Goal: Task Accomplishment & Management: Use online tool/utility

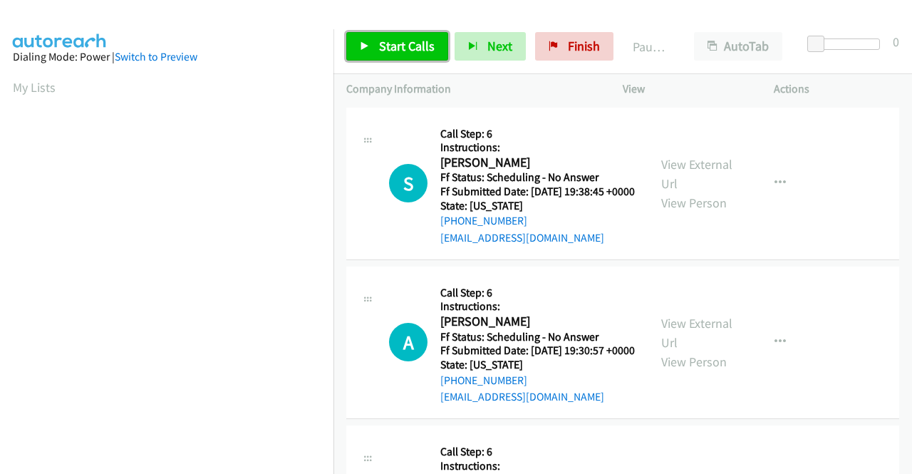
click at [407, 43] on span "Start Calls" at bounding box center [407, 46] width 56 height 16
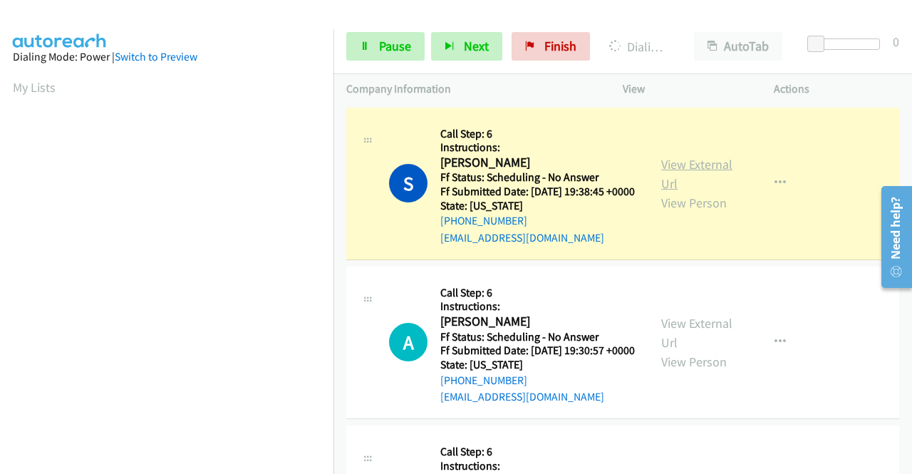
scroll to position [325, 0]
click at [684, 172] on link "View External Url" at bounding box center [696, 174] width 71 height 36
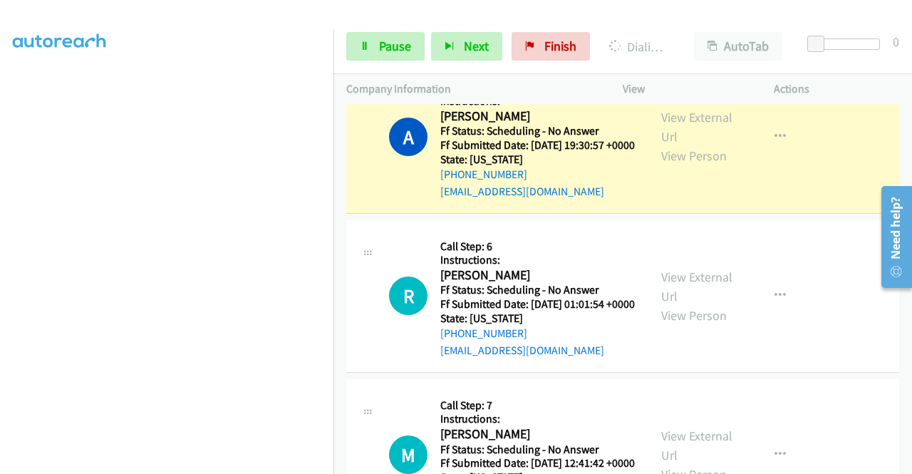
scroll to position [214, 0]
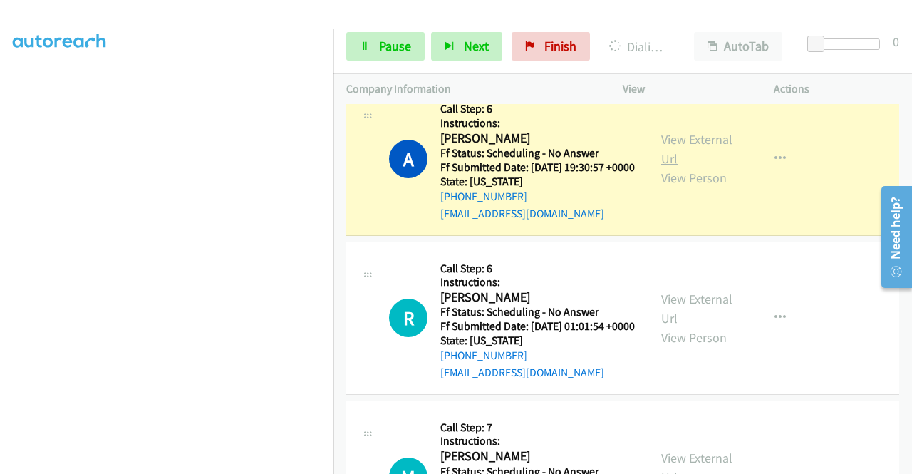
click at [707, 162] on link "View External Url" at bounding box center [696, 149] width 71 height 36
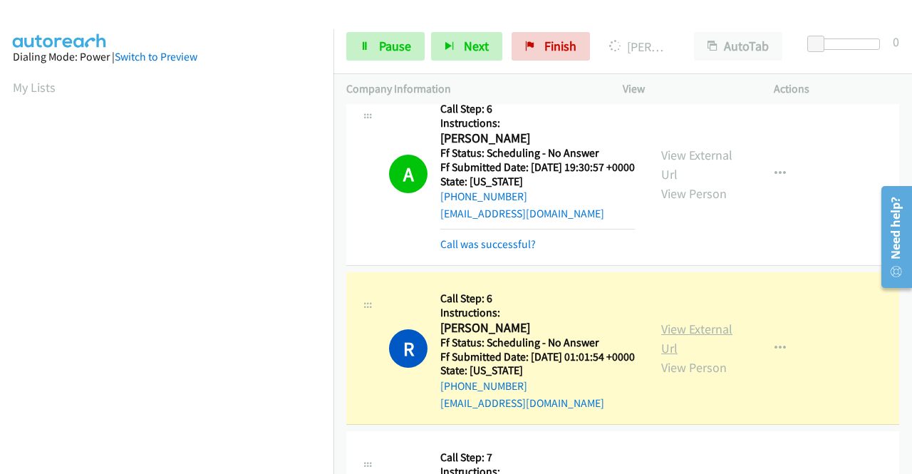
scroll to position [325, 0]
click at [661, 356] on link "View External Url" at bounding box center [696, 339] width 71 height 36
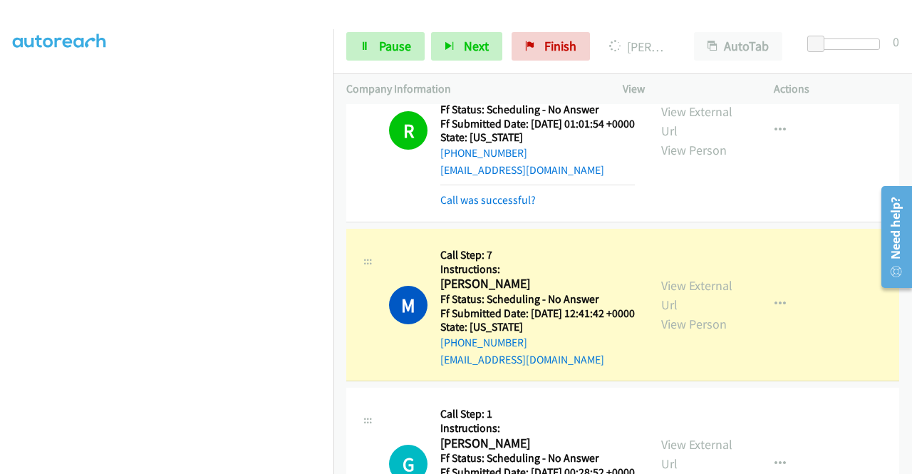
scroll to position [499, 0]
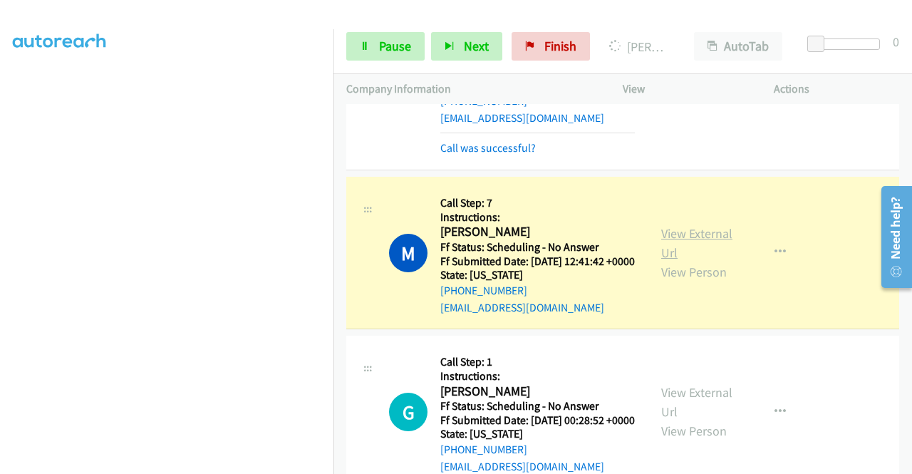
click at [720, 261] on link "View External Url" at bounding box center [696, 243] width 71 height 36
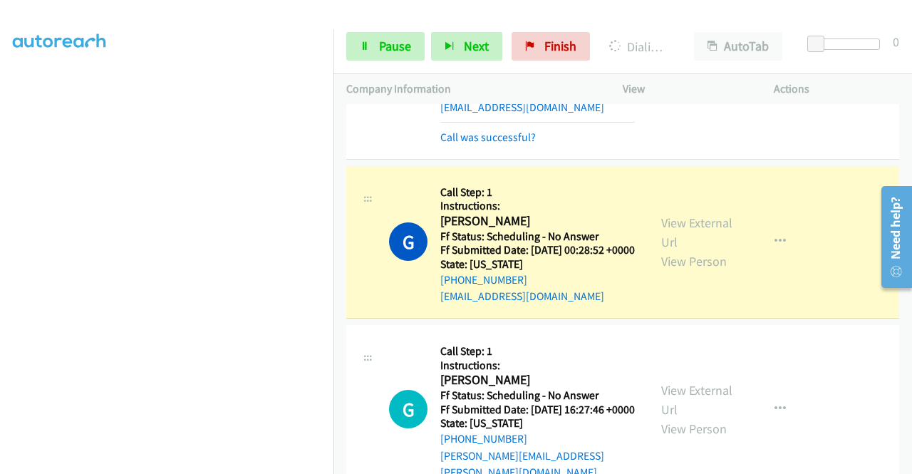
scroll to position [712, 0]
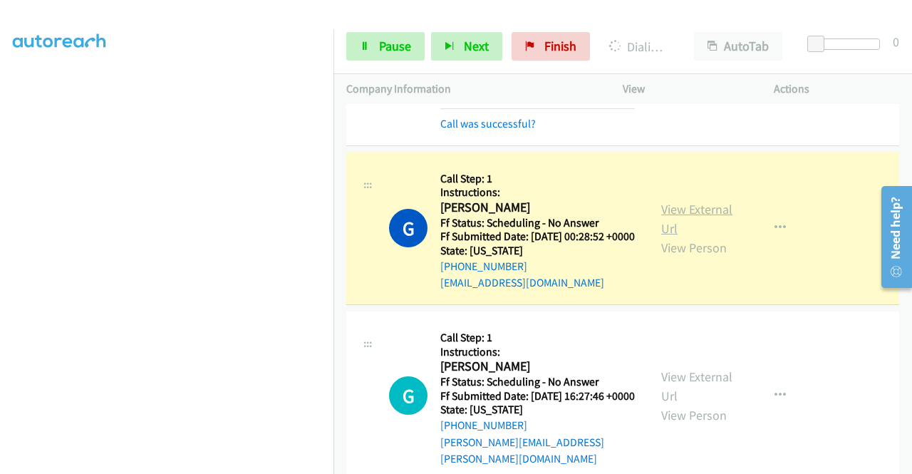
click at [668, 237] on link "View External Url" at bounding box center [696, 219] width 71 height 36
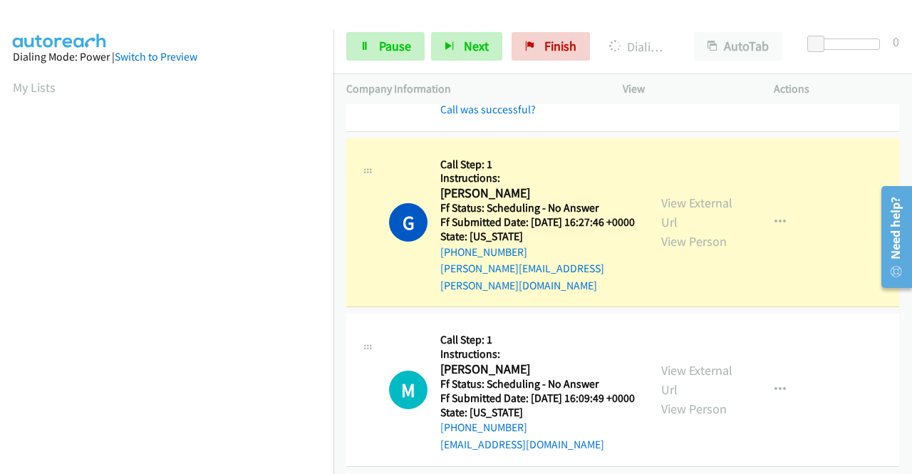
scroll to position [926, 0]
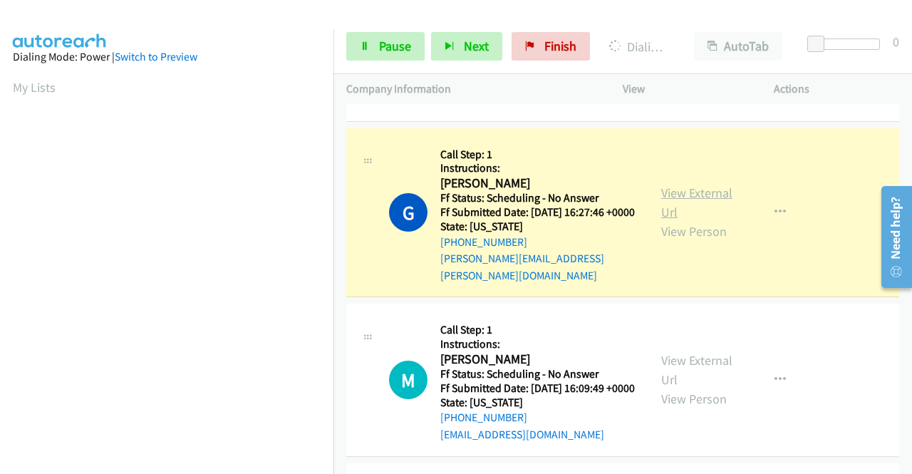
click at [715, 220] on link "View External Url" at bounding box center [696, 203] width 71 height 36
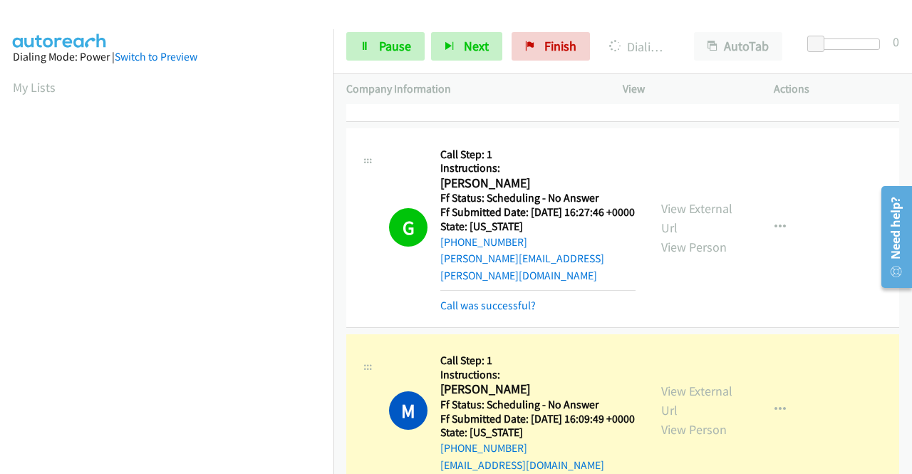
scroll to position [1140, 0]
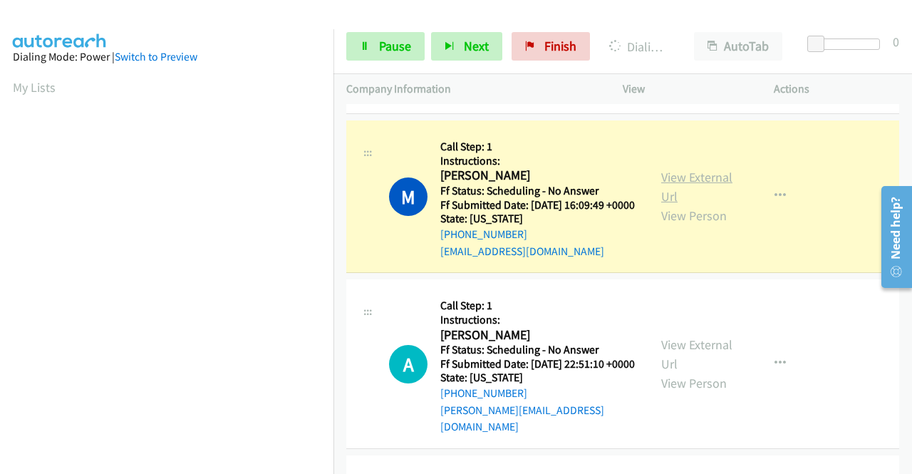
click at [703, 204] on link "View External Url" at bounding box center [696, 187] width 71 height 36
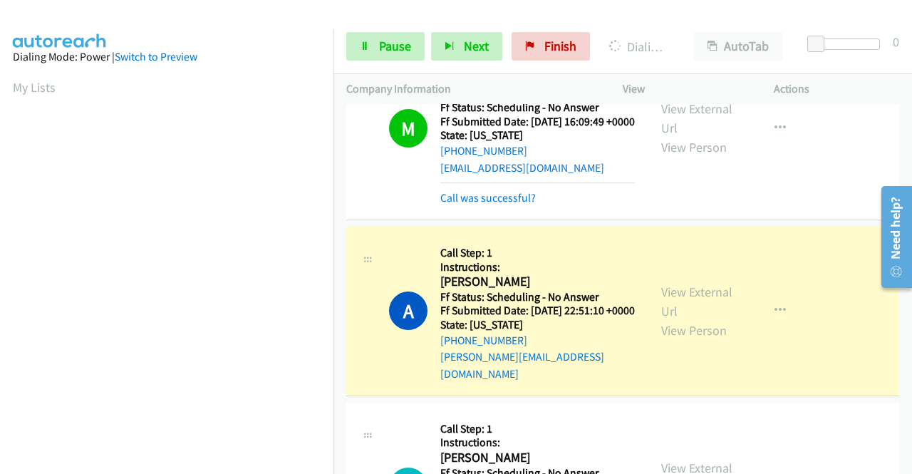
scroll to position [1282, 0]
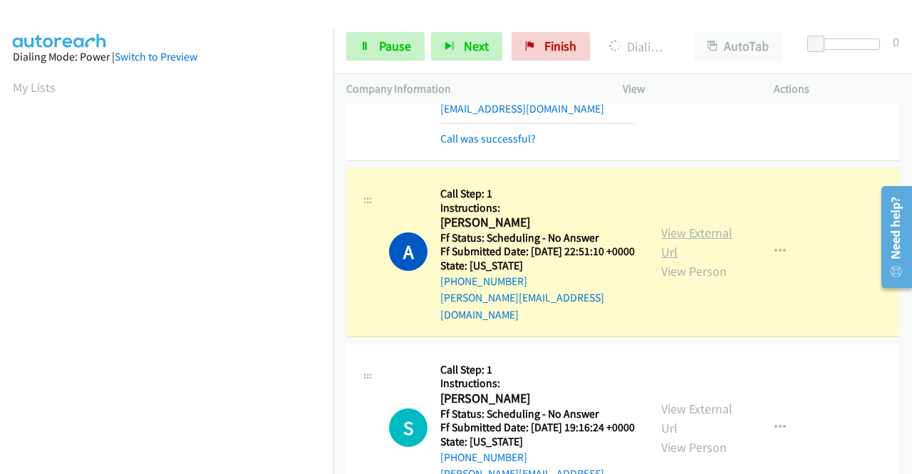
click at [691, 260] on link "View External Url" at bounding box center [696, 242] width 71 height 36
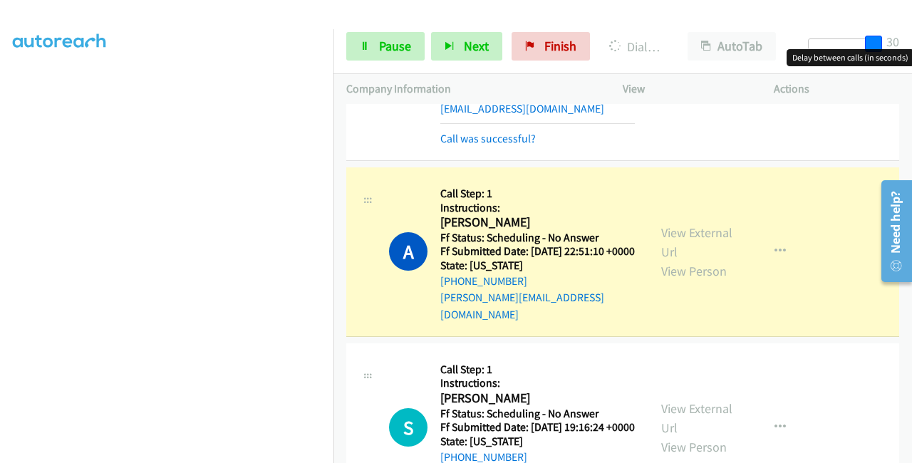
drag, startPoint x: 822, startPoint y: 39, endPoint x: 911, endPoint y: 48, distance: 89.5
click at [911, 48] on div "Start Calls Pause Next Finish Dialing Alison Hranek AutoTab AutoTab 30" at bounding box center [622, 46] width 578 height 55
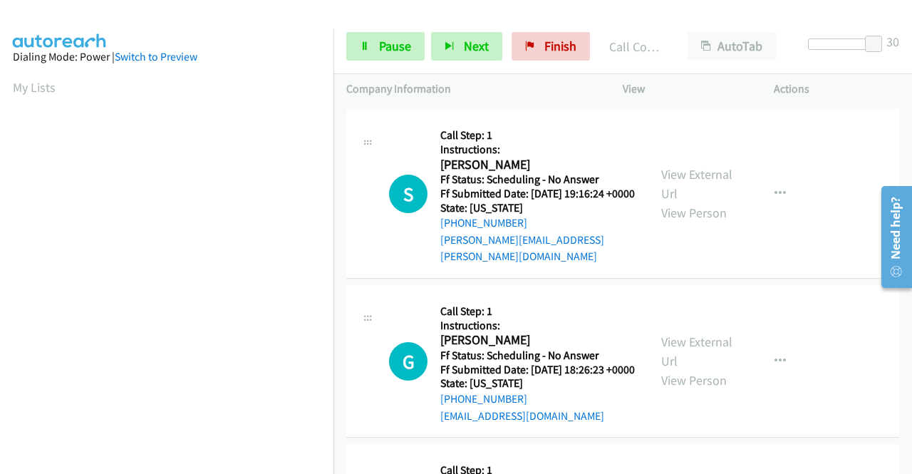
scroll to position [1567, 0]
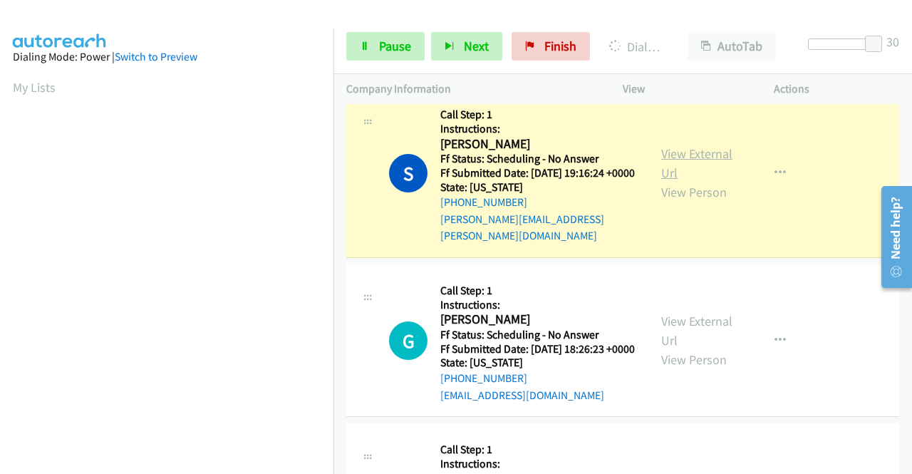
click at [684, 181] on link "View External Url" at bounding box center [696, 163] width 71 height 36
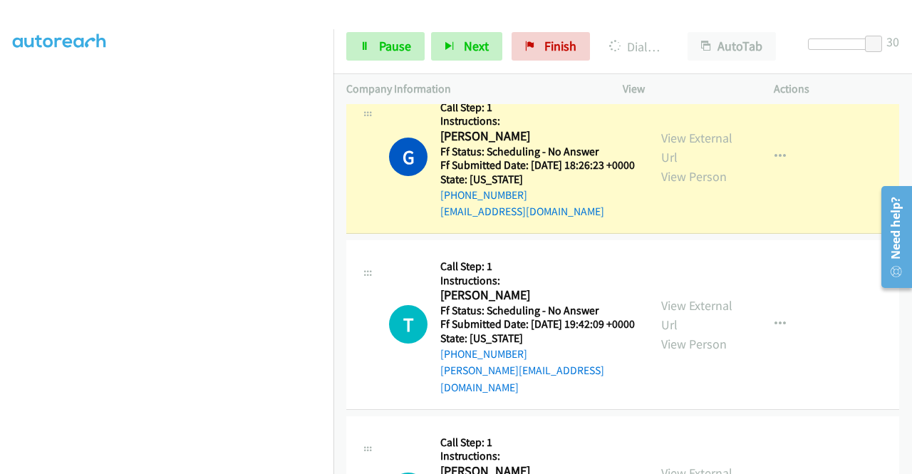
scroll to position [0, 0]
click at [670, 165] on link "View External Url" at bounding box center [696, 148] width 71 height 36
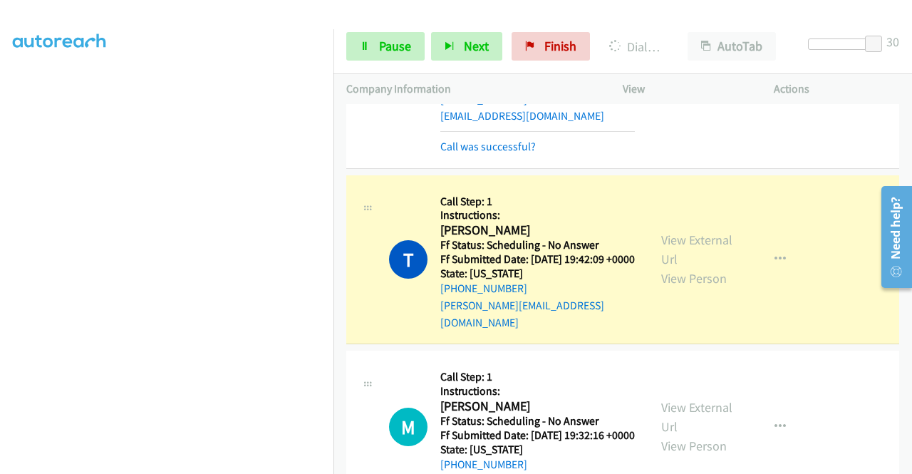
scroll to position [1995, 0]
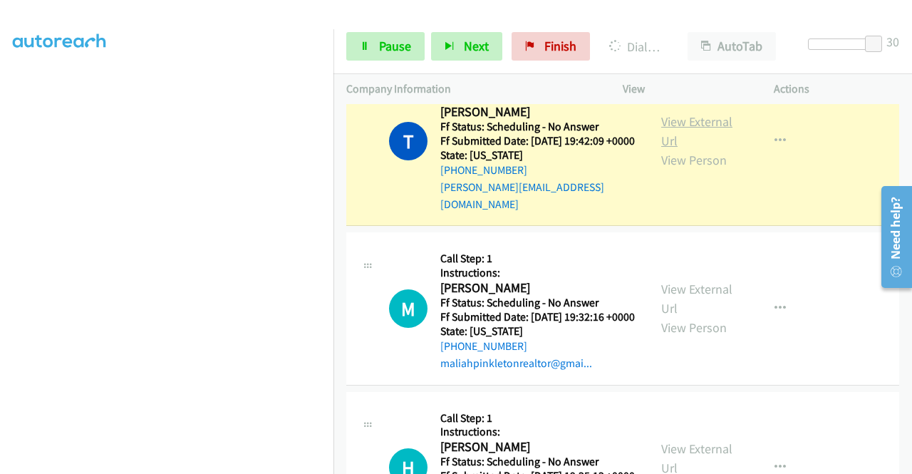
click at [711, 149] on link "View External Url" at bounding box center [696, 131] width 71 height 36
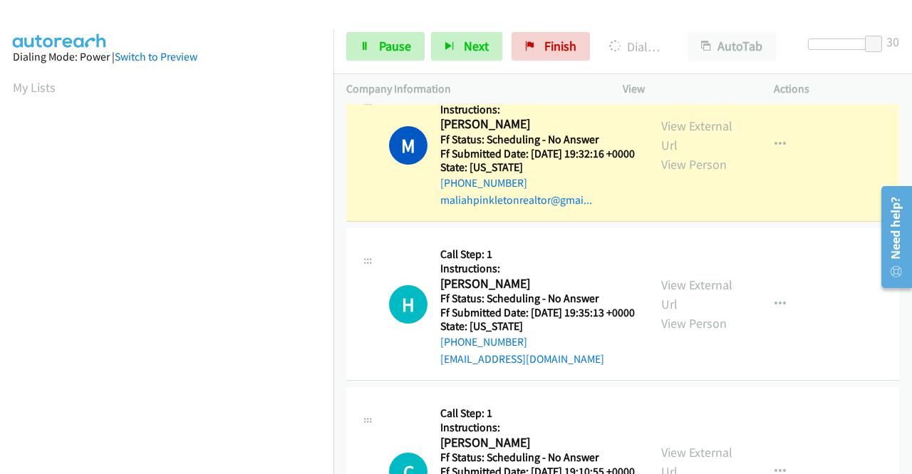
scroll to position [2280, 0]
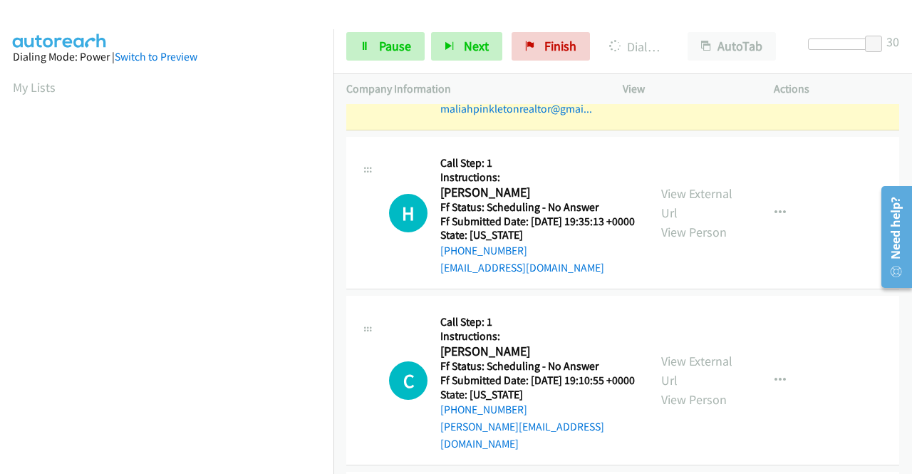
click at [683, 62] on link "View External Url" at bounding box center [696, 44] width 71 height 36
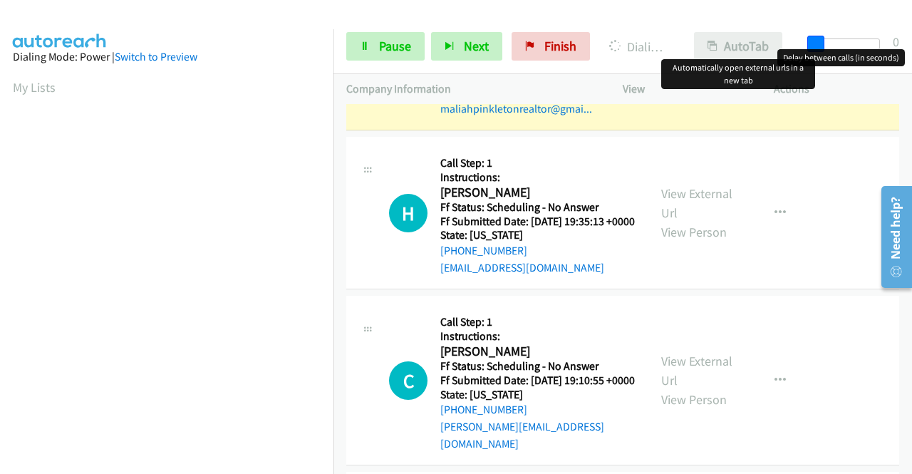
drag, startPoint x: 879, startPoint y: 41, endPoint x: 734, endPoint y: 48, distance: 145.5
click at [747, 38] on div "Start Calls Pause Next Finish Dialing Maliah Pinkleton AutoTab AutoTab 0" at bounding box center [622, 46] width 578 height 55
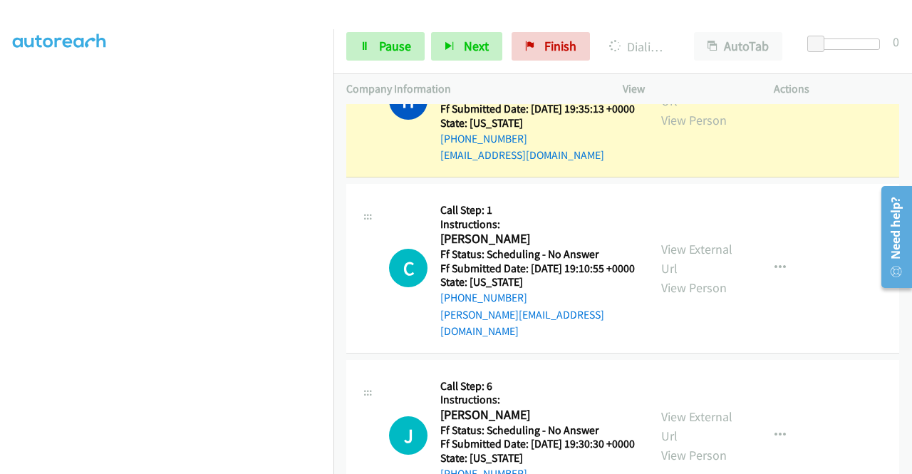
scroll to position [111, 0]
click at [700, 164] on div "View External Url View Person View External Url Email Schedule/Manage Callback …" at bounding box center [730, 101] width 164 height 126
click at [699, 109] on link "View External Url" at bounding box center [696, 91] width 71 height 36
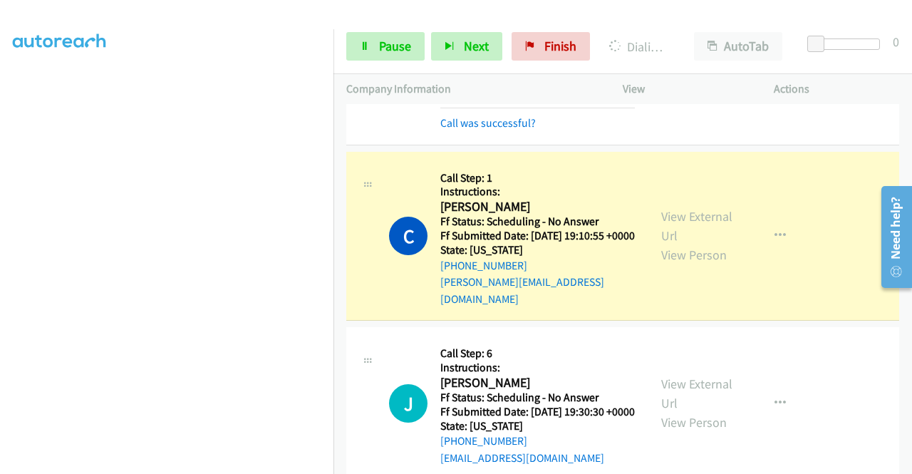
scroll to position [2565, 0]
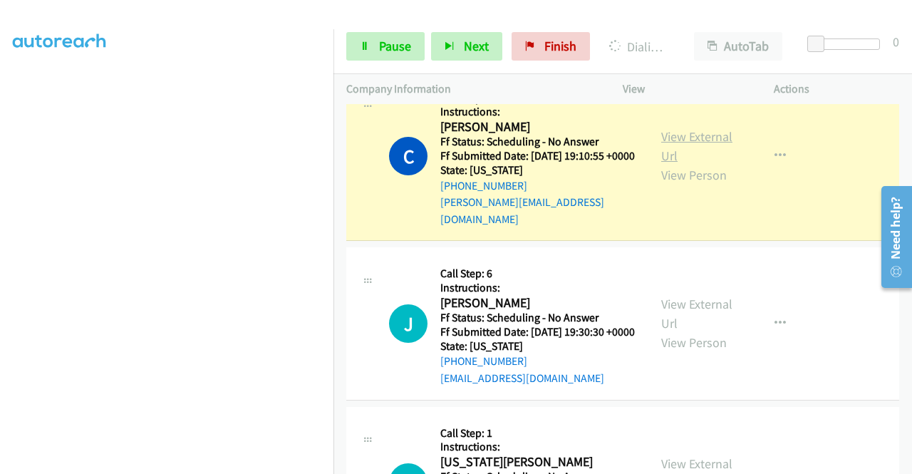
click at [685, 164] on link "View External Url" at bounding box center [696, 146] width 71 height 36
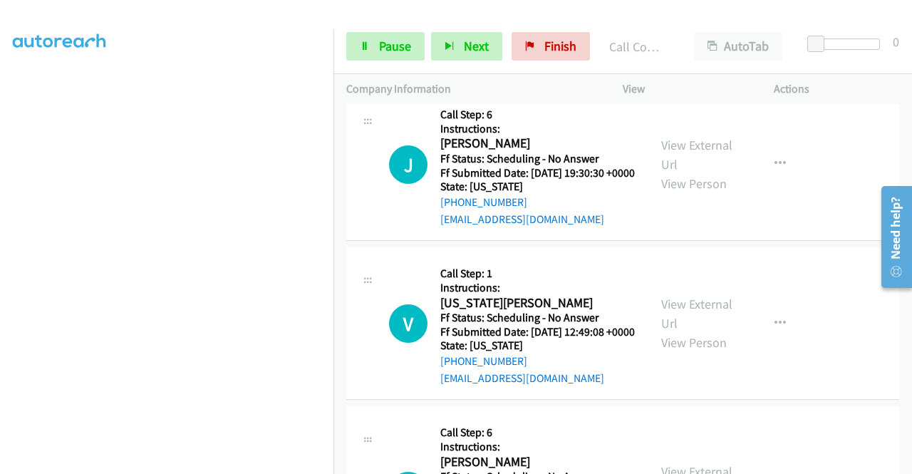
scroll to position [2779, 0]
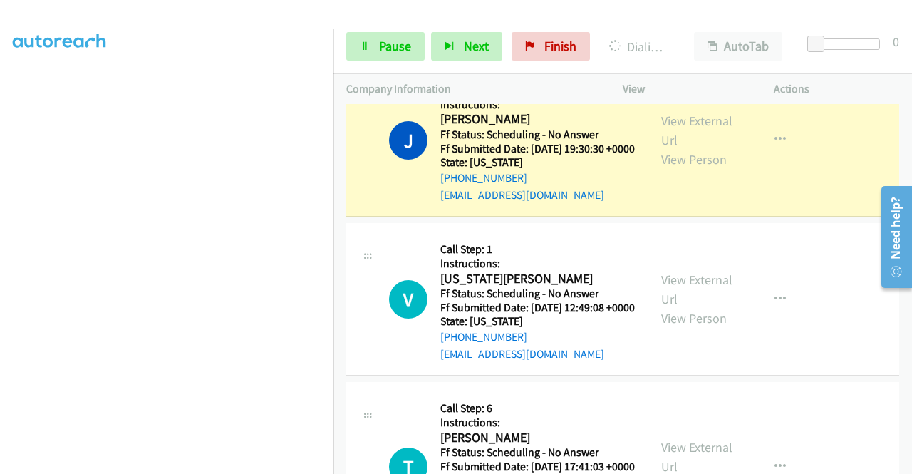
drag, startPoint x: 752, startPoint y: 221, endPoint x: 731, endPoint y: 230, distance: 22.6
click at [745, 203] on div "View External Url View Person View External Url Email Schedule/Manage Callback …" at bounding box center [730, 140] width 164 height 126
click at [715, 148] on link "View External Url" at bounding box center [696, 131] width 71 height 36
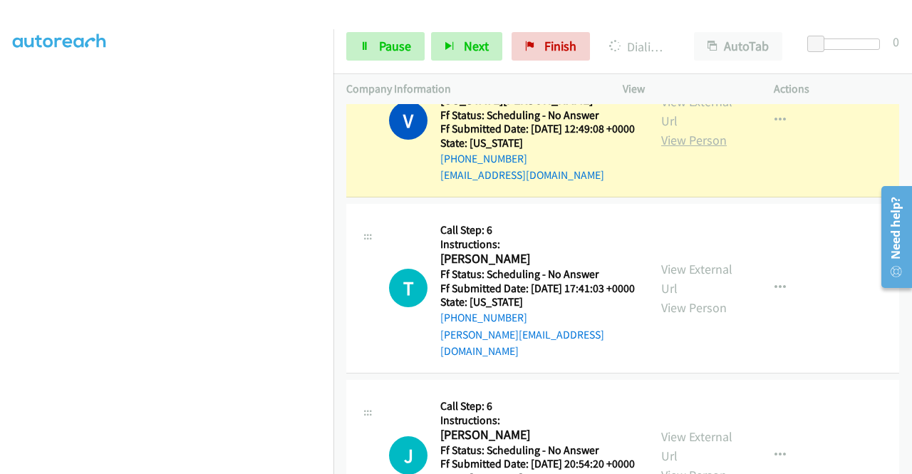
scroll to position [2992, 0]
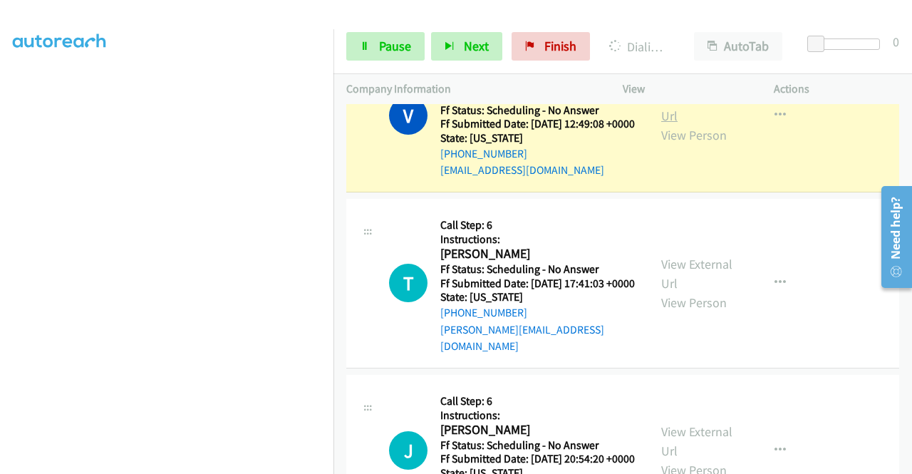
click at [694, 124] on link "View External Url" at bounding box center [696, 106] width 71 height 36
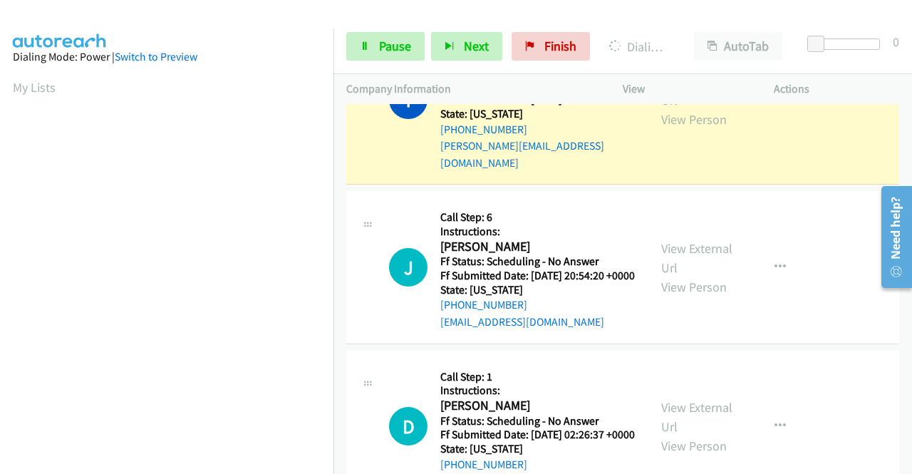
scroll to position [325, 0]
click at [675, 108] on link "View External Url" at bounding box center [696, 91] width 71 height 36
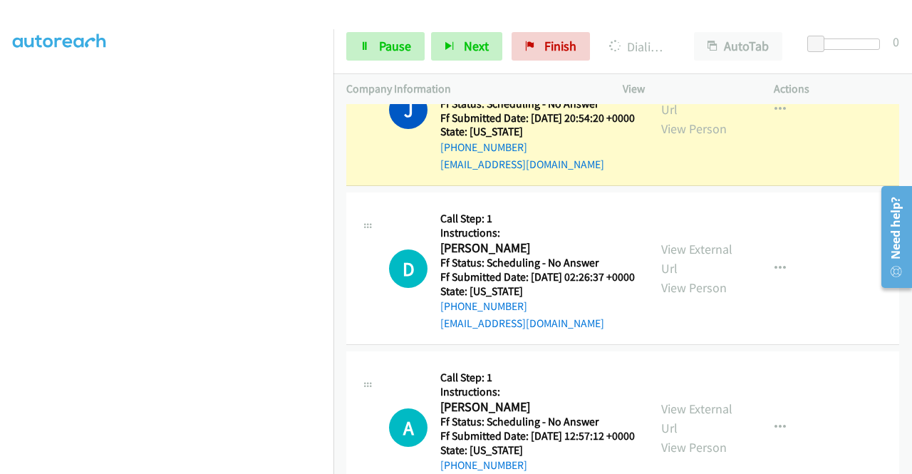
scroll to position [3491, 0]
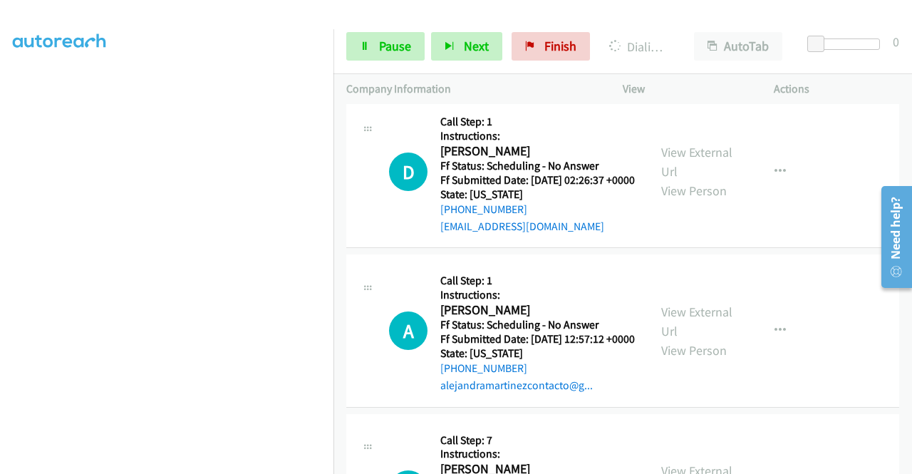
click at [697, 21] on link "View External Url" at bounding box center [696, 3] width 71 height 36
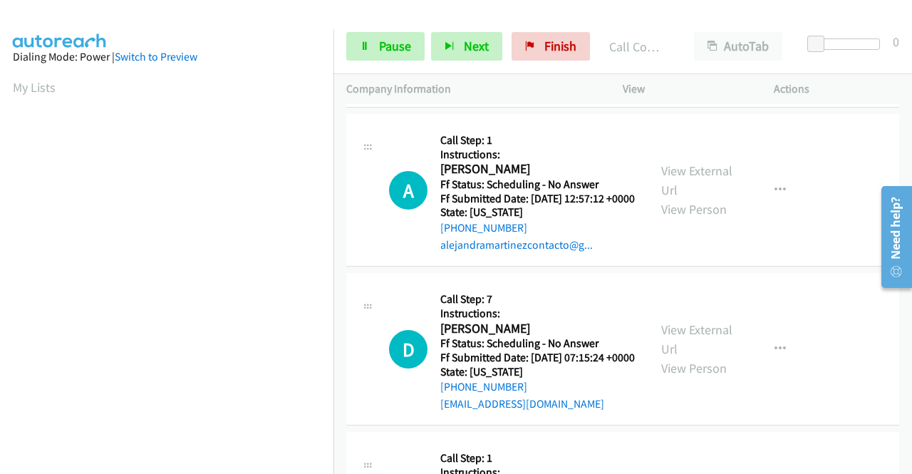
scroll to position [3633, 0]
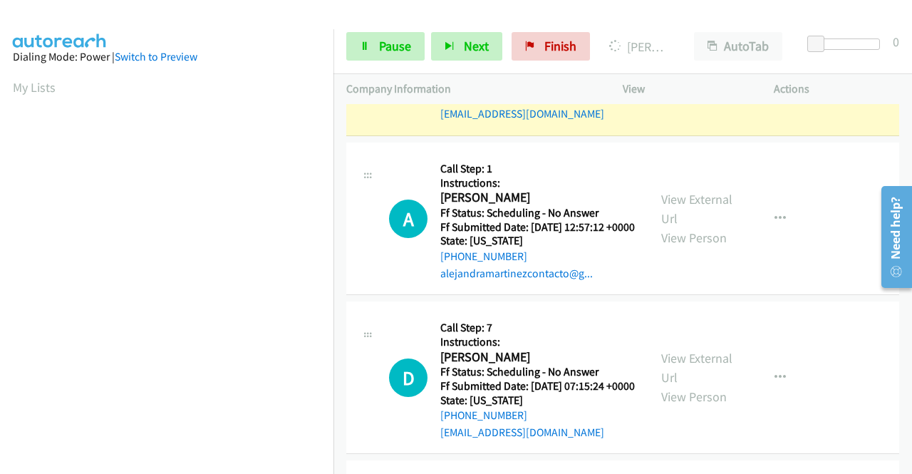
click at [678, 68] on link "View External Url" at bounding box center [696, 50] width 71 height 36
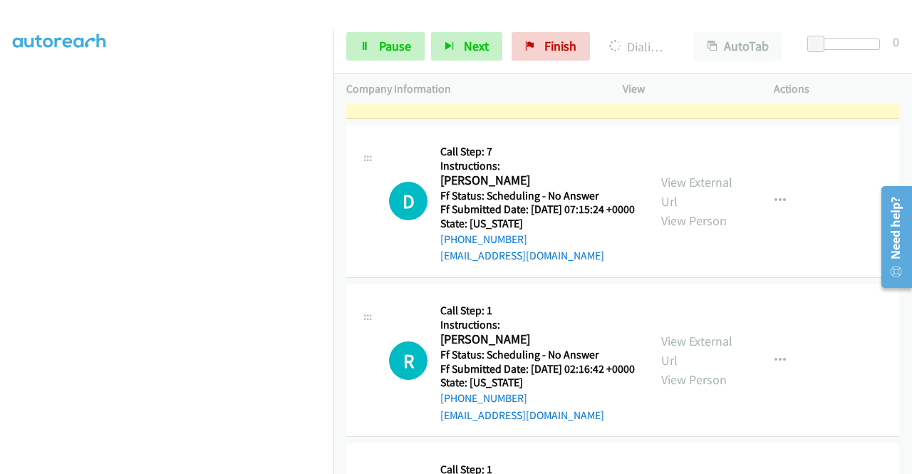
scroll to position [3847, 0]
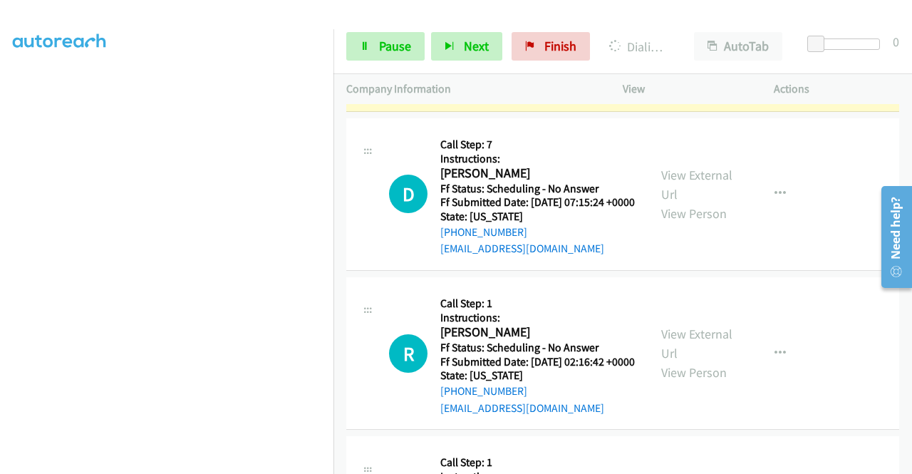
click at [677, 43] on link "View External Url" at bounding box center [696, 26] width 71 height 36
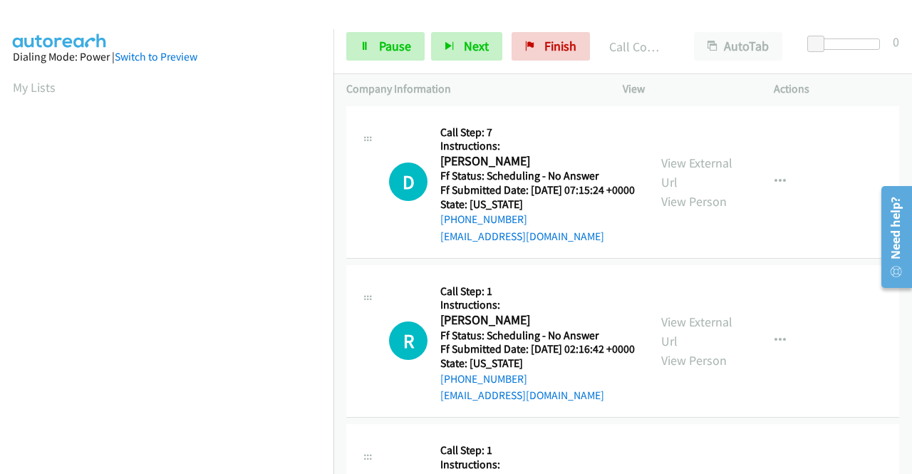
scroll to position [4061, 0]
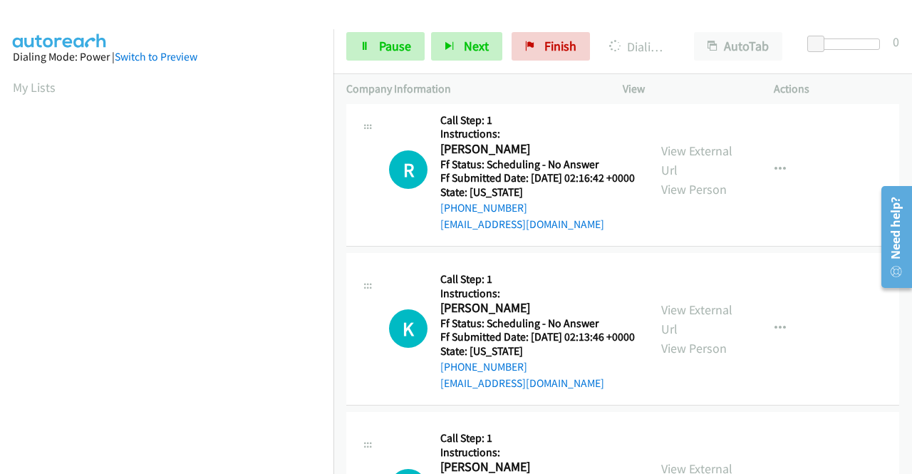
click at [690, 19] on link "View External Url" at bounding box center [696, 2] width 71 height 36
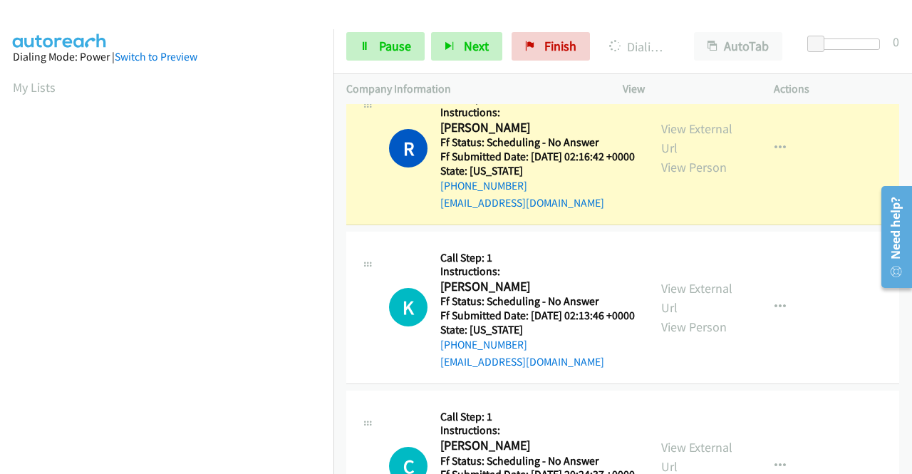
scroll to position [4203, 0]
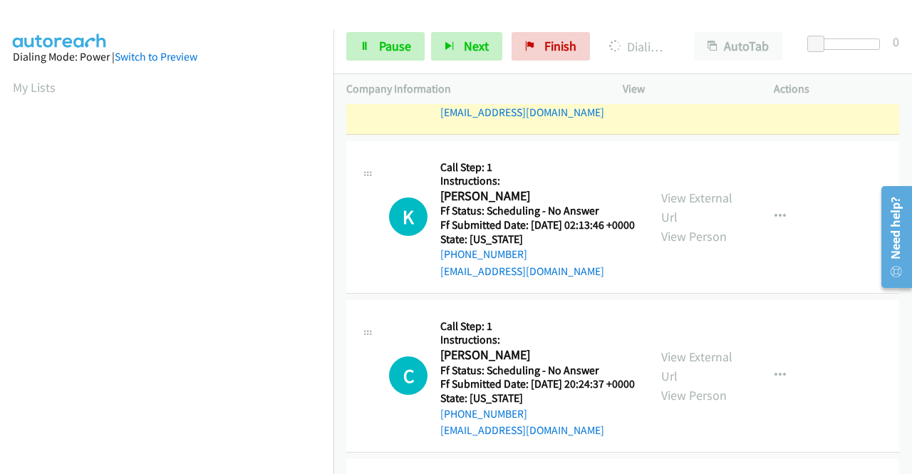
click at [695, 66] on link "View External Url" at bounding box center [696, 48] width 71 height 36
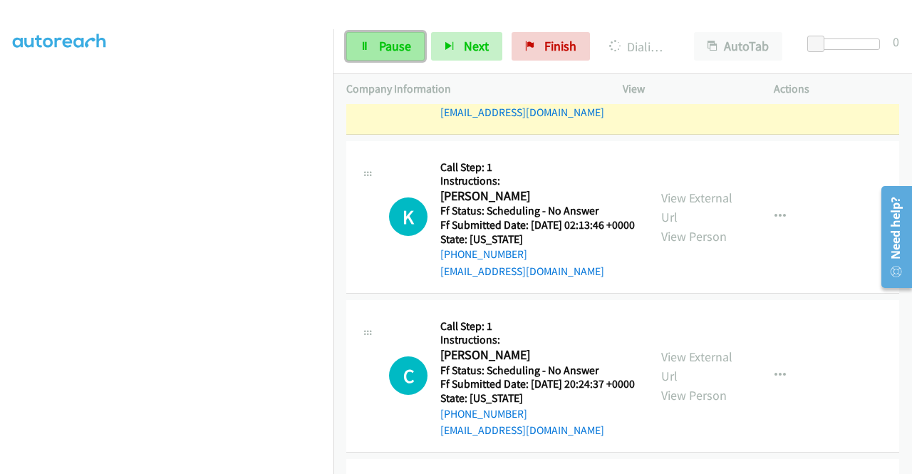
click at [380, 43] on span "Pause" at bounding box center [395, 46] width 32 height 16
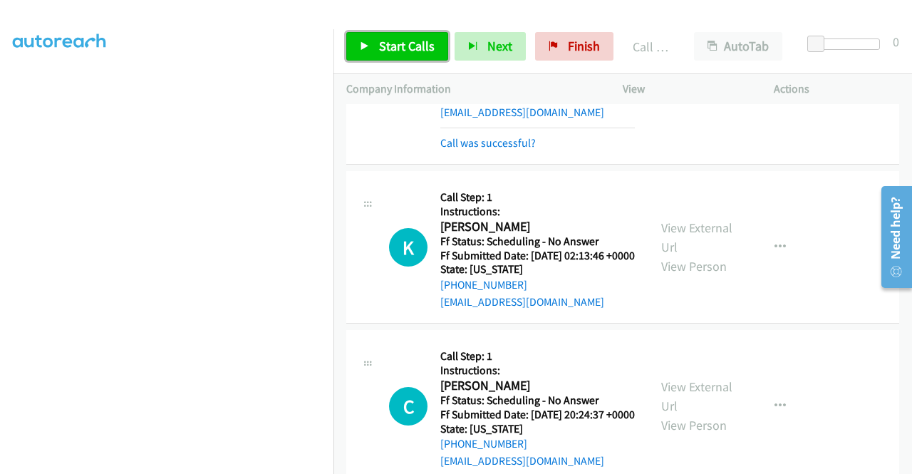
click at [369, 40] on link "Start Calls" at bounding box center [397, 46] width 102 height 28
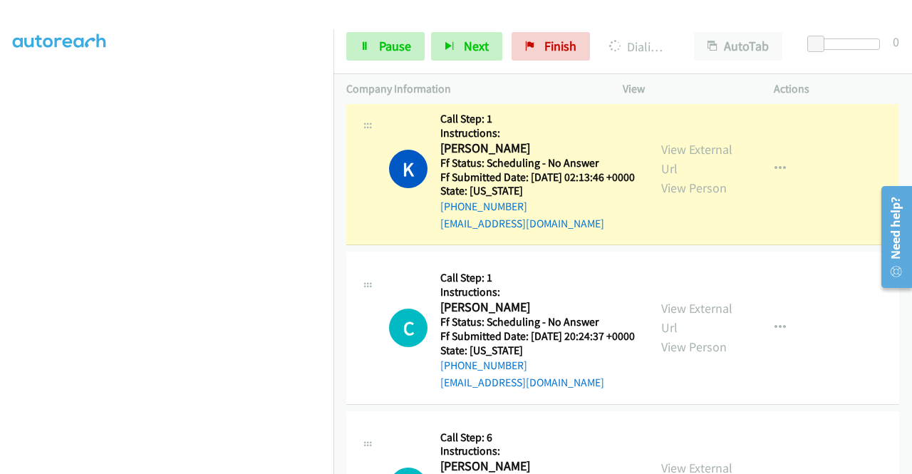
scroll to position [4417, 0]
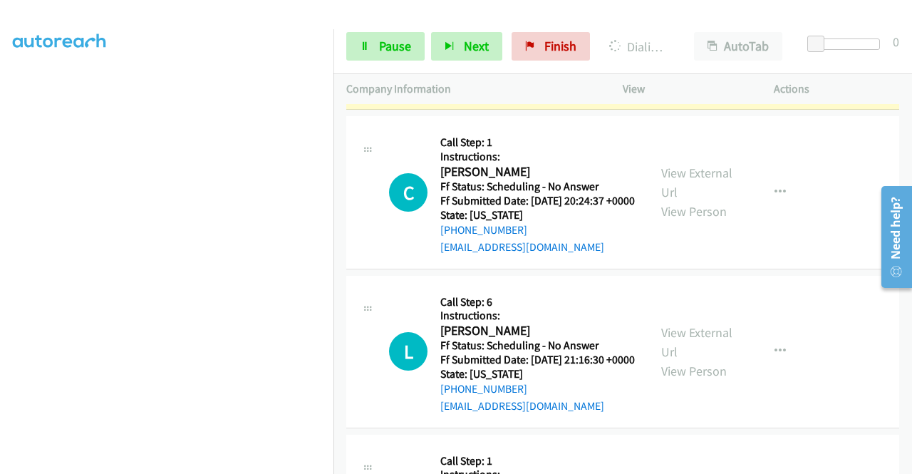
click at [690, 41] on link "View External Url" at bounding box center [696, 24] width 71 height 36
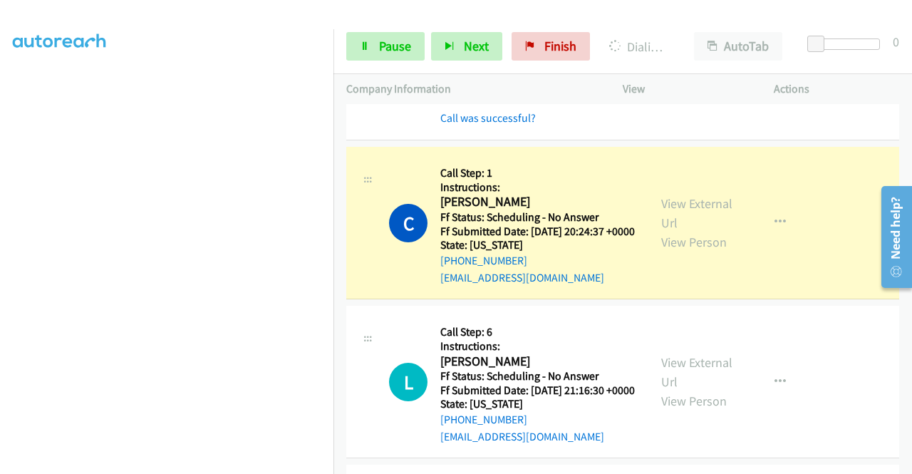
scroll to position [0, 0]
click at [665, 231] on link "View External Url" at bounding box center [696, 213] width 71 height 36
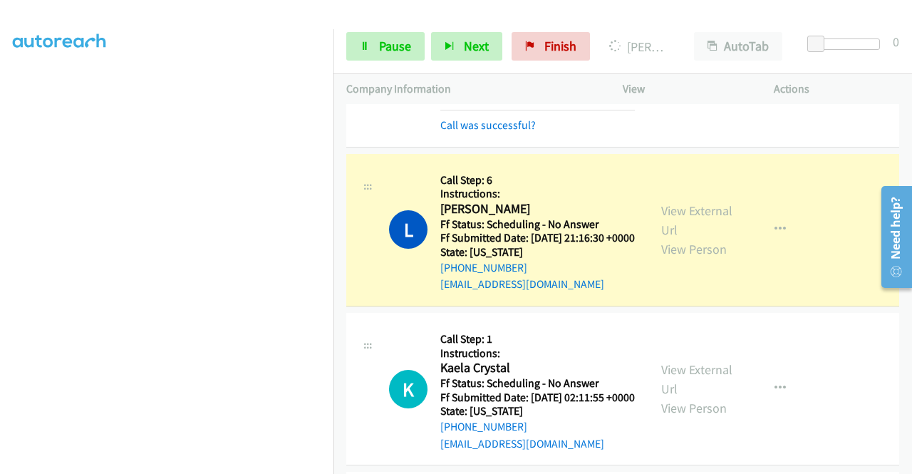
scroll to position [4702, 0]
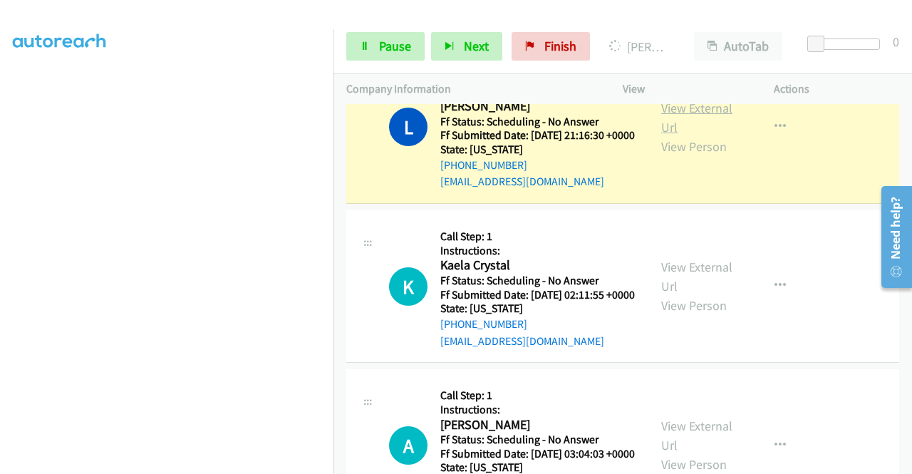
click at [663, 135] on link "View External Url" at bounding box center [696, 118] width 71 height 36
click at [393, 48] on span "Pause" at bounding box center [395, 46] width 32 height 16
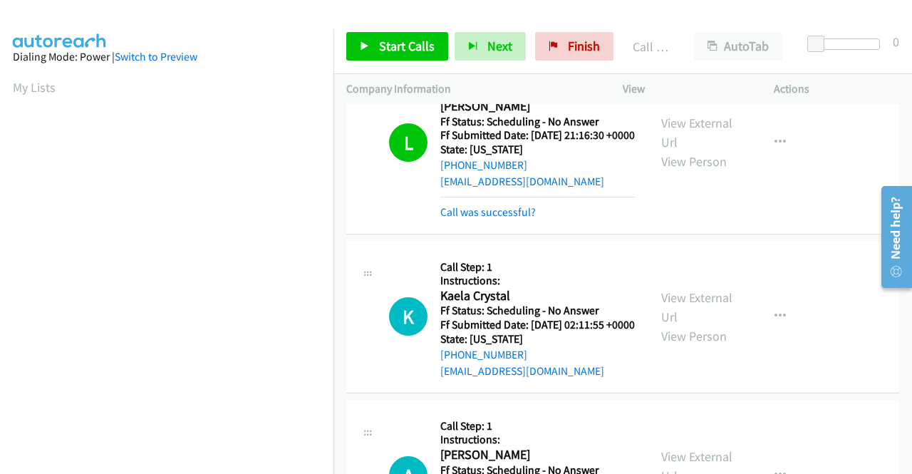
scroll to position [325, 0]
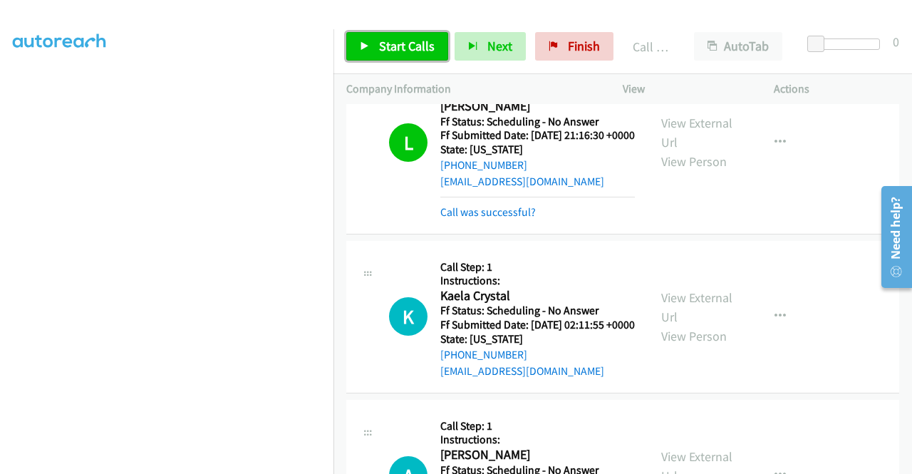
click at [379, 48] on span "Start Calls" at bounding box center [407, 46] width 56 height 16
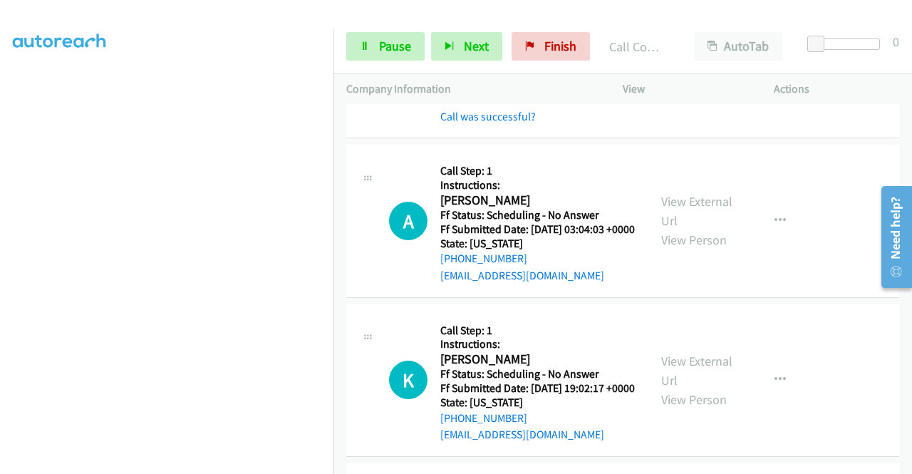
click at [671, 55] on link "View External Url" at bounding box center [696, 37] width 71 height 36
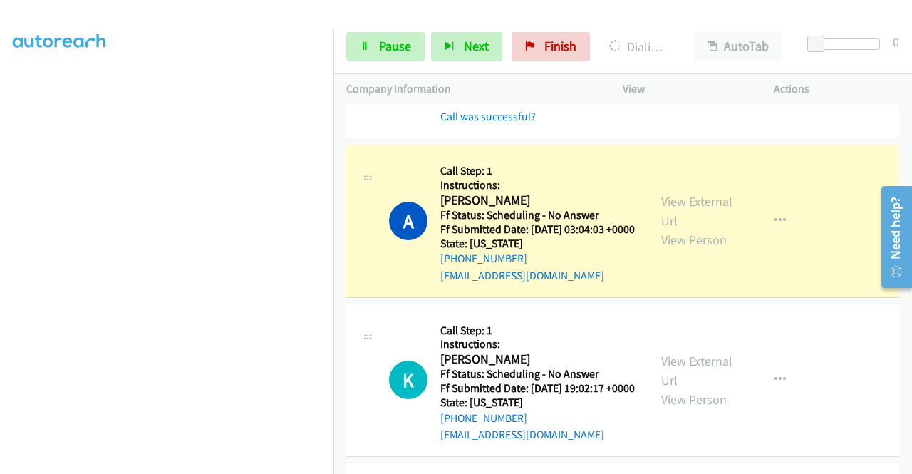
scroll to position [5201, 0]
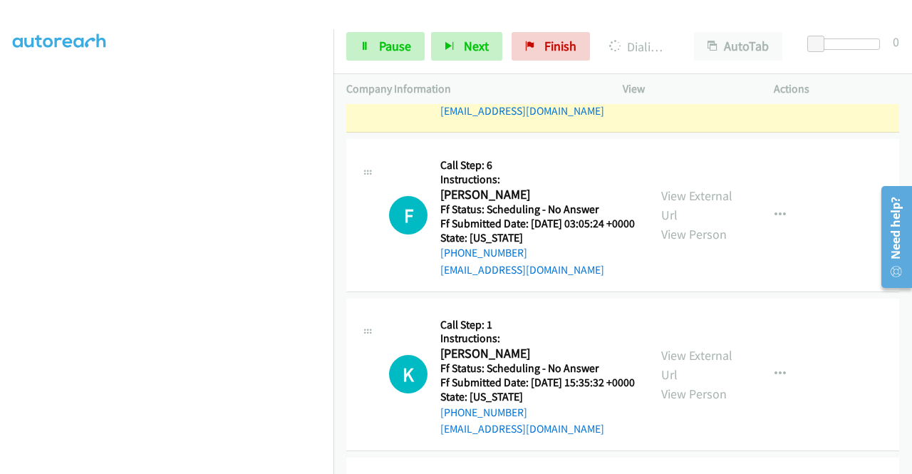
scroll to position [5343, 0]
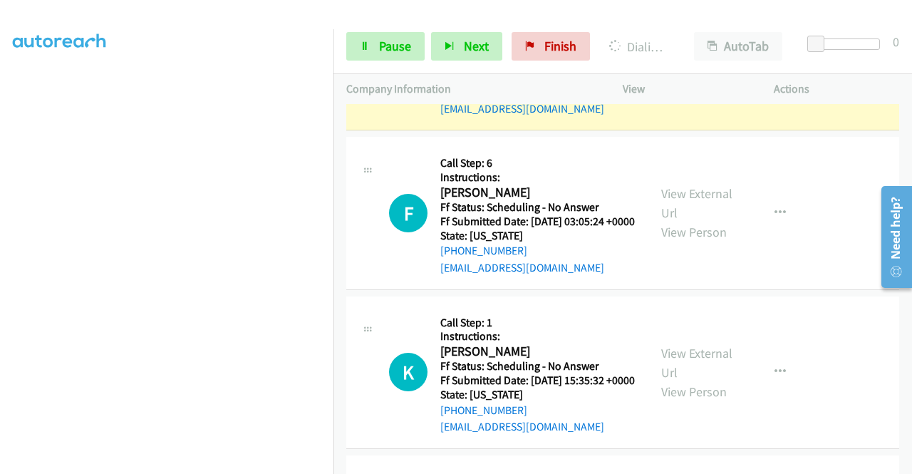
click at [670, 62] on link "View External Url" at bounding box center [696, 44] width 71 height 36
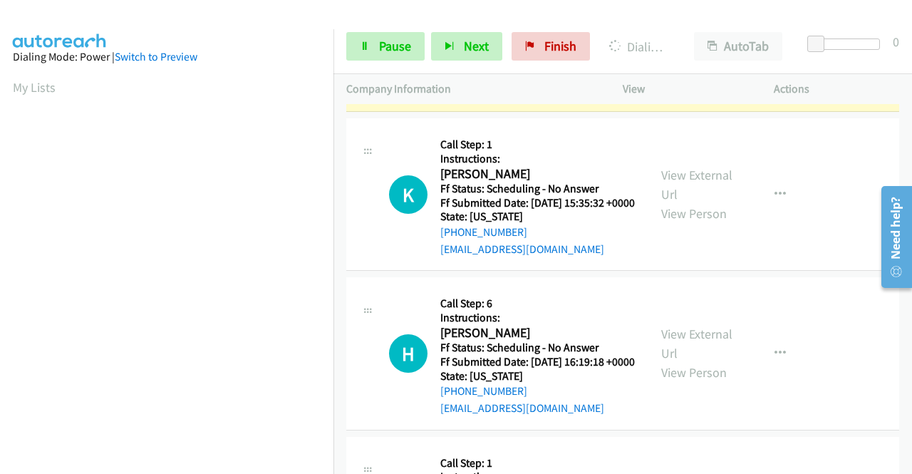
scroll to position [5628, 0]
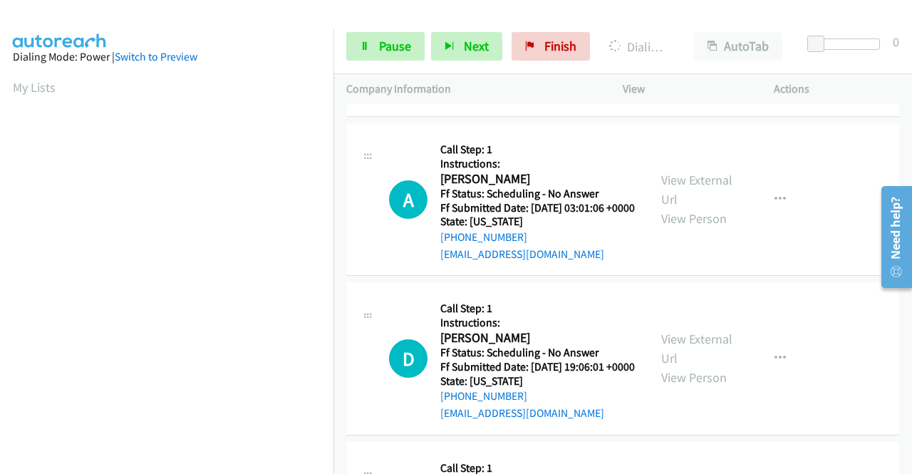
scroll to position [5913, 0]
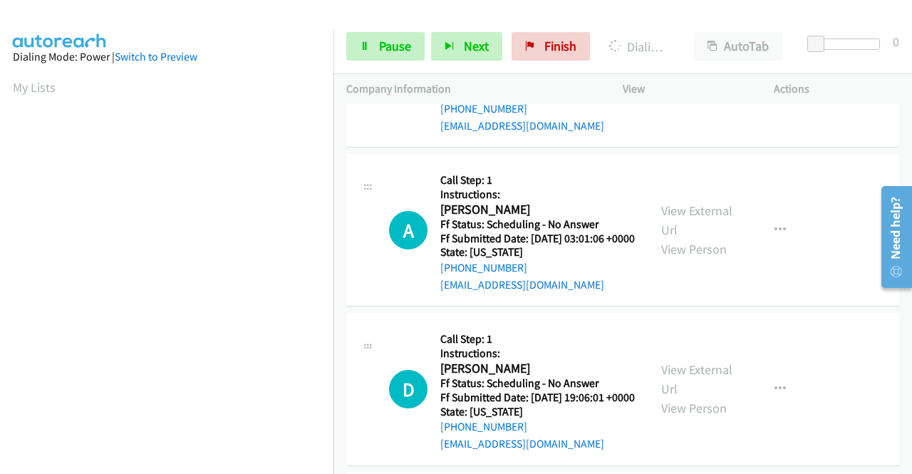
scroll to position [5842, 0]
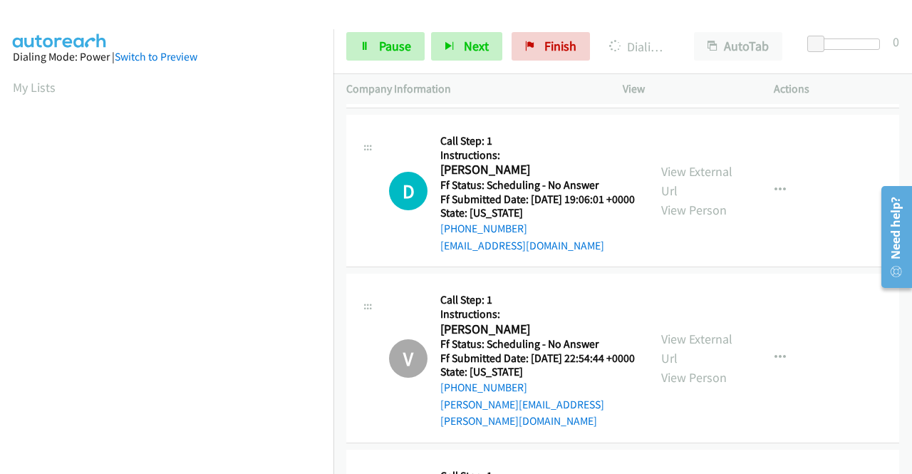
scroll to position [5984, 0]
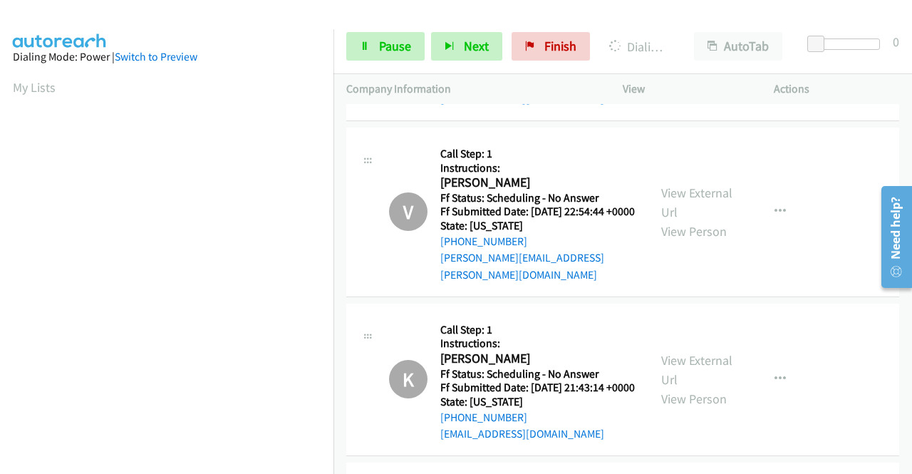
scroll to position [285, 0]
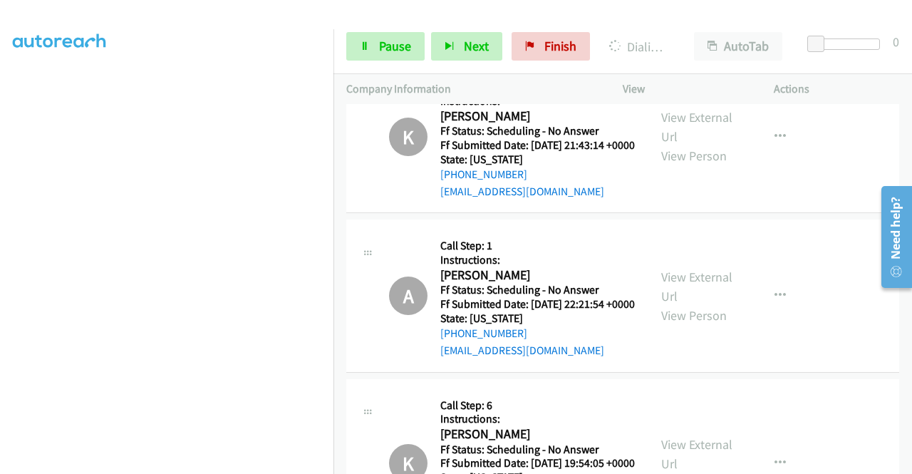
scroll to position [6554, 0]
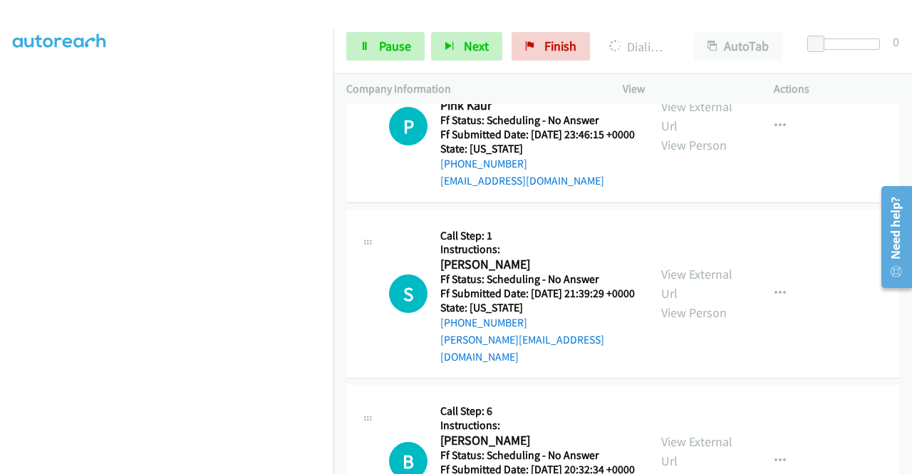
scroll to position [9633, 0]
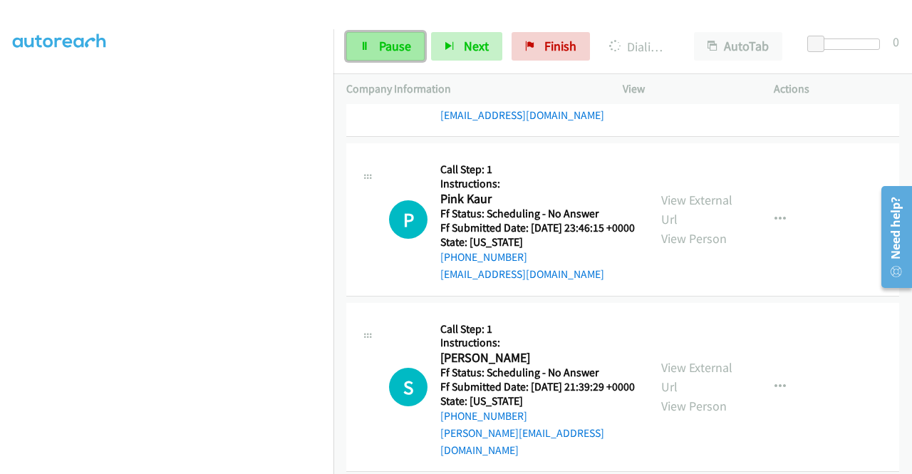
click at [386, 43] on span "Pause" at bounding box center [395, 46] width 32 height 16
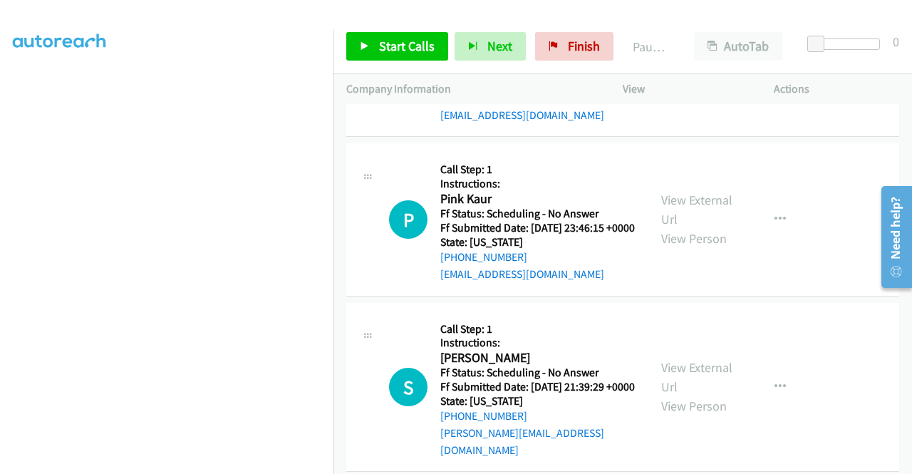
scroll to position [0, 0]
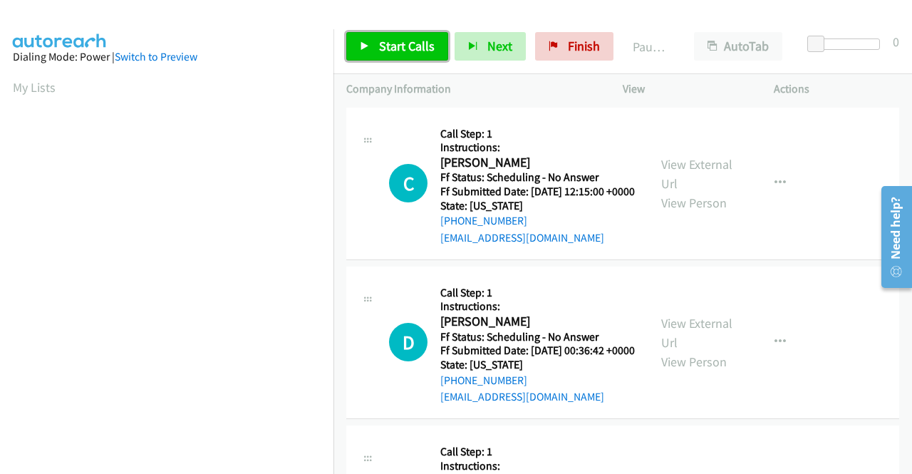
click at [423, 49] on span "Start Calls" at bounding box center [407, 46] width 56 height 16
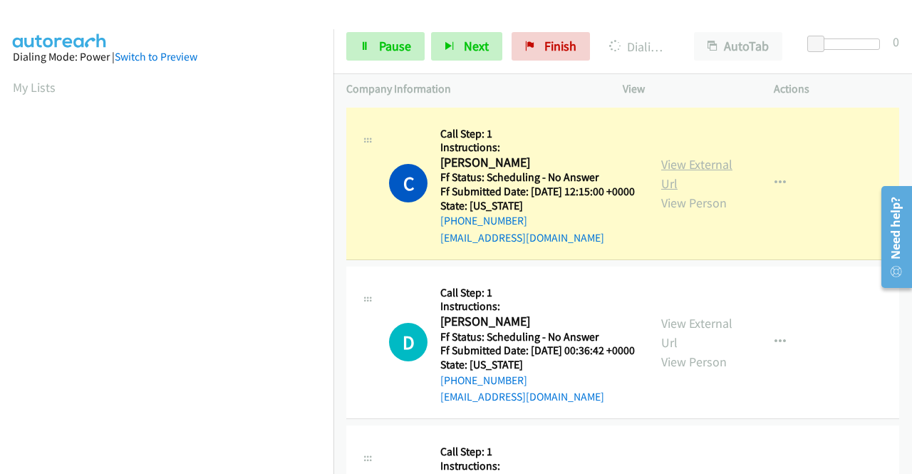
click at [668, 170] on link "View External Url" at bounding box center [696, 174] width 71 height 36
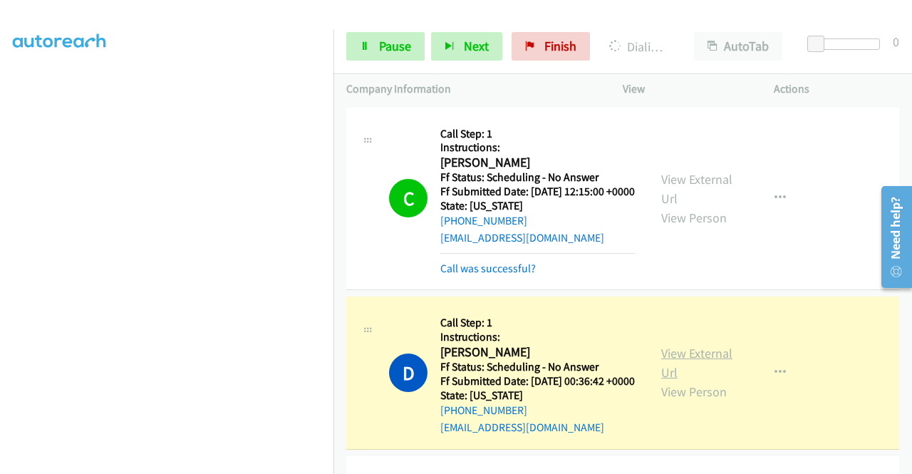
click at [684, 374] on link "View External Url" at bounding box center [696, 363] width 71 height 36
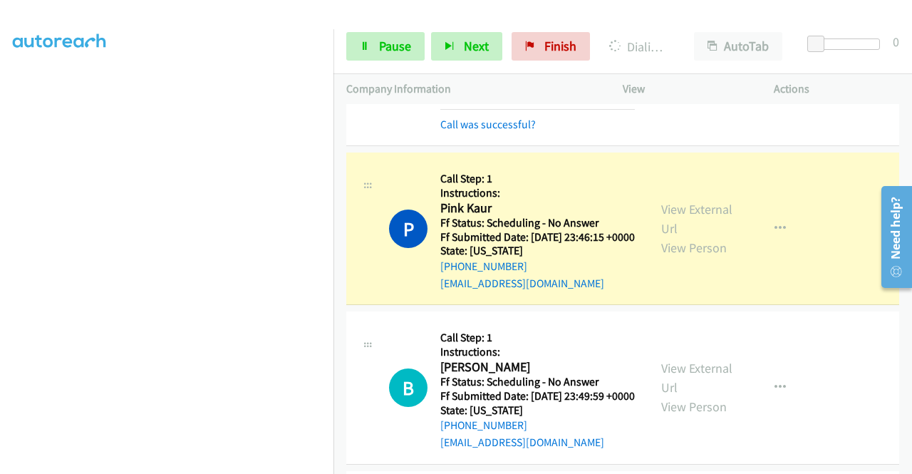
scroll to position [356, 0]
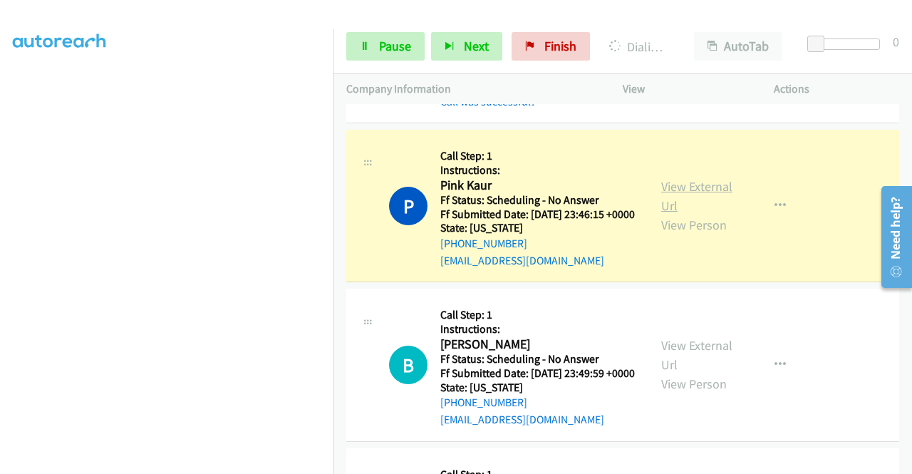
click at [663, 214] on link "View External Url" at bounding box center [696, 196] width 71 height 36
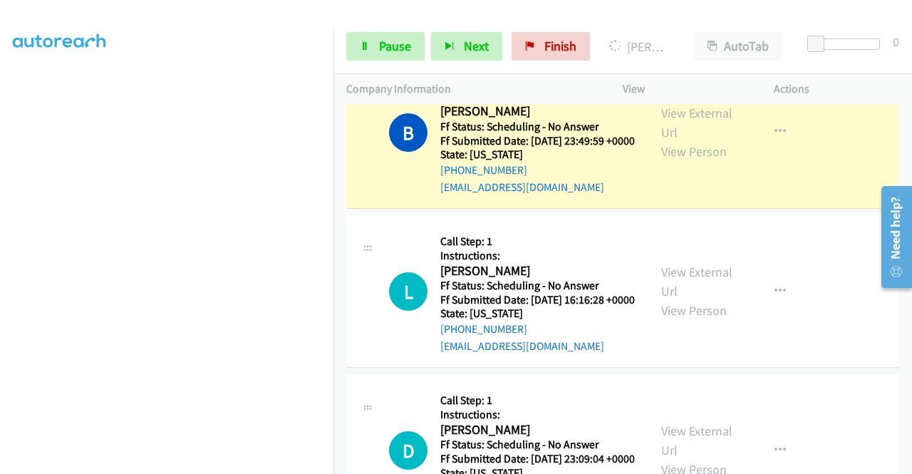
scroll to position [641, 0]
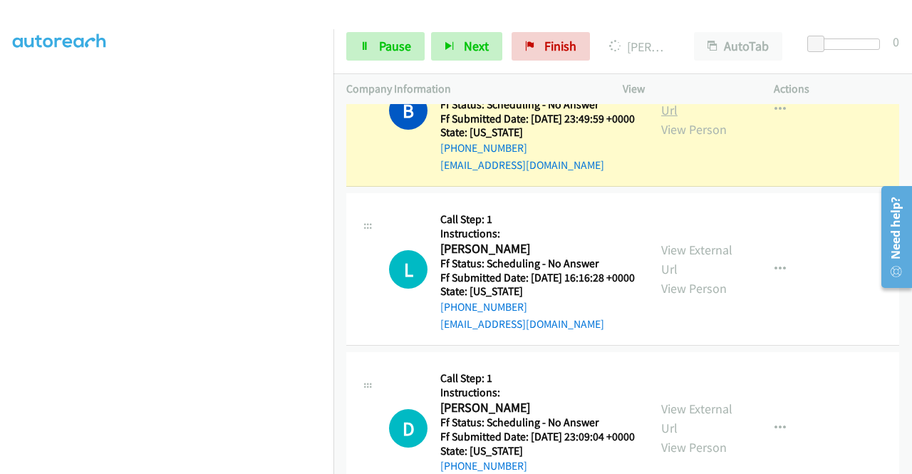
click at [679, 118] on link "View External Url" at bounding box center [696, 101] width 71 height 36
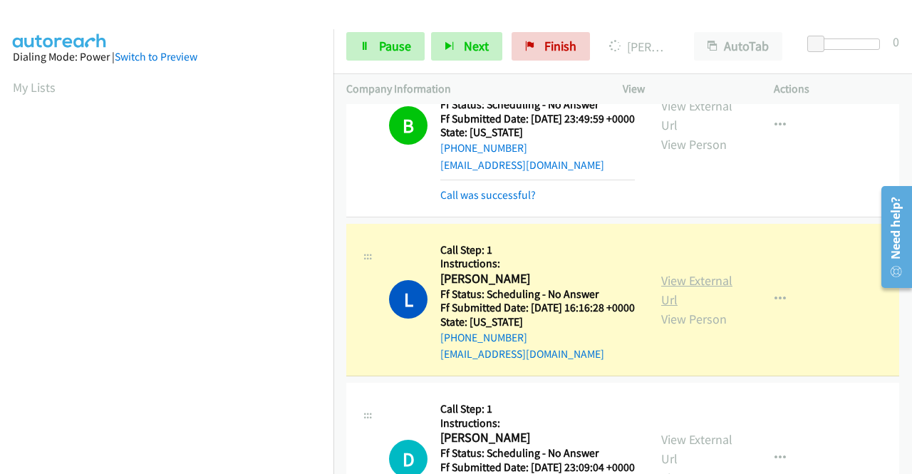
click at [661, 308] on link "View External Url" at bounding box center [696, 290] width 71 height 36
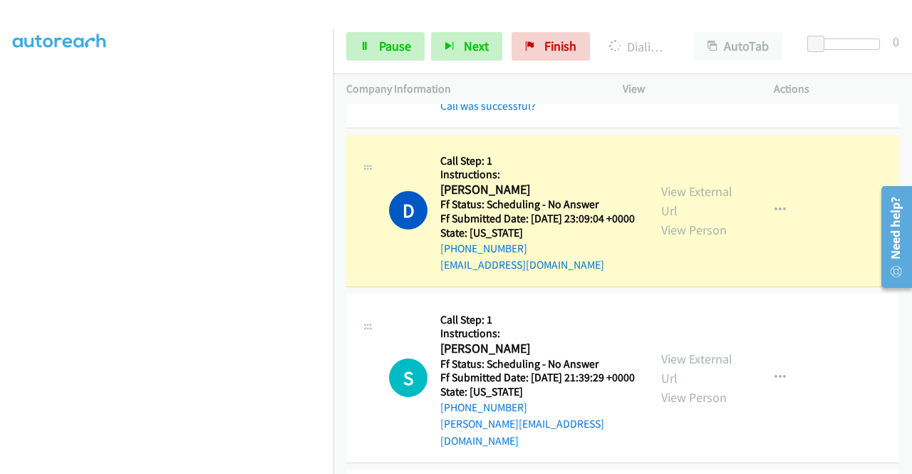
scroll to position [926, 0]
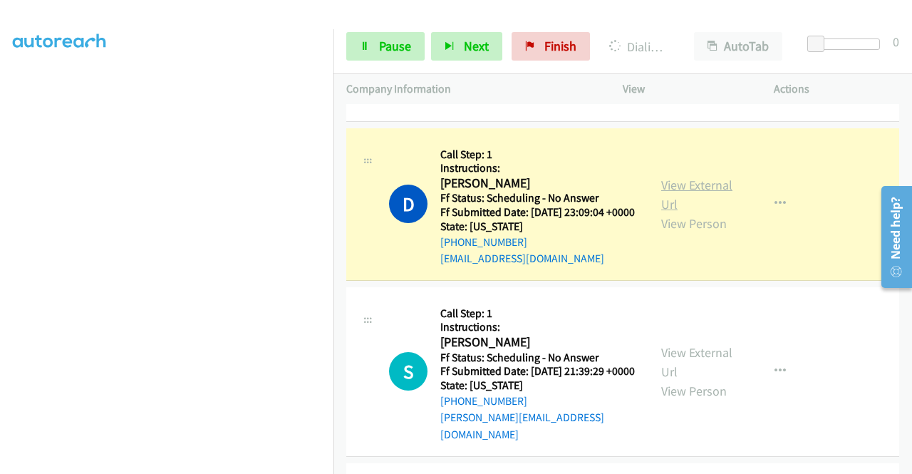
click at [697, 212] on link "View External Url" at bounding box center [696, 195] width 71 height 36
click at [380, 37] on link "Pause" at bounding box center [385, 46] width 78 height 28
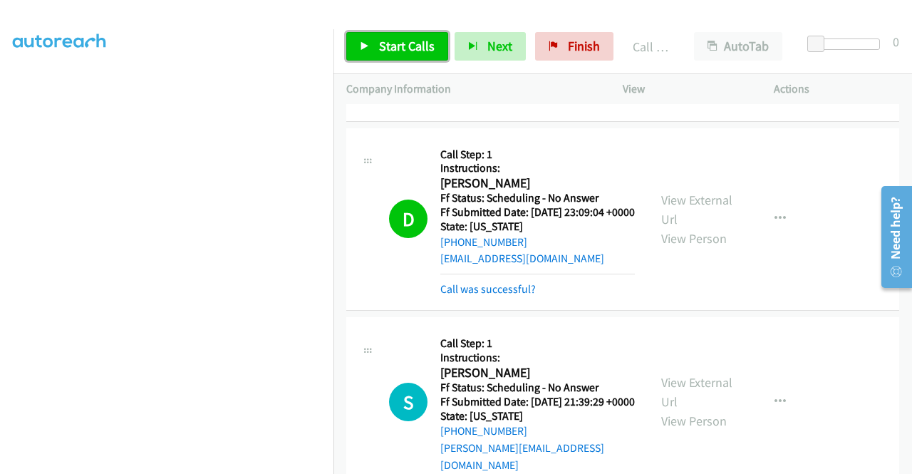
click at [412, 33] on link "Start Calls" at bounding box center [397, 46] width 102 height 28
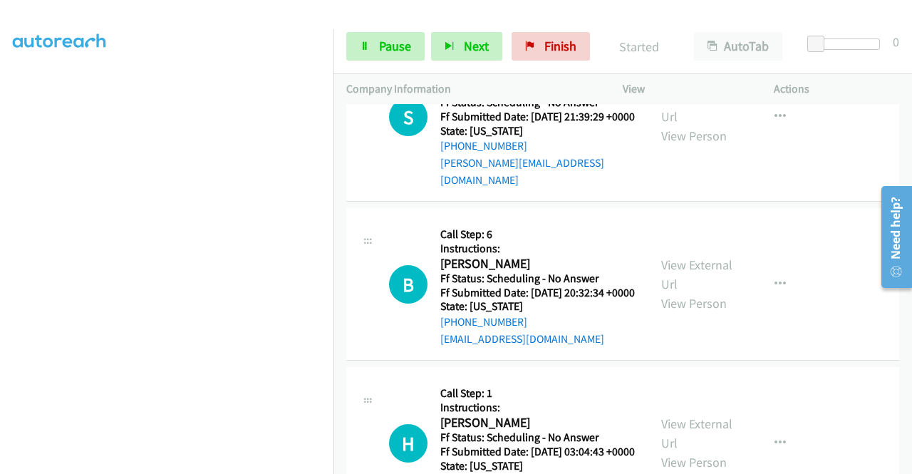
scroll to position [254, 0]
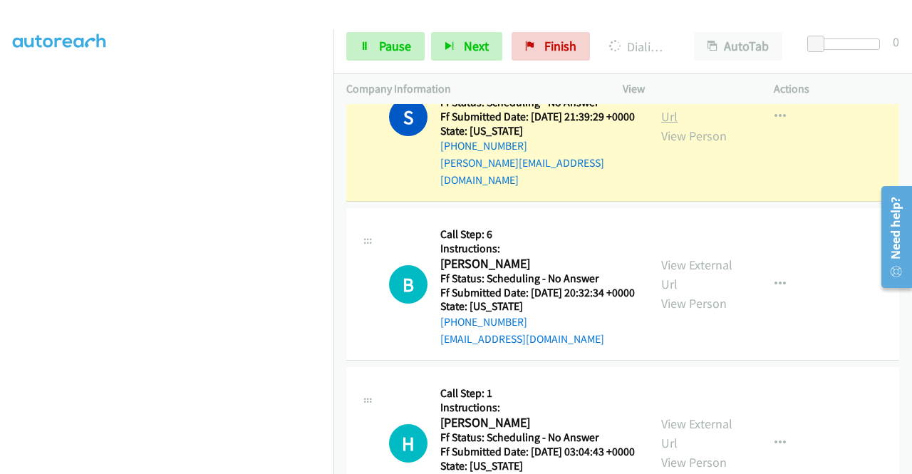
click at [694, 125] on link "View External Url" at bounding box center [696, 107] width 71 height 36
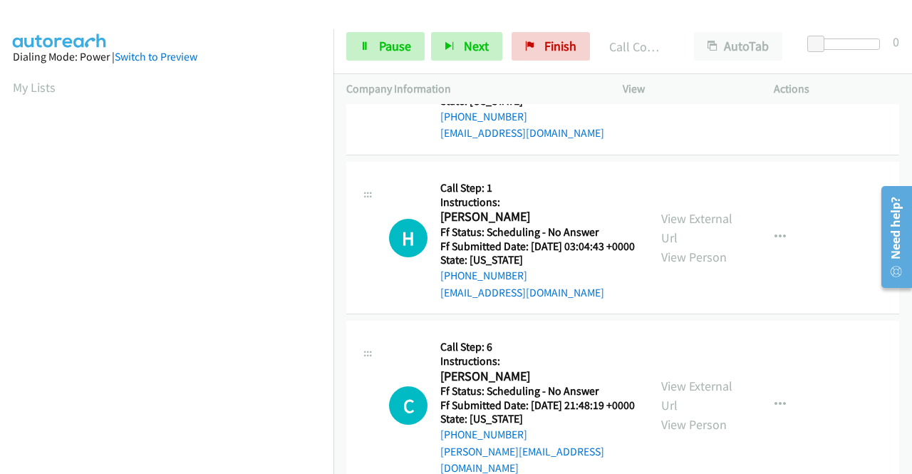
scroll to position [1425, 0]
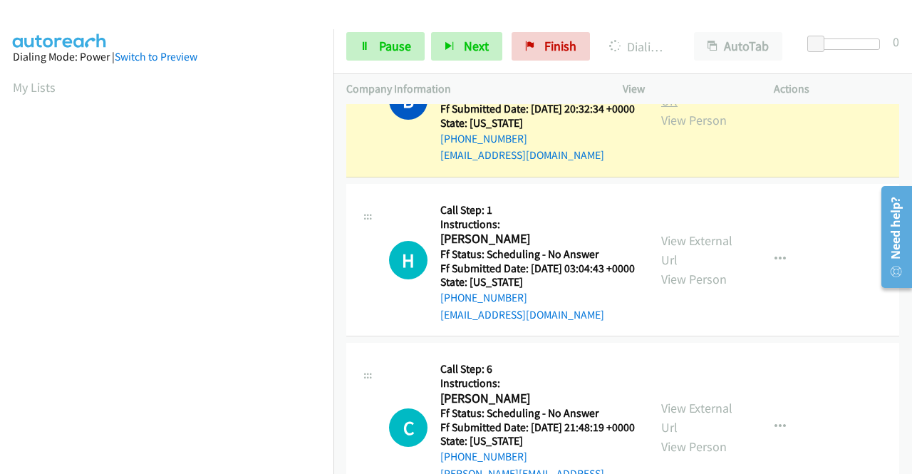
click at [695, 109] on link "View External Url" at bounding box center [696, 91] width 71 height 36
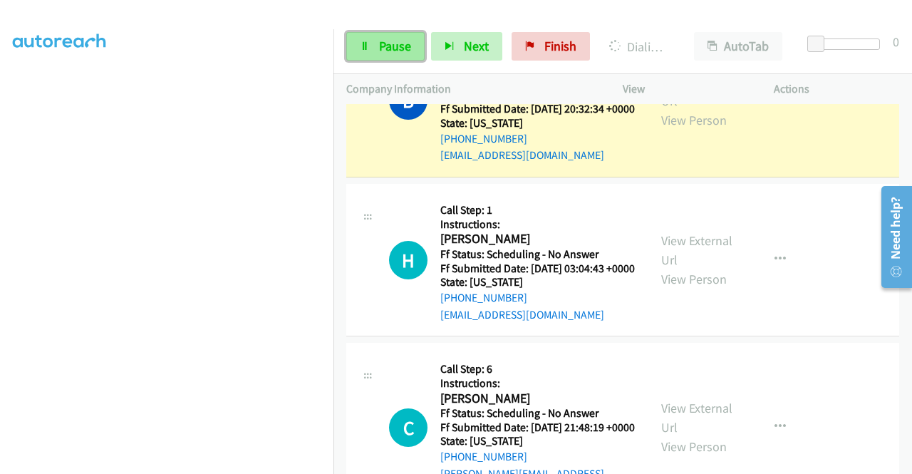
click at [399, 42] on span "Pause" at bounding box center [395, 46] width 32 height 16
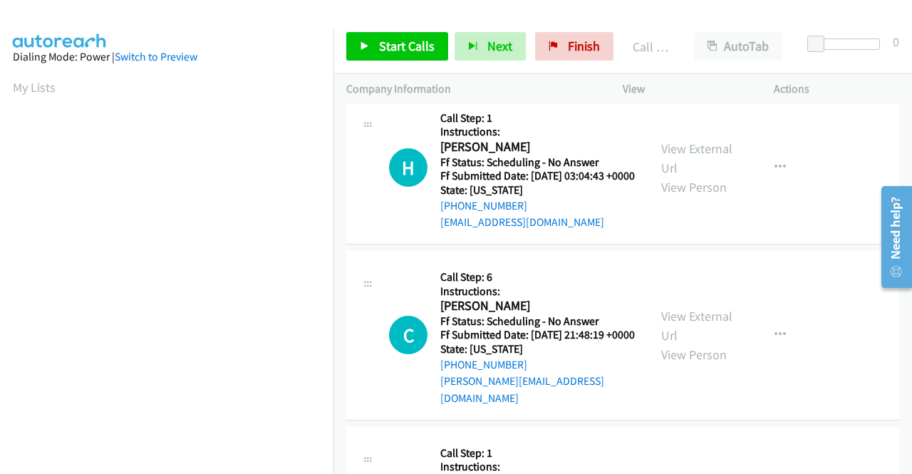
scroll to position [1567, 0]
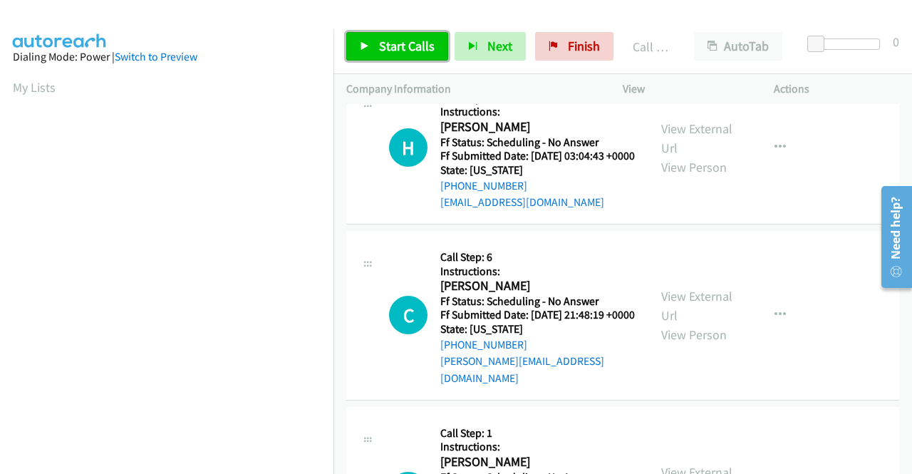
click at [404, 47] on span "Start Calls" at bounding box center [407, 46] width 56 height 16
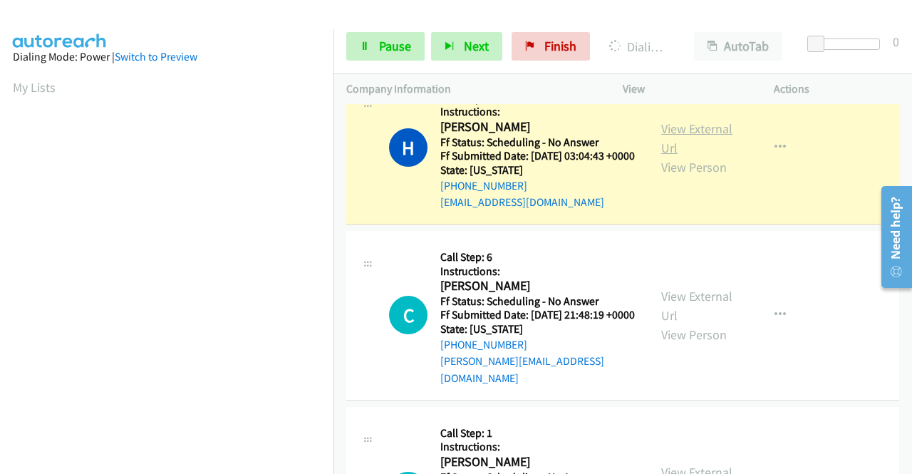
click at [685, 156] on link "View External Url" at bounding box center [696, 138] width 71 height 36
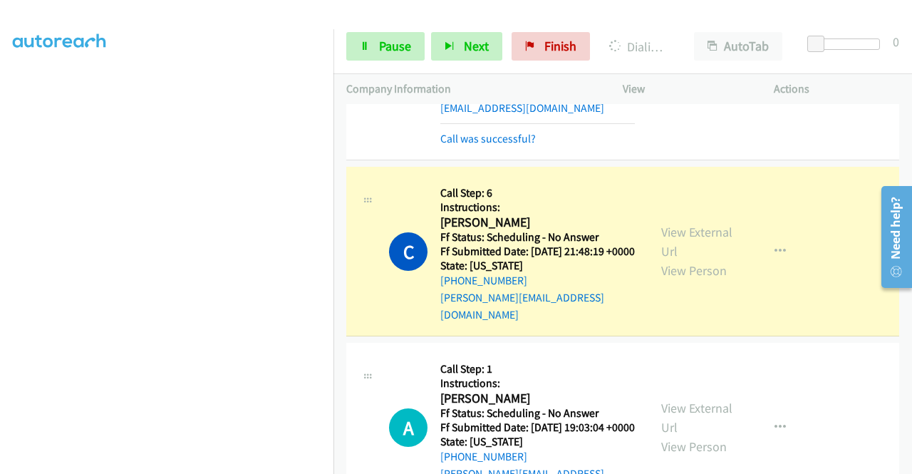
scroll to position [1781, 0]
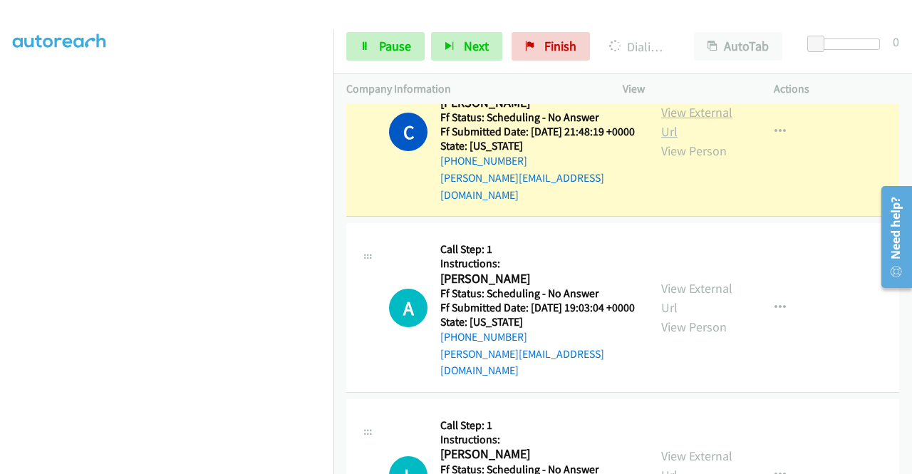
click at [681, 140] on link "View External Url" at bounding box center [696, 122] width 71 height 36
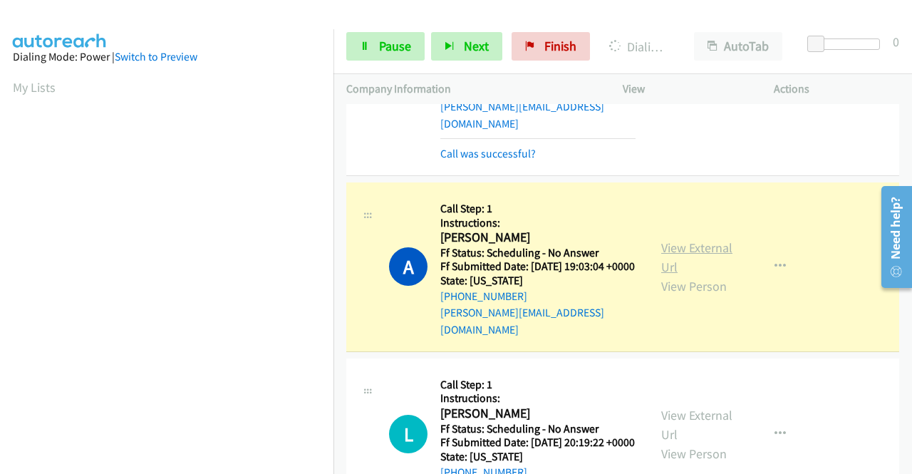
scroll to position [325, 0]
click at [661, 275] on link "View External Url" at bounding box center [696, 257] width 71 height 36
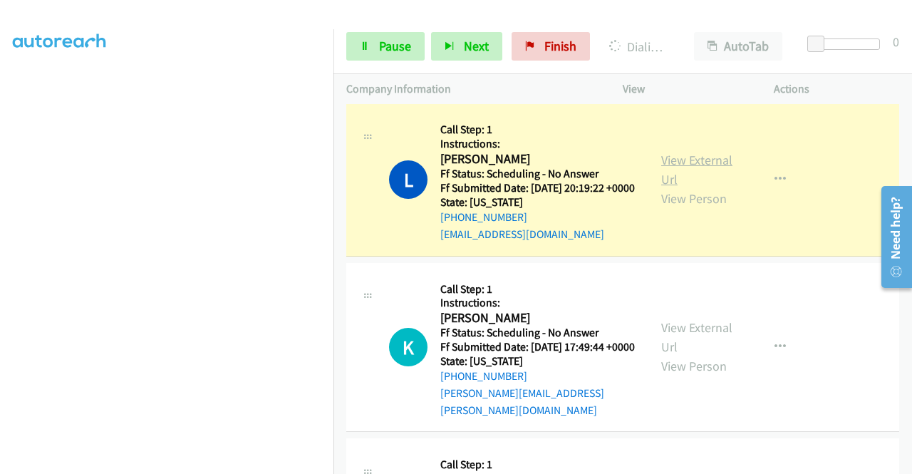
click at [664, 187] on link "View External Url" at bounding box center [696, 170] width 71 height 36
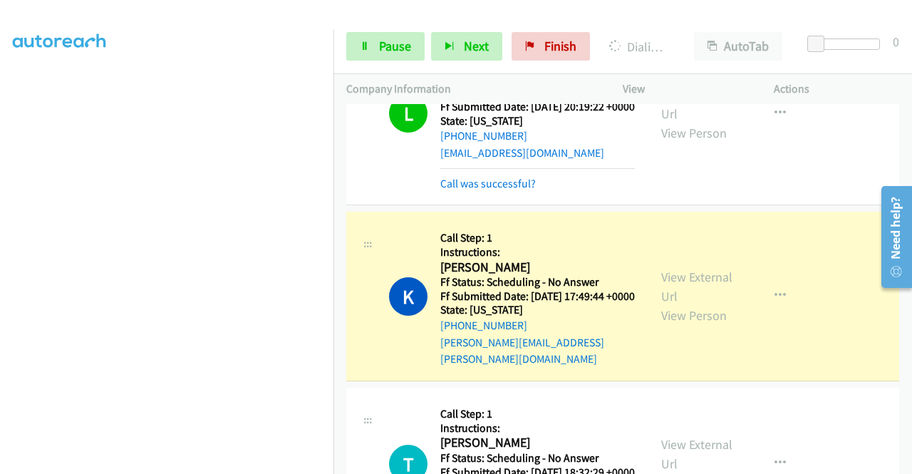
scroll to position [2351, 0]
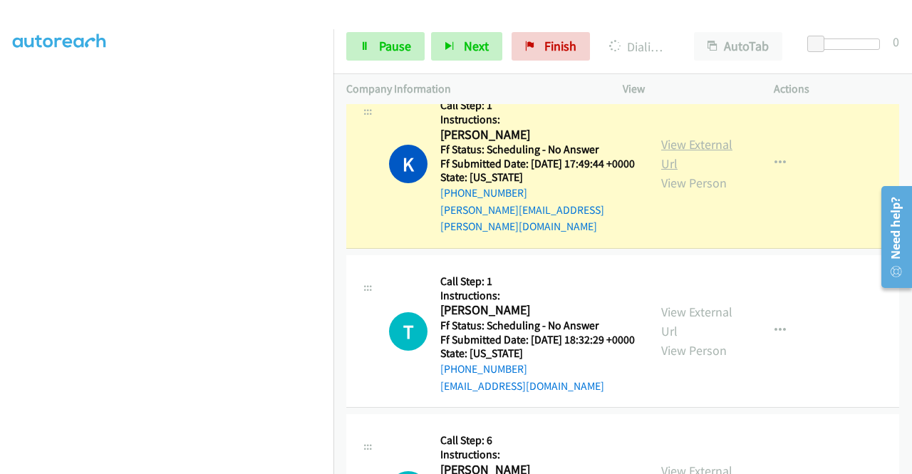
click at [669, 172] on link "View External Url" at bounding box center [696, 154] width 71 height 36
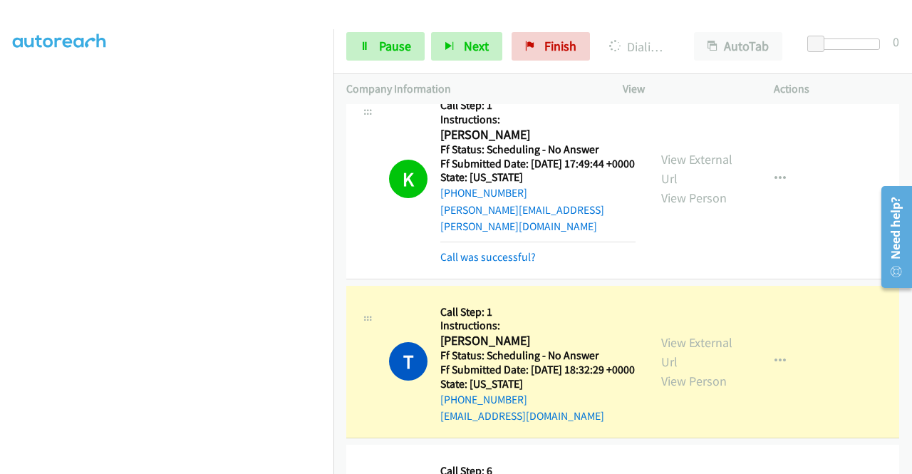
scroll to position [2565, 0]
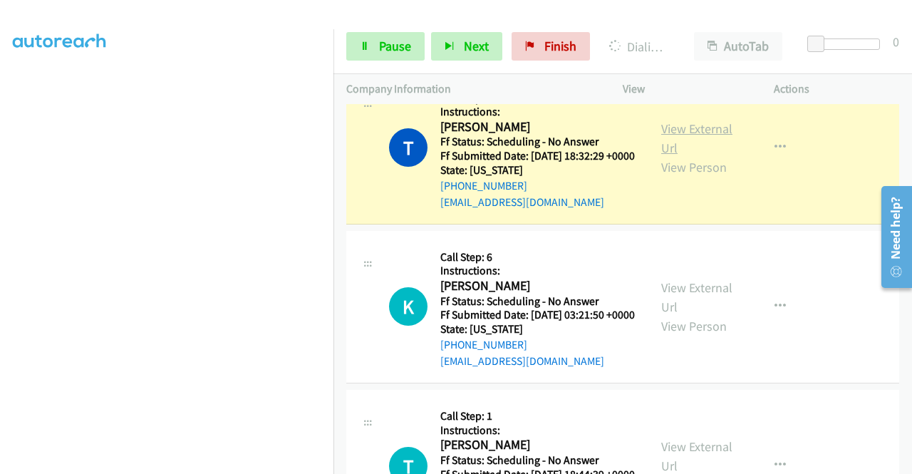
click at [695, 156] on link "View External Url" at bounding box center [696, 138] width 71 height 36
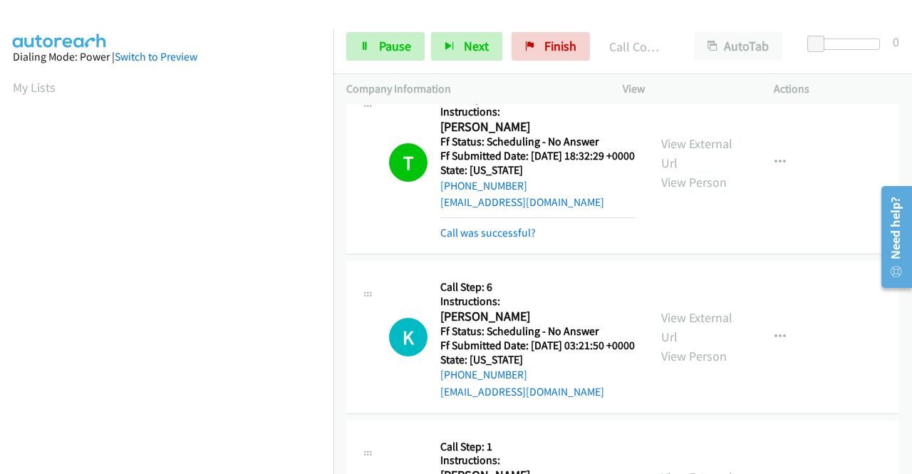
click at [382, 31] on div "Start Calls Pause Next Finish Call Completed AutoTab AutoTab 0" at bounding box center [622, 46] width 578 height 55
click at [379, 39] on span "Pause" at bounding box center [395, 46] width 32 height 16
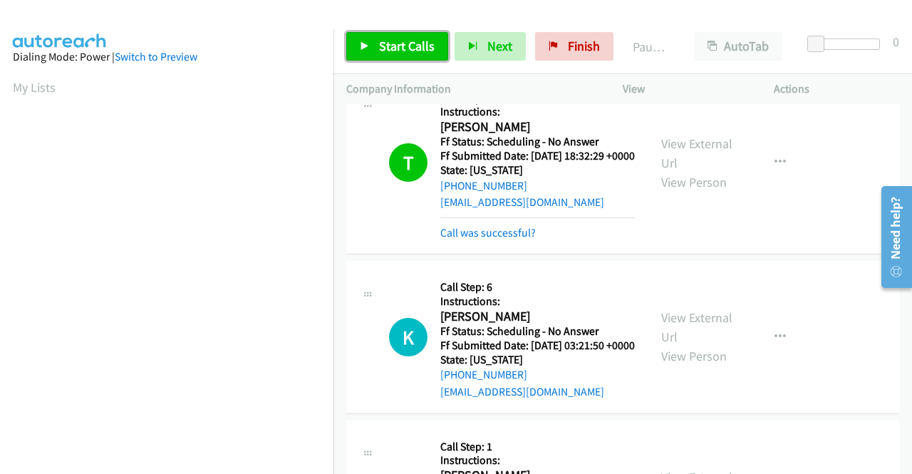
click at [379, 39] on span "Start Calls" at bounding box center [407, 46] width 56 height 16
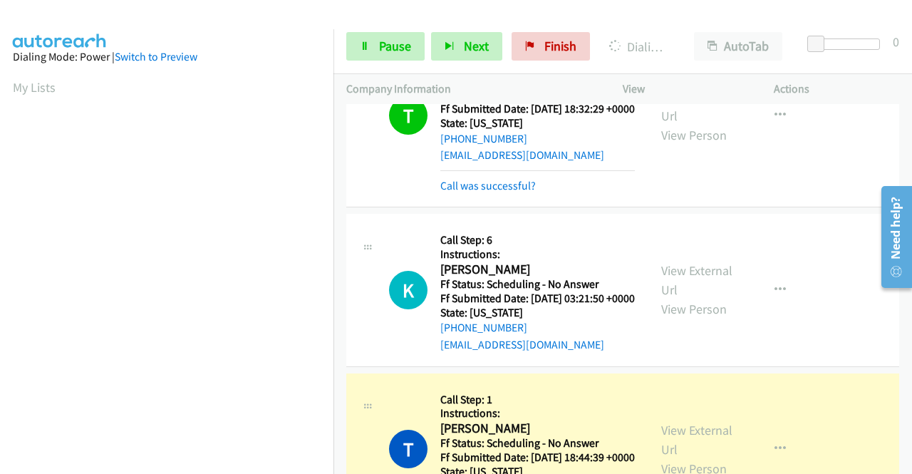
scroll to position [2850, 0]
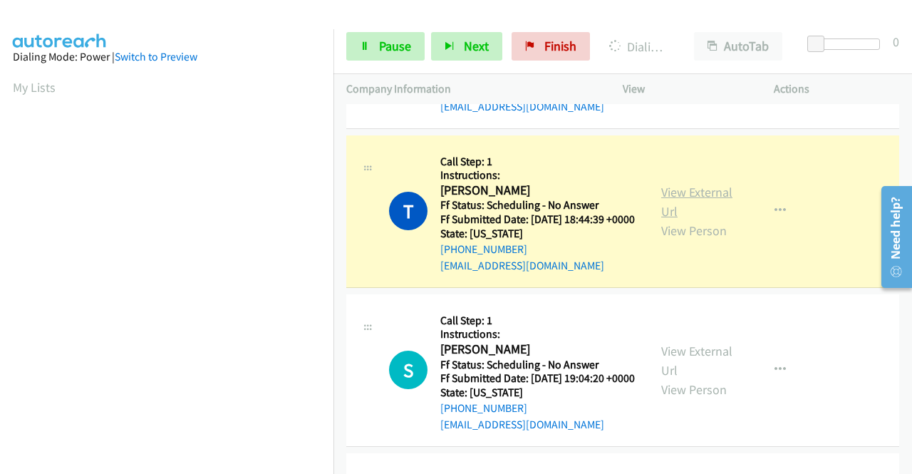
click at [678, 219] on link "View External Url" at bounding box center [696, 202] width 71 height 36
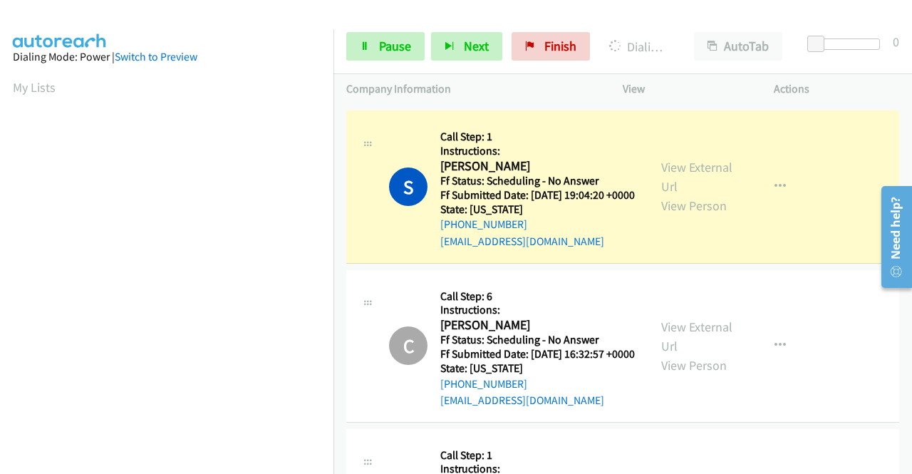
scroll to position [325, 0]
click at [665, 194] on link "View External Url" at bounding box center [696, 177] width 71 height 36
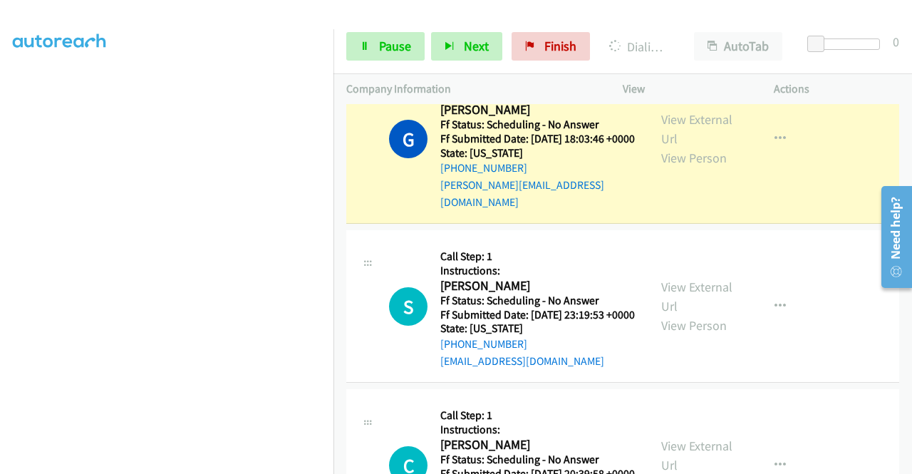
scroll to position [3491, 0]
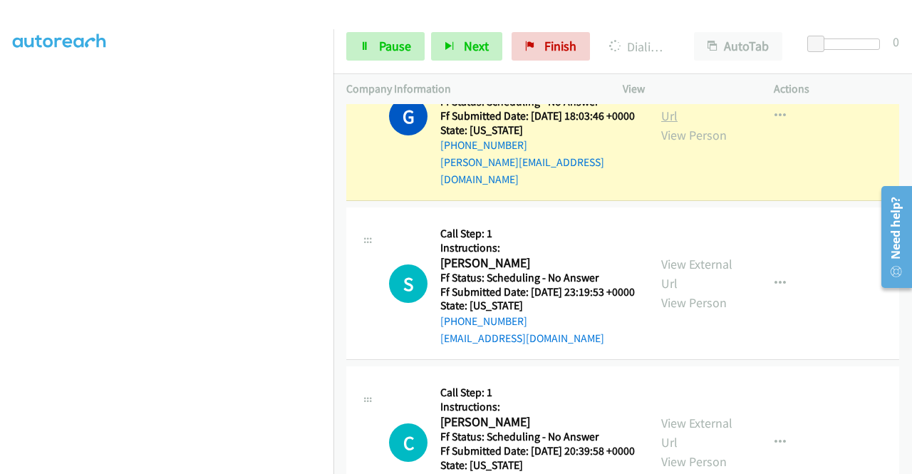
click at [683, 124] on link "View External Url" at bounding box center [696, 106] width 71 height 36
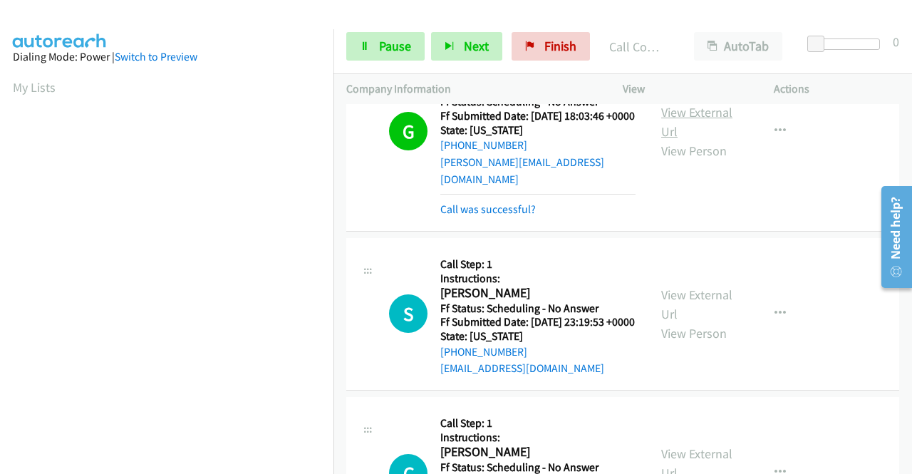
click at [665, 140] on link "View External Url" at bounding box center [696, 122] width 71 height 36
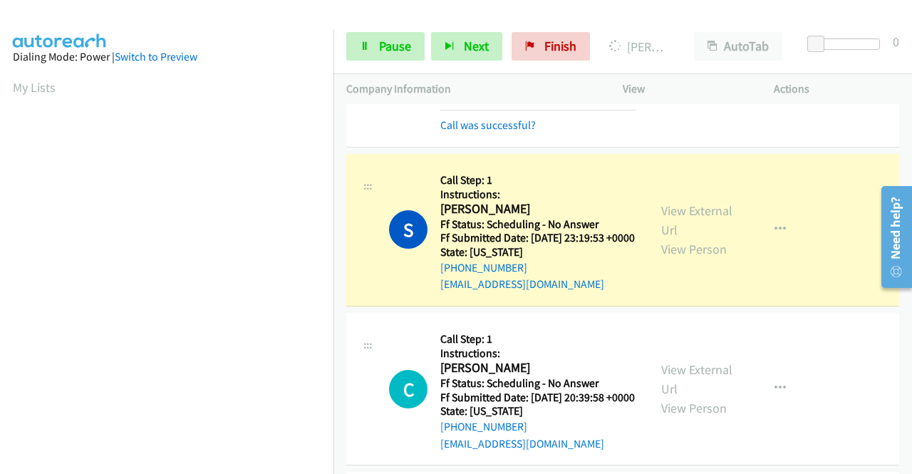
scroll to position [3776, 0]
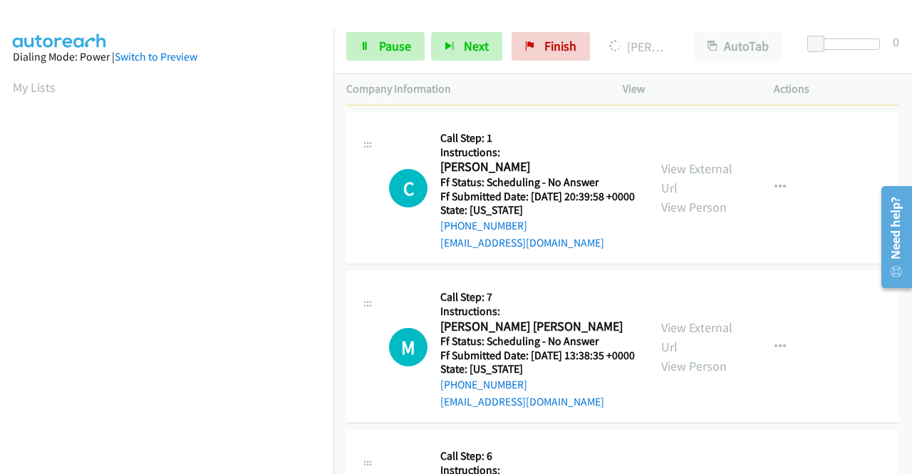
click at [697, 37] on link "View External Url" at bounding box center [696, 19] width 71 height 36
drag, startPoint x: 408, startPoint y: 42, endPoint x: 406, endPoint y: 61, distance: 18.6
click at [408, 41] on span "Pause" at bounding box center [395, 46] width 32 height 16
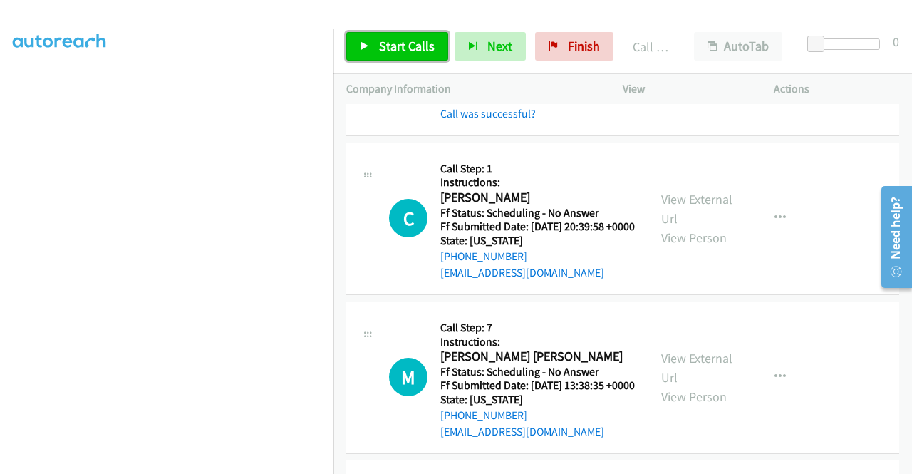
click at [408, 43] on span "Start Calls" at bounding box center [407, 46] width 56 height 16
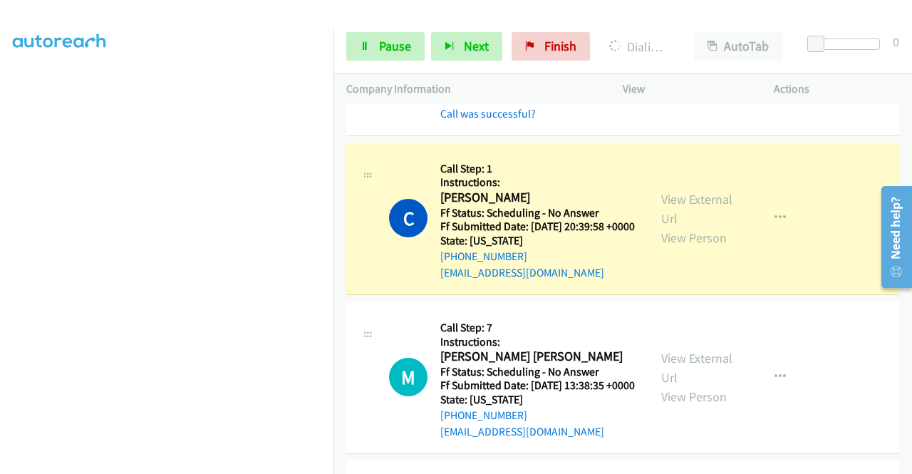
scroll to position [0, 0]
click at [671, 227] on link "View External Url" at bounding box center [696, 209] width 71 height 36
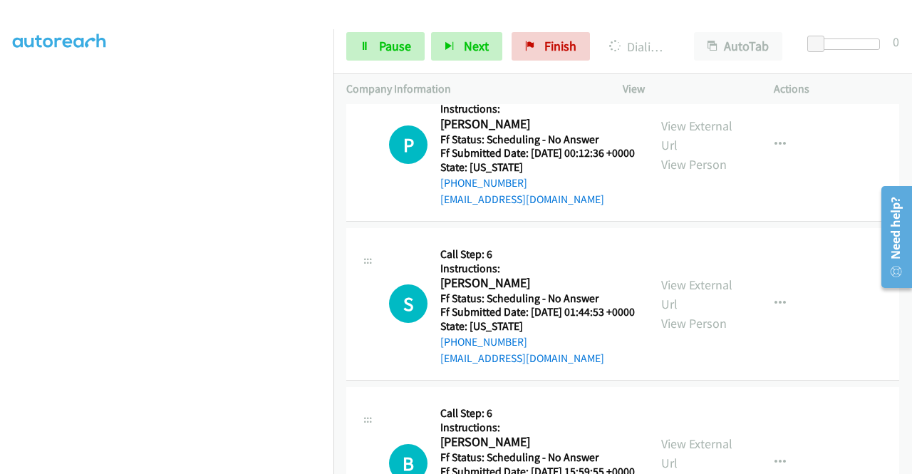
scroll to position [4203, 0]
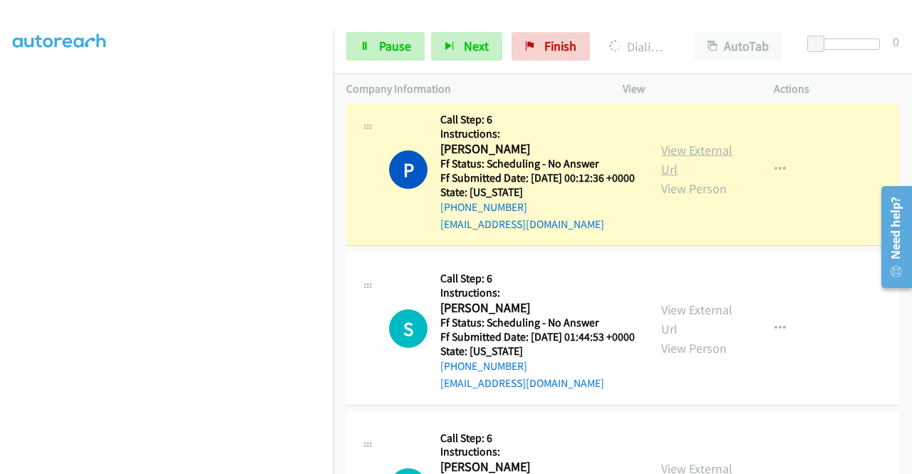
click at [678, 177] on link "View External Url" at bounding box center [696, 160] width 71 height 36
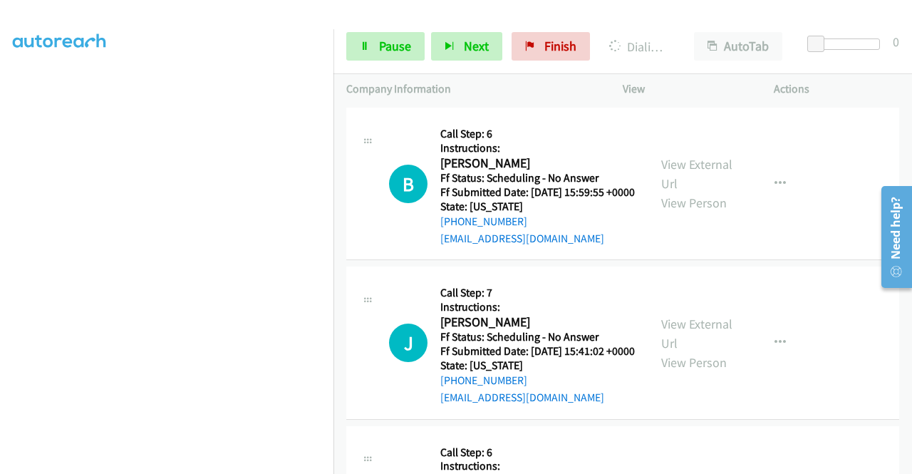
scroll to position [4560, 0]
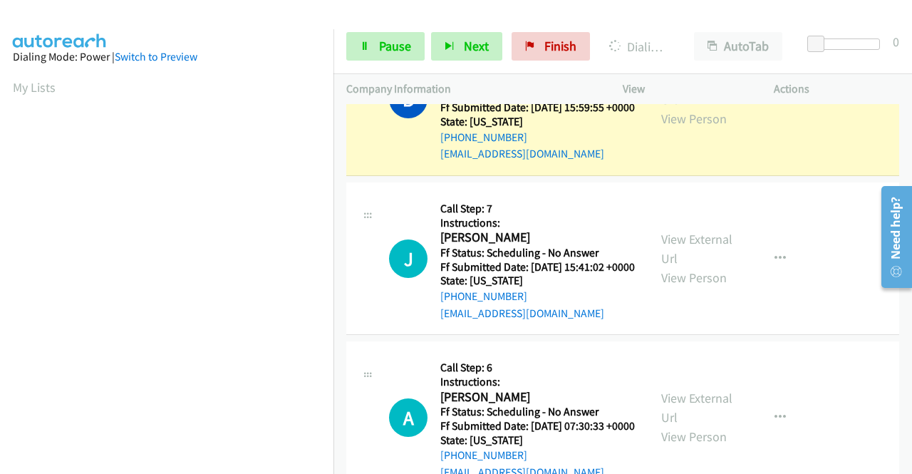
scroll to position [4773, 0]
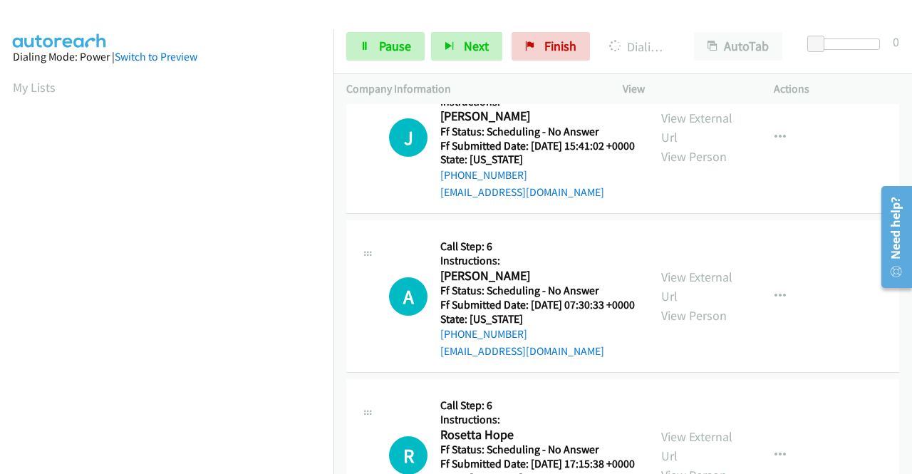
drag, startPoint x: 681, startPoint y: 197, endPoint x: 674, endPoint y: 202, distance: 8.7
click at [376, 42] on link "Pause" at bounding box center [385, 46] width 78 height 28
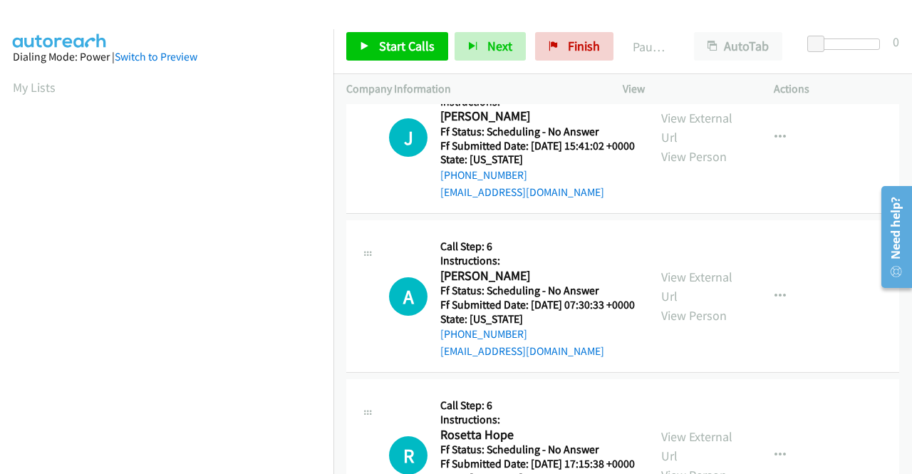
scroll to position [325, 0]
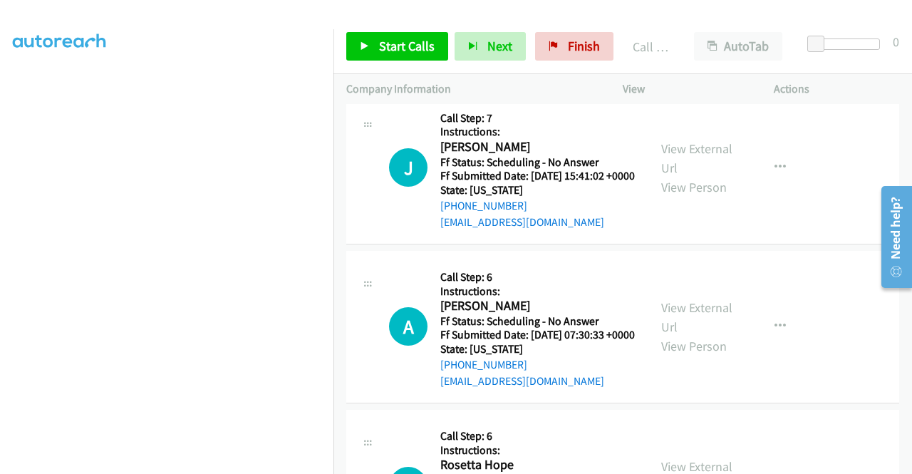
click at [383, 48] on span "Start Calls" at bounding box center [407, 46] width 56 height 16
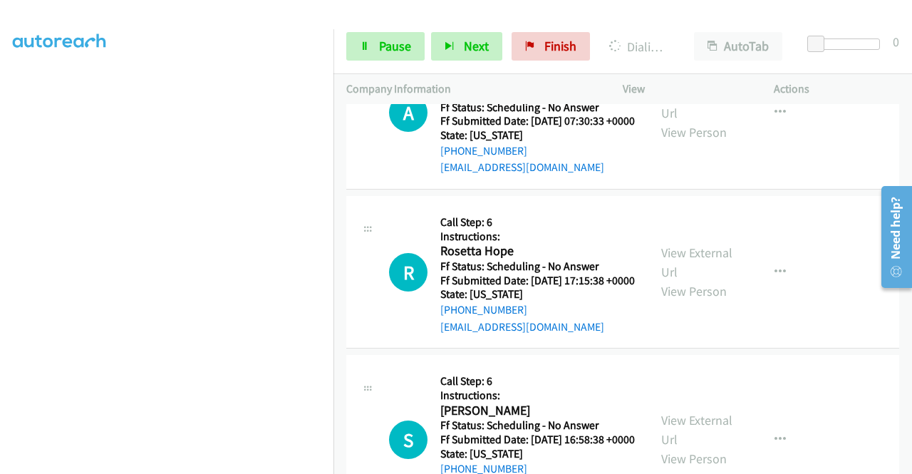
scroll to position [0, 0]
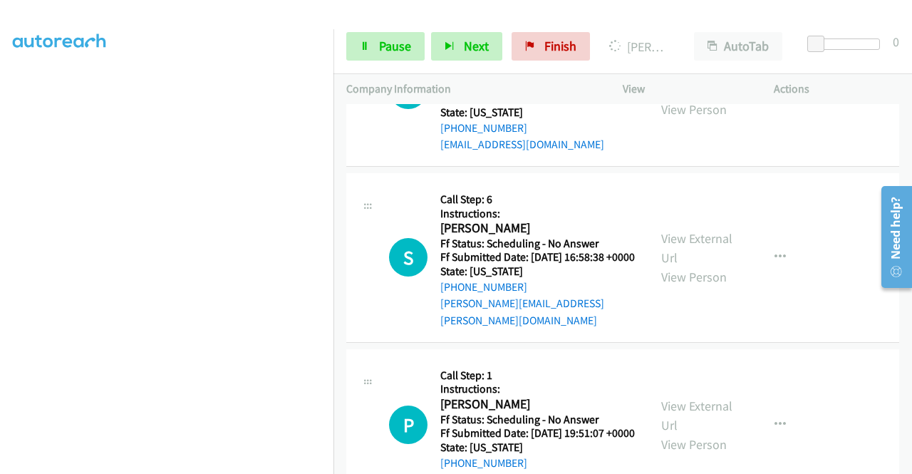
scroll to position [5201, 0]
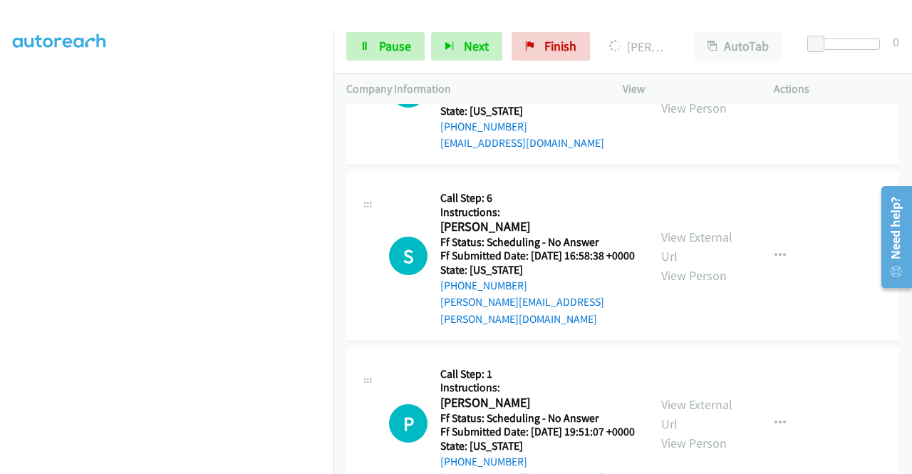
click at [365, 45] on icon at bounding box center [365, 47] width 10 height 10
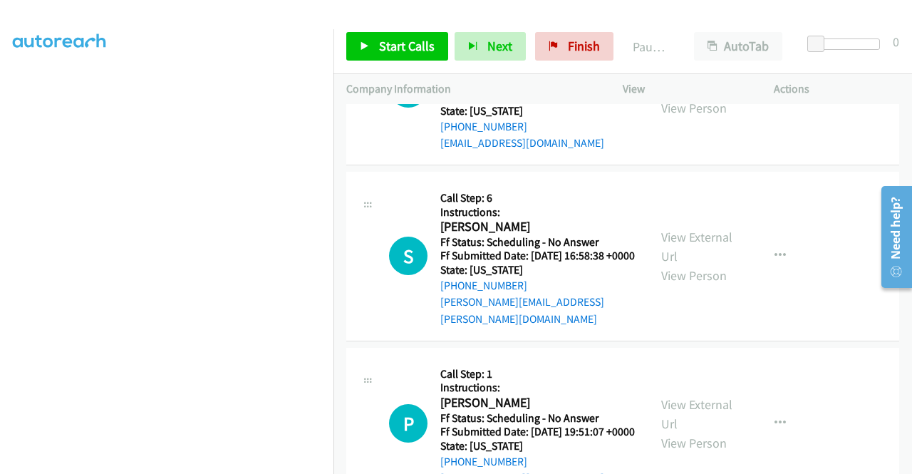
scroll to position [182, 0]
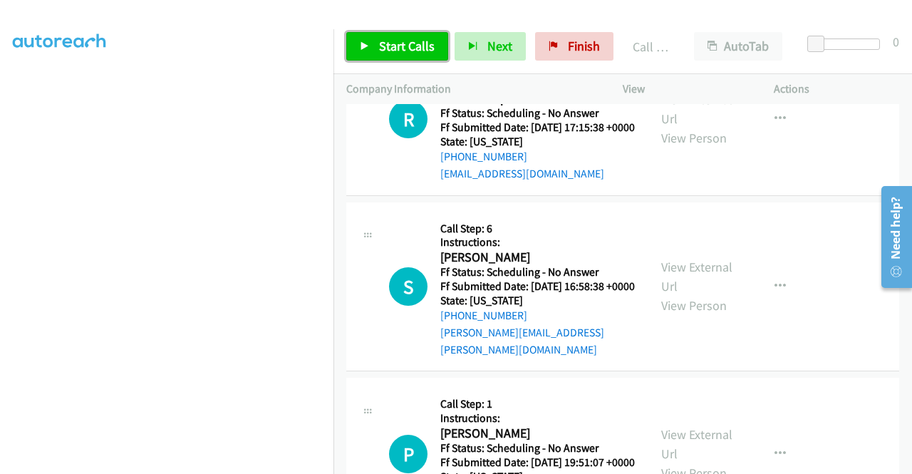
click at [412, 42] on span "Start Calls" at bounding box center [407, 46] width 56 height 16
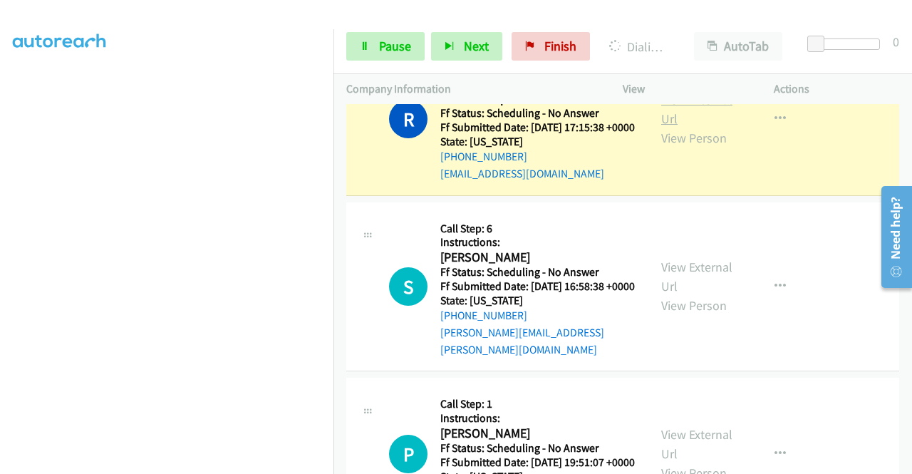
click at [661, 127] on link "View External Url" at bounding box center [696, 109] width 71 height 36
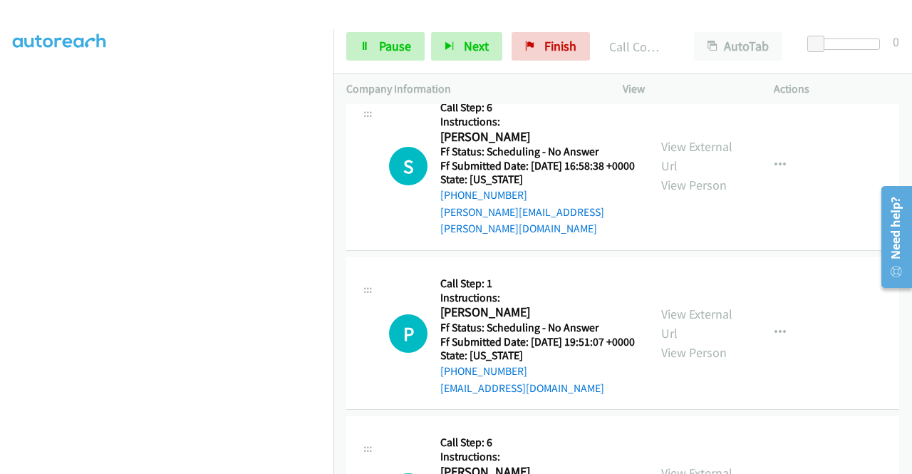
scroll to position [5486, 0]
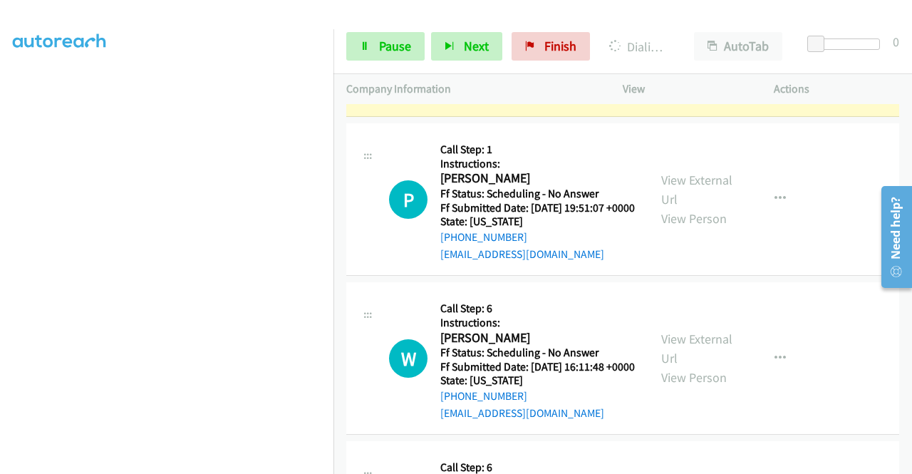
click at [700, 40] on link "View External Url" at bounding box center [696, 22] width 71 height 36
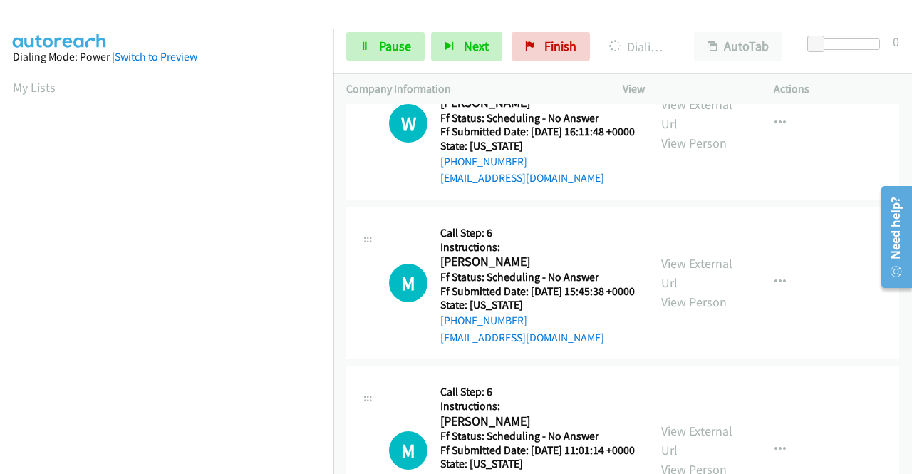
scroll to position [5771, 0]
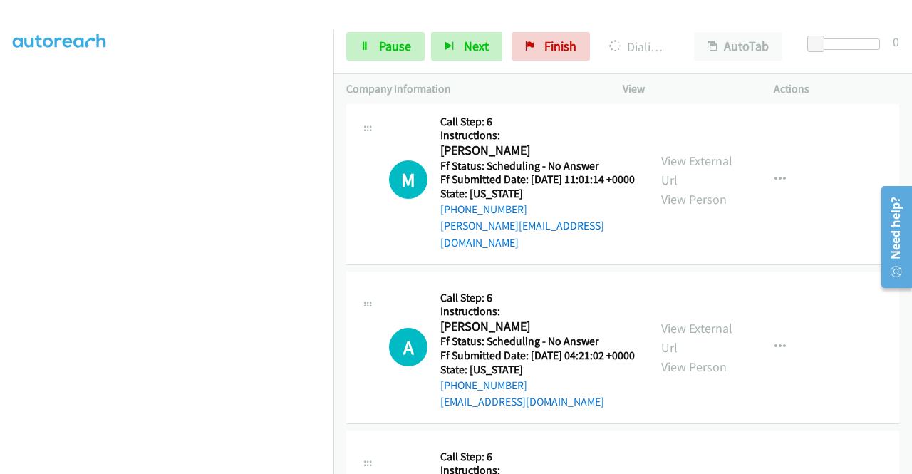
scroll to position [6056, 0]
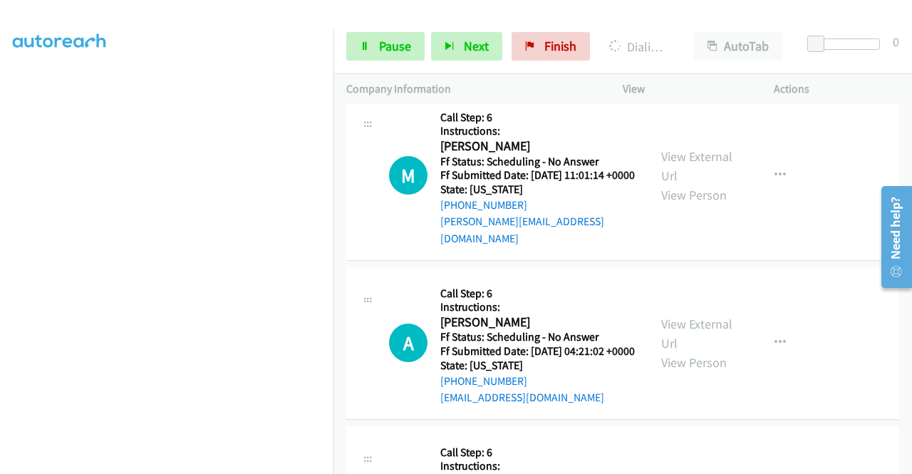
click at [383, 42] on span "Pause" at bounding box center [395, 46] width 32 height 16
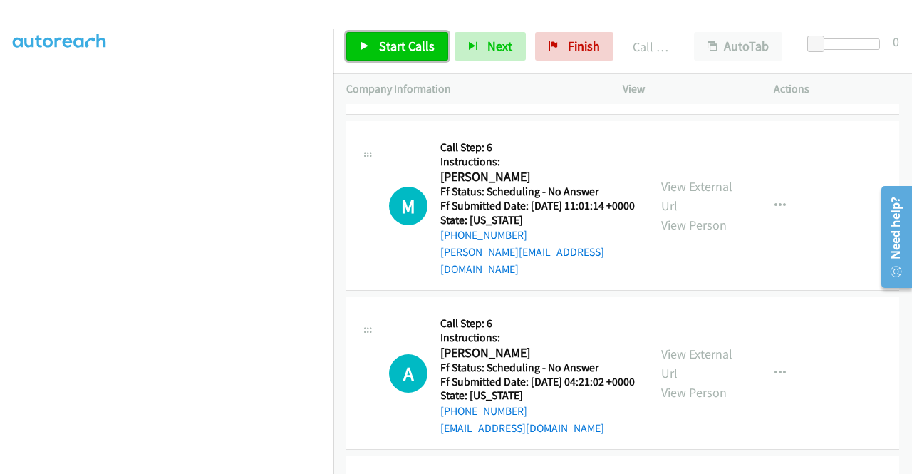
click at [416, 41] on span "Start Calls" at bounding box center [407, 46] width 56 height 16
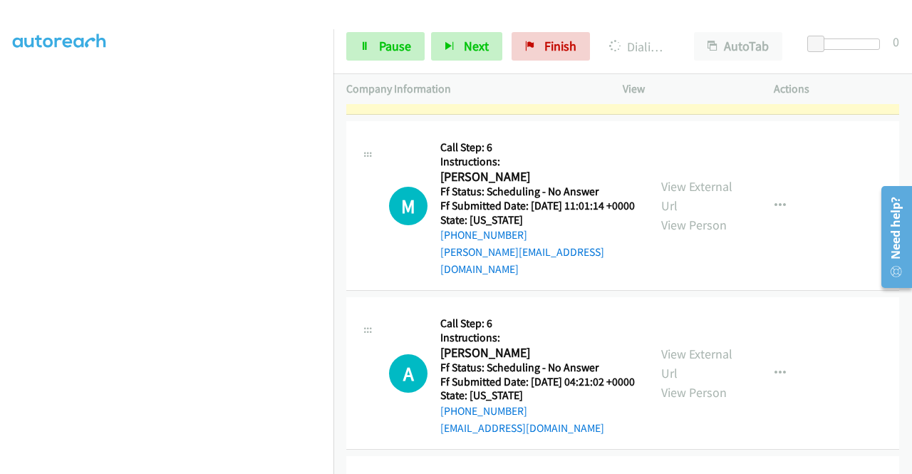
click at [701, 46] on link "View External Url" at bounding box center [696, 29] width 71 height 36
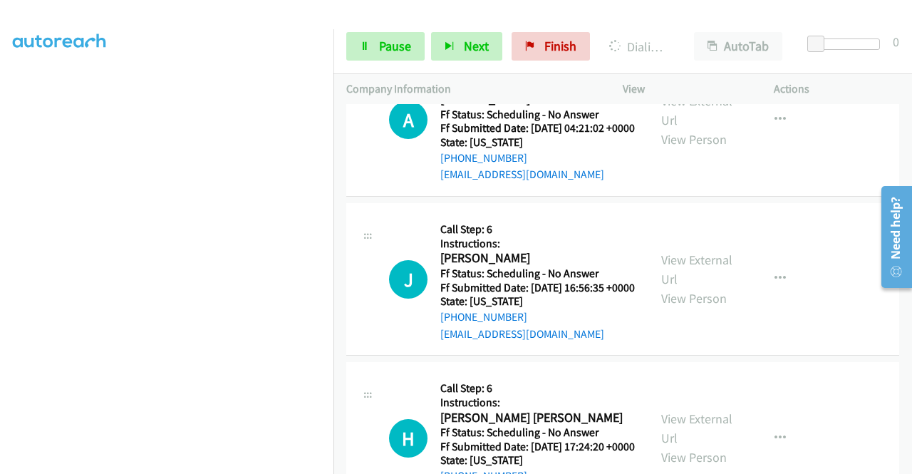
scroll to position [6341, 0]
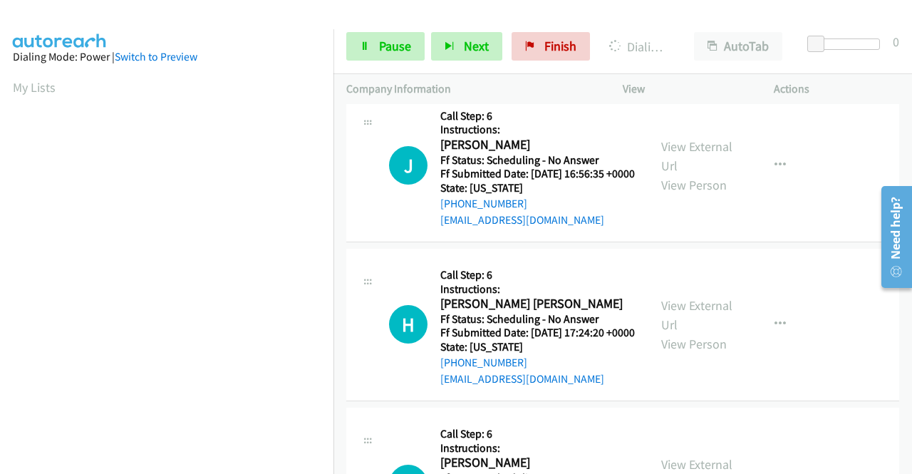
scroll to position [325, 0]
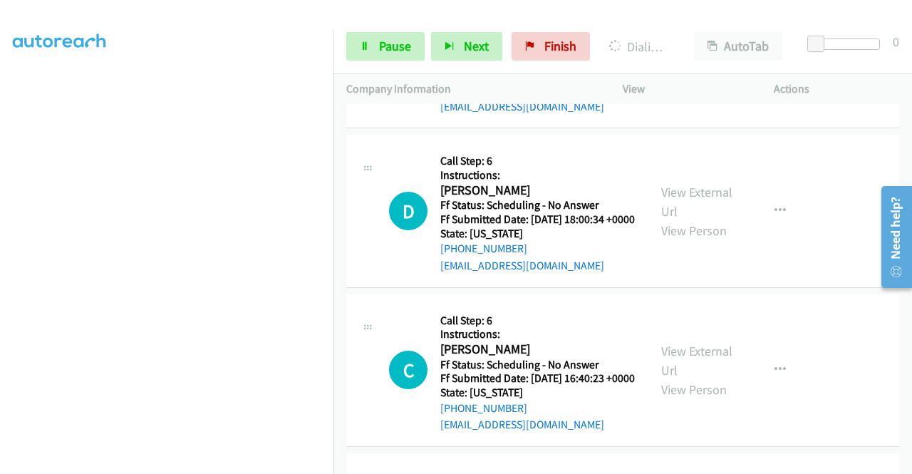
scroll to position [6982, 0]
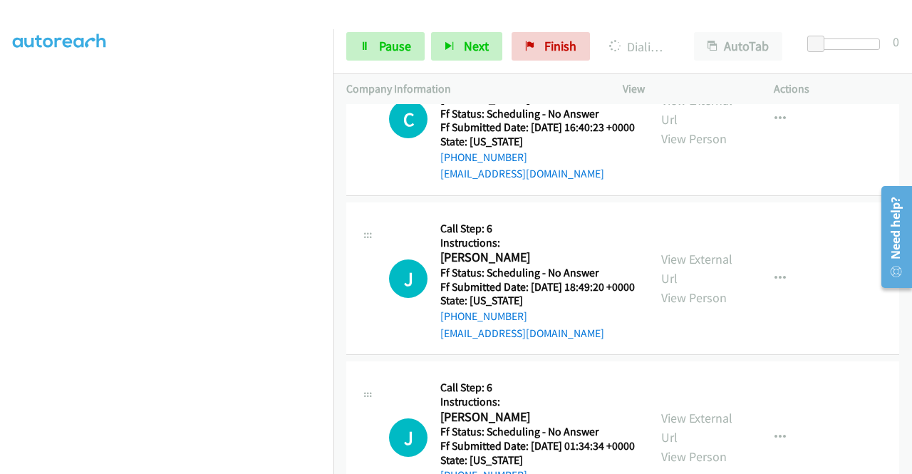
scroll to position [7338, 0]
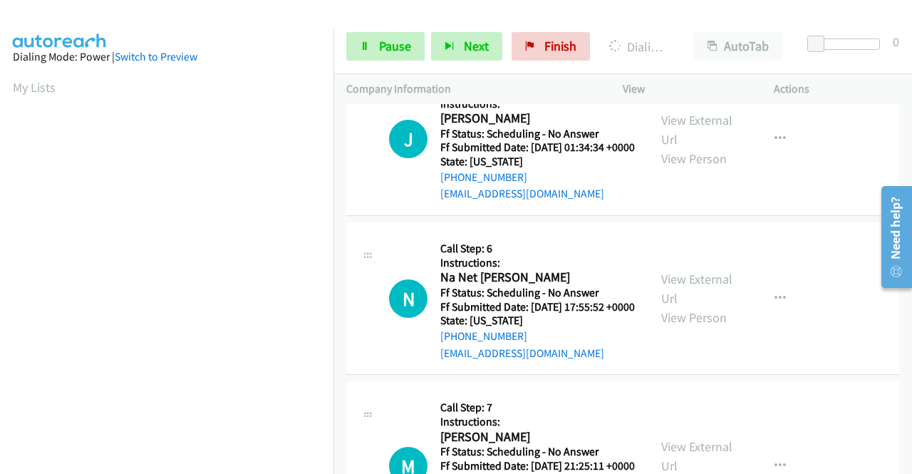
scroll to position [7623, 0]
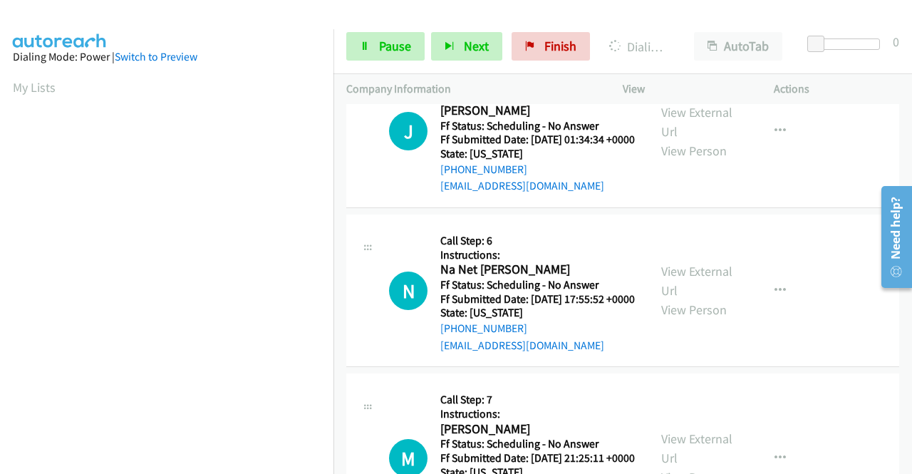
click at [385, 55] on link "Pause" at bounding box center [385, 46] width 78 height 28
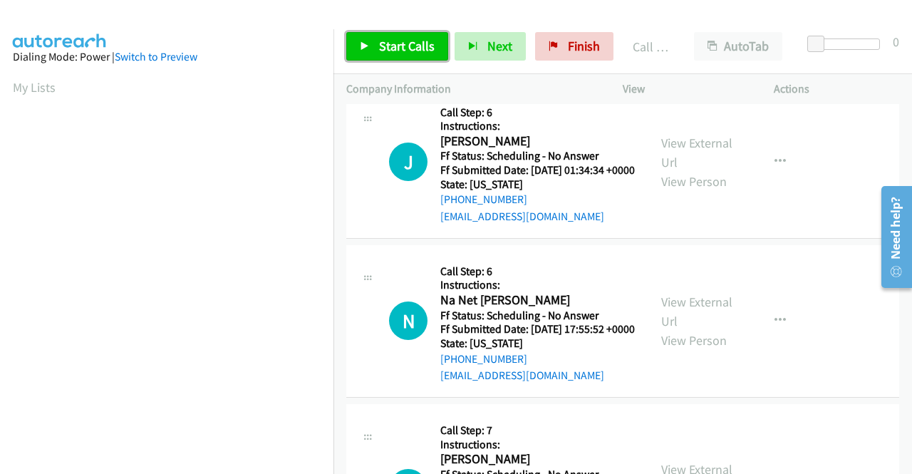
click at [398, 50] on span "Start Calls" at bounding box center [407, 46] width 56 height 16
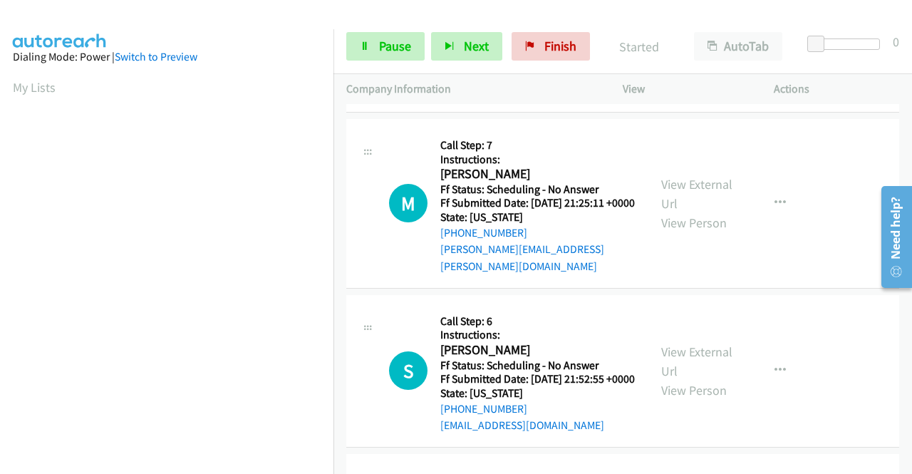
scroll to position [7837, 0]
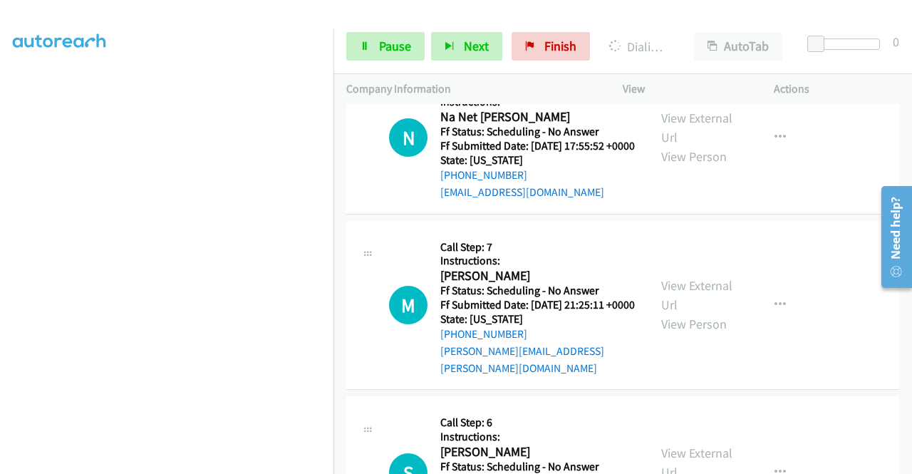
scroll to position [8051, 0]
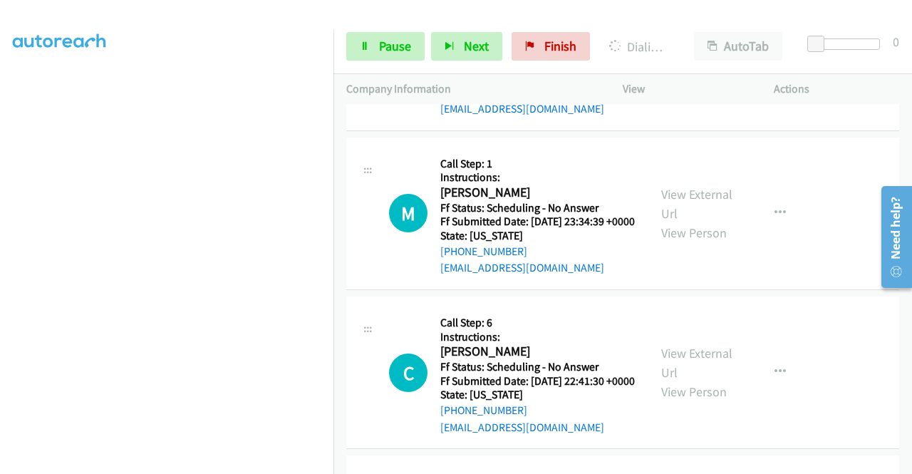
scroll to position [8336, 0]
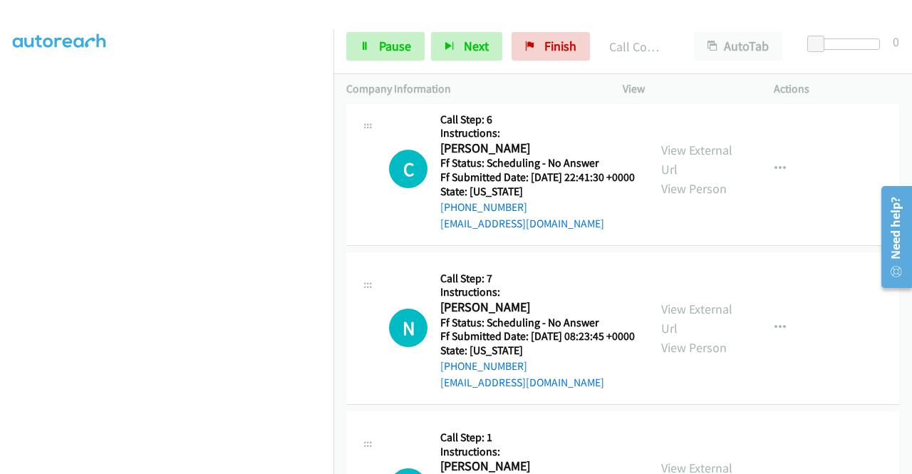
scroll to position [8620, 0]
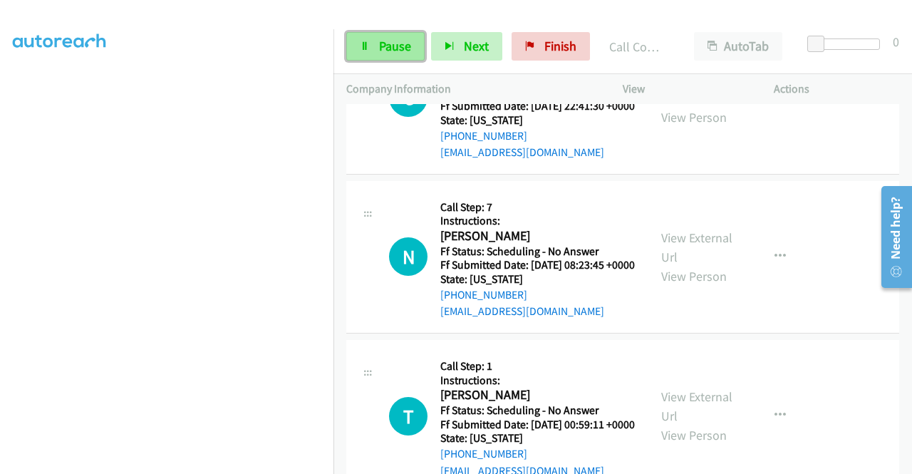
click at [379, 47] on span "Pause" at bounding box center [395, 46] width 32 height 16
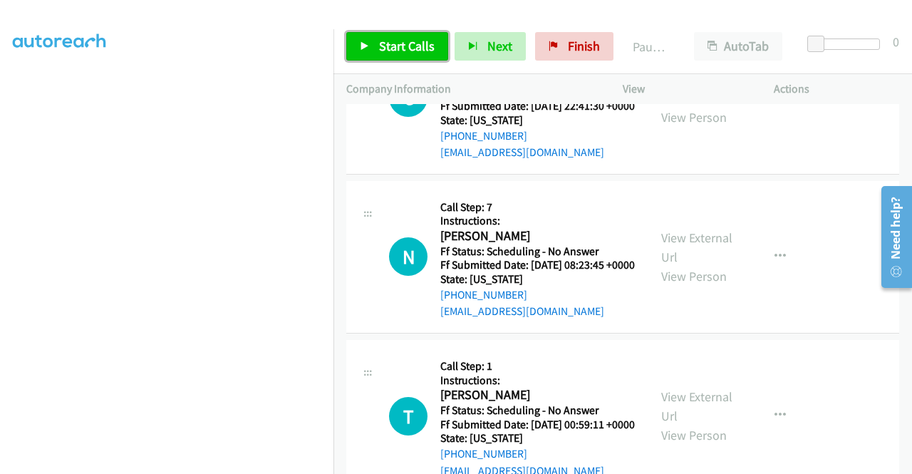
click at [382, 53] on span "Start Calls" at bounding box center [407, 46] width 56 height 16
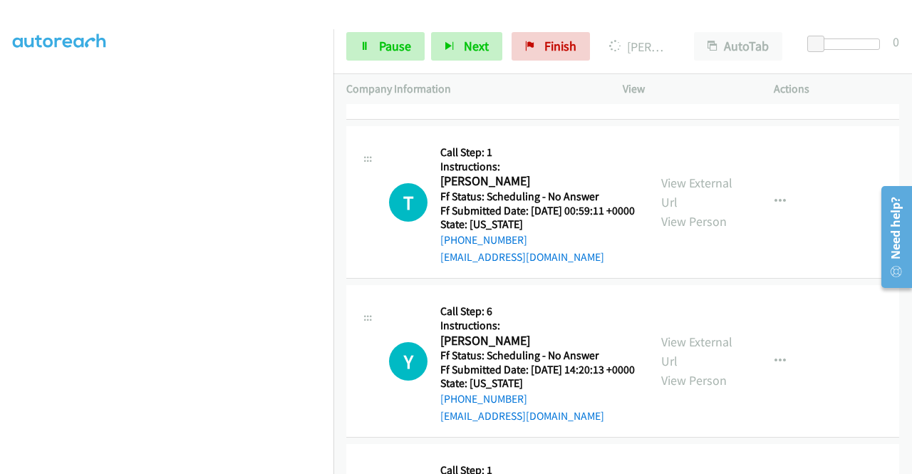
scroll to position [0, 0]
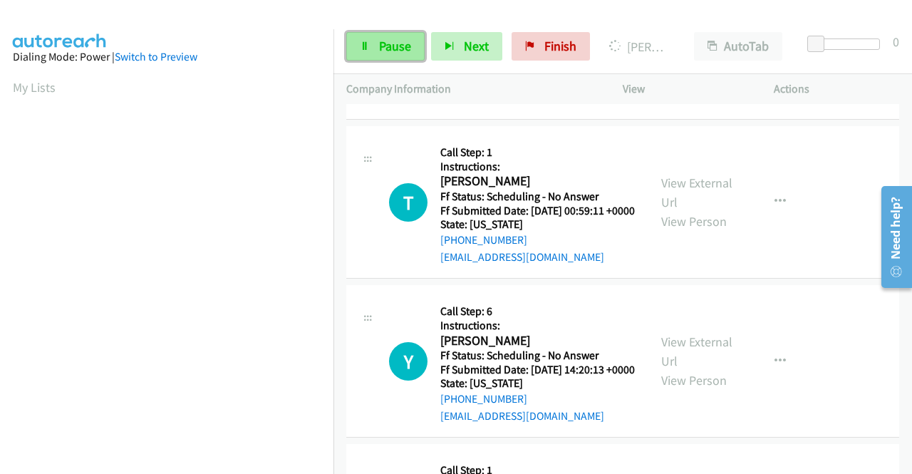
click at [386, 43] on span "Pause" at bounding box center [395, 46] width 32 height 16
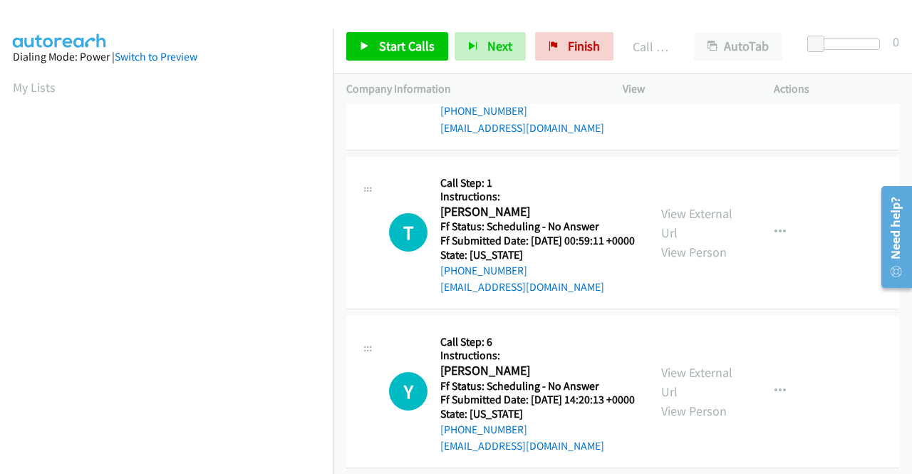
scroll to position [325, 0]
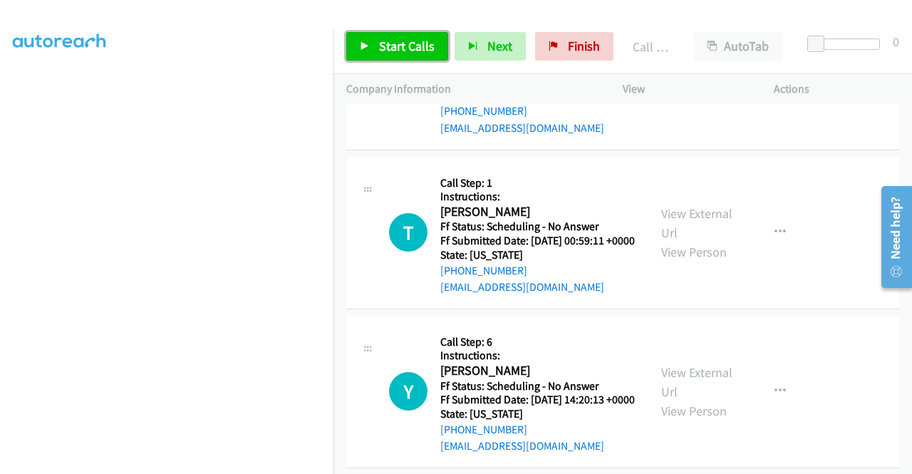
click at [398, 44] on span "Start Calls" at bounding box center [407, 46] width 56 height 16
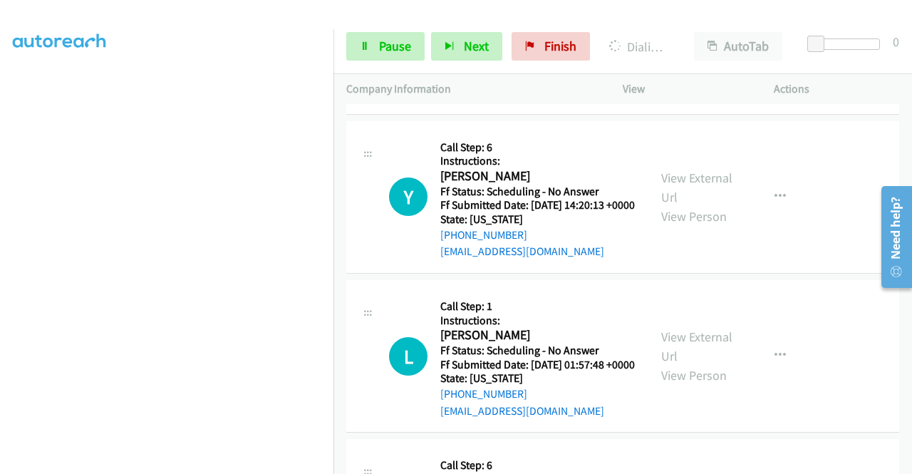
scroll to position [9048, 0]
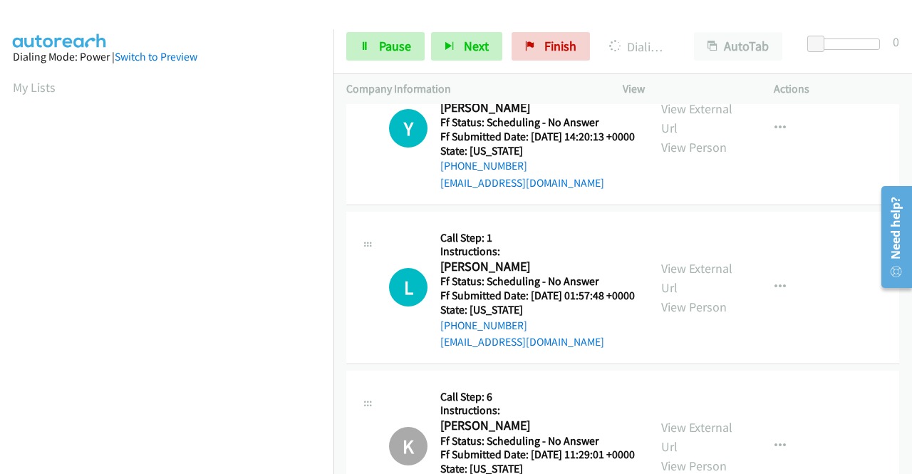
scroll to position [9190, 0]
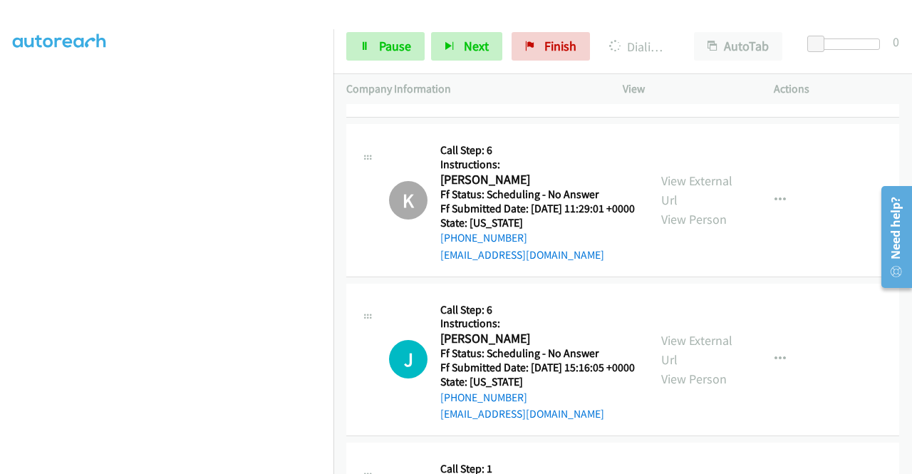
scroll to position [0, 0]
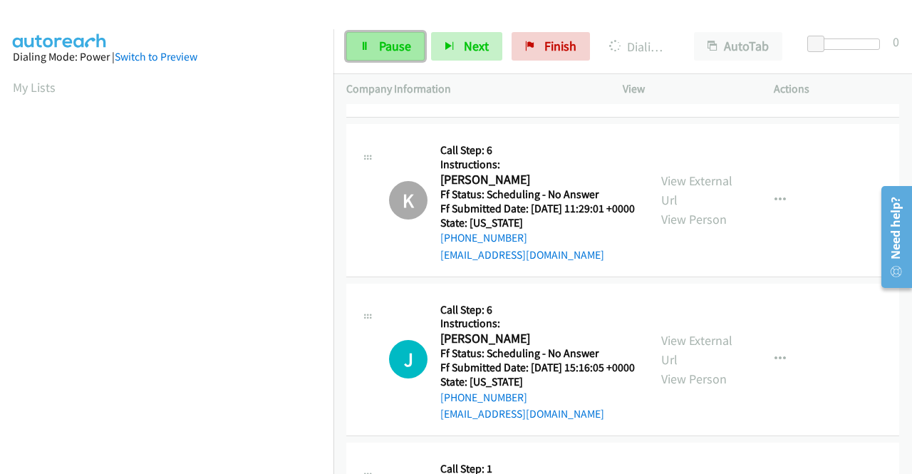
click at [379, 51] on span "Pause" at bounding box center [395, 46] width 32 height 16
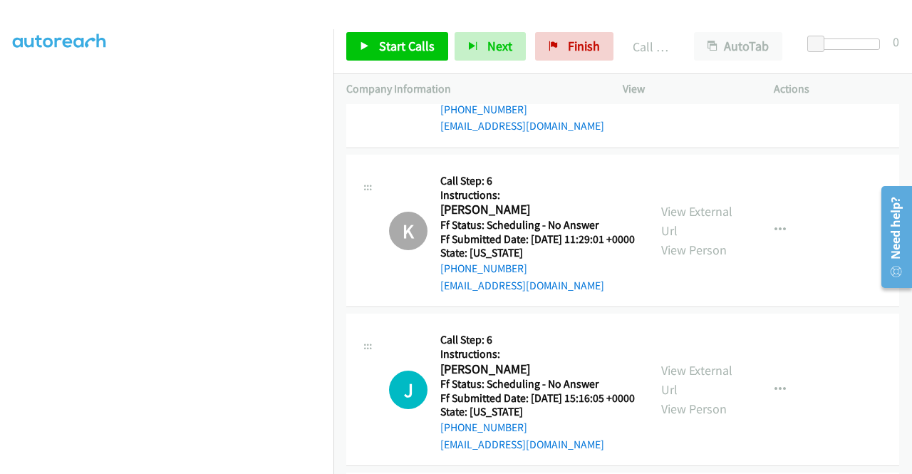
click at [387, 37] on link "Start Calls" at bounding box center [397, 46] width 102 height 28
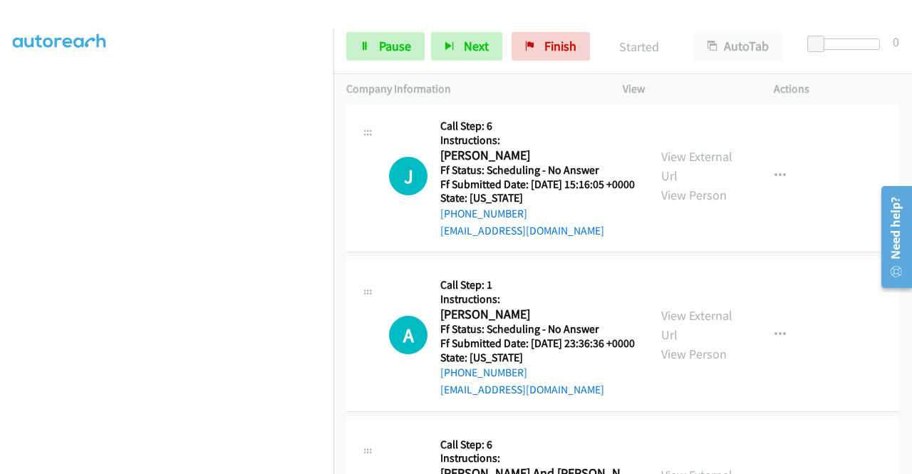
scroll to position [254, 0]
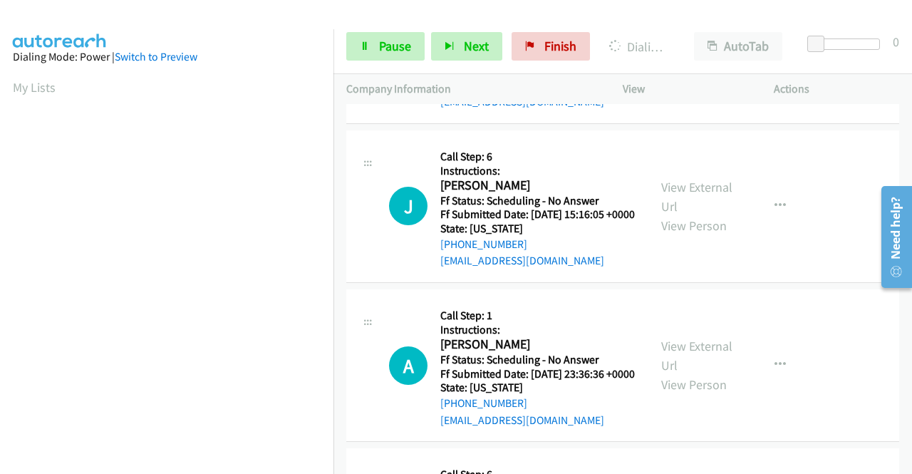
click at [391, 38] on span "Pause" at bounding box center [395, 46] width 32 height 16
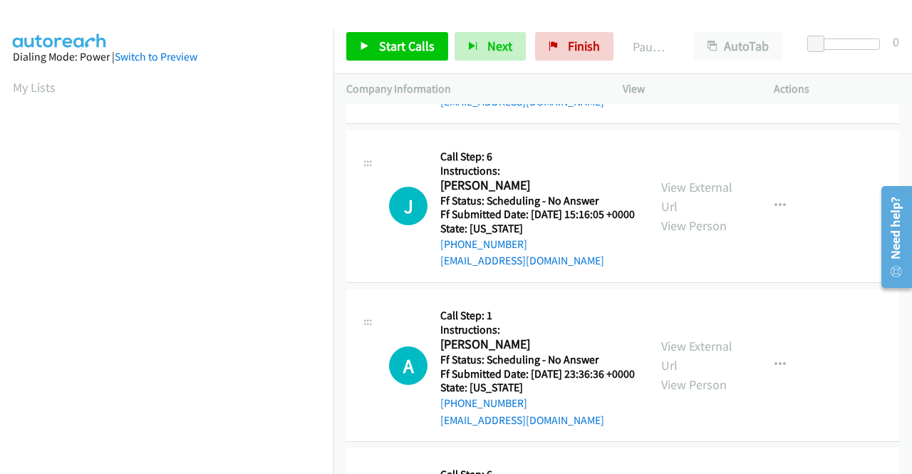
scroll to position [325, 0]
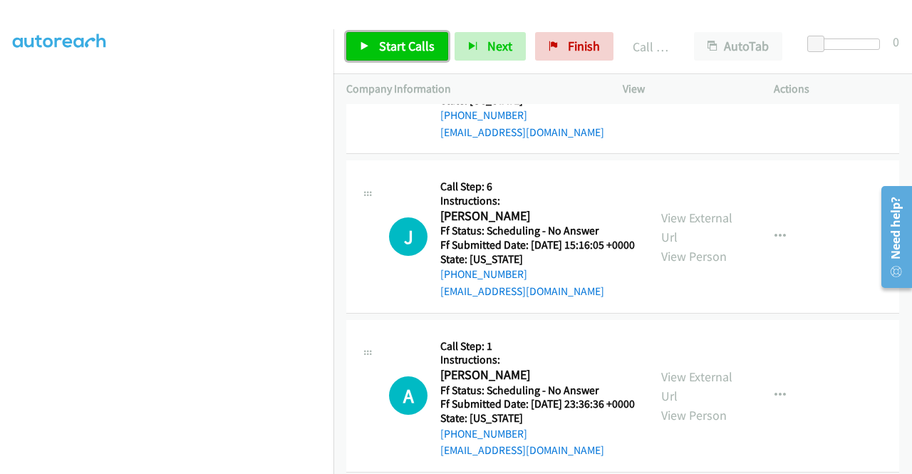
click at [399, 48] on span "Start Calls" at bounding box center [407, 46] width 56 height 16
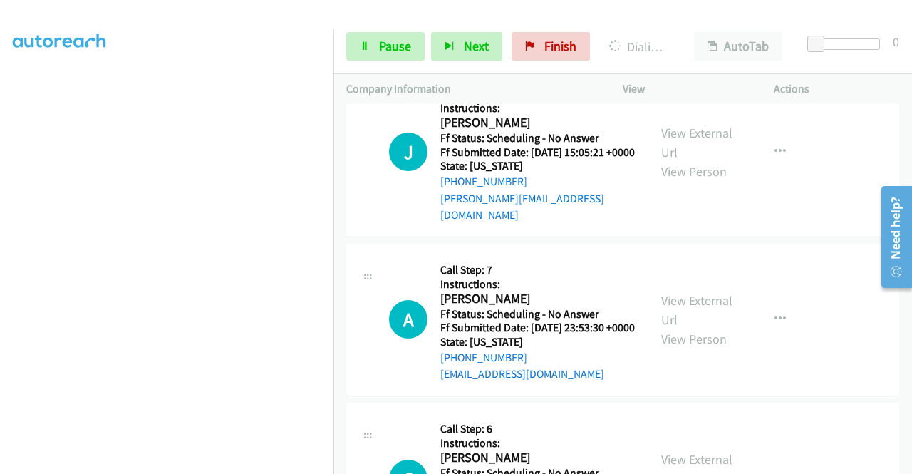
scroll to position [10259, 0]
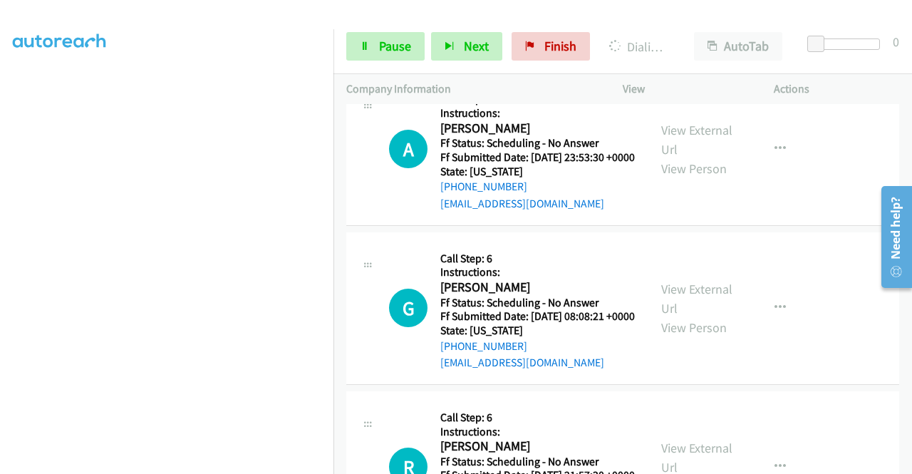
scroll to position [10402, 0]
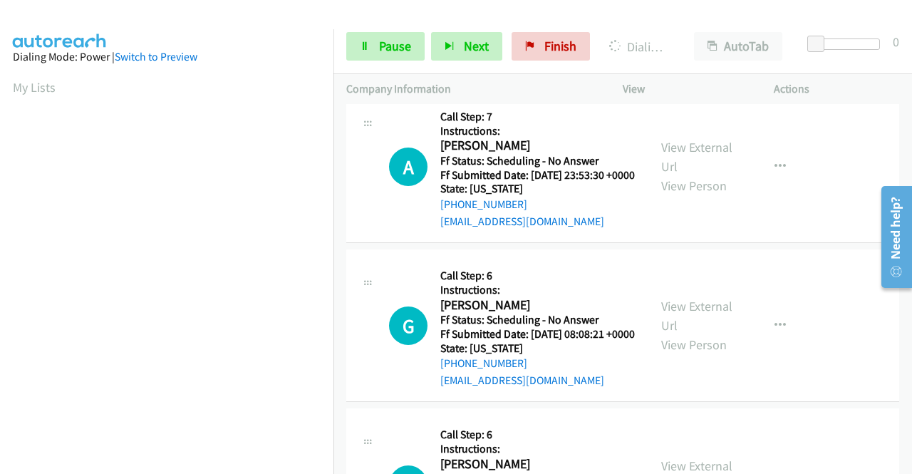
scroll to position [10544, 0]
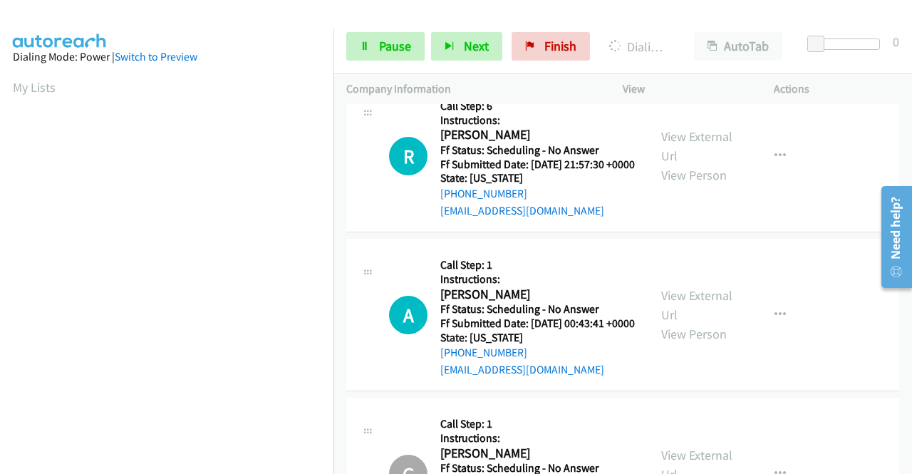
scroll to position [10829, 0]
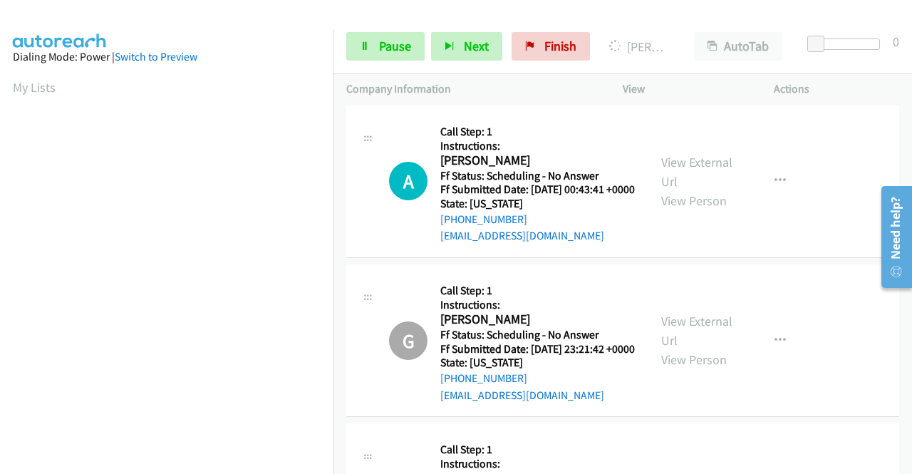
scroll to position [11043, 0]
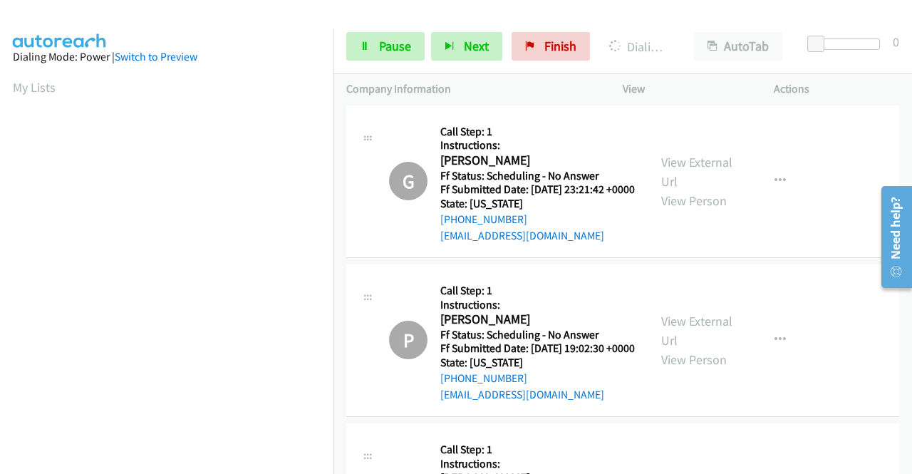
scroll to position [11185, 0]
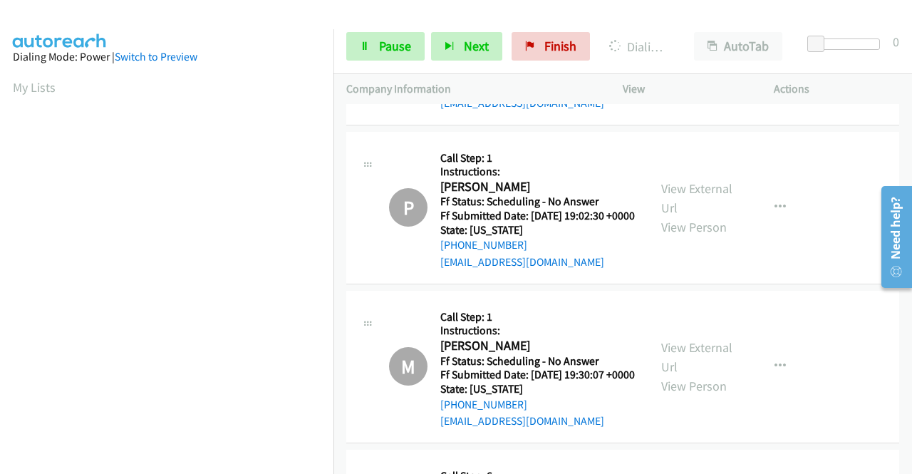
scroll to position [11399, 0]
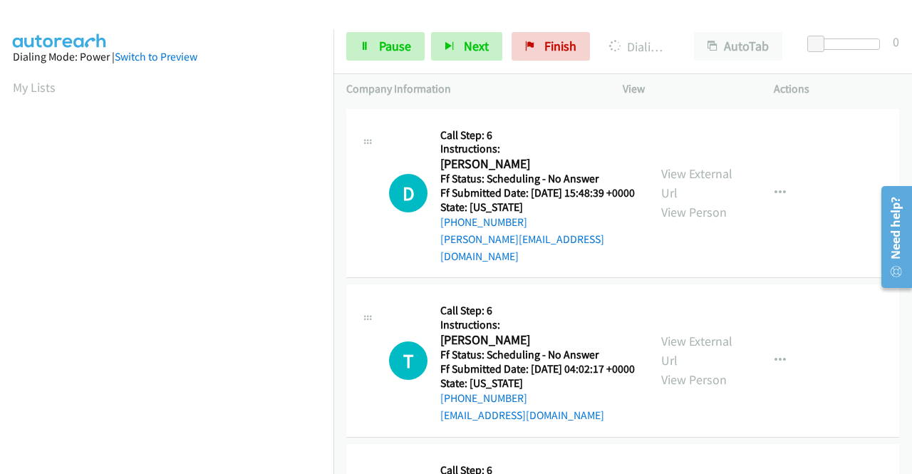
scroll to position [11684, 0]
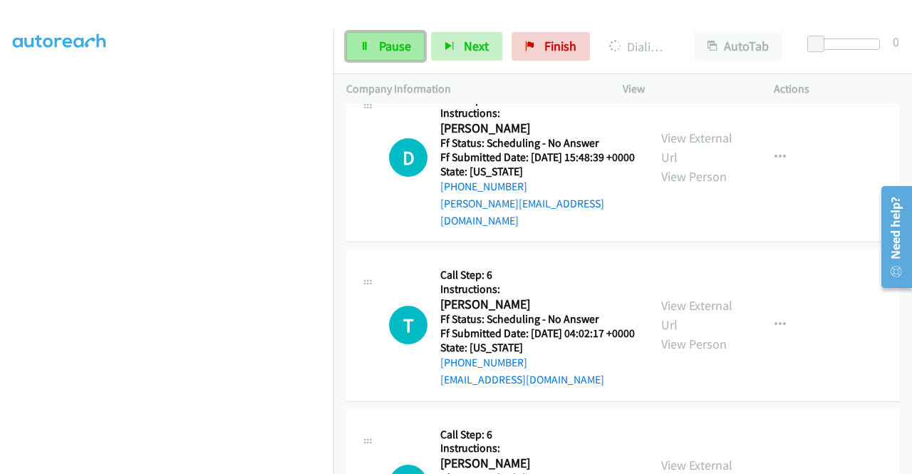
click at [380, 39] on span "Pause" at bounding box center [395, 46] width 32 height 16
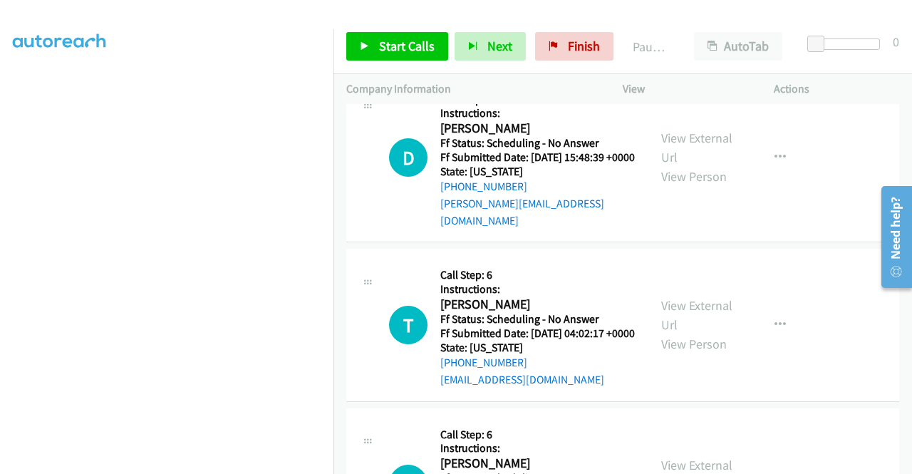
scroll to position [0, 0]
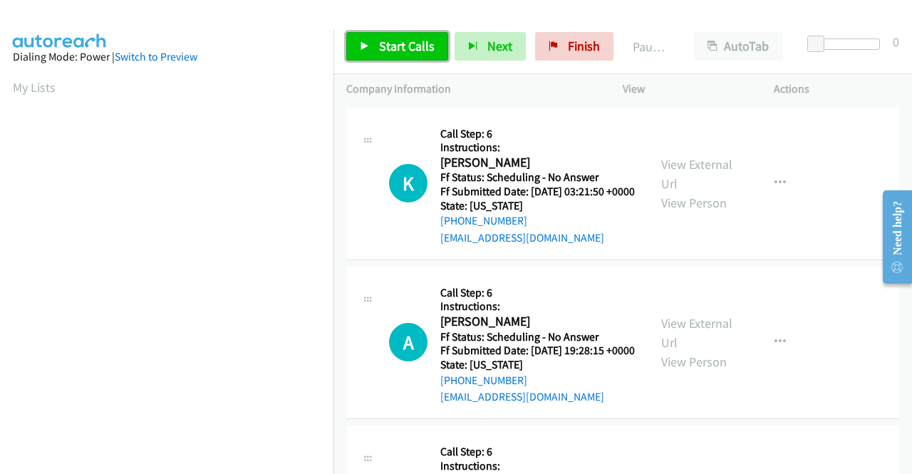
click at [375, 43] on link "Start Calls" at bounding box center [397, 46] width 102 height 28
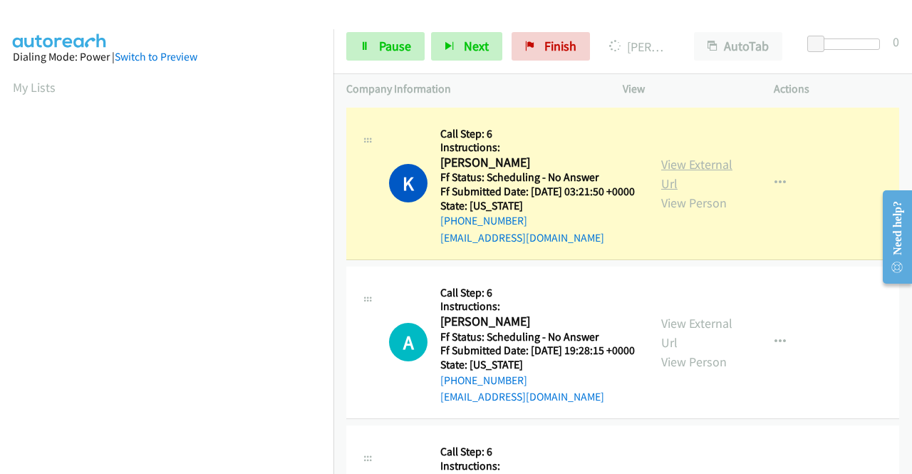
scroll to position [325, 0]
click at [677, 173] on link "View External Url" at bounding box center [696, 174] width 71 height 36
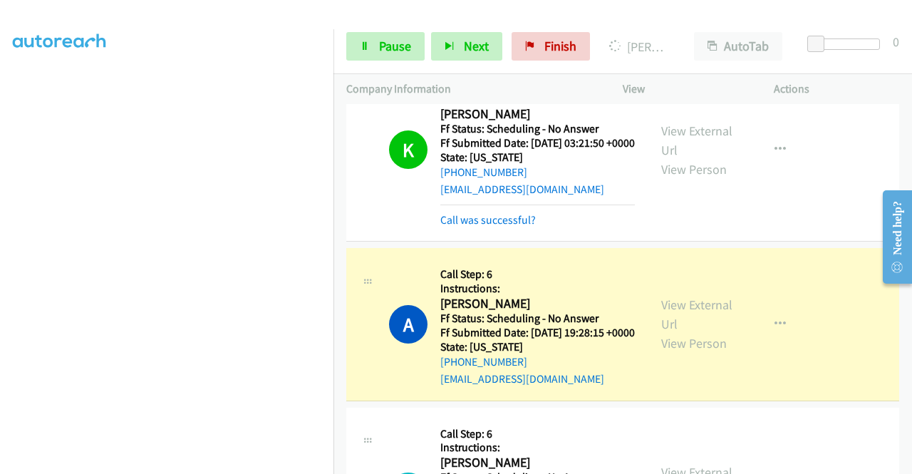
scroll to position [71, 0]
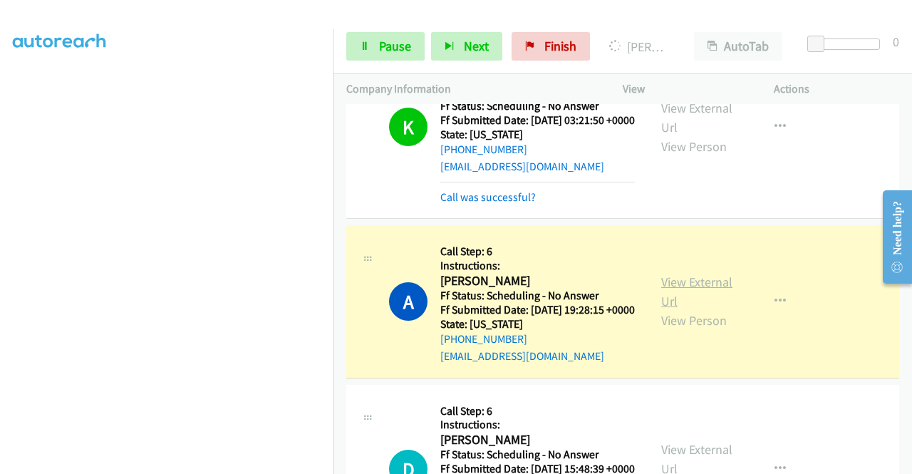
click at [673, 298] on link "View External Url" at bounding box center [696, 292] width 71 height 36
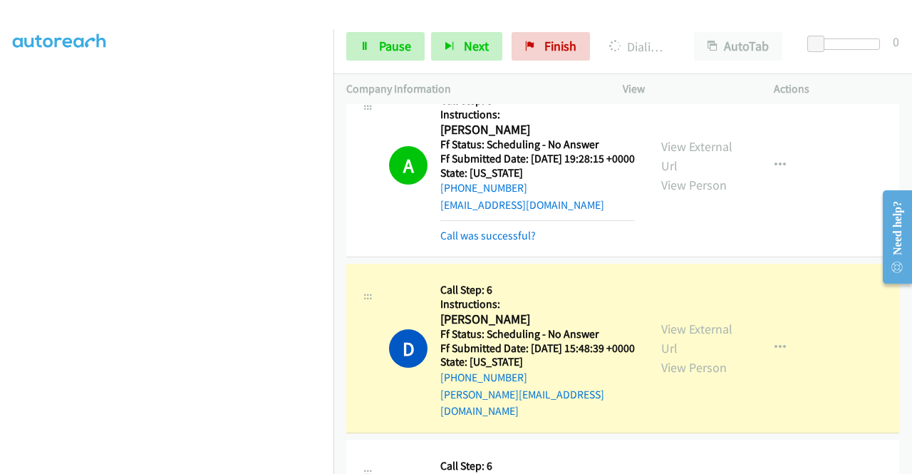
scroll to position [356, 0]
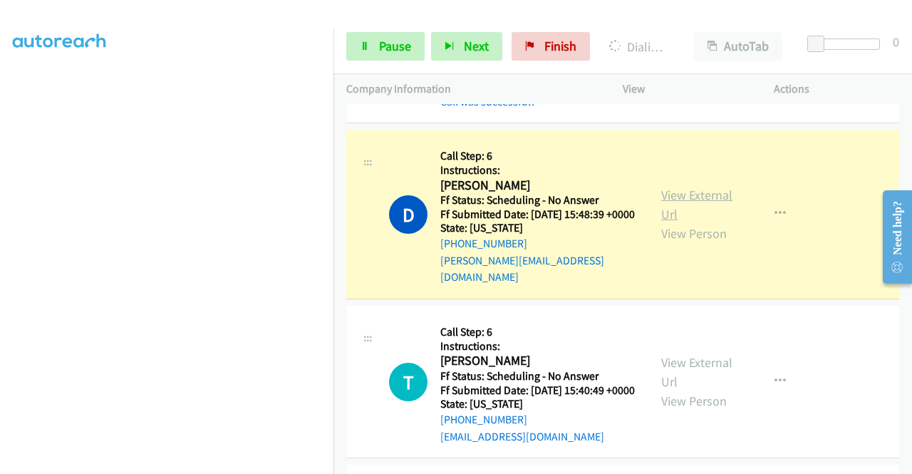
click at [661, 218] on link "View External Url" at bounding box center [696, 205] width 71 height 36
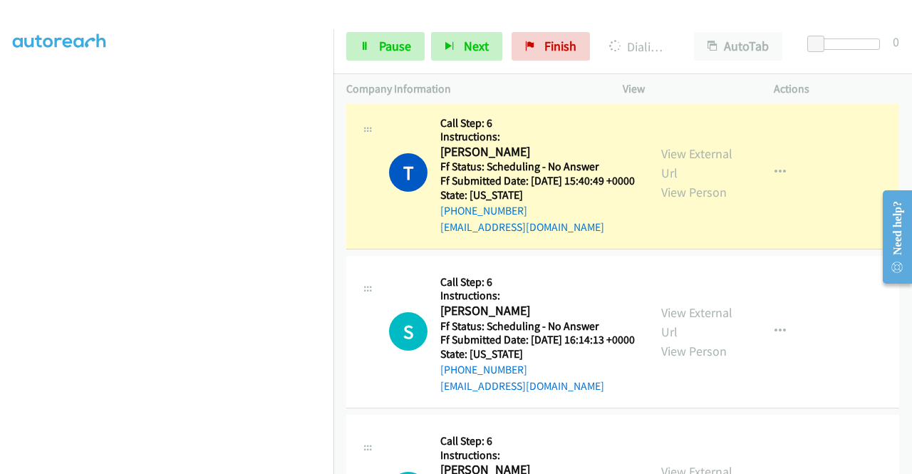
scroll to position [641, 0]
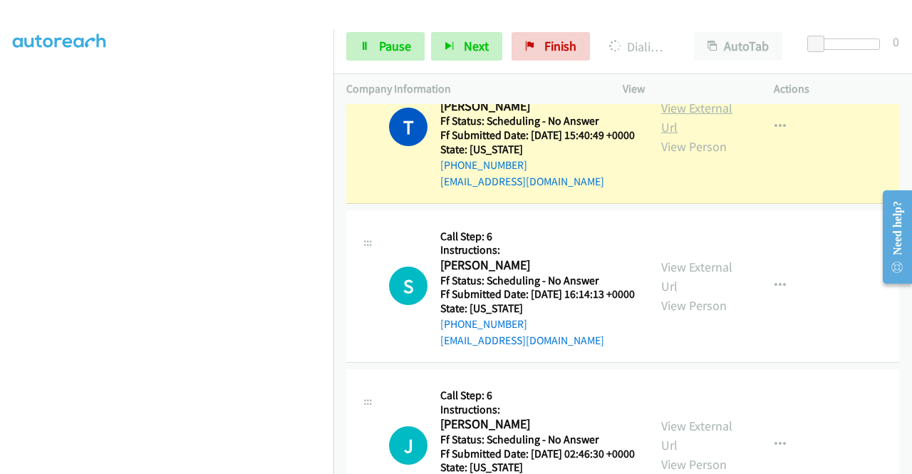
click at [681, 135] on link "View External Url" at bounding box center [696, 118] width 71 height 36
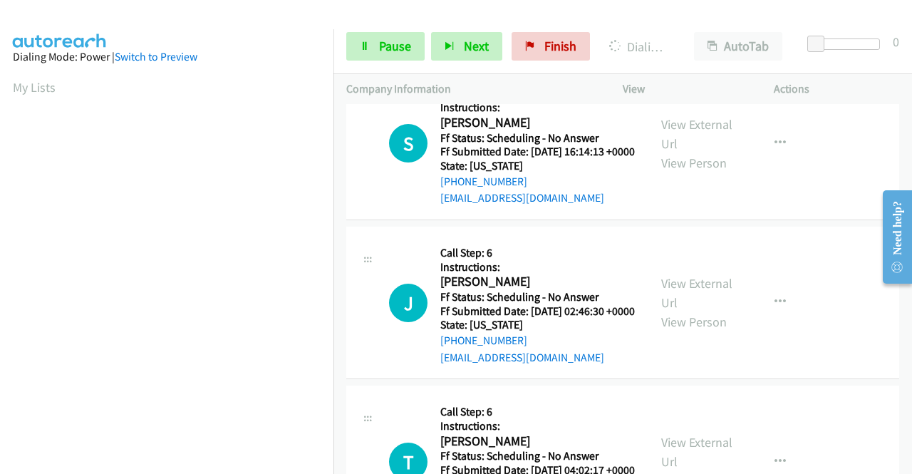
scroll to position [814, 0]
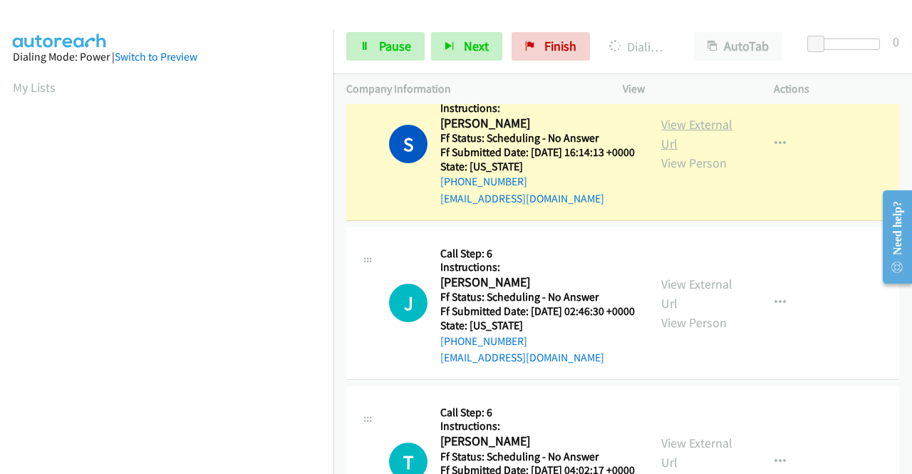
click at [677, 152] on link "View External Url" at bounding box center [696, 134] width 71 height 36
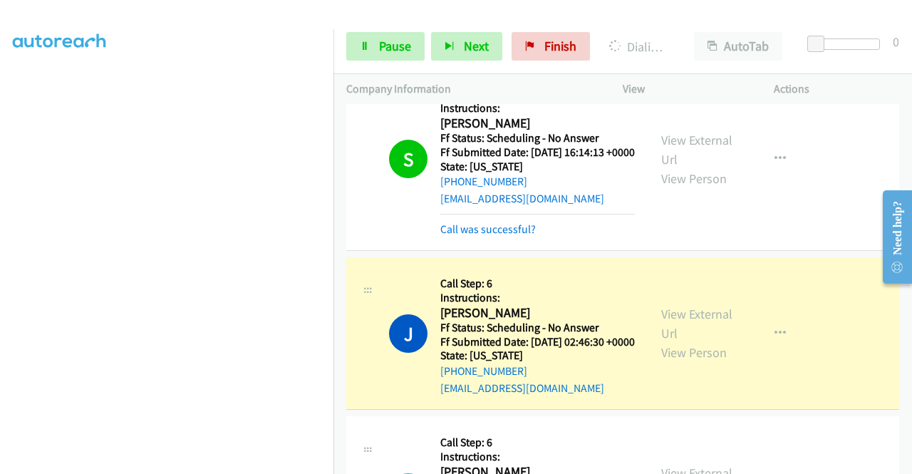
scroll to position [0, 0]
click at [661, 341] on link "View External Url" at bounding box center [696, 324] width 71 height 36
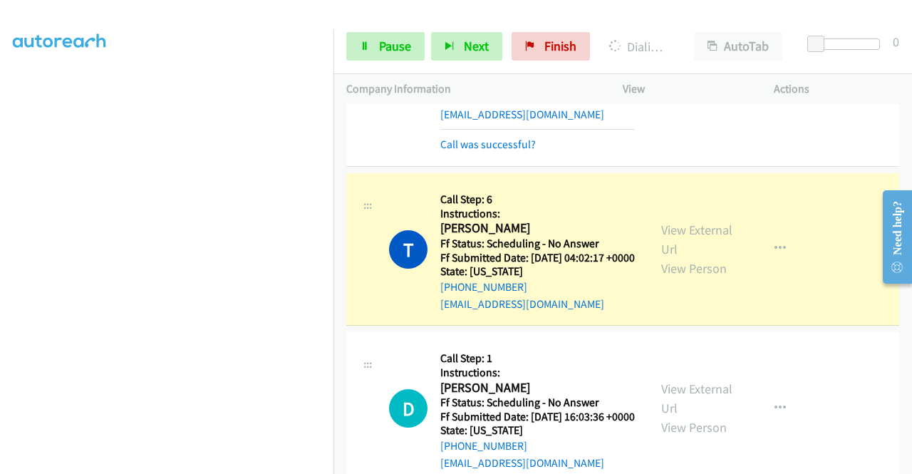
scroll to position [1170, 0]
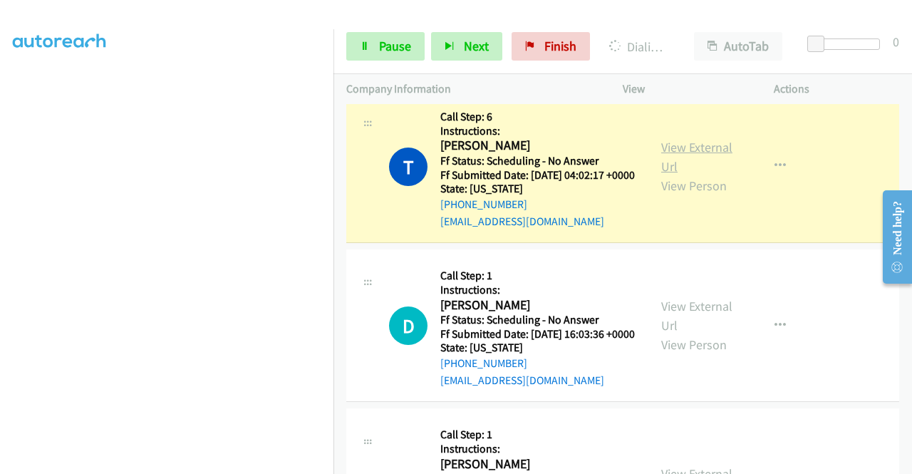
click at [693, 175] on link "View External Url" at bounding box center [696, 157] width 71 height 36
click at [688, 175] on link "View External Url" at bounding box center [696, 157] width 71 height 36
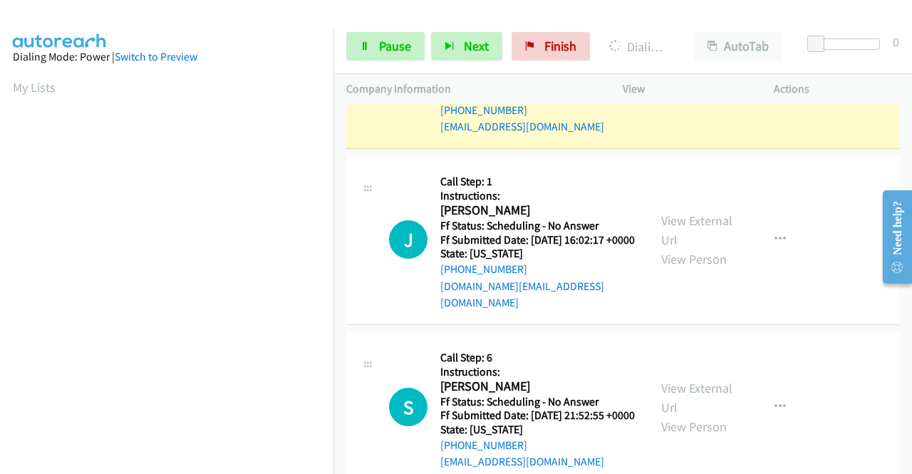
scroll to position [1455, 0]
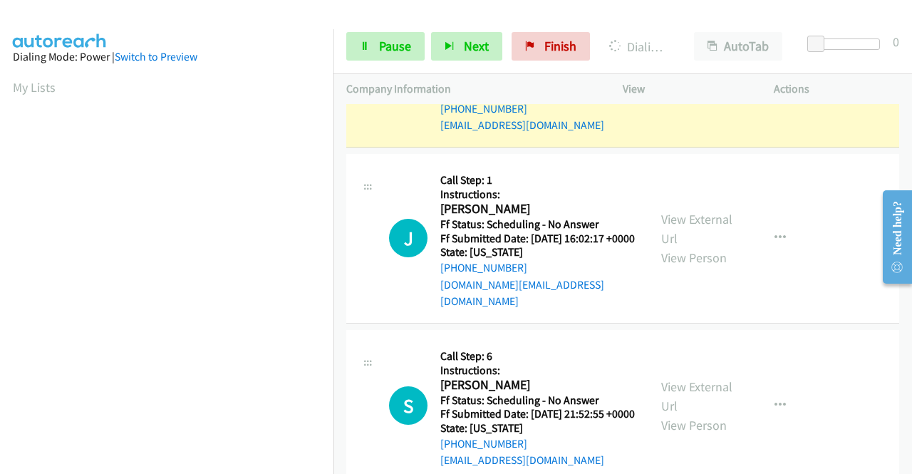
click at [695, 79] on link "View External Url" at bounding box center [696, 61] width 71 height 36
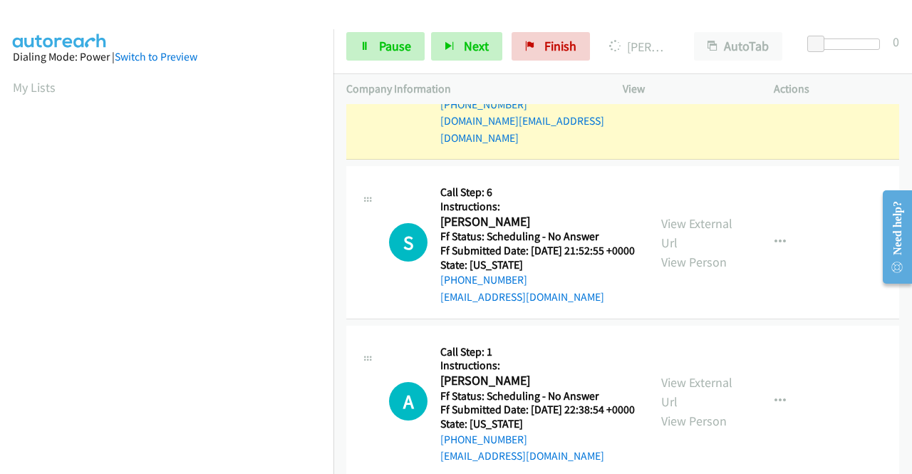
scroll to position [1597, 0]
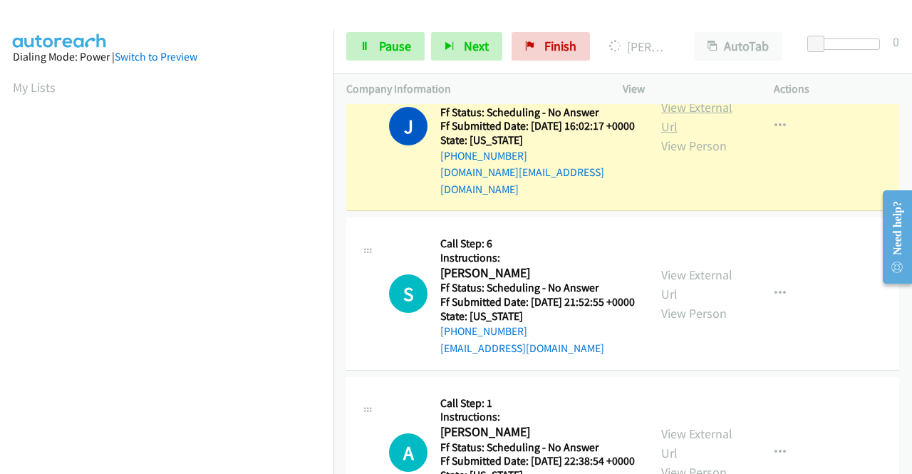
click at [699, 135] on link "View External Url" at bounding box center [696, 117] width 71 height 36
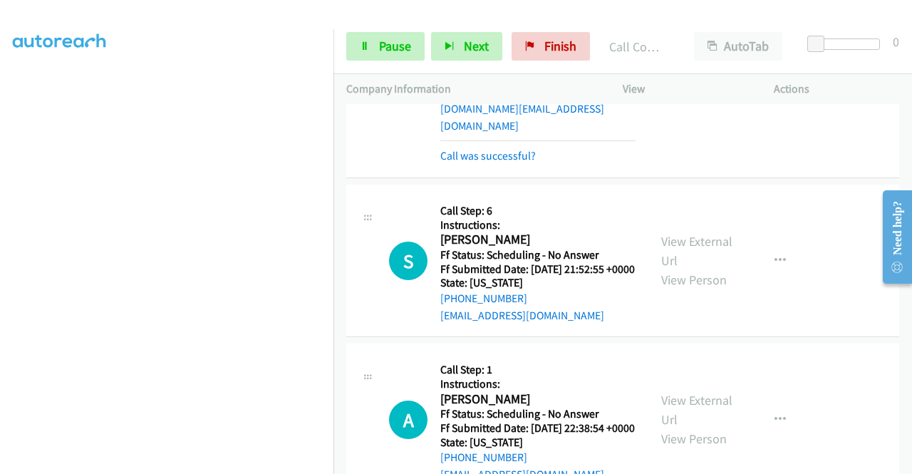
scroll to position [1811, 0]
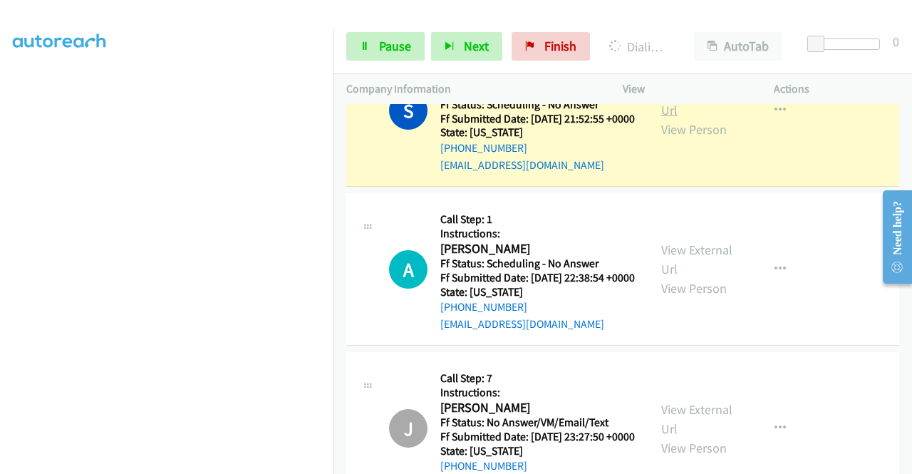
click at [694, 118] on link "View External Url" at bounding box center [696, 101] width 71 height 36
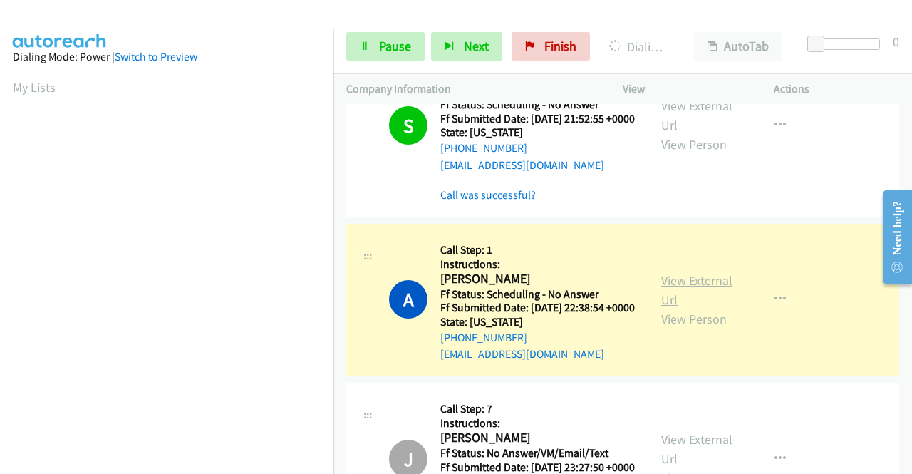
click at [663, 308] on link "View External Url" at bounding box center [696, 290] width 71 height 36
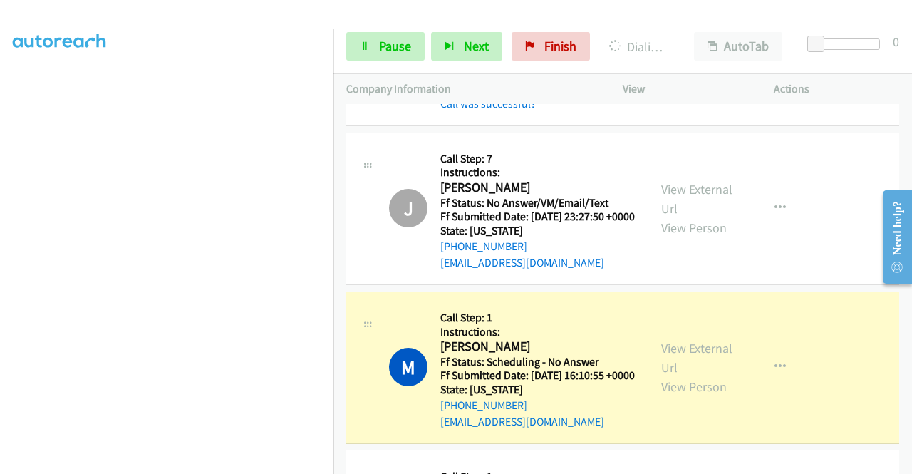
scroll to position [2167, 0]
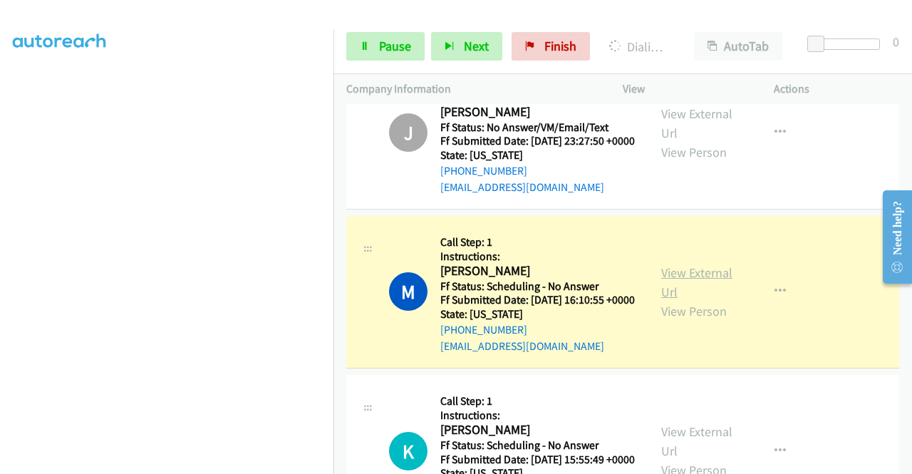
click at [691, 300] on link "View External Url" at bounding box center [696, 282] width 71 height 36
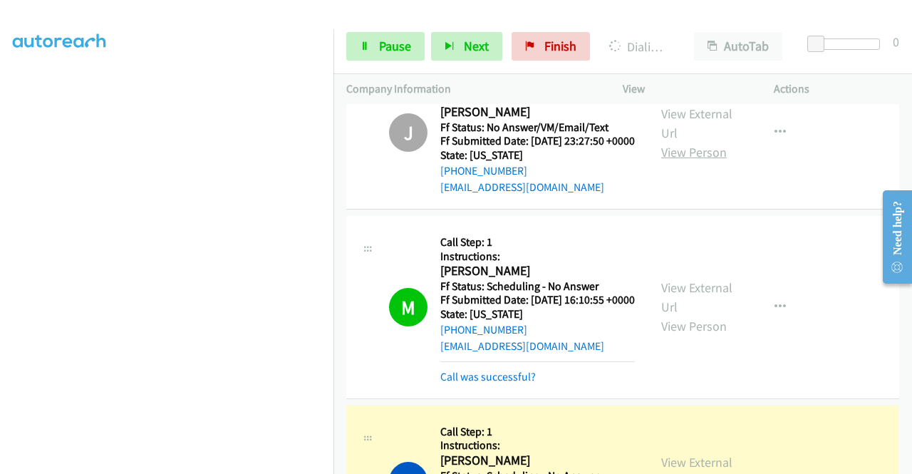
scroll to position [2452, 0]
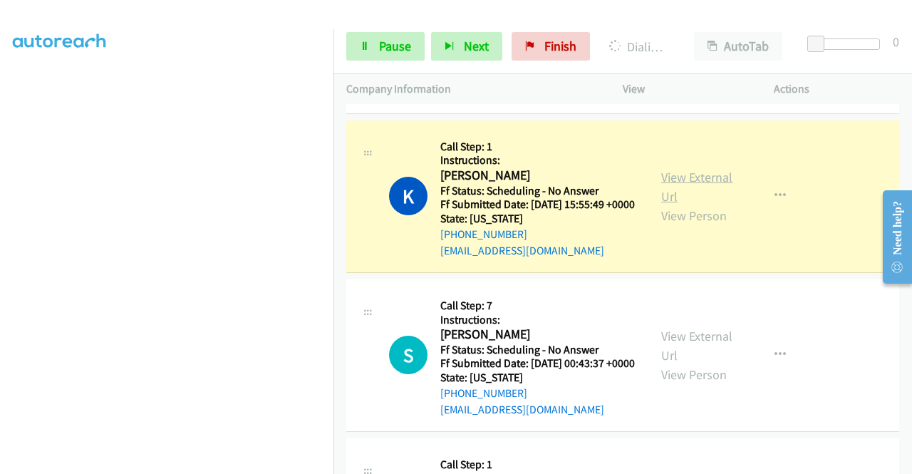
click at [684, 204] on link "View External Url" at bounding box center [696, 187] width 71 height 36
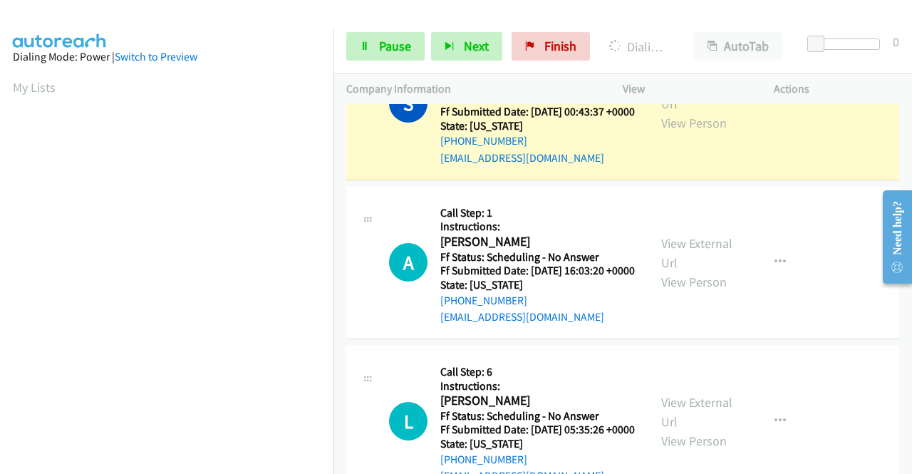
scroll to position [2666, 0]
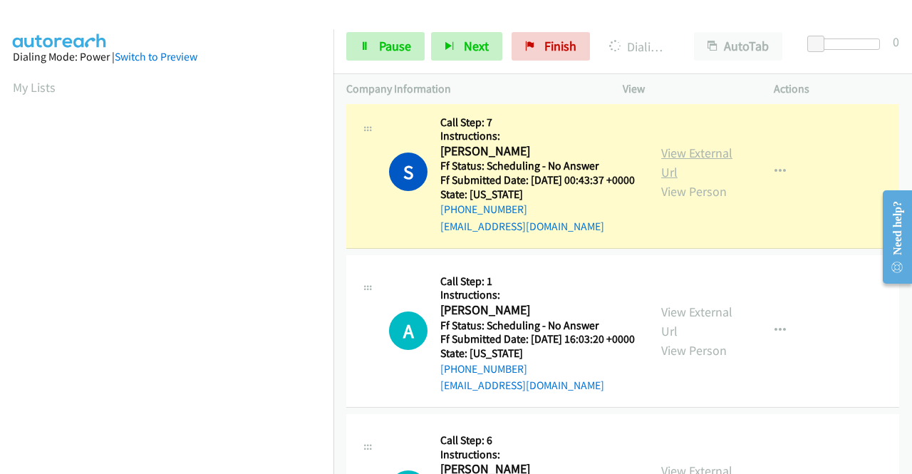
click at [691, 180] on link "View External Url" at bounding box center [696, 163] width 71 height 36
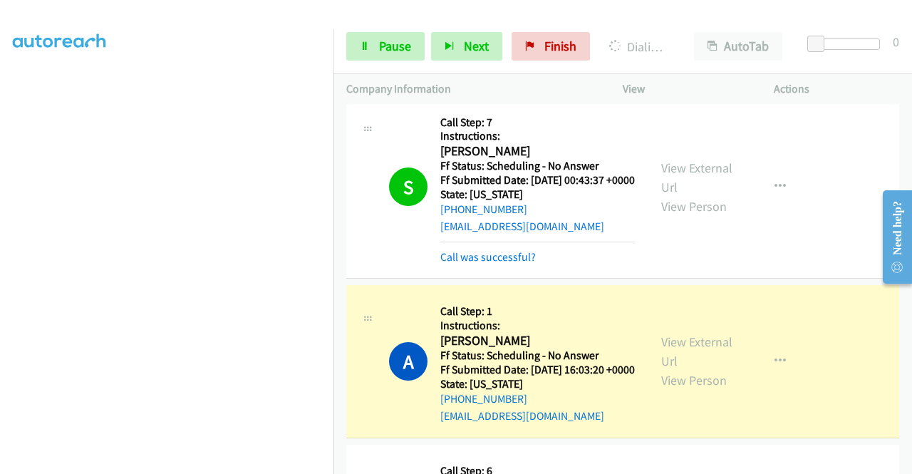
scroll to position [2880, 0]
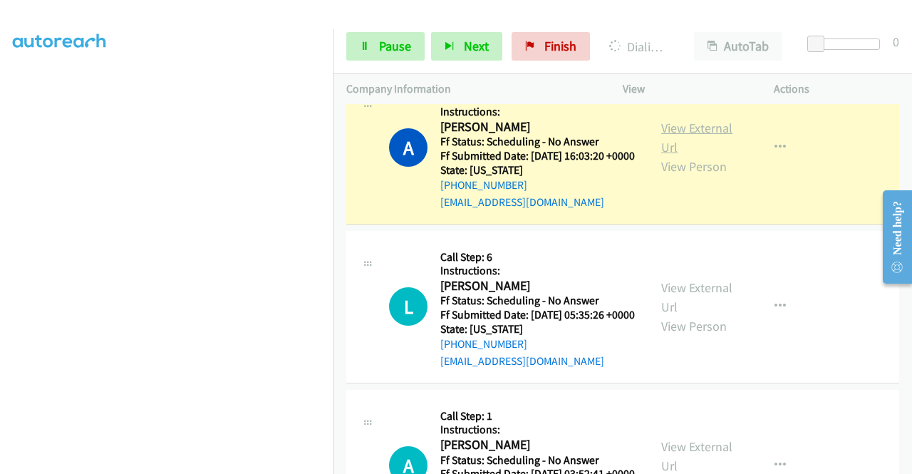
click at [688, 155] on link "View External Url" at bounding box center [696, 138] width 71 height 36
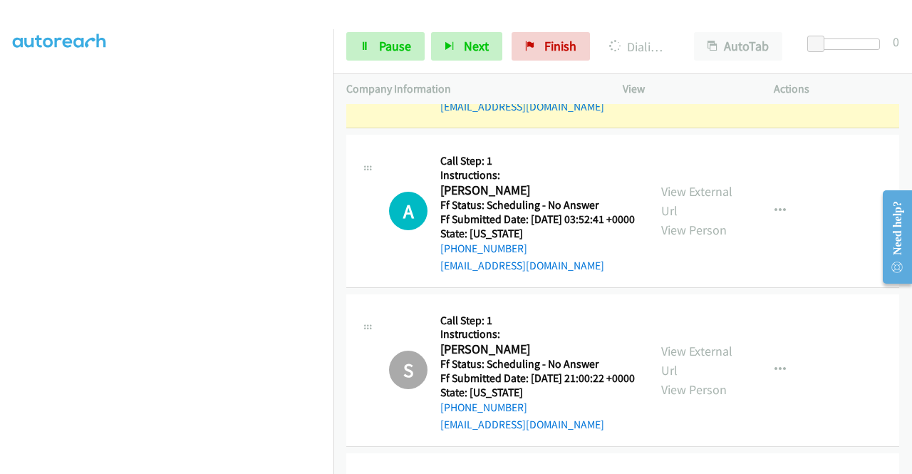
scroll to position [0, 0]
click at [703, 60] on link "View External Url" at bounding box center [696, 42] width 71 height 36
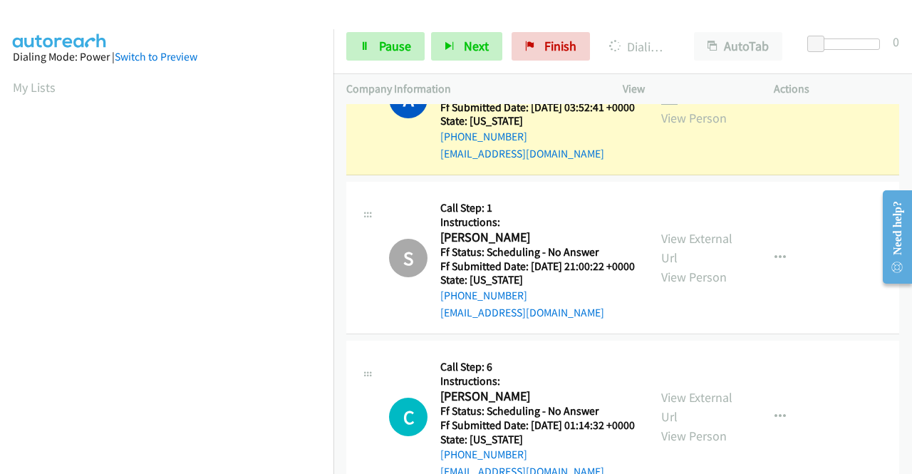
scroll to position [325, 0]
click at [664, 107] on link "View External Url" at bounding box center [696, 89] width 71 height 36
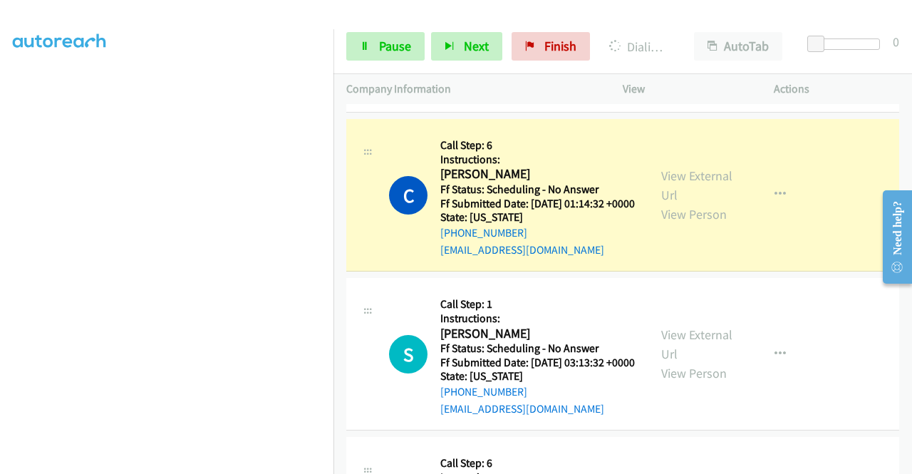
scroll to position [3592, 0]
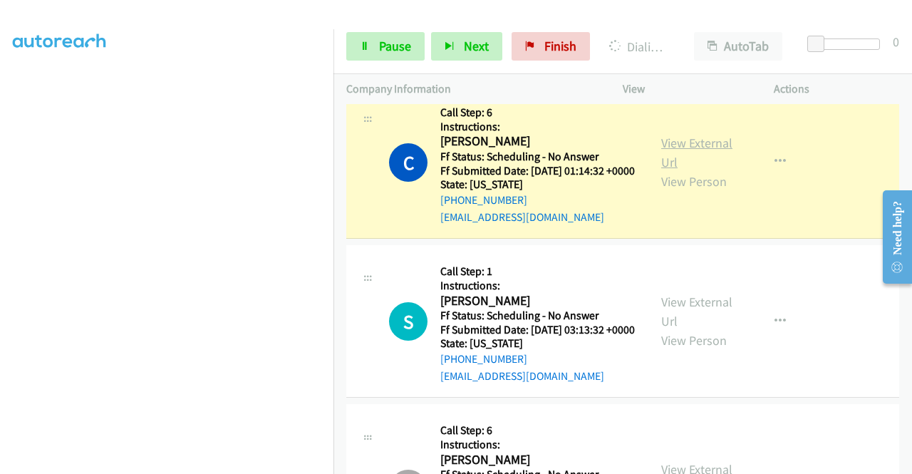
click at [683, 170] on link "View External Url" at bounding box center [696, 153] width 71 height 36
click at [369, 49] on icon at bounding box center [365, 47] width 10 height 10
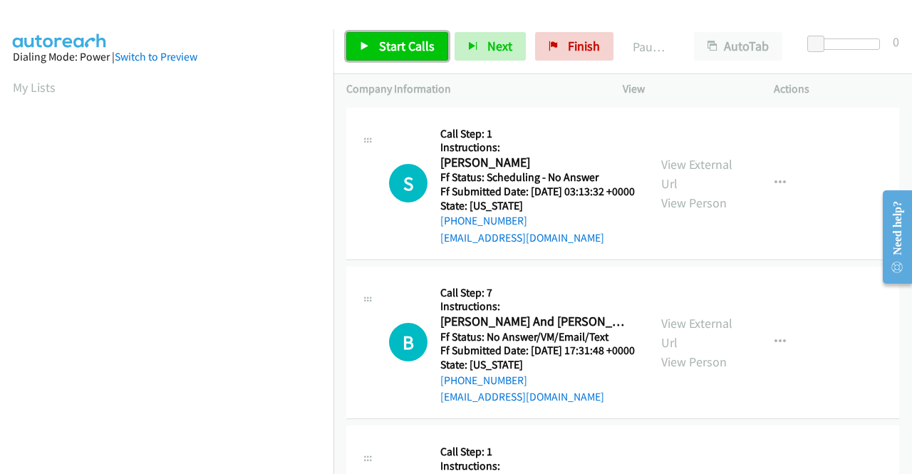
click at [409, 51] on span "Start Calls" at bounding box center [407, 46] width 56 height 16
click at [383, 43] on span "Start Calls" at bounding box center [407, 46] width 56 height 16
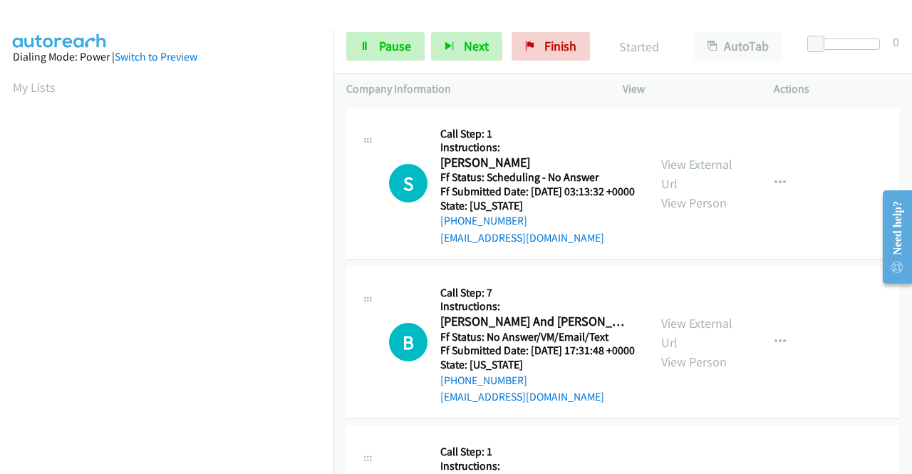
click at [421, 10] on main "Start Calls Pause Next Finish Started AutoTab AutoTab 0 Company Information Inf…" at bounding box center [456, 34] width 912 height 68
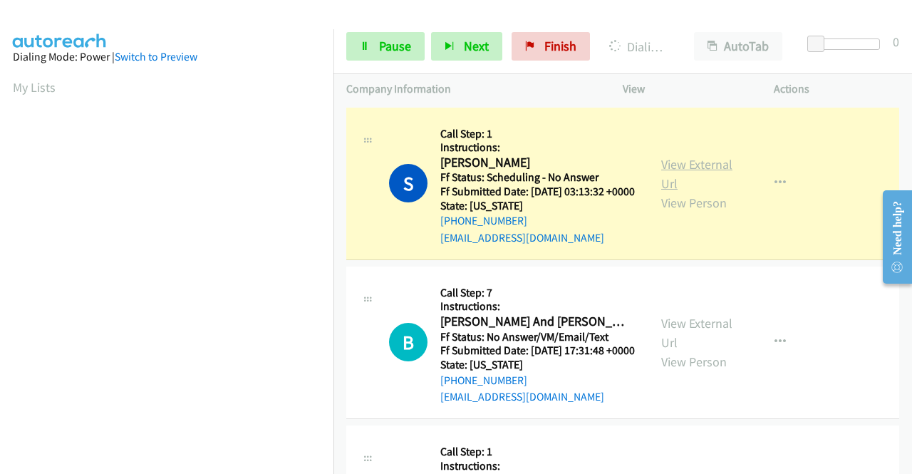
click at [671, 172] on link "View External Url" at bounding box center [696, 174] width 71 height 36
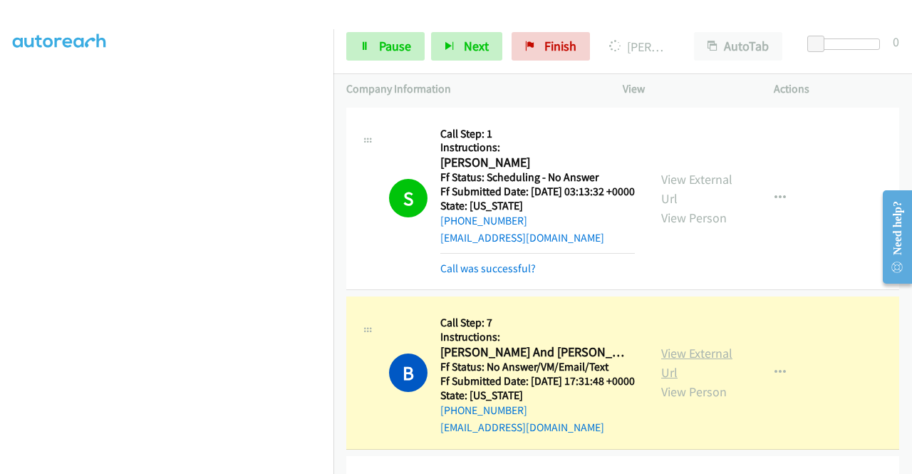
click at [701, 375] on link "View External Url" at bounding box center [696, 363] width 71 height 36
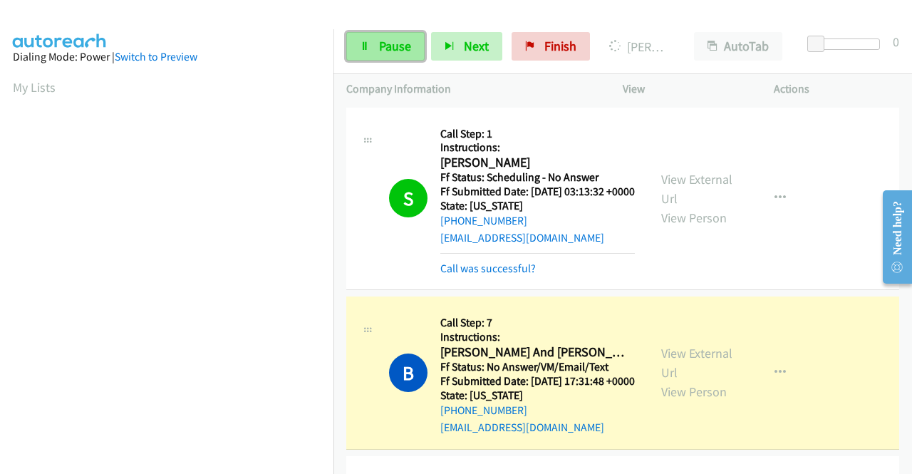
click at [373, 54] on link "Pause" at bounding box center [385, 46] width 78 height 28
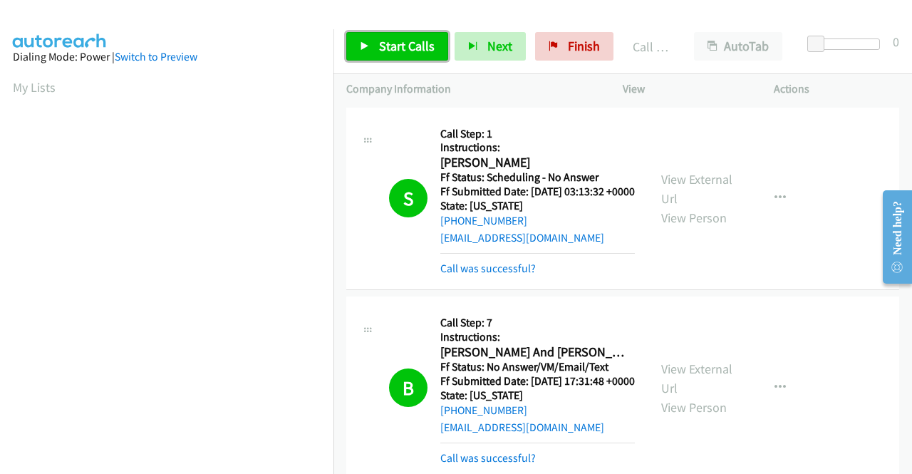
click at [385, 53] on span "Start Calls" at bounding box center [407, 46] width 56 height 16
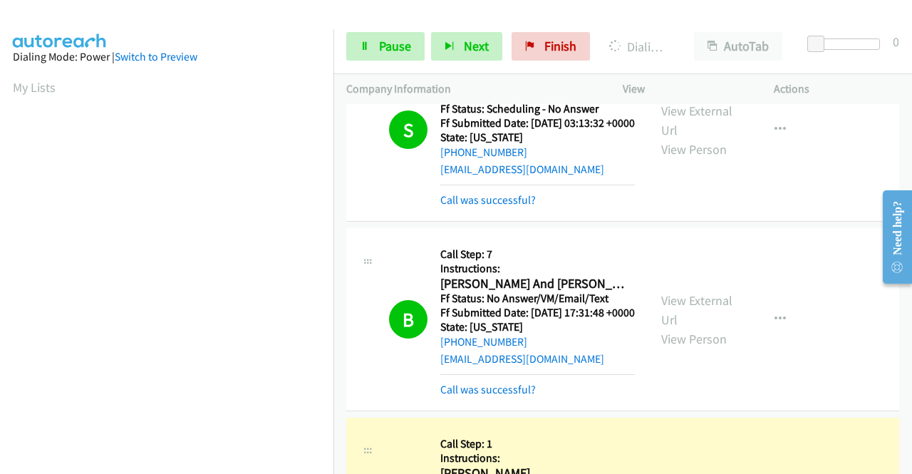
scroll to position [214, 0]
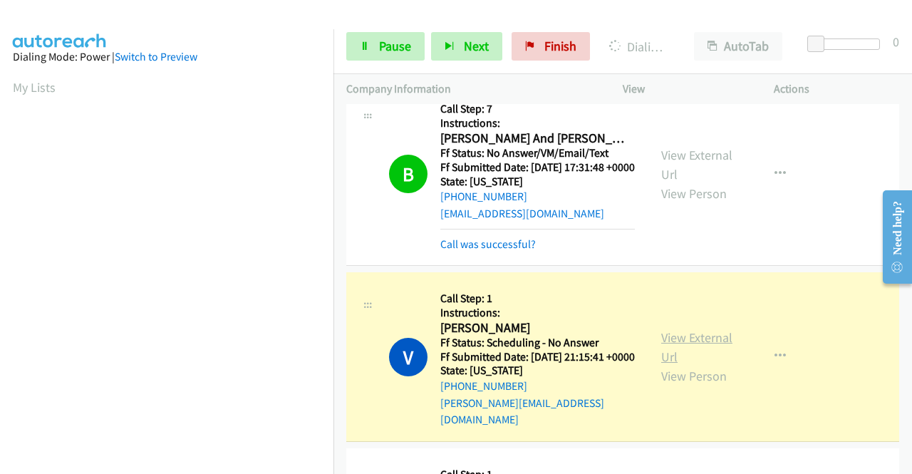
click at [696, 365] on link "View External Url" at bounding box center [696, 347] width 71 height 36
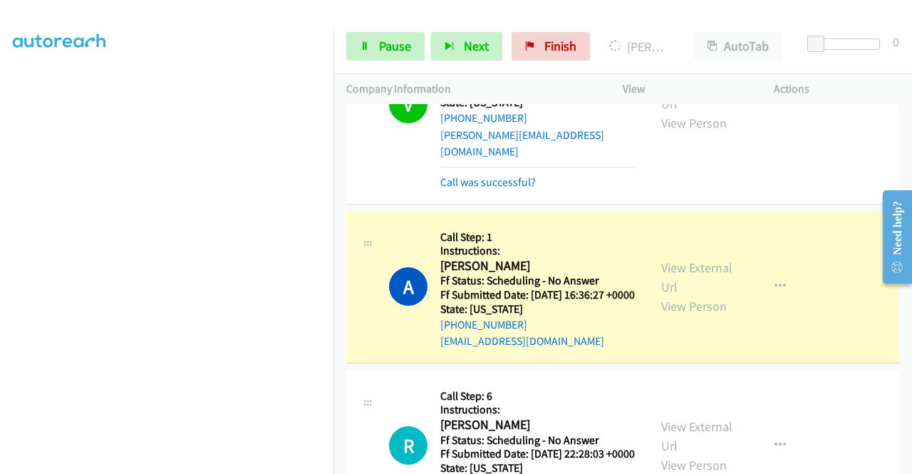
scroll to position [499, 0]
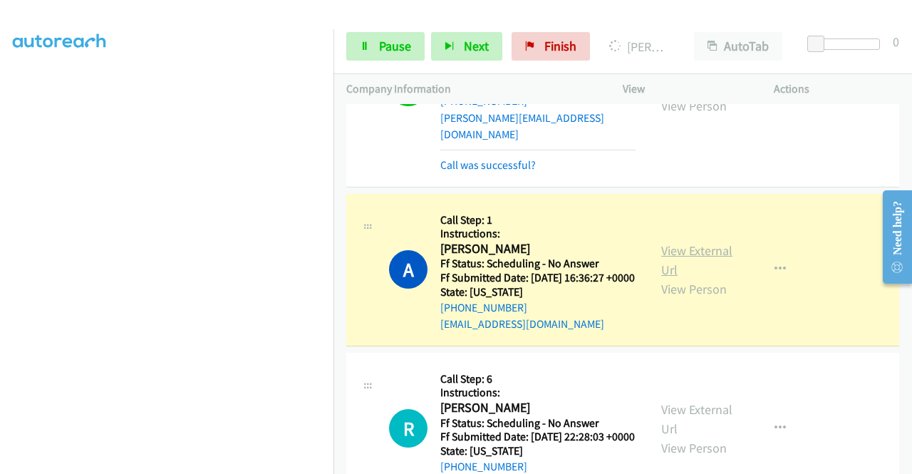
click at [716, 278] on link "View External Url" at bounding box center [696, 260] width 71 height 36
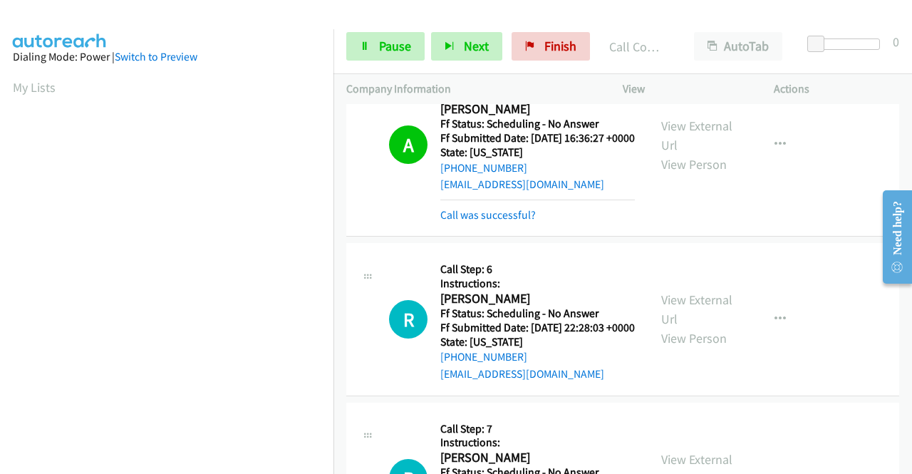
scroll to position [641, 0]
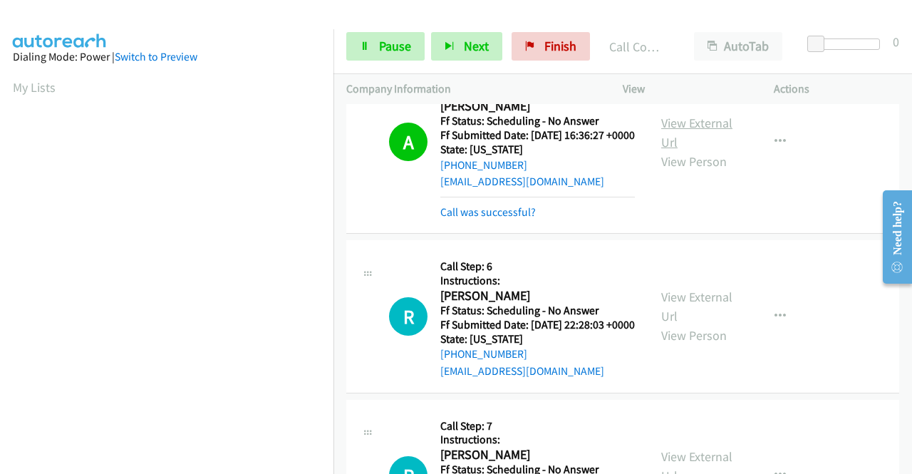
click at [684, 150] on link "View External Url" at bounding box center [696, 133] width 71 height 36
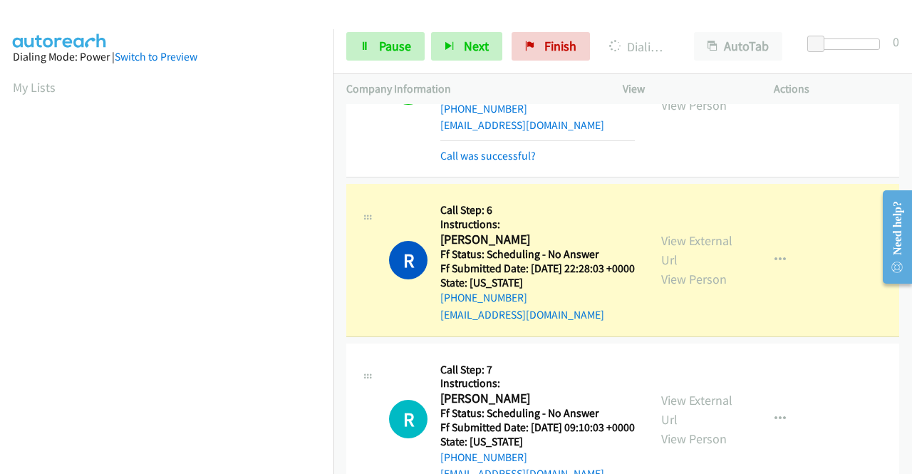
scroll to position [784, 0]
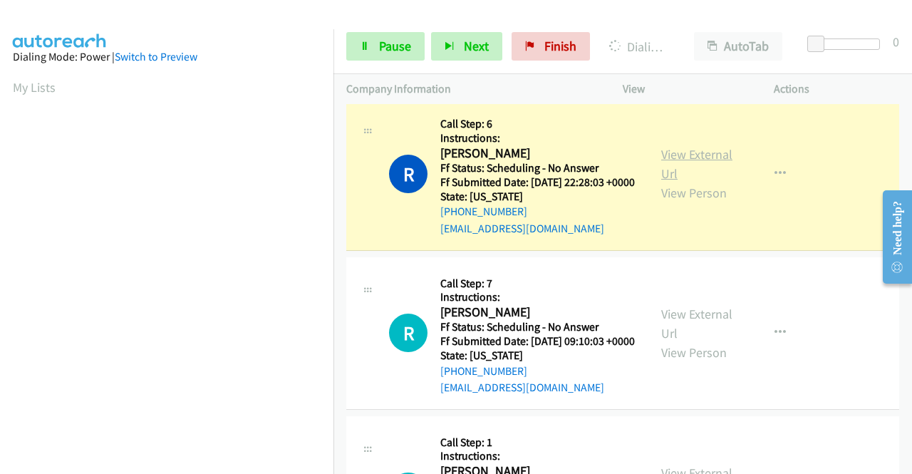
click at [663, 182] on link "View External Url" at bounding box center [696, 164] width 71 height 36
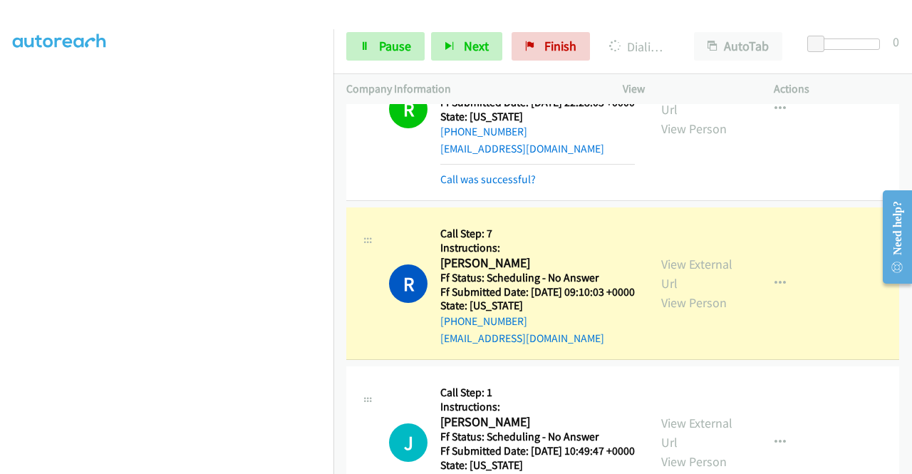
scroll to position [926, 0]
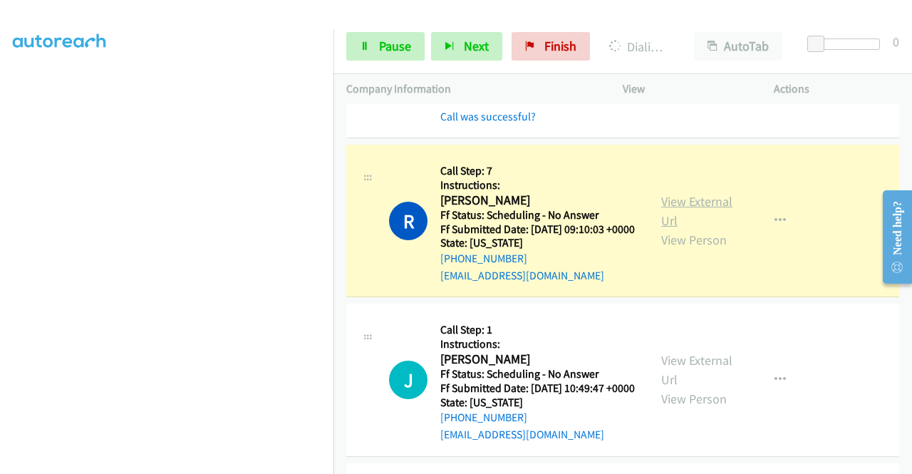
click at [681, 229] on link "View External Url" at bounding box center [696, 211] width 71 height 36
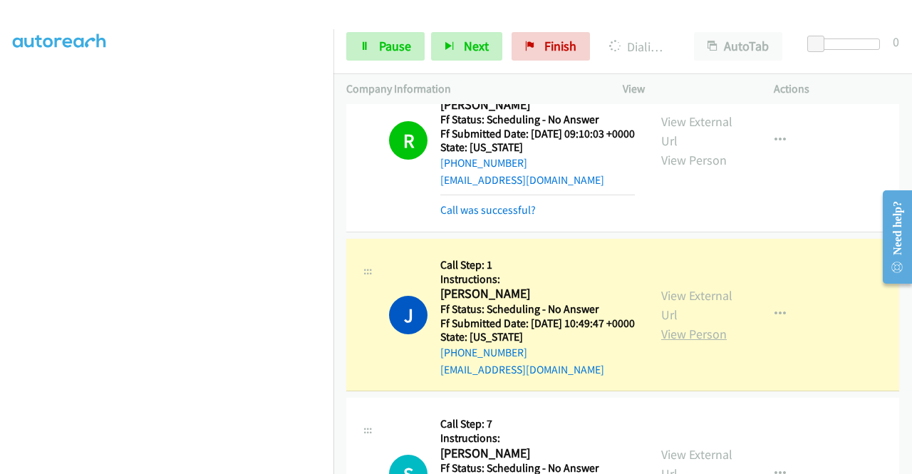
scroll to position [1140, 0]
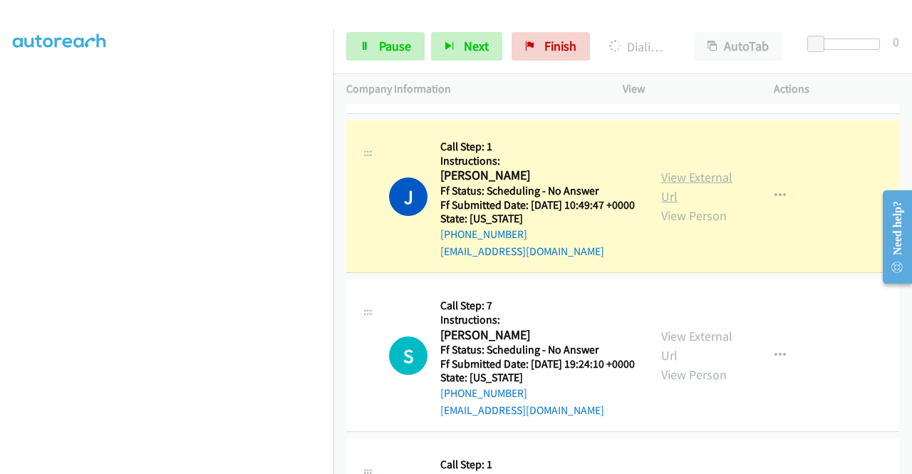
click at [672, 204] on link "View External Url" at bounding box center [696, 187] width 71 height 36
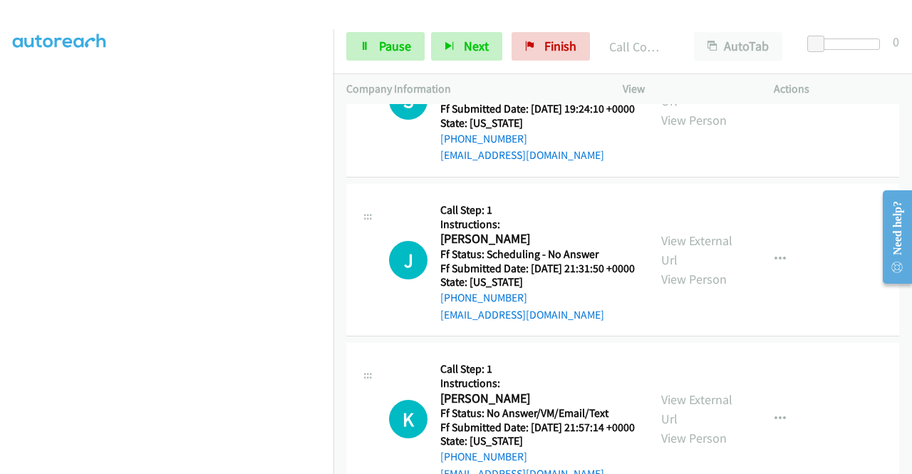
scroll to position [40, 0]
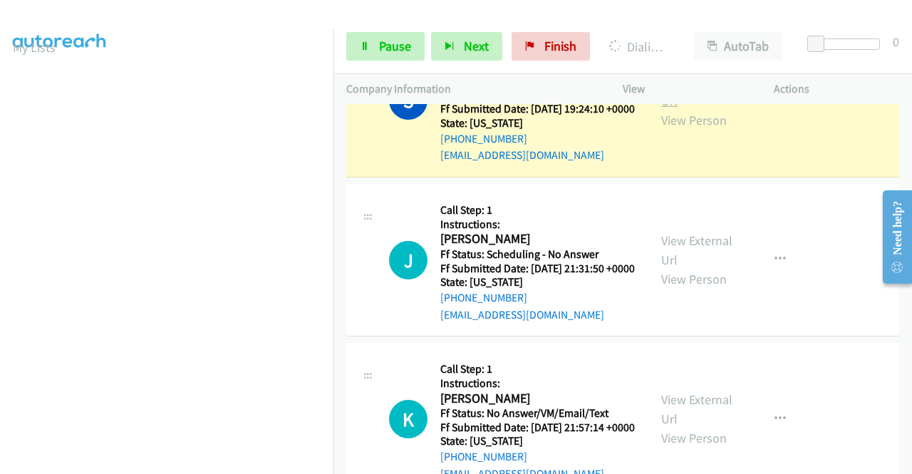
click at [690, 109] on link "View External Url" at bounding box center [696, 91] width 71 height 36
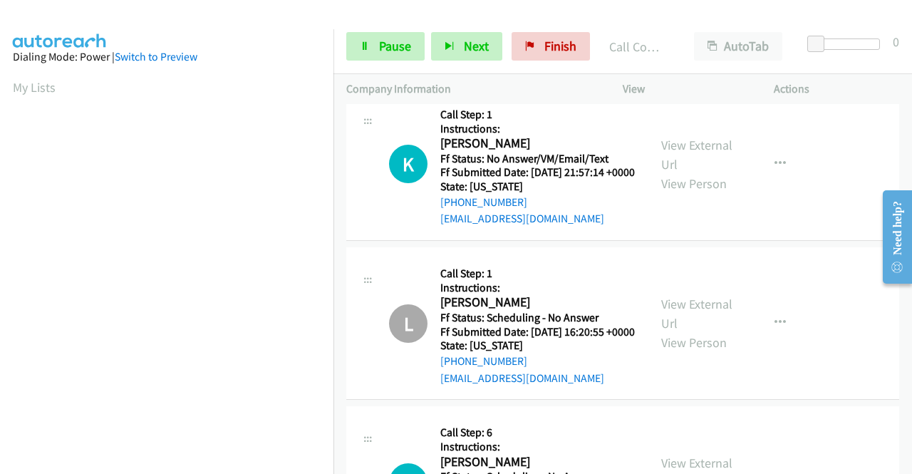
scroll to position [1639, 0]
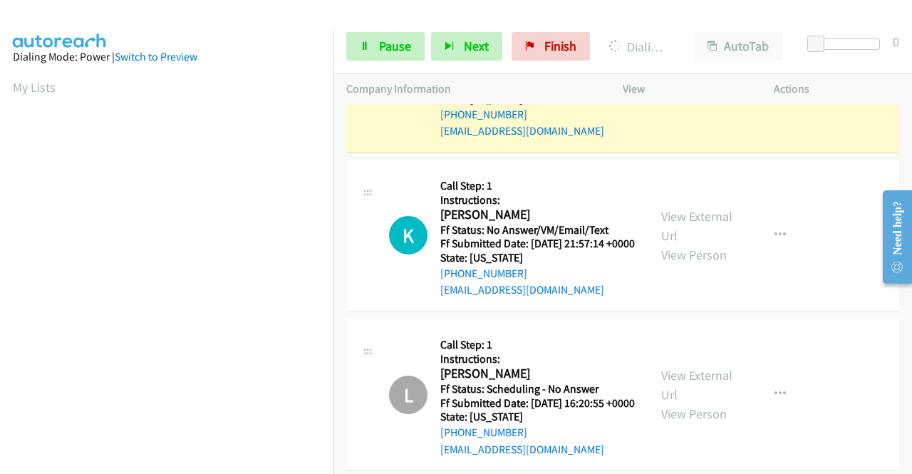
click at [674, 85] on link "View External Url" at bounding box center [696, 67] width 71 height 36
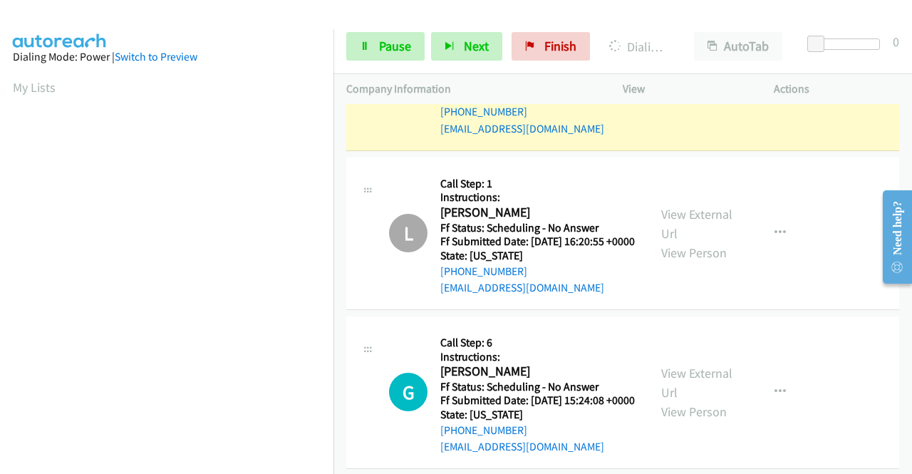
scroll to position [1852, 0]
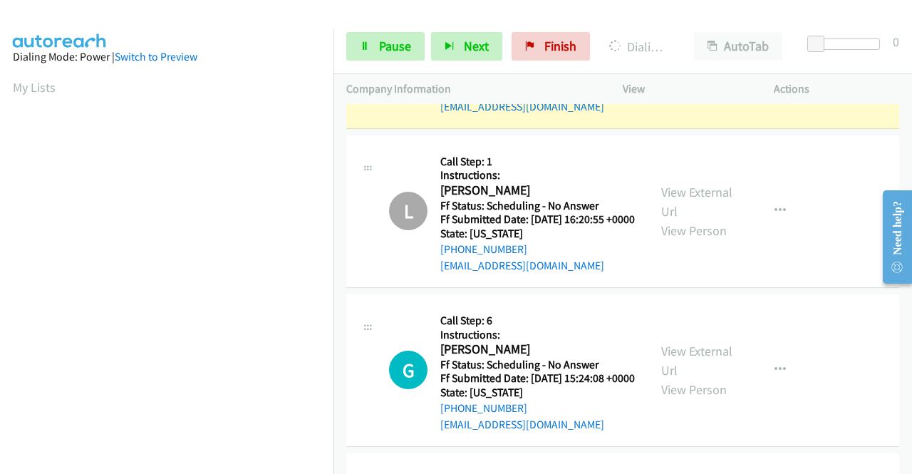
click at [671, 61] on link "View External Url" at bounding box center [696, 43] width 71 height 36
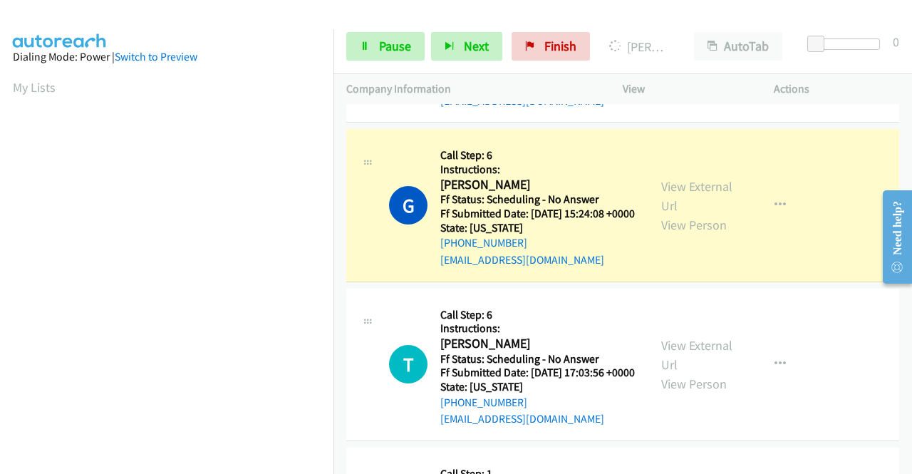
scroll to position [2137, 0]
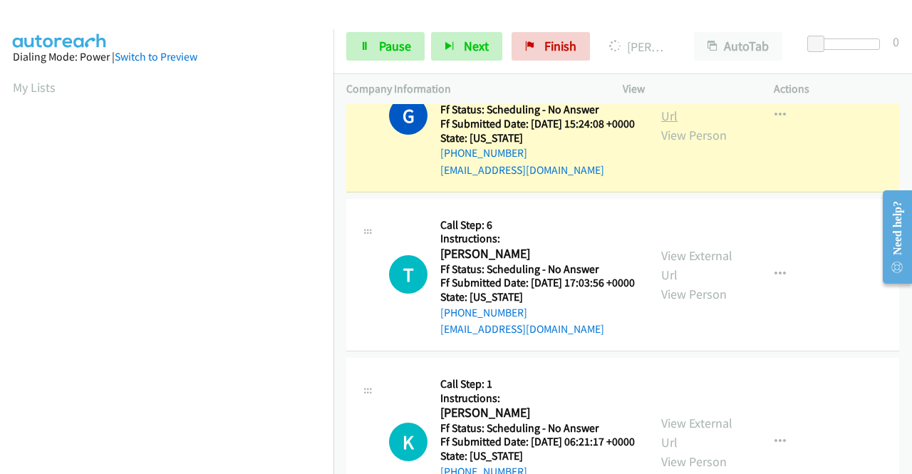
click at [699, 124] on link "View External Url" at bounding box center [696, 106] width 71 height 36
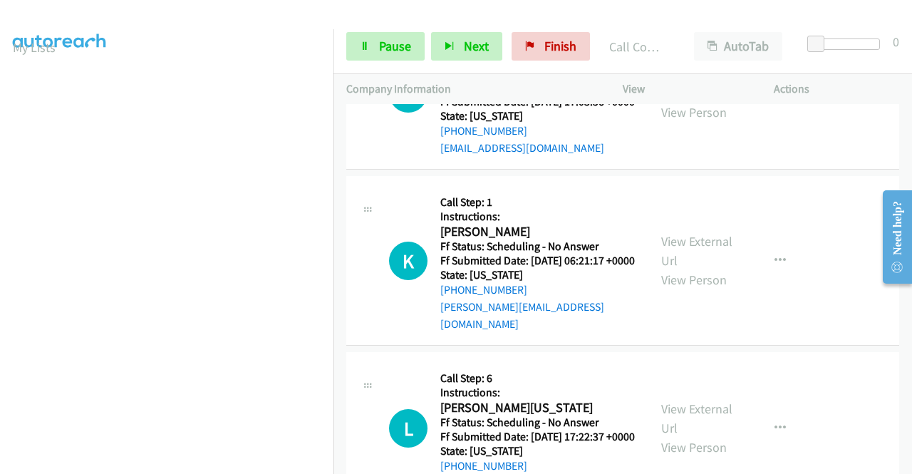
scroll to position [2351, 0]
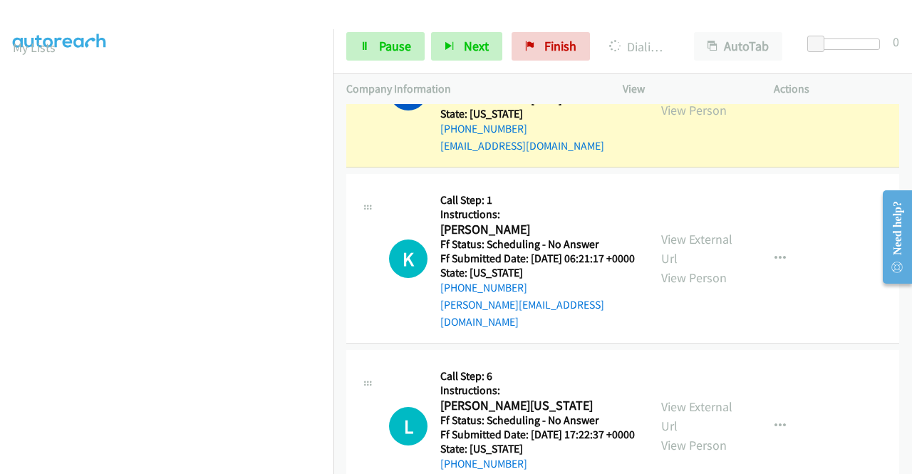
click at [677, 99] on link "View External Url" at bounding box center [696, 81] width 71 height 36
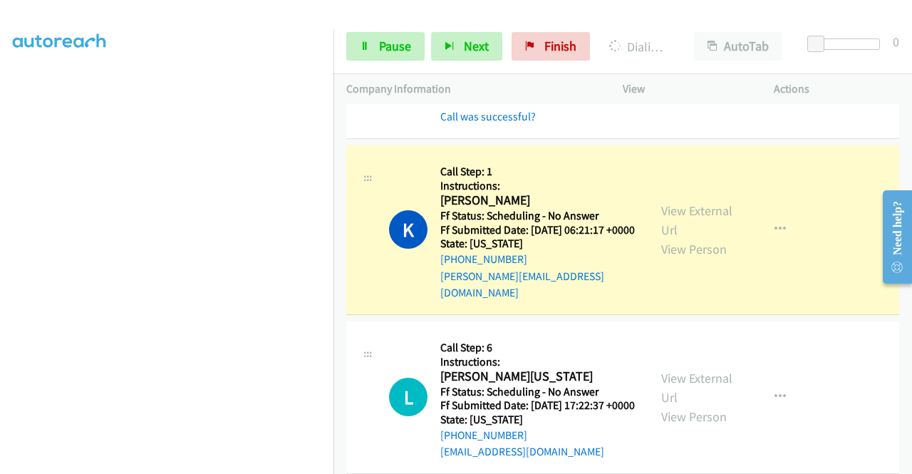
scroll to position [2565, 0]
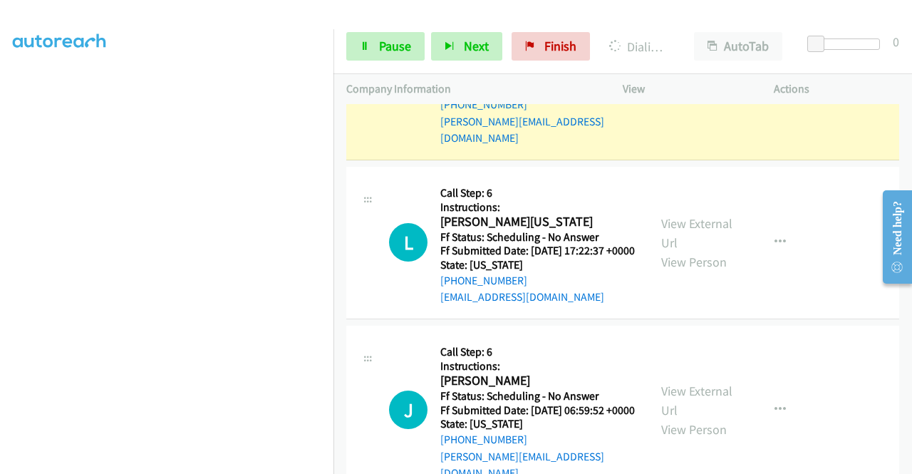
click at [692, 83] on link "View External Url" at bounding box center [696, 66] width 71 height 36
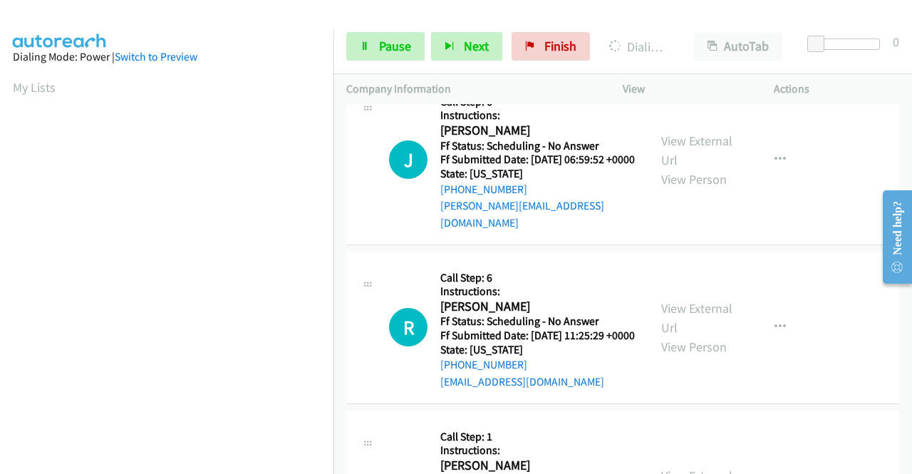
scroll to position [2850, 0]
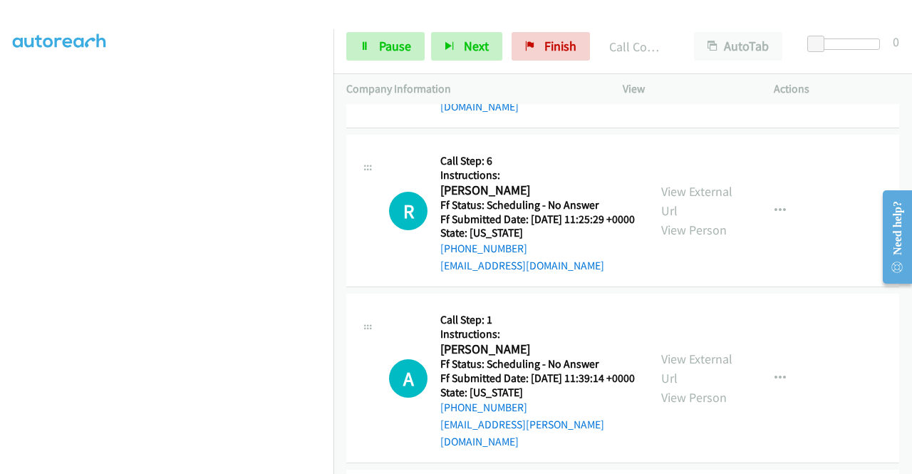
scroll to position [111, 0]
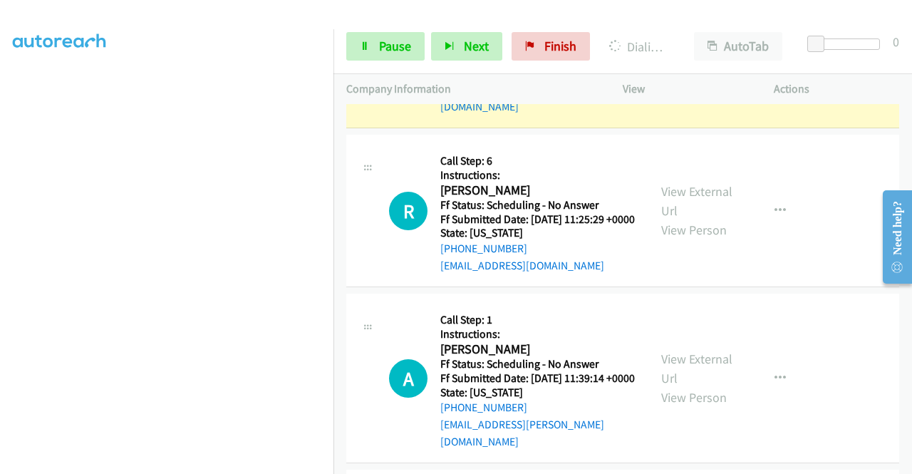
click at [692, 51] on link "View External Url" at bounding box center [696, 34] width 71 height 36
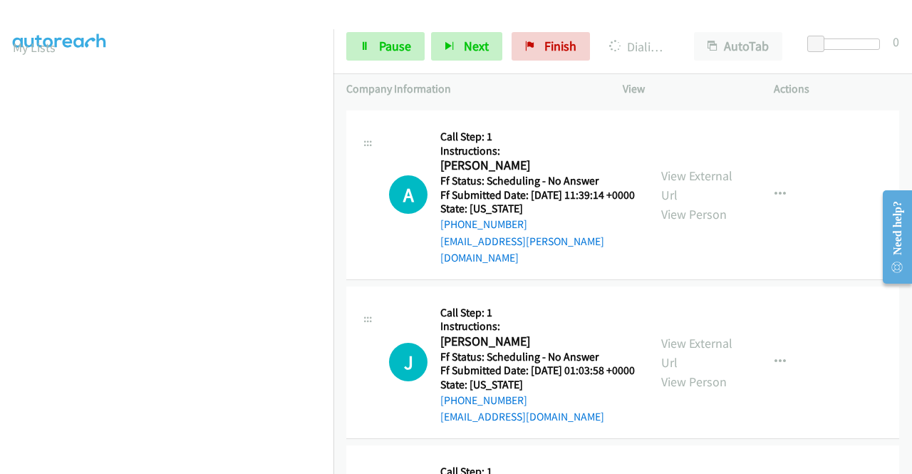
scroll to position [0, 0]
click at [680, 36] on link "View External Url" at bounding box center [696, 18] width 71 height 36
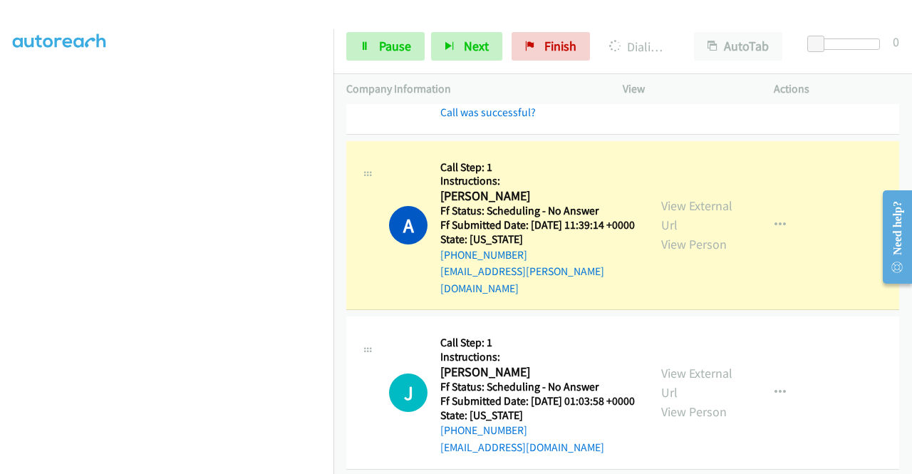
scroll to position [3420, 0]
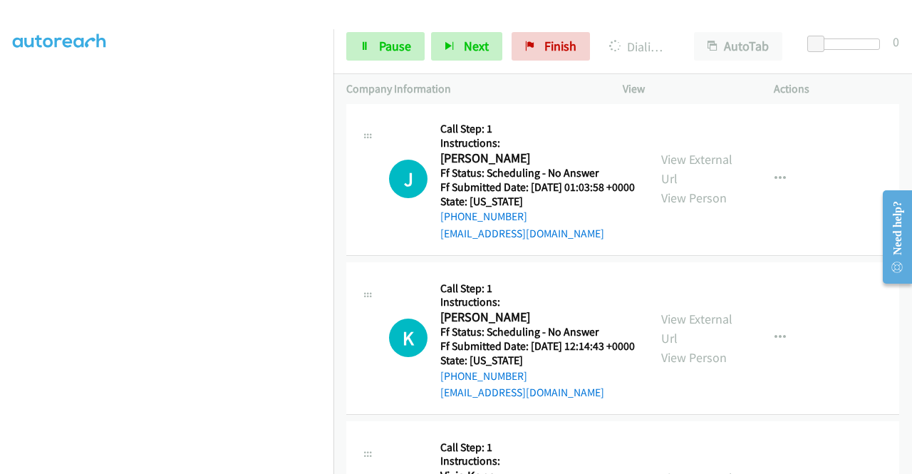
click at [683, 19] on link "View External Url" at bounding box center [696, 2] width 71 height 36
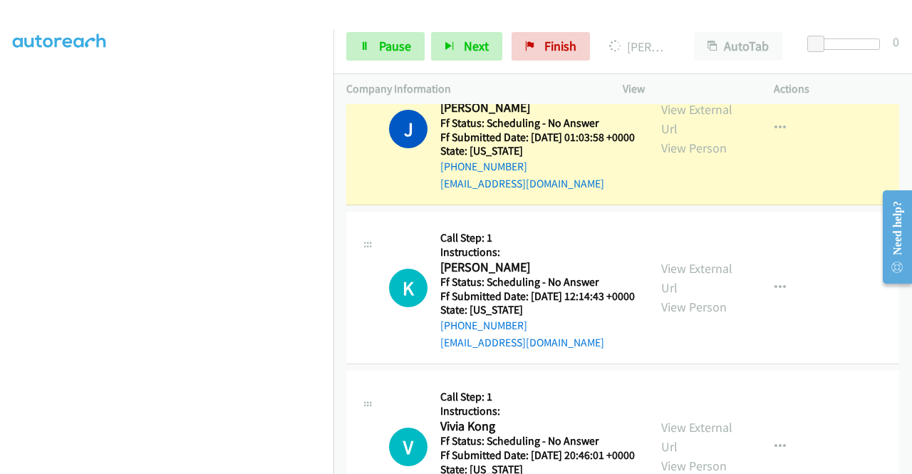
scroll to position [3562, 0]
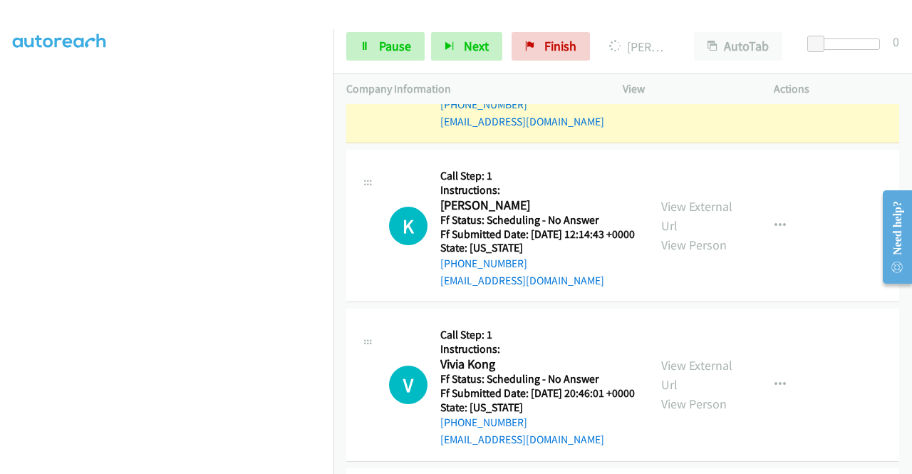
click at [714, 75] on link "View External Url" at bounding box center [696, 57] width 71 height 36
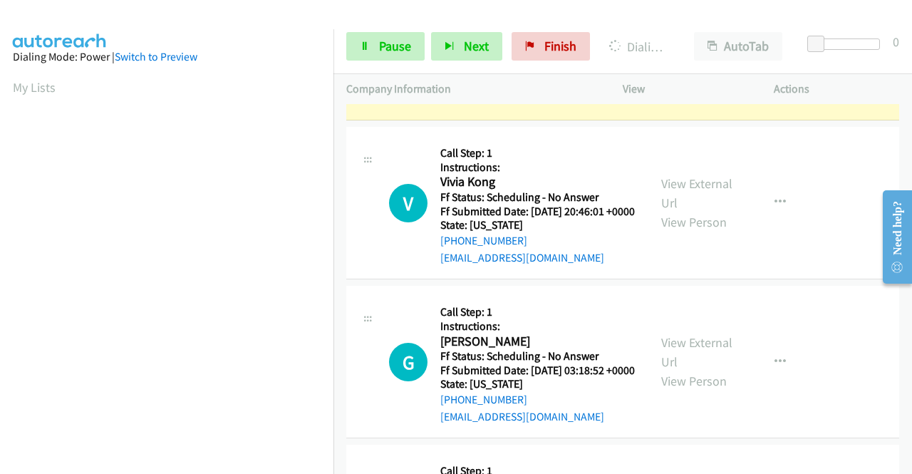
scroll to position [3776, 0]
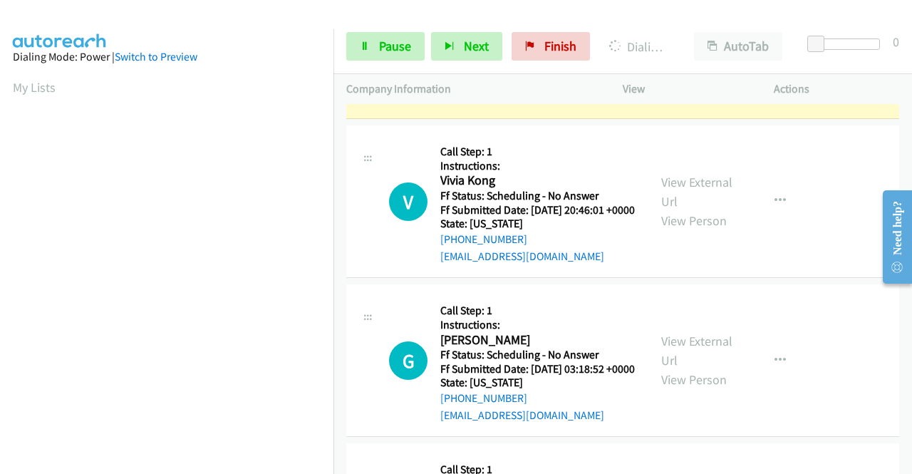
click at [675, 51] on link "View External Url" at bounding box center [696, 33] width 71 height 36
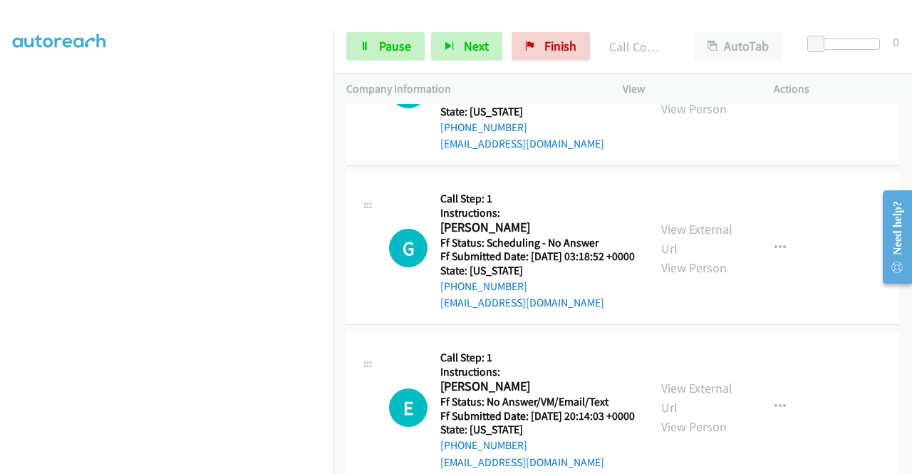
scroll to position [40, 0]
click at [379, 39] on span "Pause" at bounding box center [395, 46] width 32 height 16
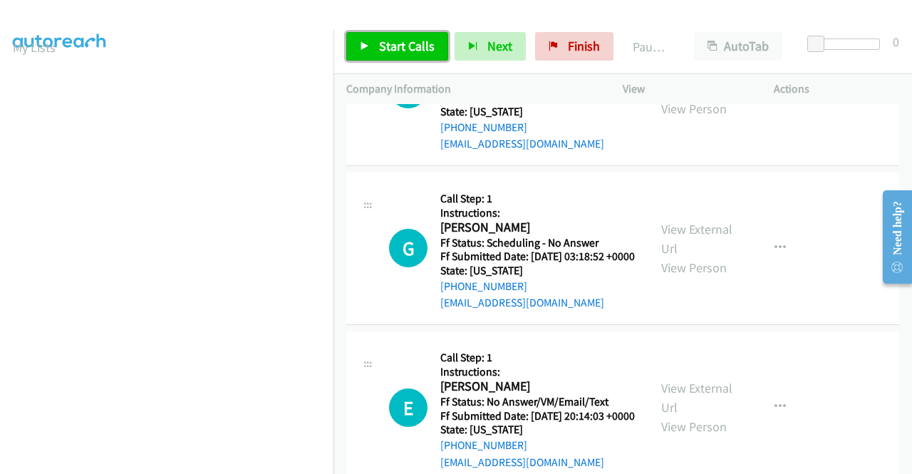
click at [379, 39] on span "Start Calls" at bounding box center [407, 46] width 56 height 16
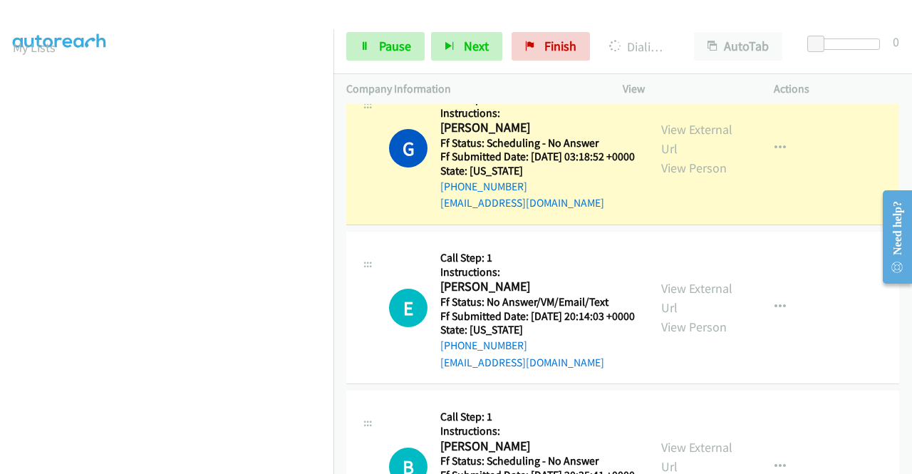
scroll to position [4203, 0]
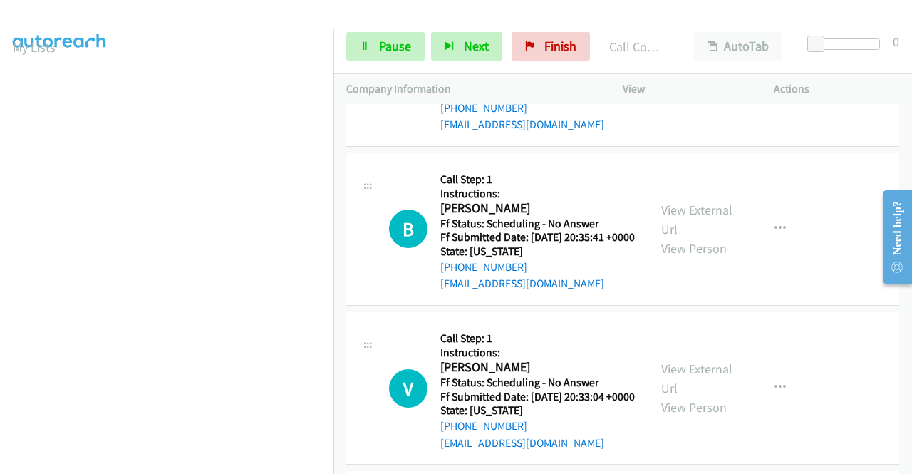
scroll to position [4346, 0]
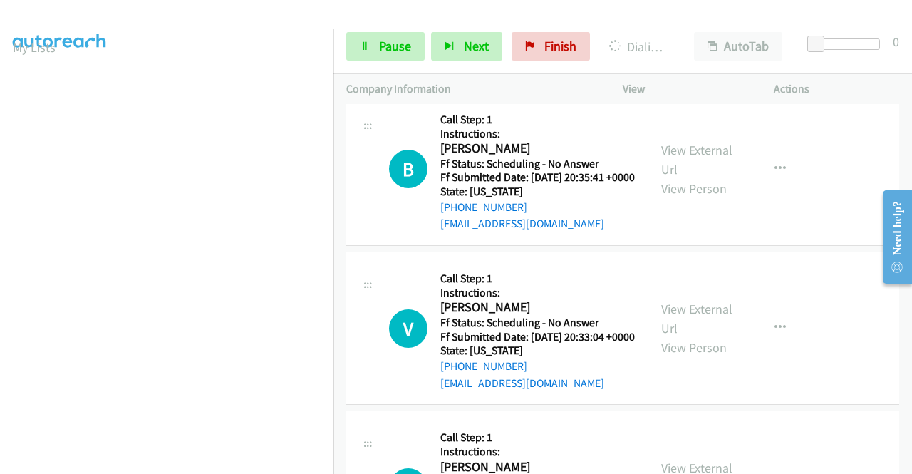
click at [670, 19] on link "View External Url" at bounding box center [696, 1] width 71 height 36
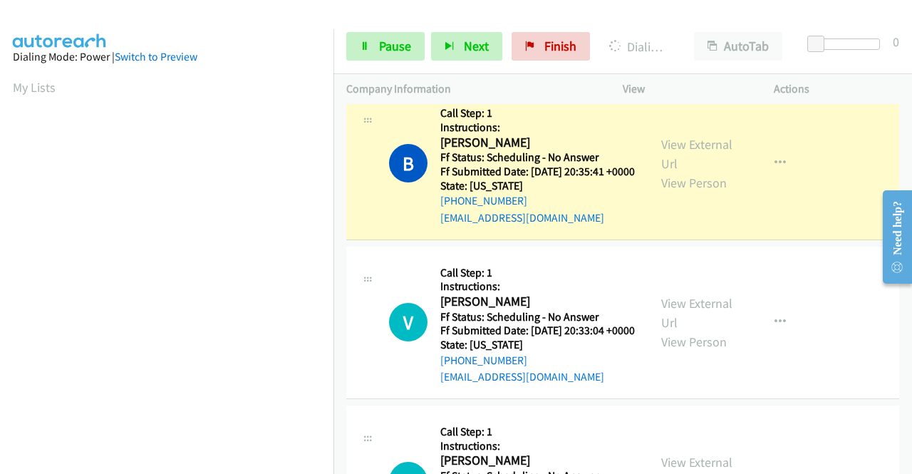
scroll to position [4560, 0]
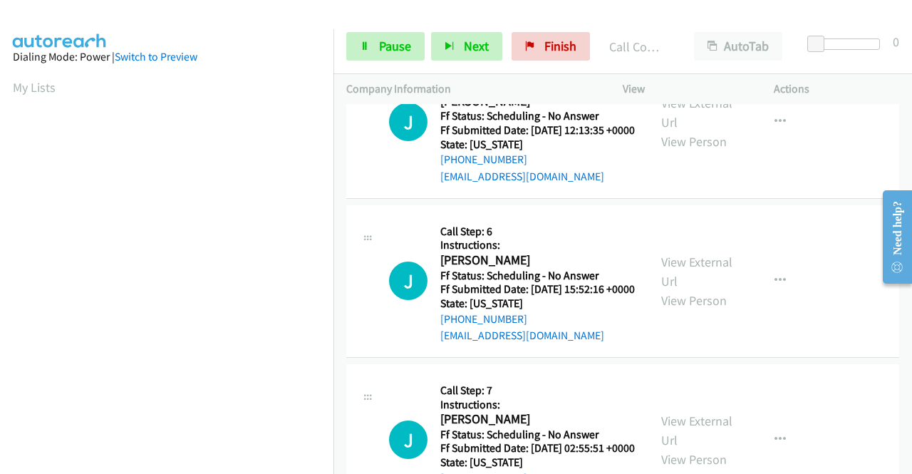
scroll to position [4773, 0]
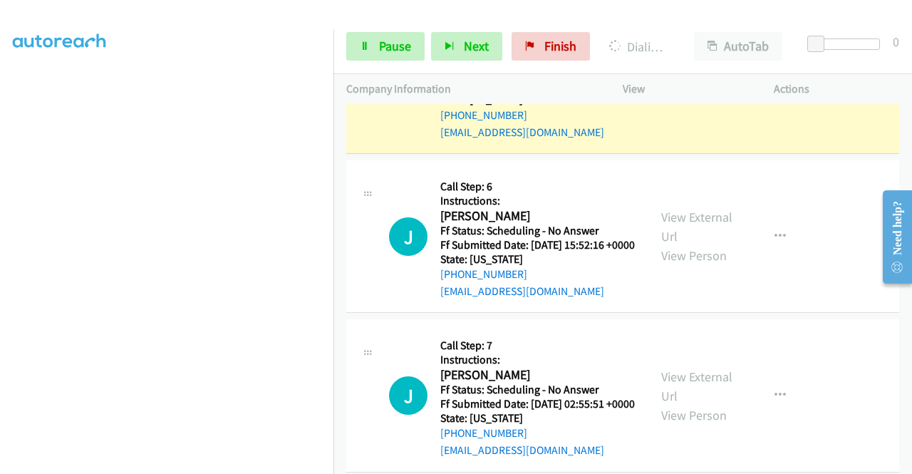
scroll to position [4987, 0]
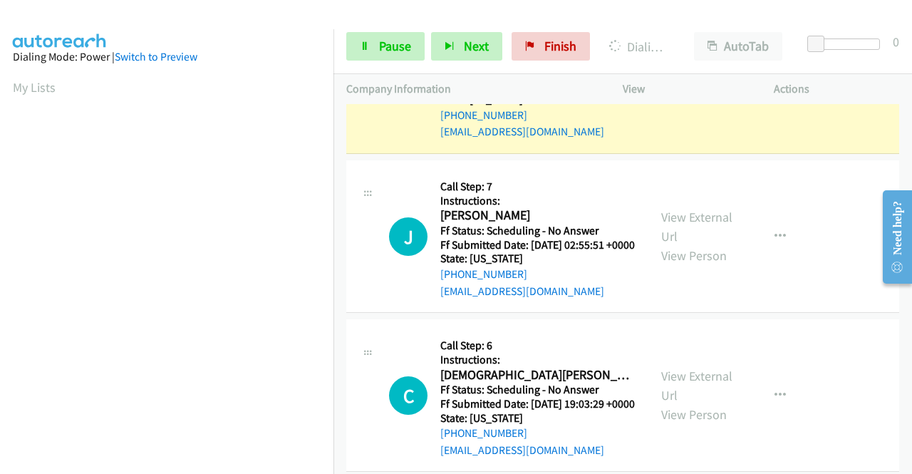
scroll to position [5058, 0]
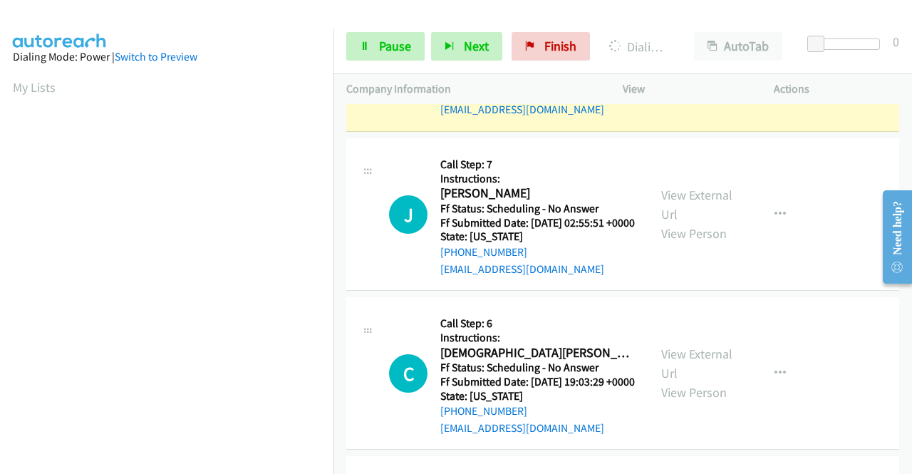
click at [691, 63] on link "View External Url" at bounding box center [696, 46] width 71 height 36
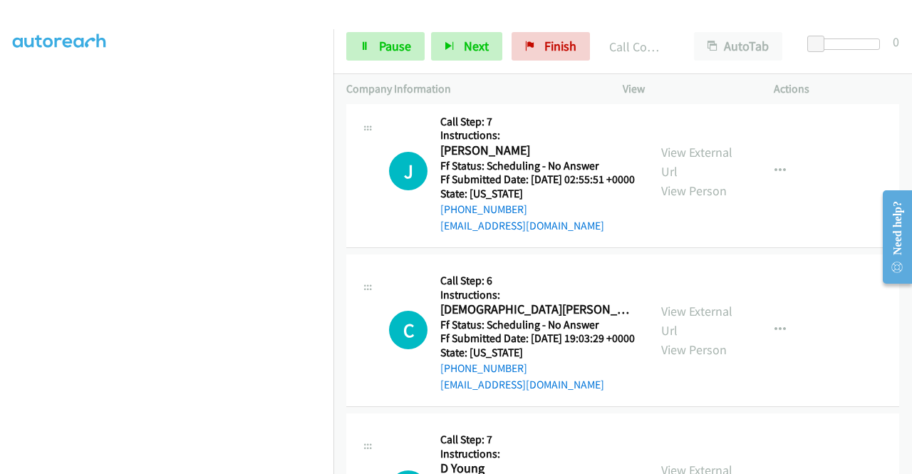
scroll to position [5201, 0]
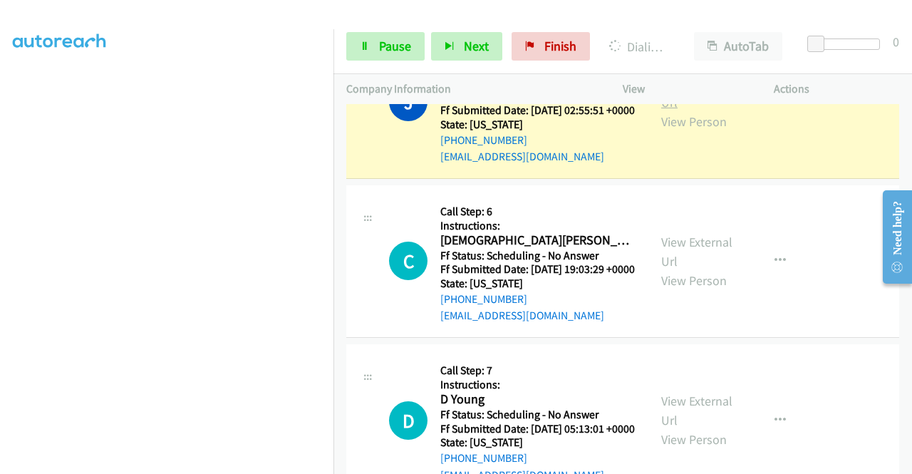
click at [661, 110] on link "View External Url" at bounding box center [696, 93] width 71 height 36
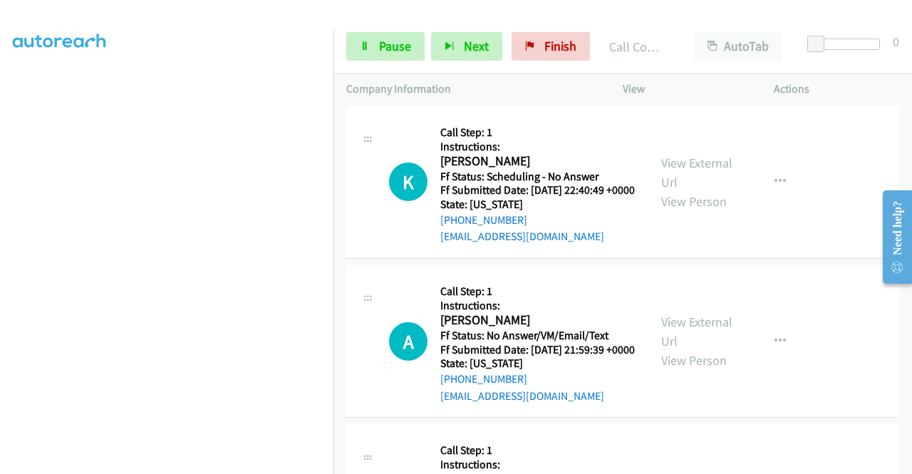
scroll to position [182, 0]
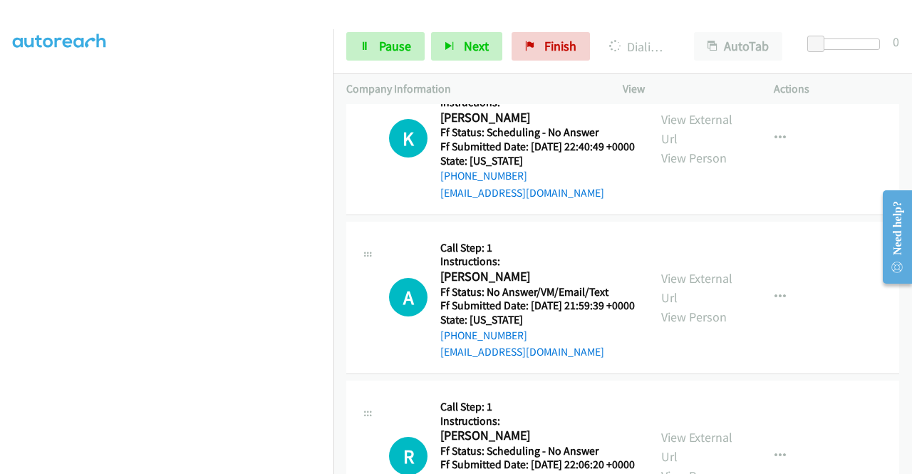
scroll to position [5842, 0]
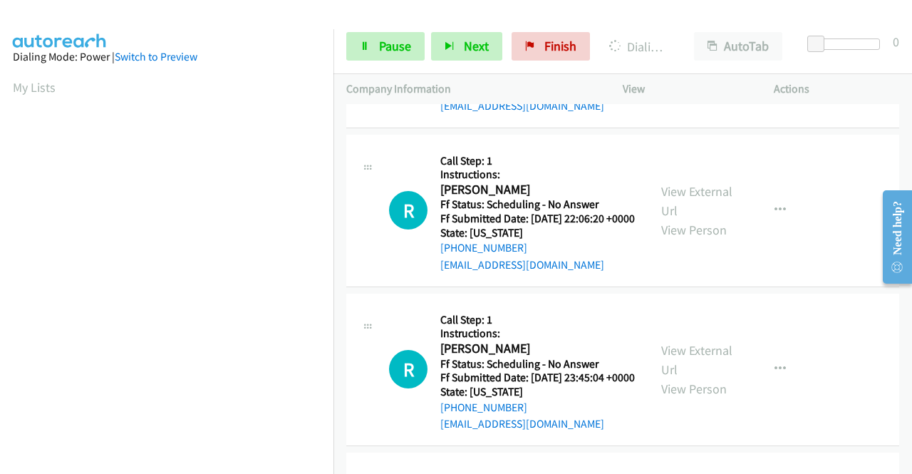
scroll to position [5984, 0]
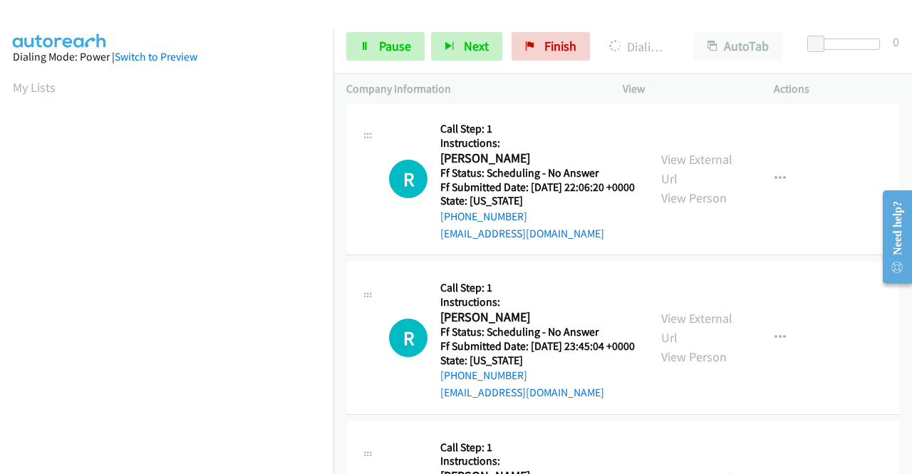
scroll to position [6127, 0]
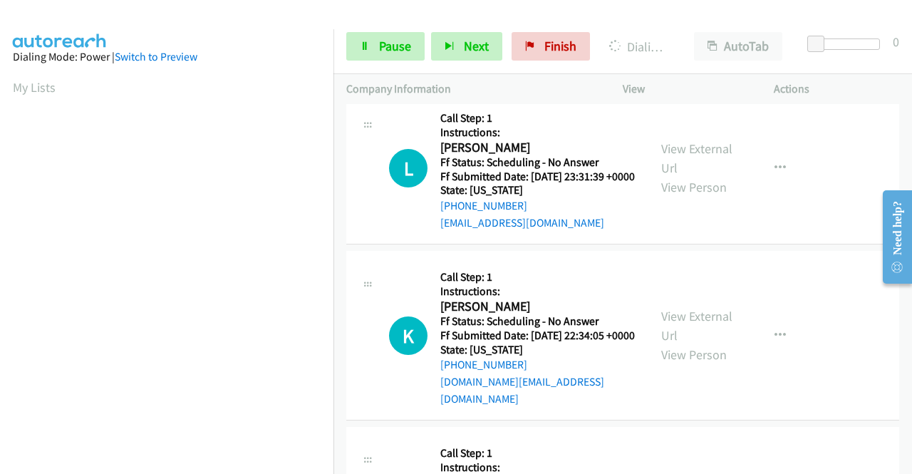
scroll to position [6412, 0]
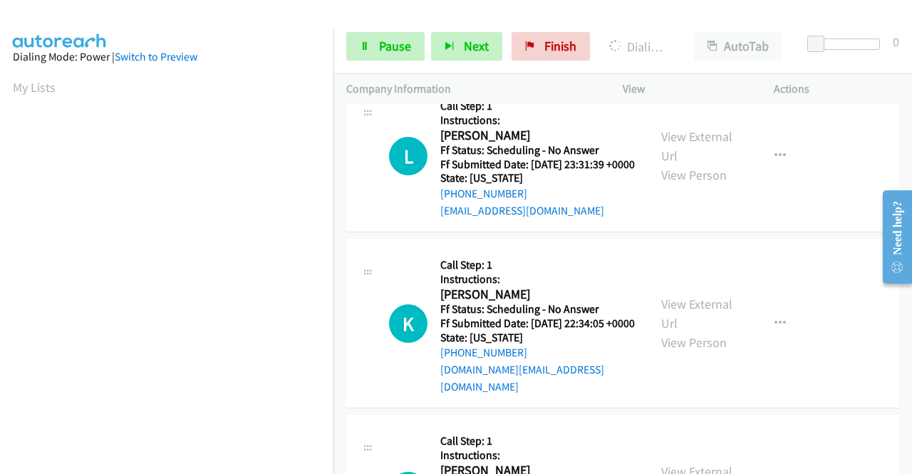
click at [380, 38] on span "Pause" at bounding box center [395, 46] width 32 height 16
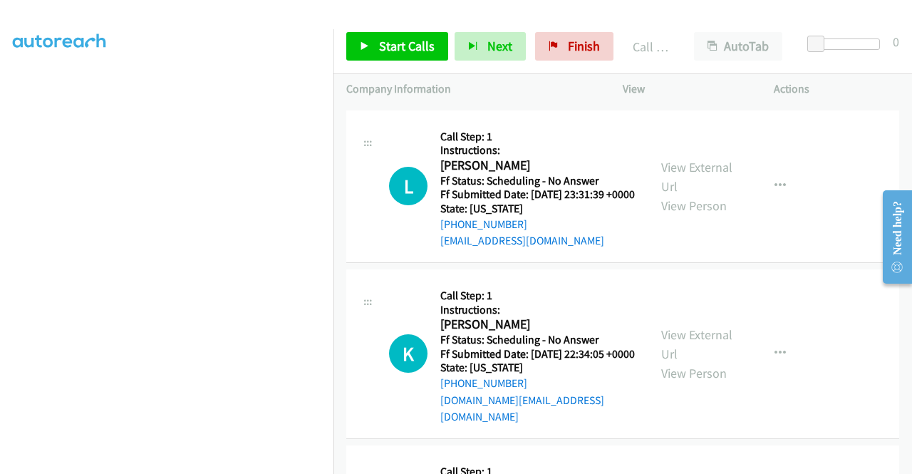
scroll to position [325, 0]
click at [363, 50] on icon at bounding box center [365, 47] width 10 height 10
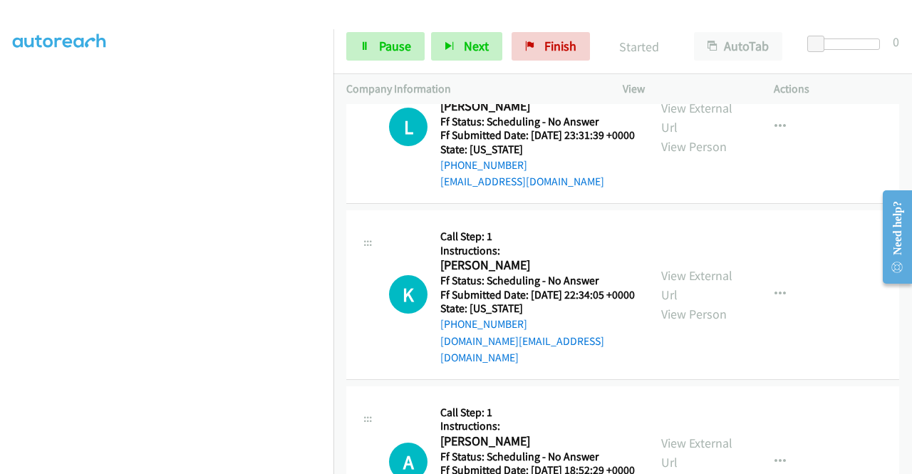
scroll to position [6554, 0]
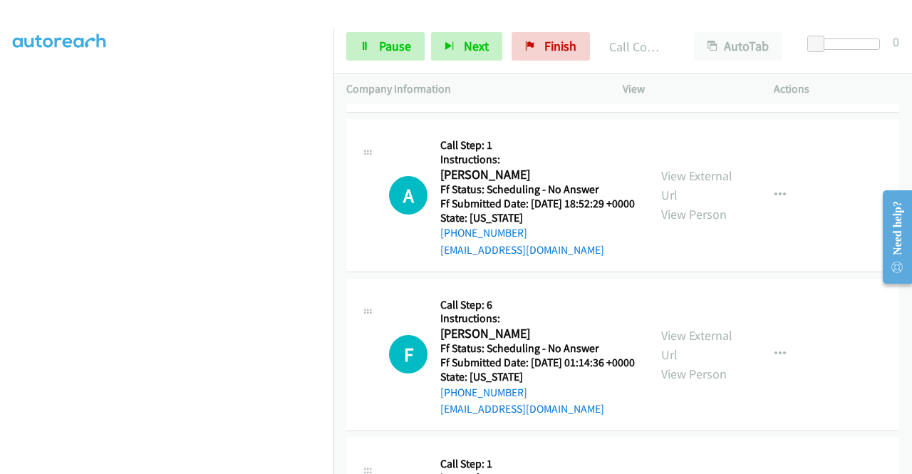
scroll to position [254, 0]
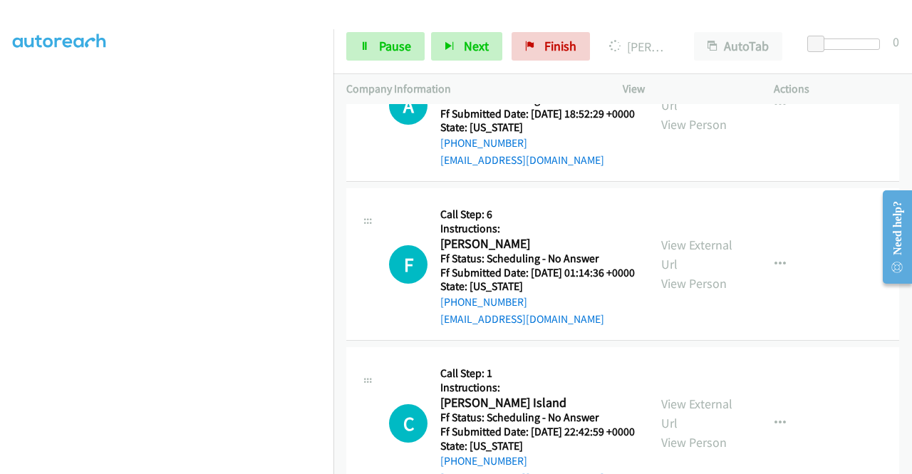
scroll to position [6982, 0]
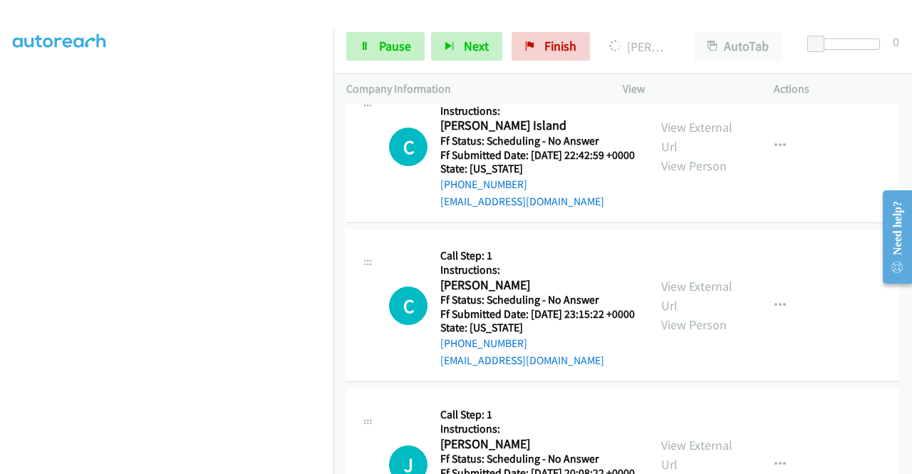
scroll to position [325, 0]
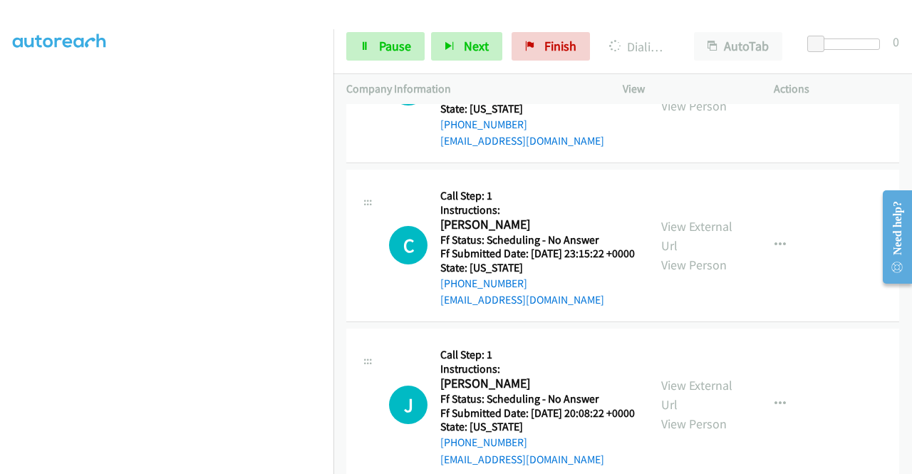
scroll to position [7338, 0]
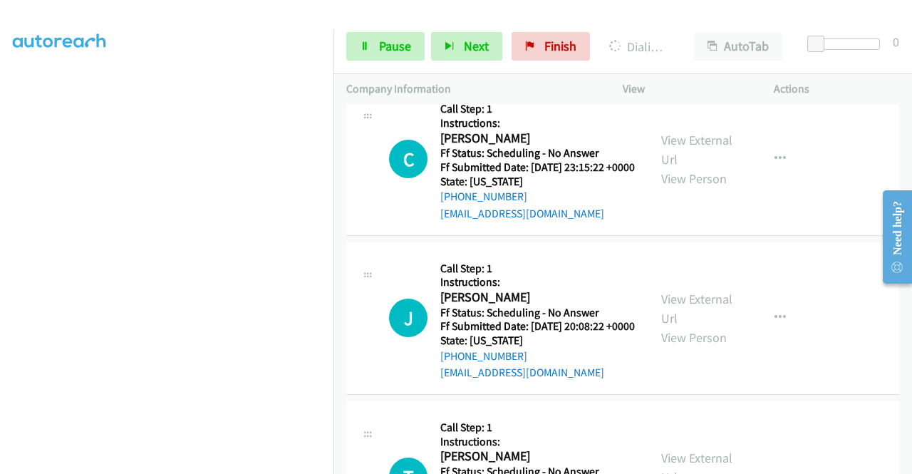
scroll to position [7481, 0]
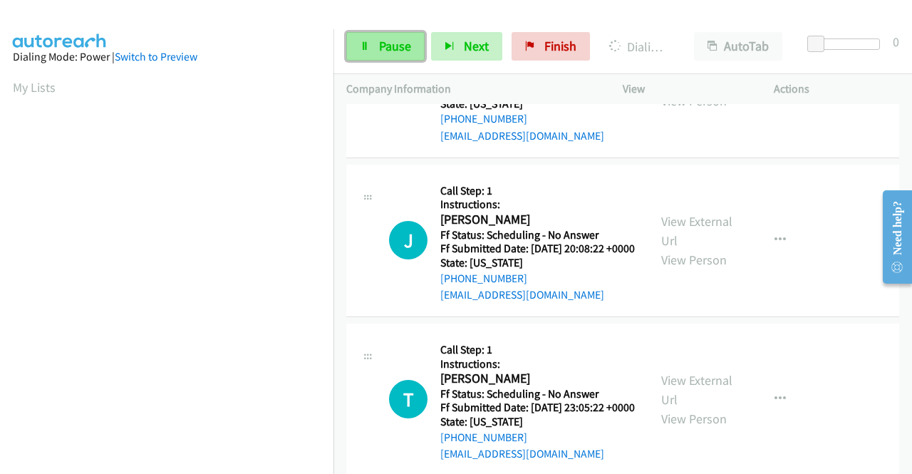
click at [390, 53] on span "Pause" at bounding box center [395, 46] width 32 height 16
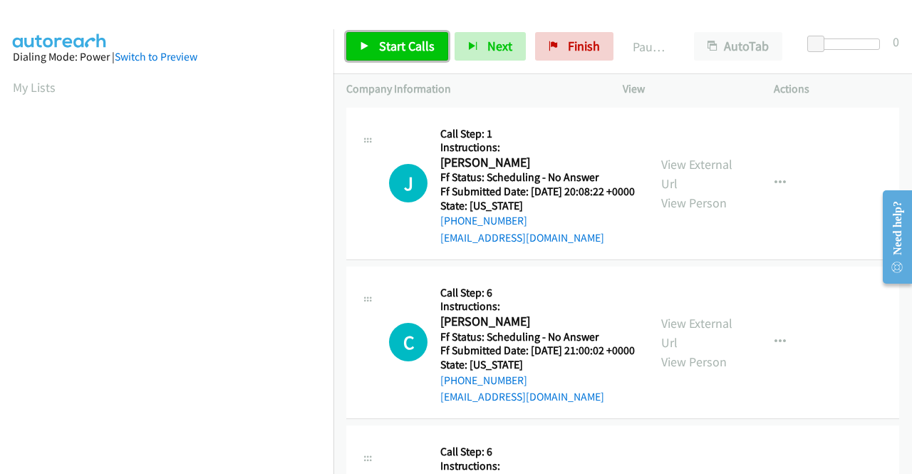
click at [359, 40] on link "Start Calls" at bounding box center [397, 46] width 102 height 28
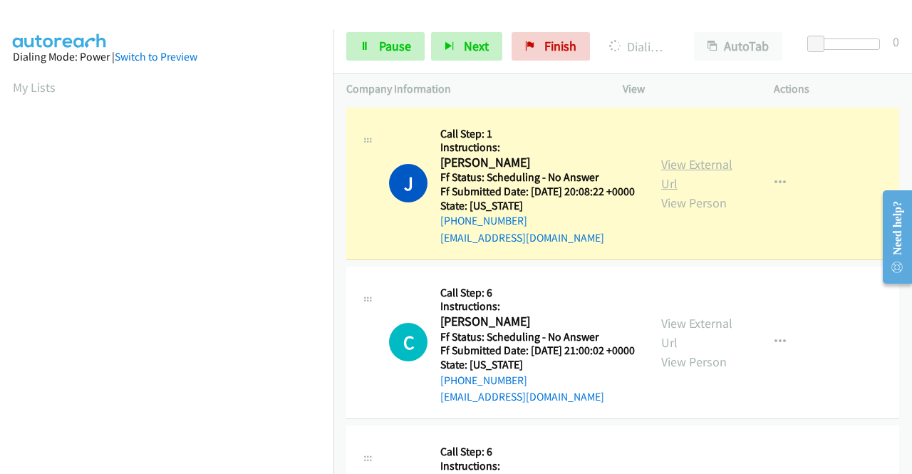
click at [687, 173] on link "View External Url" at bounding box center [696, 174] width 71 height 36
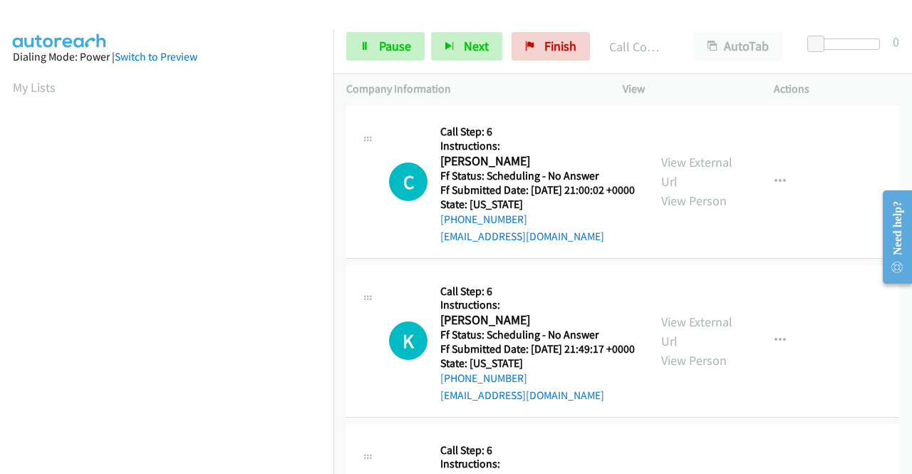
scroll to position [214, 0]
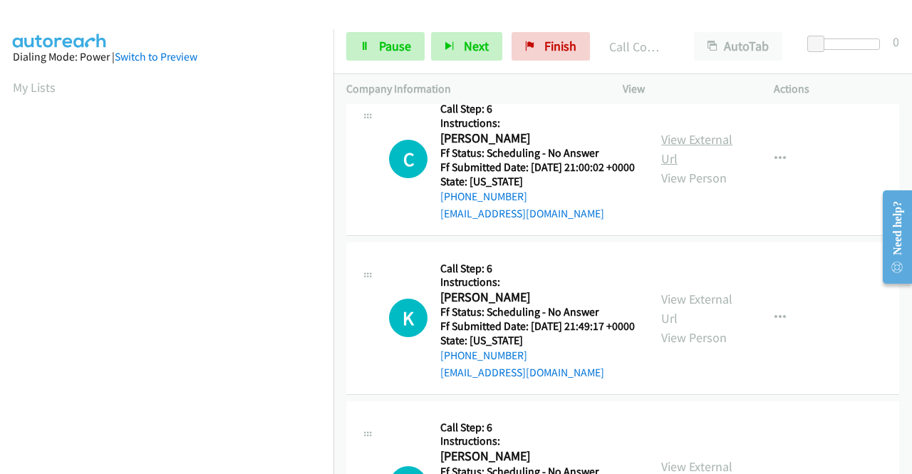
click at [702, 159] on link "View External Url" at bounding box center [696, 149] width 71 height 36
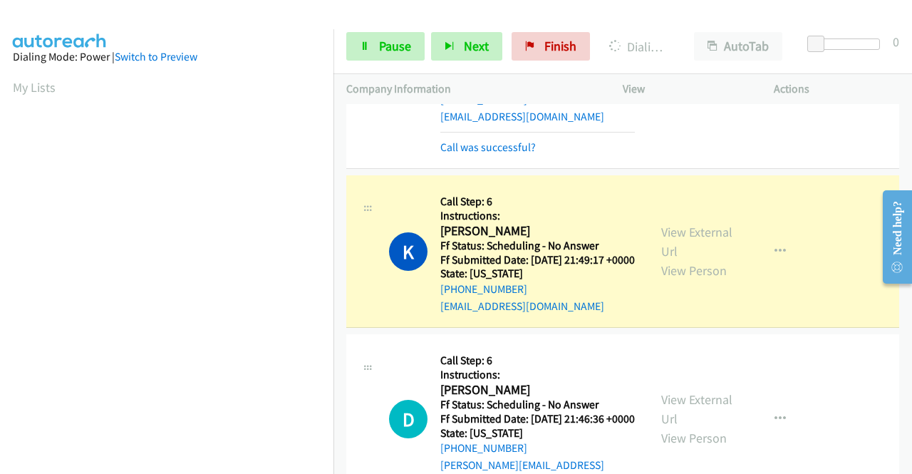
scroll to position [356, 0]
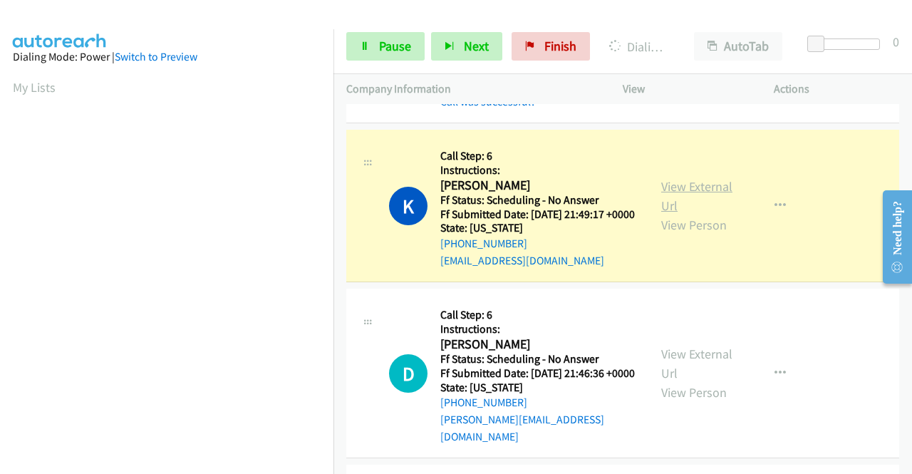
click at [708, 214] on link "View External Url" at bounding box center [696, 196] width 71 height 36
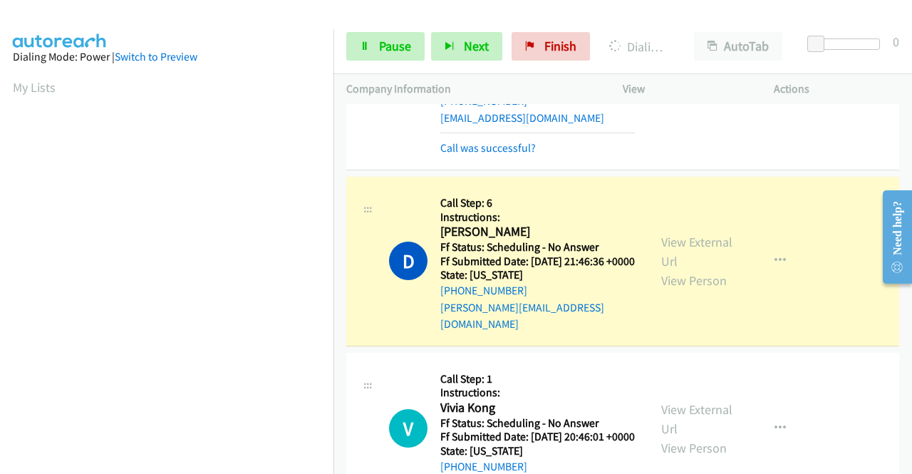
scroll to position [570, 0]
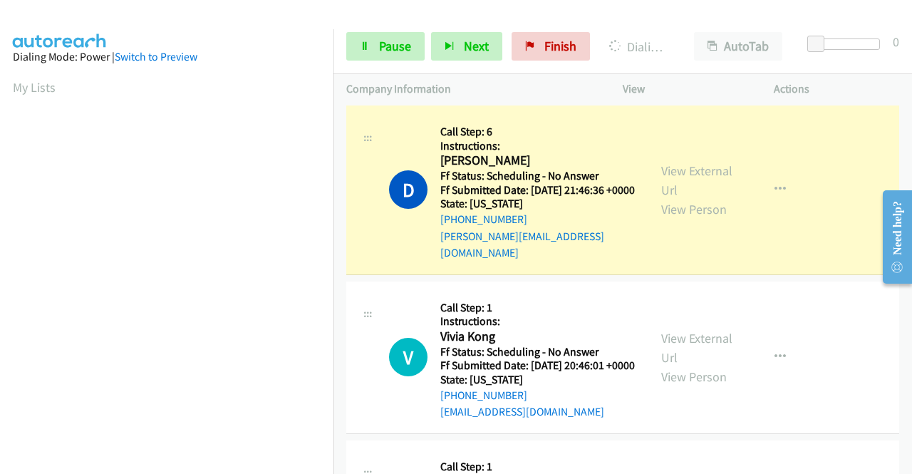
click at [687, 198] on div "View External Url View Person View External Url Email Schedule/Manage Callback …" at bounding box center [730, 189] width 164 height 143
click at [685, 198] on link "View External Url" at bounding box center [696, 180] width 71 height 36
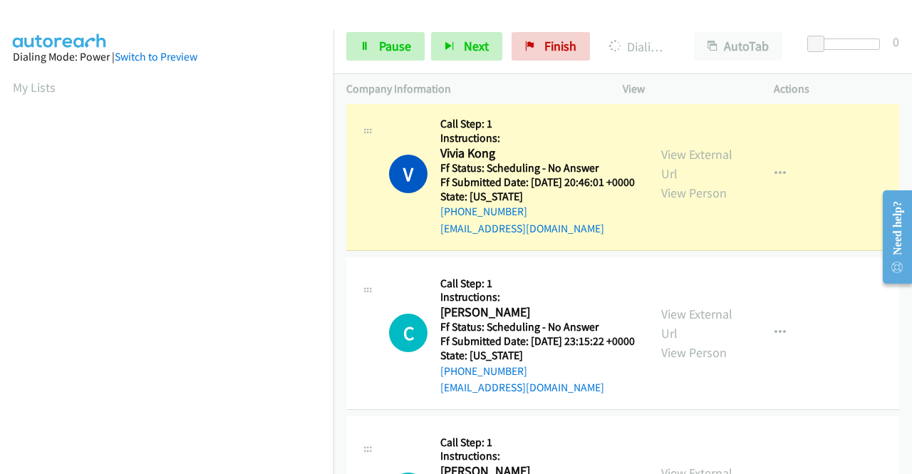
scroll to position [855, 0]
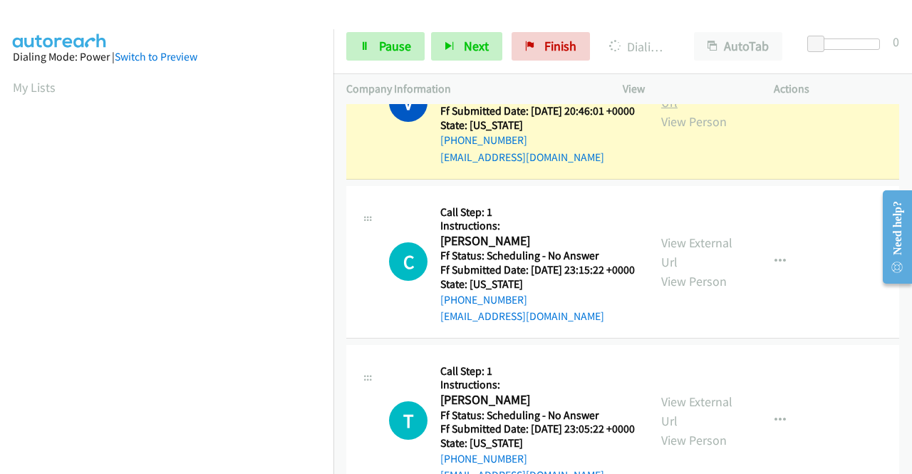
click at [694, 110] on link "View External Url" at bounding box center [696, 93] width 71 height 36
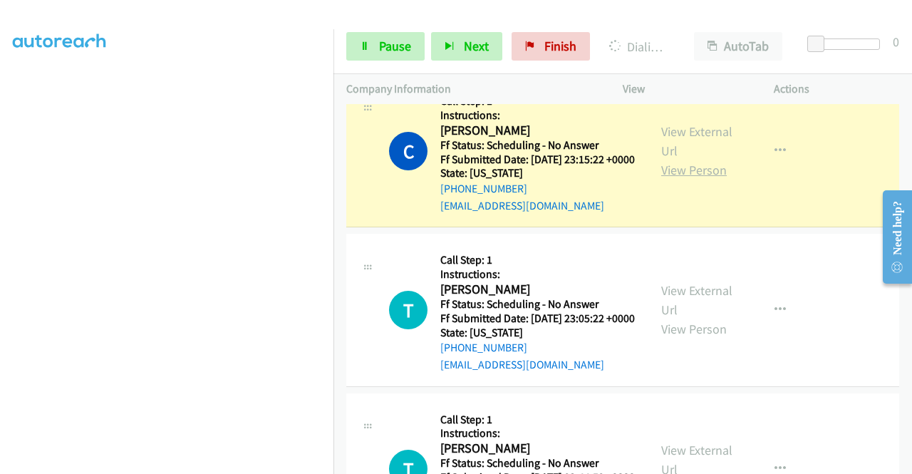
scroll to position [997, 0]
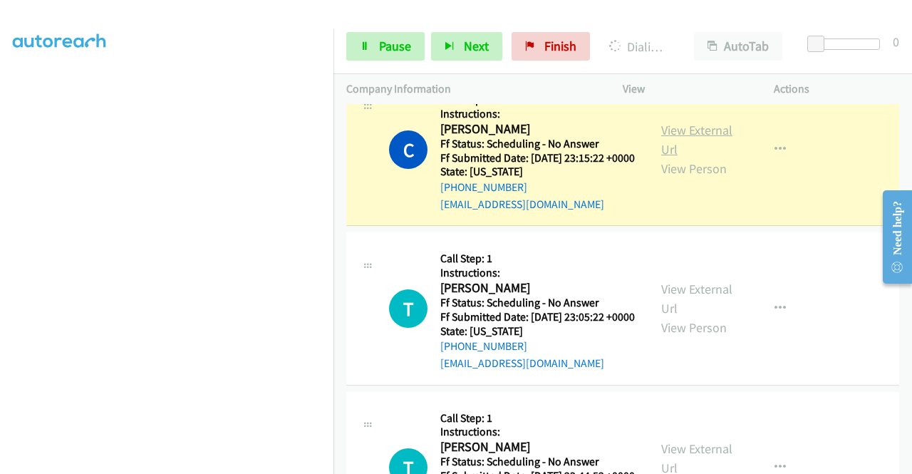
click at [677, 157] on link "View External Url" at bounding box center [696, 140] width 71 height 36
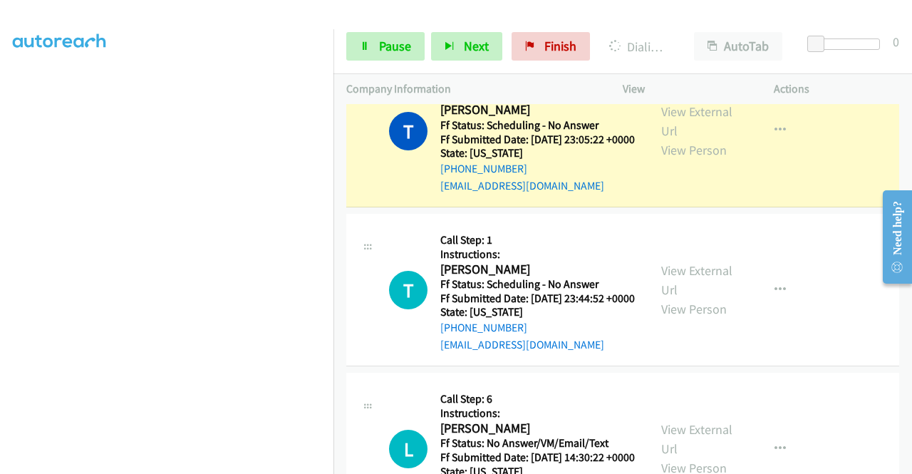
scroll to position [1211, 0]
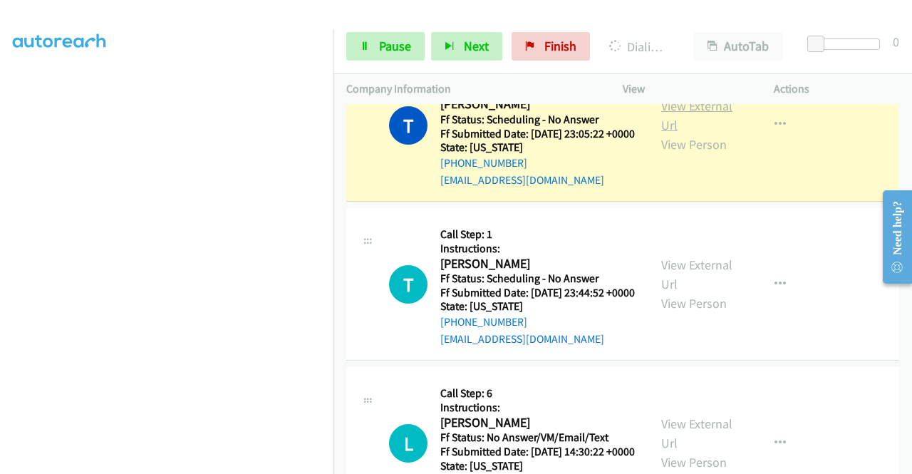
click at [717, 133] on link "View External Url" at bounding box center [696, 116] width 71 height 36
click at [385, 41] on span "Pause" at bounding box center [395, 46] width 32 height 16
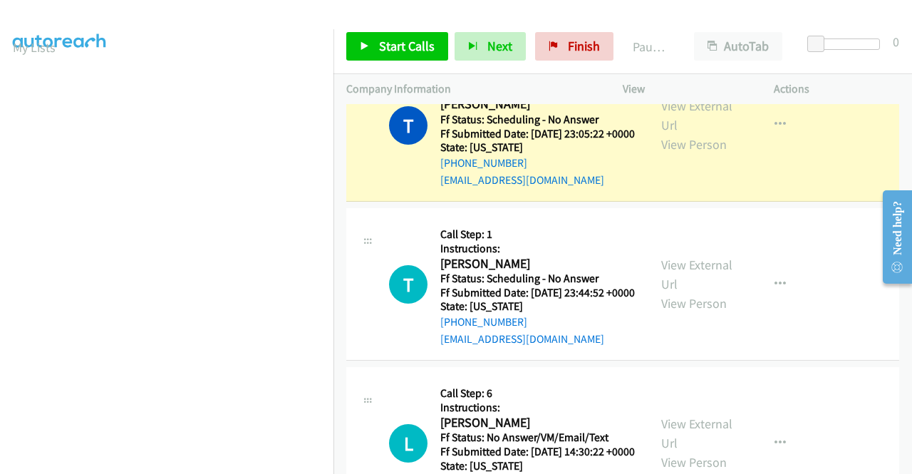
scroll to position [0, 0]
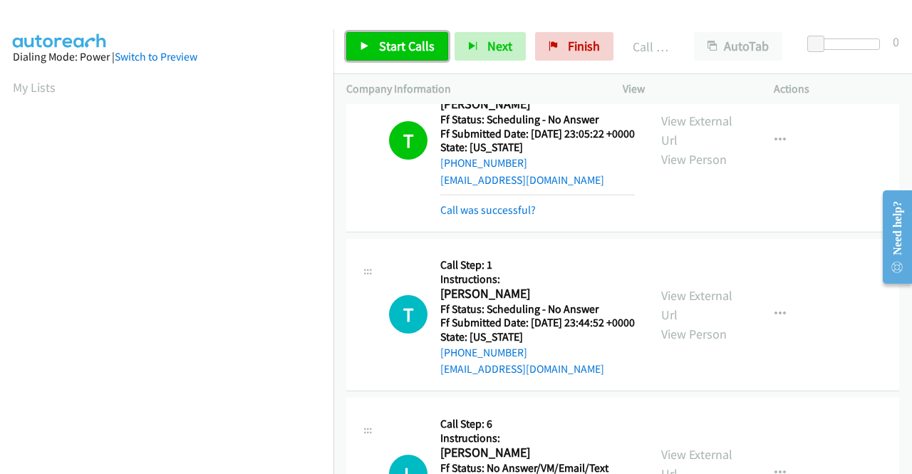
drag, startPoint x: 389, startPoint y: 46, endPoint x: 386, endPoint y: 27, distance: 19.4
click at [388, 46] on span "Start Calls" at bounding box center [407, 46] width 56 height 16
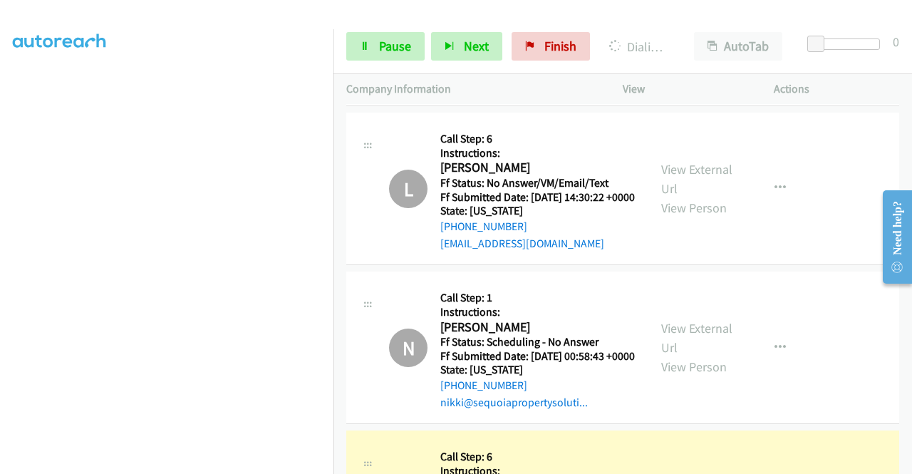
scroll to position [1710, 0]
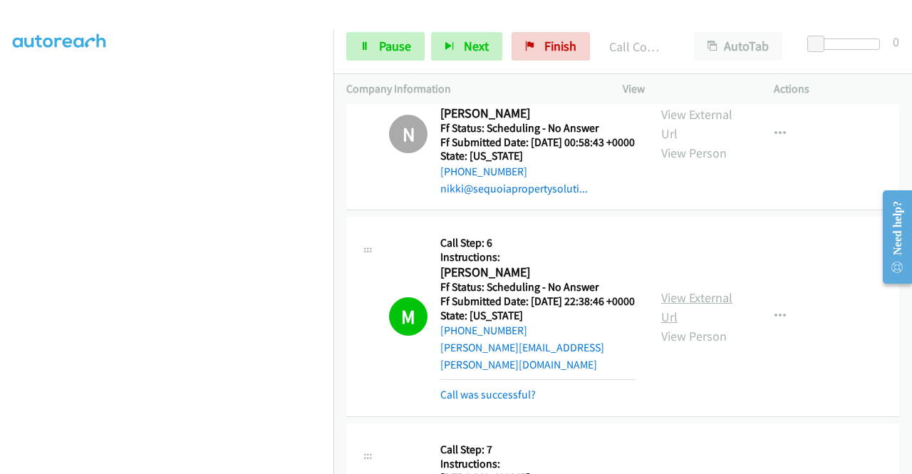
click at [684, 325] on link "View External Url" at bounding box center [696, 307] width 71 height 36
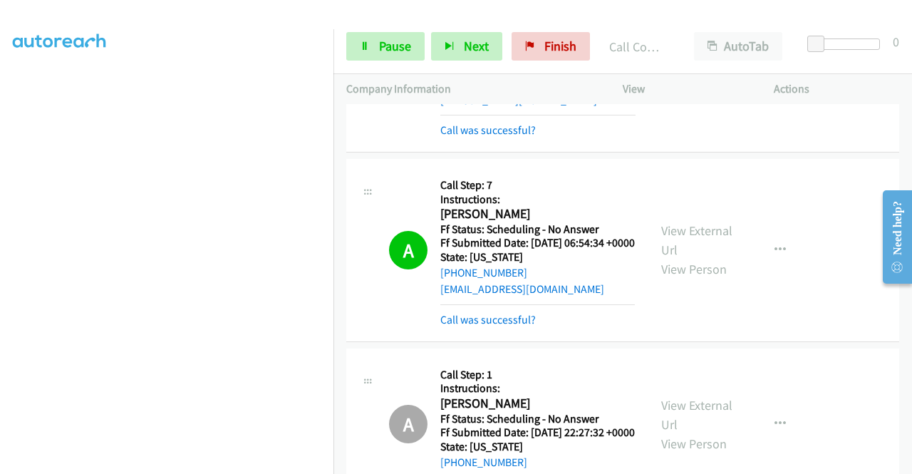
scroll to position [1995, 0]
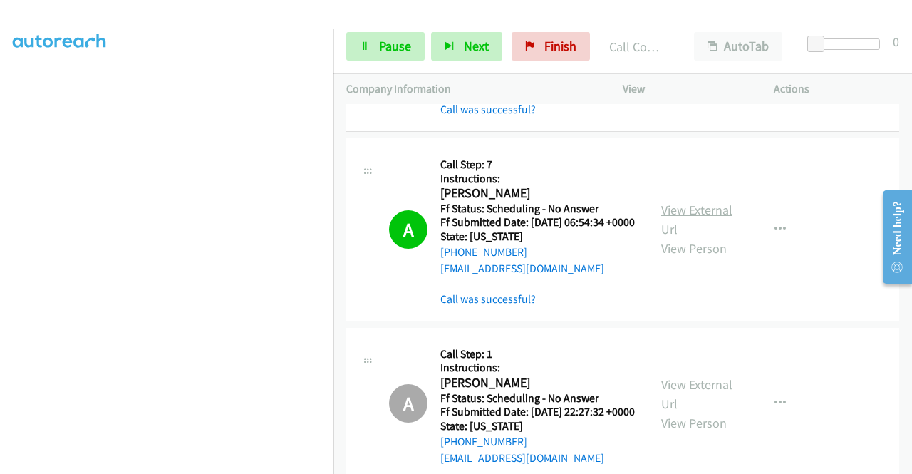
click at [663, 237] on link "View External Url" at bounding box center [696, 220] width 71 height 36
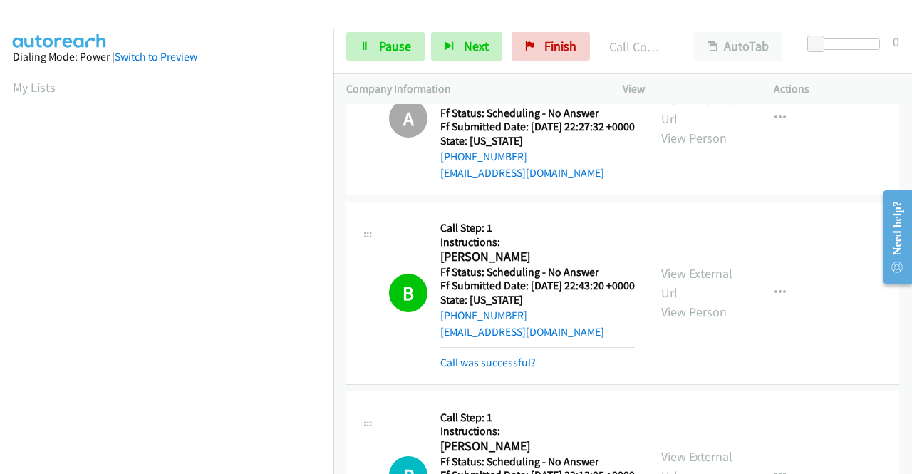
click at [683, 371] on div "View External Url View Person View External Url Email Schedule/Manage Callback …" at bounding box center [730, 292] width 164 height 157
click at [682, 301] on link "View External Url" at bounding box center [696, 283] width 71 height 36
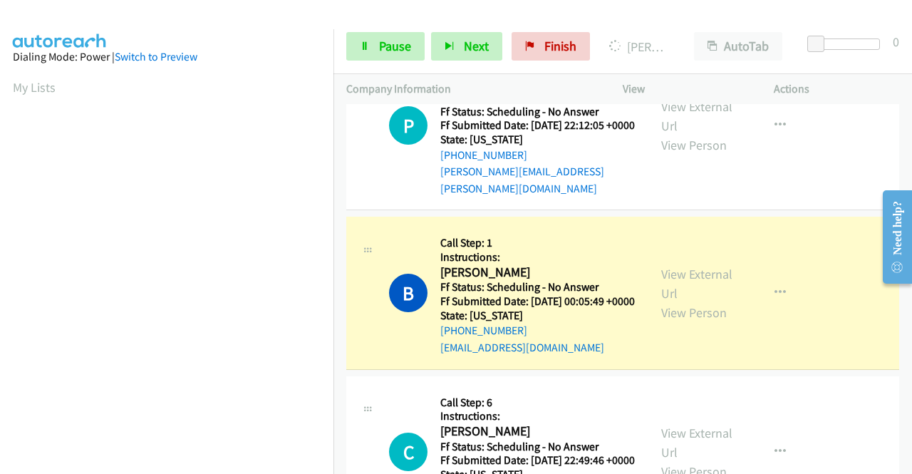
scroll to position [2636, 0]
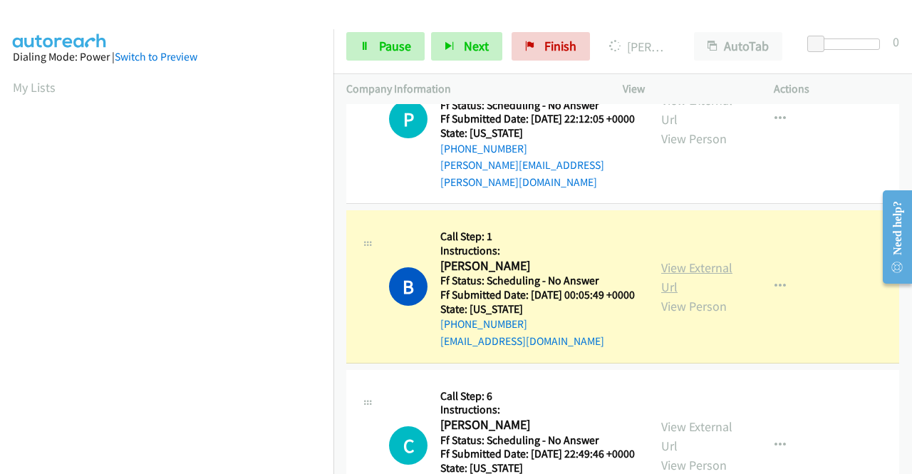
click at [684, 295] on link "View External Url" at bounding box center [696, 277] width 71 height 36
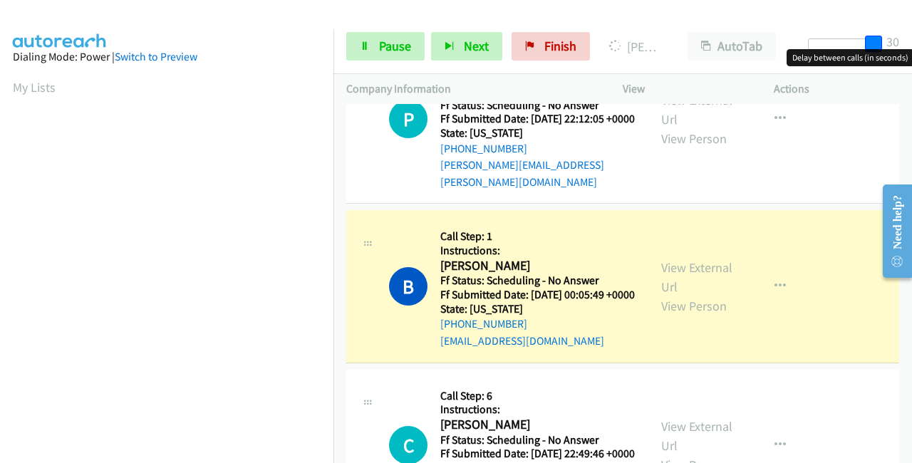
drag, startPoint x: 812, startPoint y: 37, endPoint x: 911, endPoint y: 49, distance: 99.8
click at [911, 49] on body "Start Calls Pause Next Finish Dialing Brock Messner AutoTab AutoTab 30 Company …" at bounding box center [456, 34] width 912 height 68
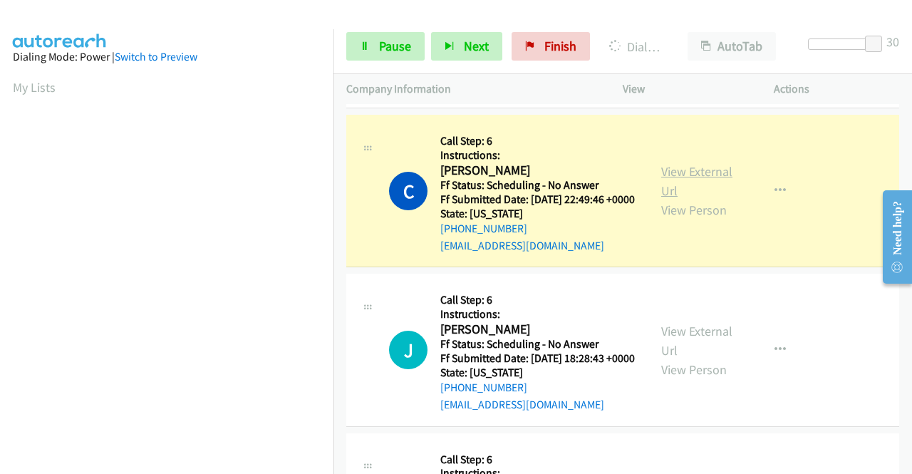
scroll to position [325, 0]
click at [673, 199] on link "View External Url" at bounding box center [696, 181] width 71 height 36
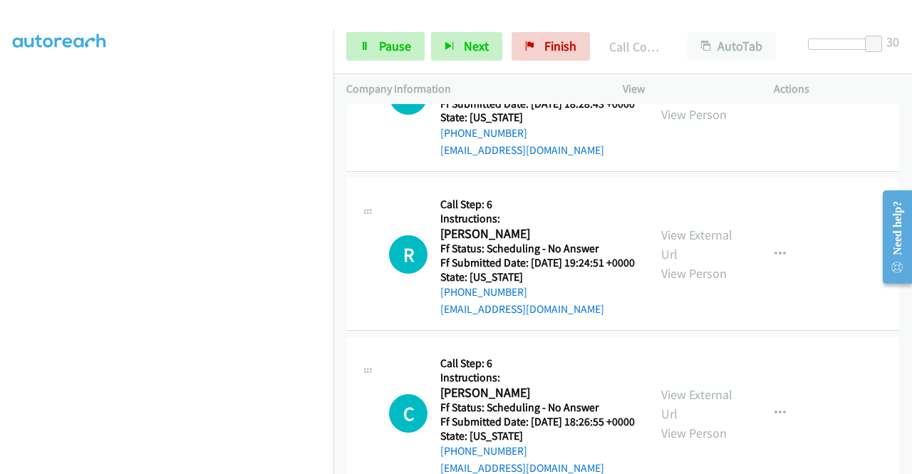
scroll to position [3277, 0]
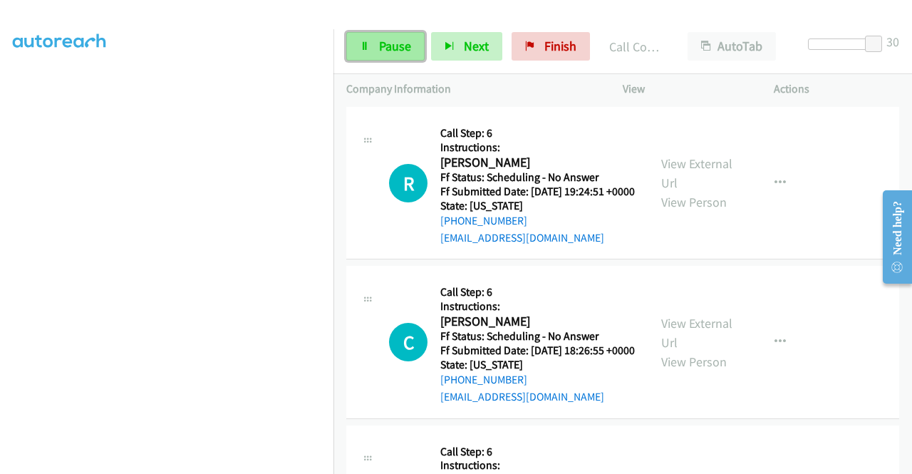
click at [374, 45] on link "Pause" at bounding box center [385, 46] width 78 height 28
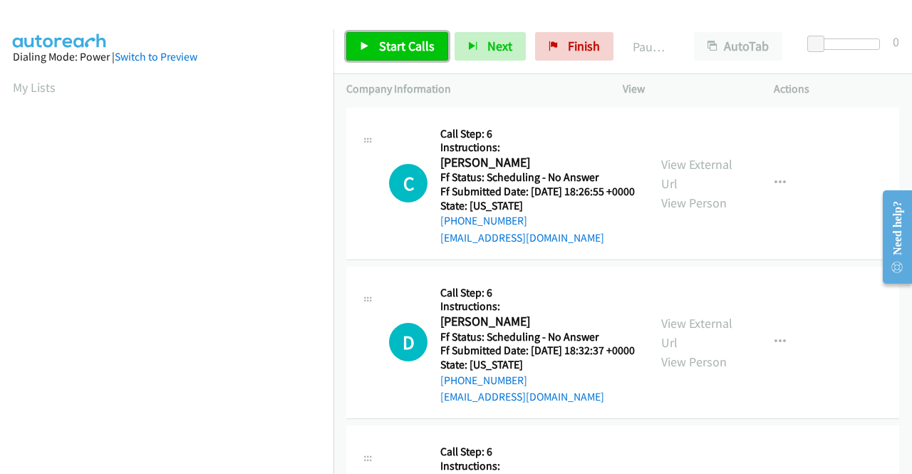
click at [376, 48] on link "Start Calls" at bounding box center [397, 46] width 102 height 28
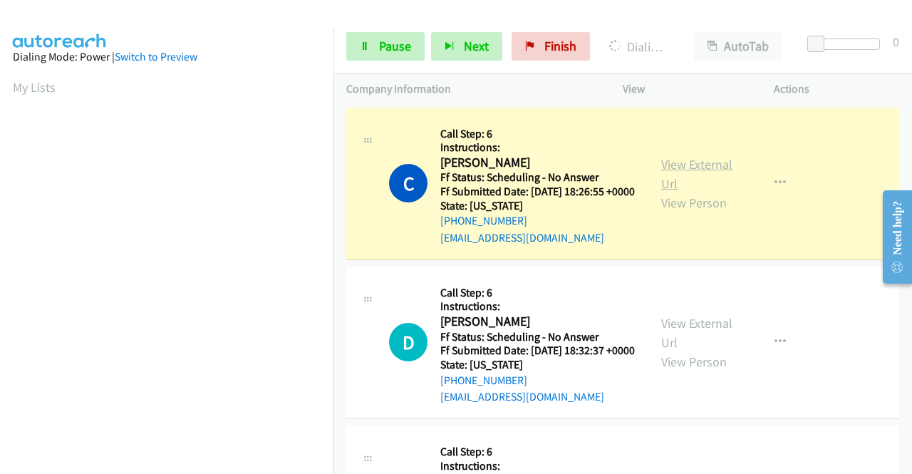
click at [698, 172] on link "View External Url" at bounding box center [696, 174] width 71 height 36
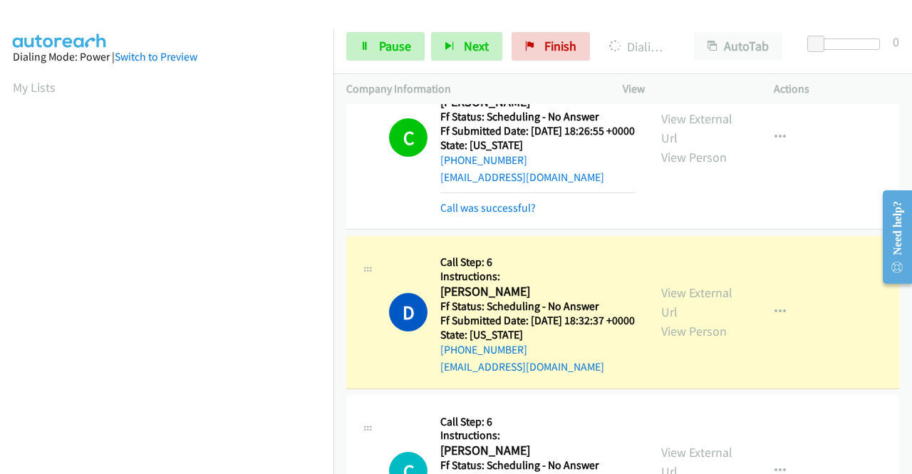
scroll to position [214, 0]
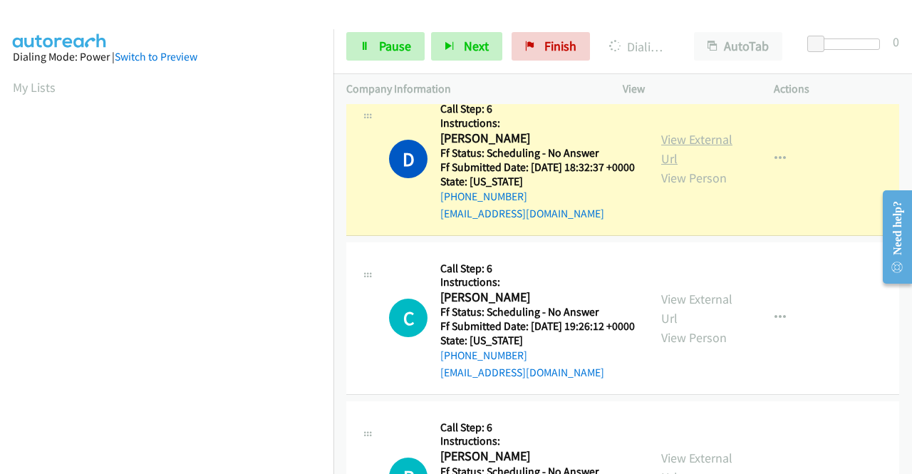
click at [669, 161] on link "View External Url" at bounding box center [696, 149] width 71 height 36
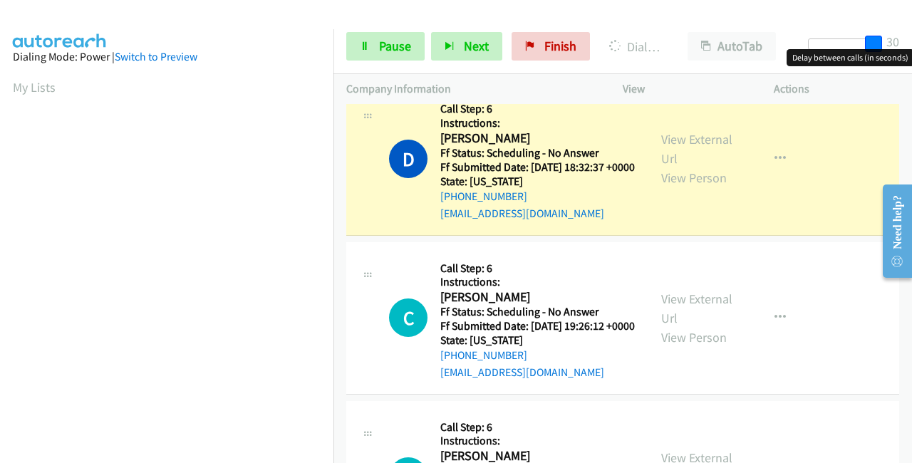
drag, startPoint x: 811, startPoint y: 38, endPoint x: 908, endPoint y: 37, distance: 96.2
click at [908, 37] on div "Start Calls Pause Next Finish Dialing [PERSON_NAME] AutoTab AutoTab 30" at bounding box center [622, 46] width 578 height 55
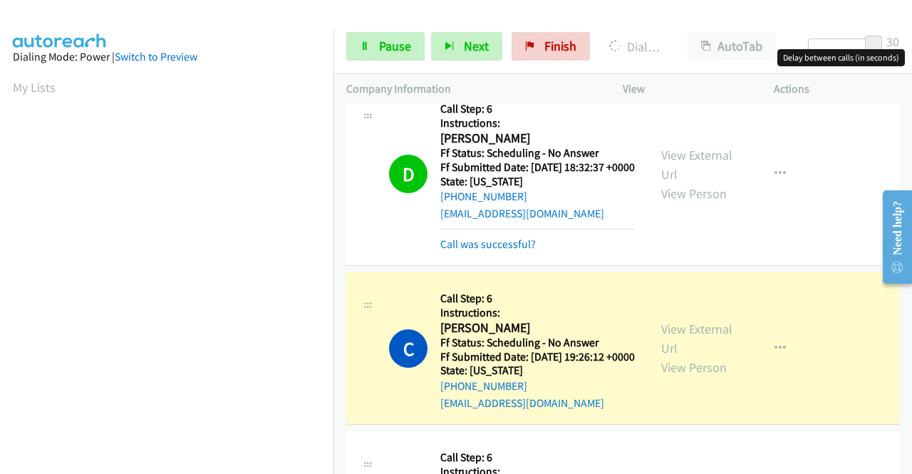
scroll to position [285, 0]
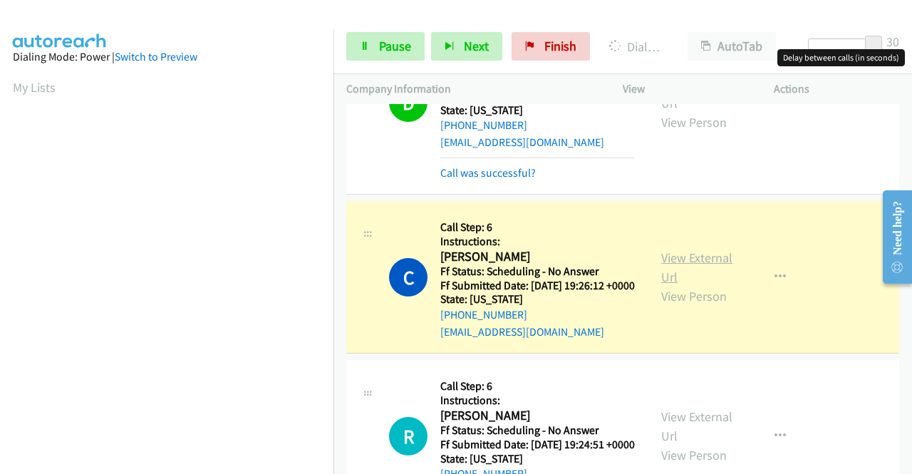
click at [707, 285] on link "View External Url" at bounding box center [696, 267] width 71 height 36
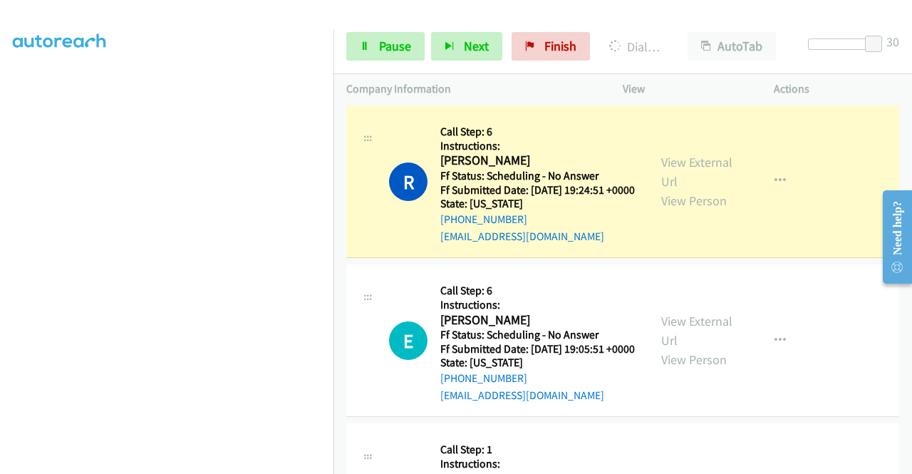
scroll to position [325, 0]
click at [686, 190] on link "View External Url" at bounding box center [696, 172] width 71 height 36
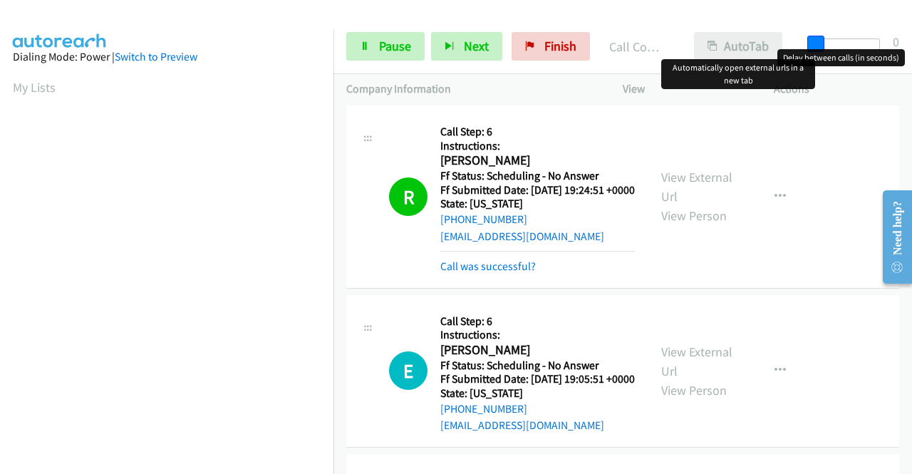
drag, startPoint x: 819, startPoint y: 41, endPoint x: 725, endPoint y: 41, distance: 94.0
click at [725, 41] on div "Start Calls Pause Next Finish Call Completed AutoTab AutoTab 0" at bounding box center [622, 46] width 578 height 55
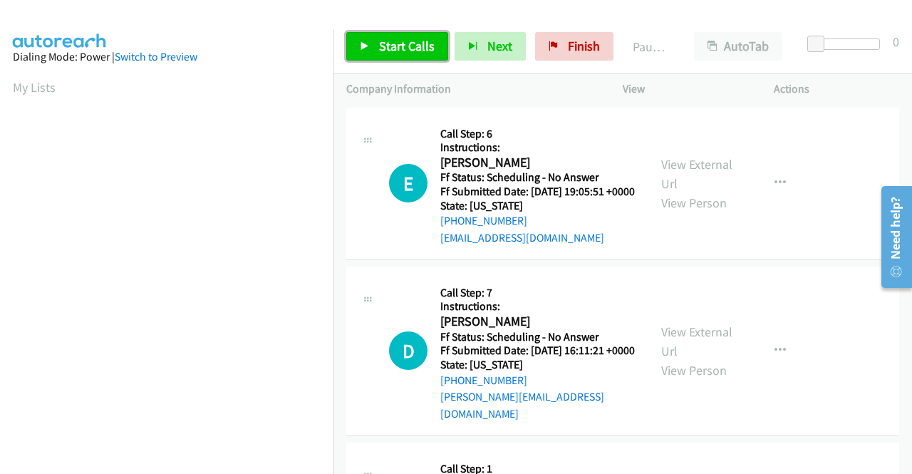
click at [385, 39] on span "Start Calls" at bounding box center [407, 46] width 56 height 16
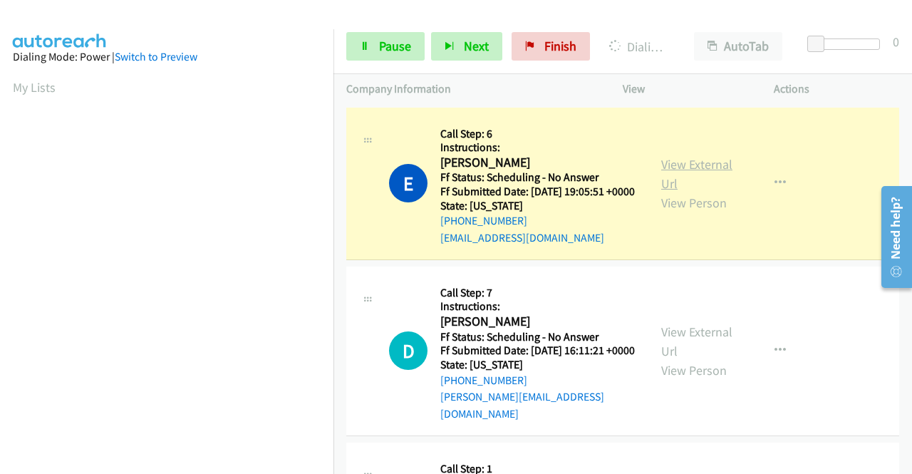
click at [702, 175] on link "View External Url" at bounding box center [696, 174] width 71 height 36
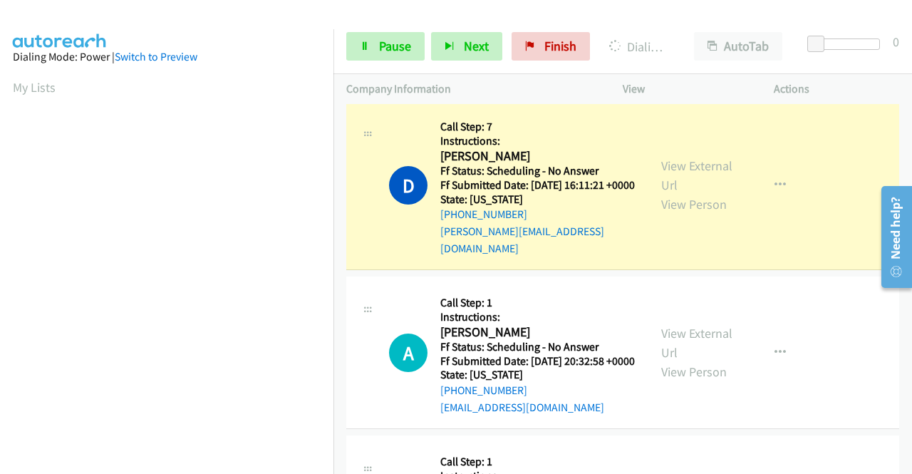
scroll to position [214, 0]
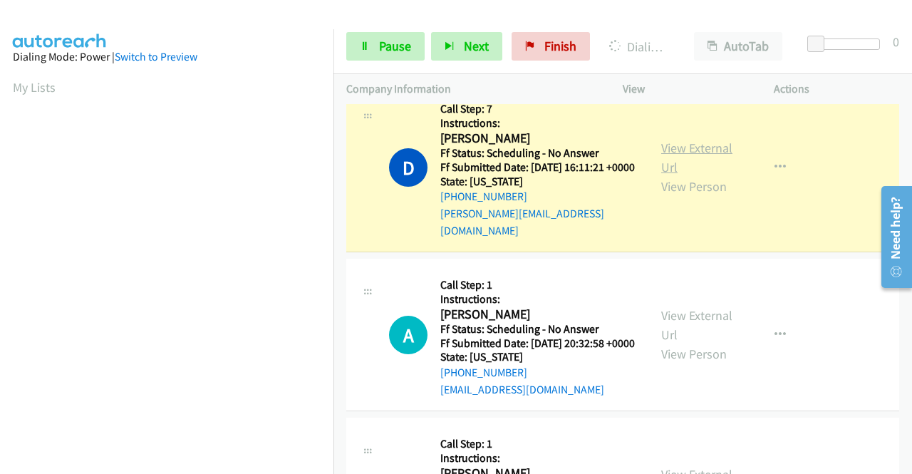
click at [681, 160] on link "View External Url" at bounding box center [696, 158] width 71 height 36
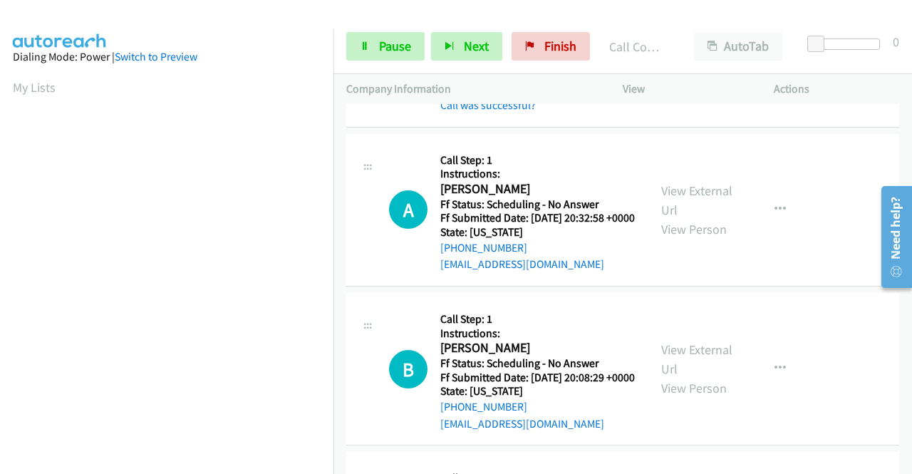
scroll to position [427, 0]
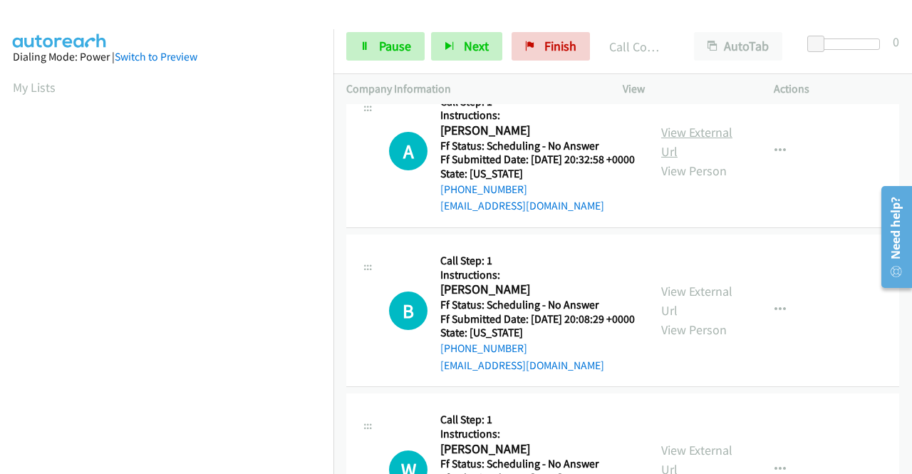
click at [685, 153] on link "View External Url" at bounding box center [696, 142] width 71 height 36
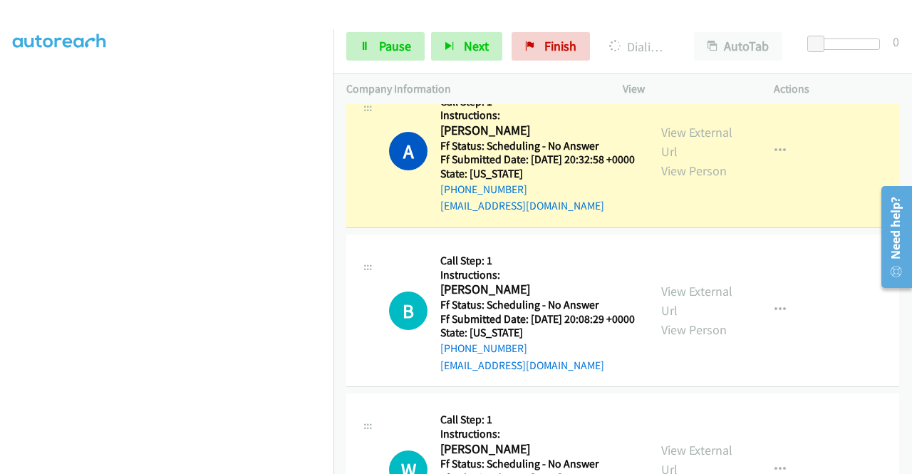
scroll to position [40, 0]
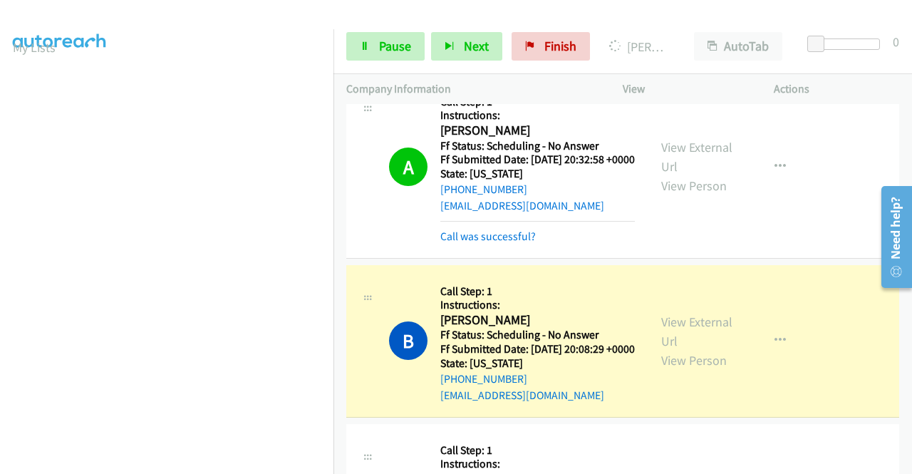
click at [364, 297] on div "B Callback Scheduled Call Step: 1 Instructions: [PERSON_NAME] America/Los_Angel…" at bounding box center [622, 341] width 553 height 152
click at [672, 349] on link "View External Url" at bounding box center [696, 331] width 71 height 36
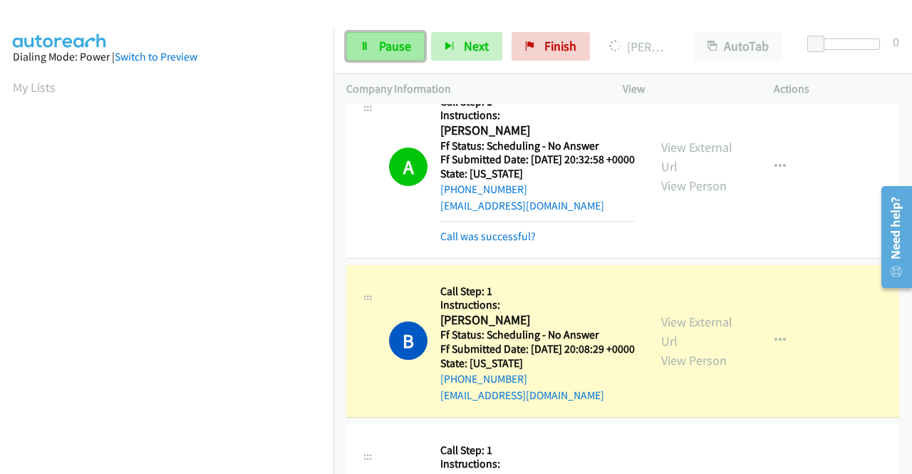
click at [390, 52] on span "Pause" at bounding box center [395, 46] width 32 height 16
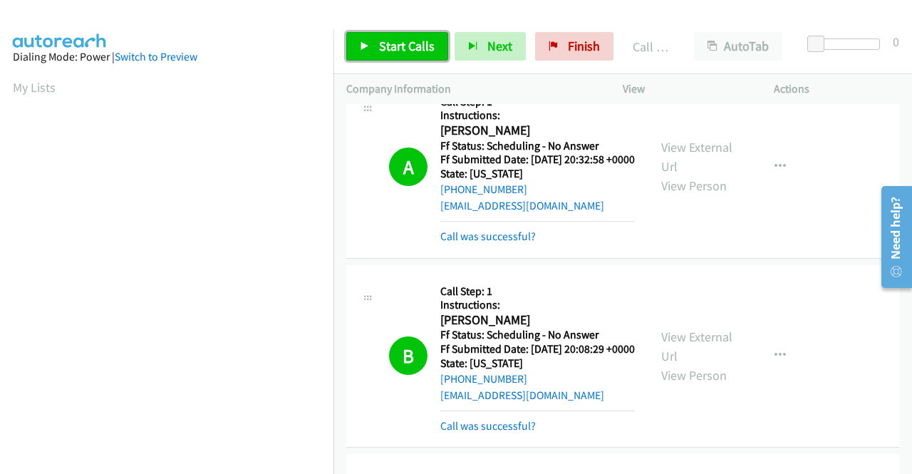
drag, startPoint x: 373, startPoint y: 37, endPoint x: 365, endPoint y: 28, distance: 12.1
click at [373, 37] on link "Start Calls" at bounding box center [397, 46] width 102 height 28
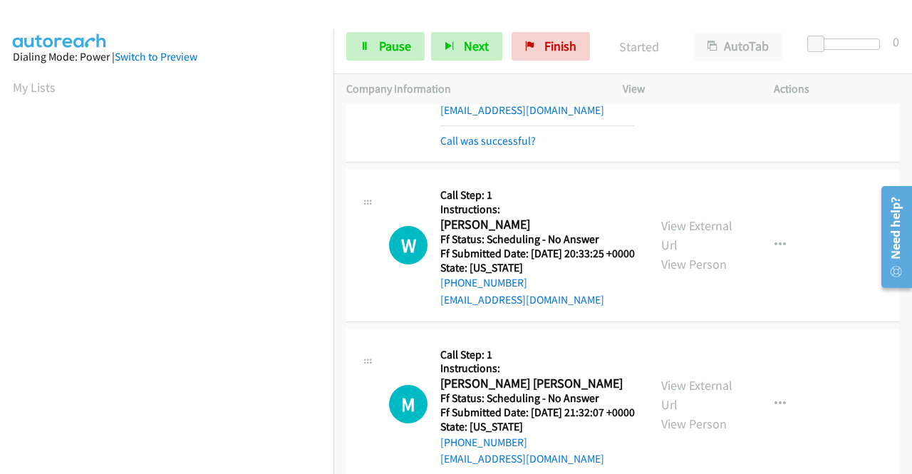
scroll to position [784, 0]
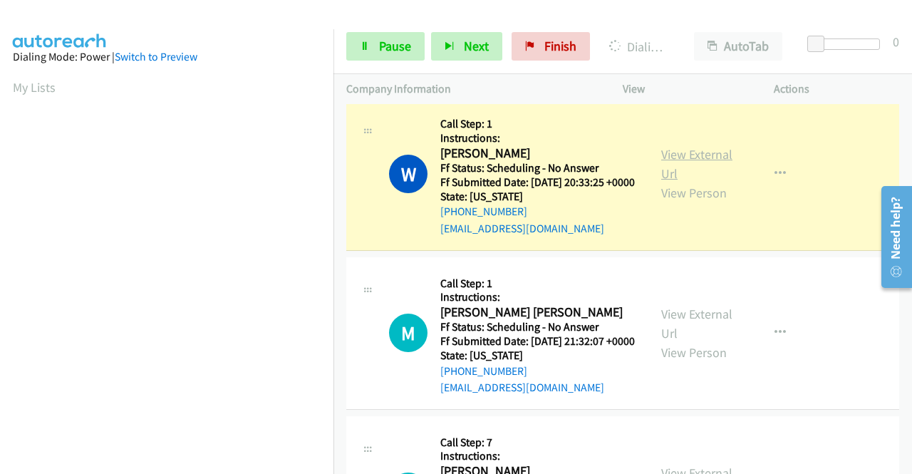
click at [704, 182] on link "View External Url" at bounding box center [696, 164] width 71 height 36
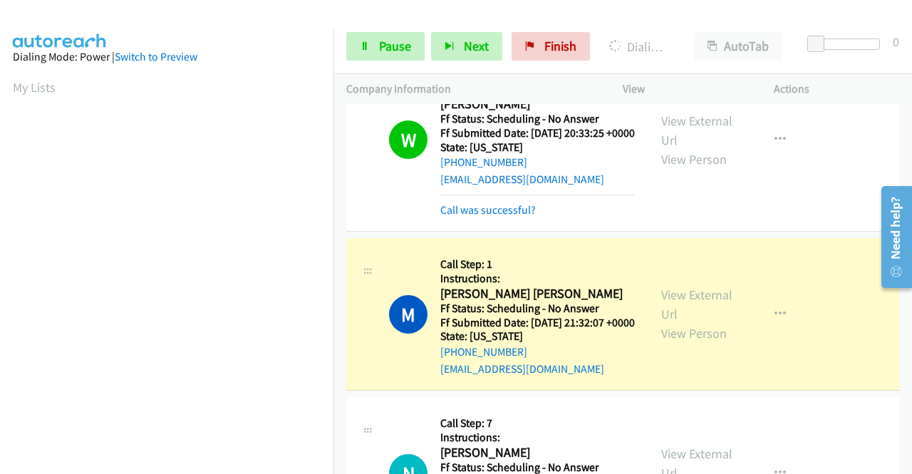
scroll to position [855, 0]
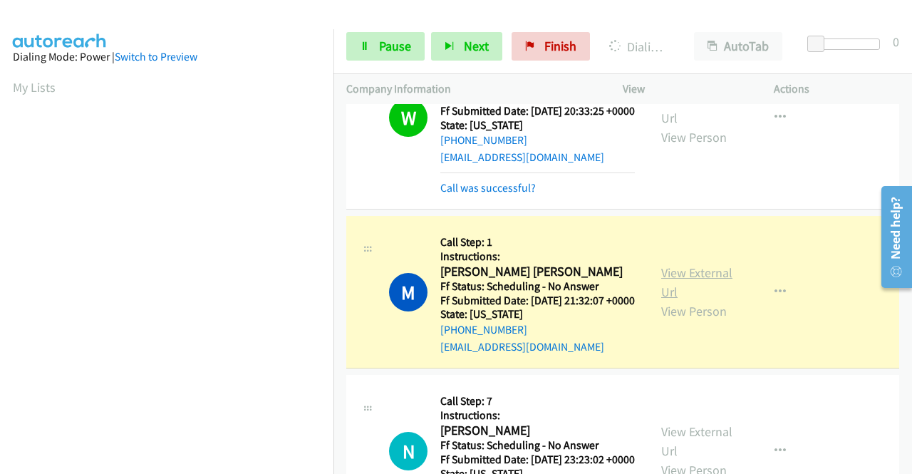
click at [677, 300] on link "View External Url" at bounding box center [696, 282] width 71 height 36
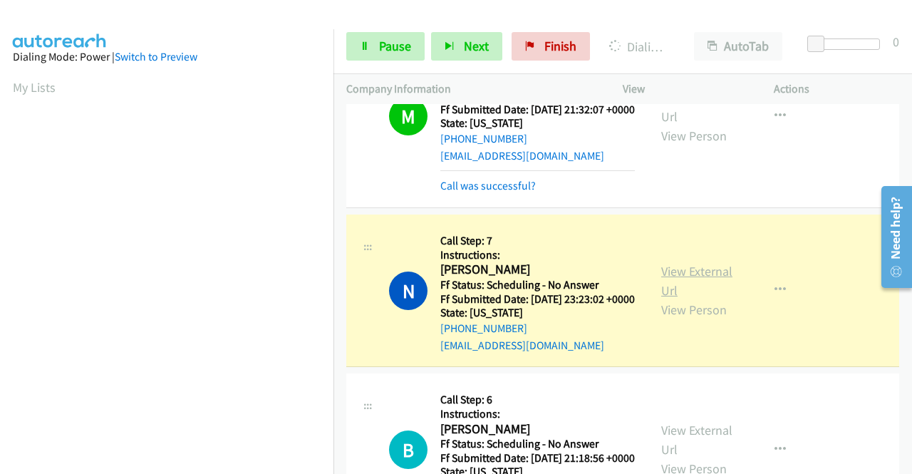
scroll to position [1069, 0]
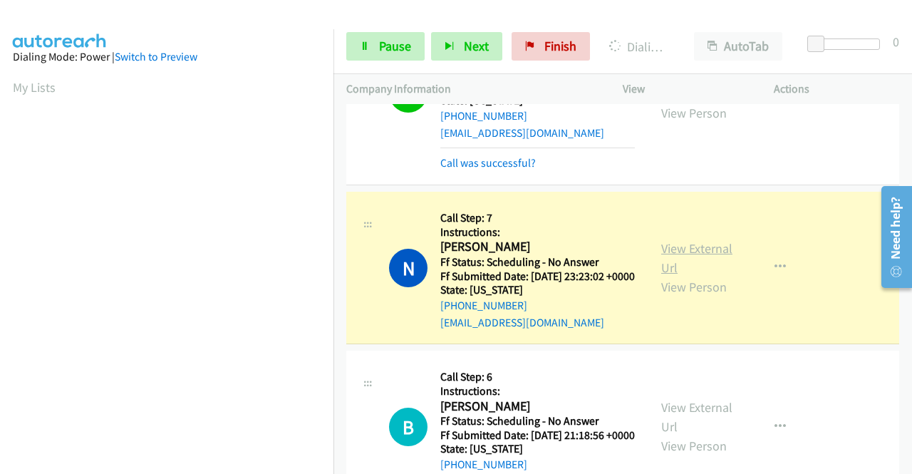
click at [684, 276] on link "View External Url" at bounding box center [696, 258] width 71 height 36
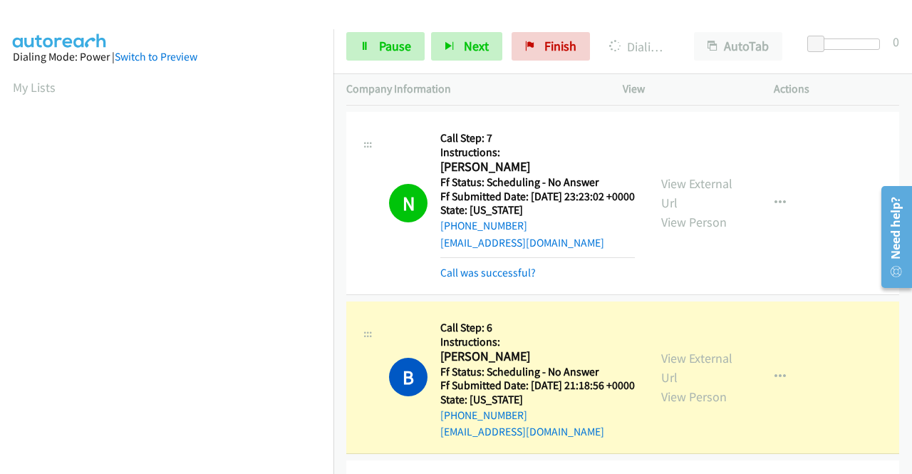
scroll to position [1282, 0]
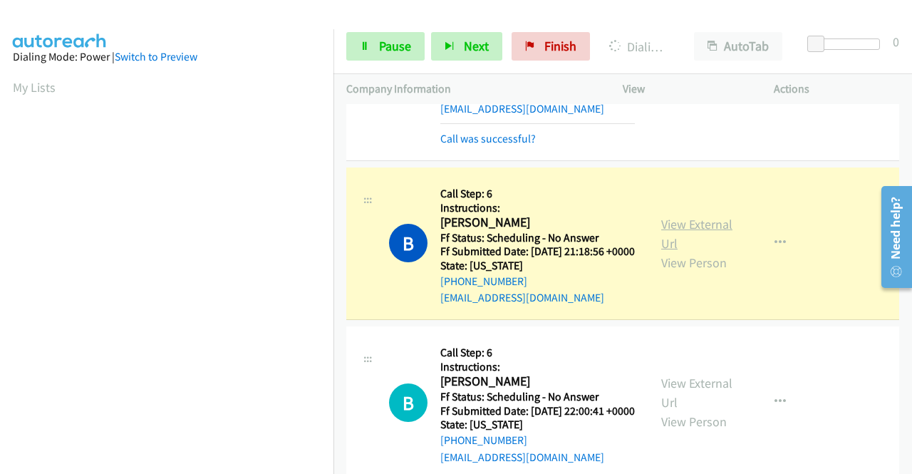
click at [662, 251] on link "View External Url" at bounding box center [696, 234] width 71 height 36
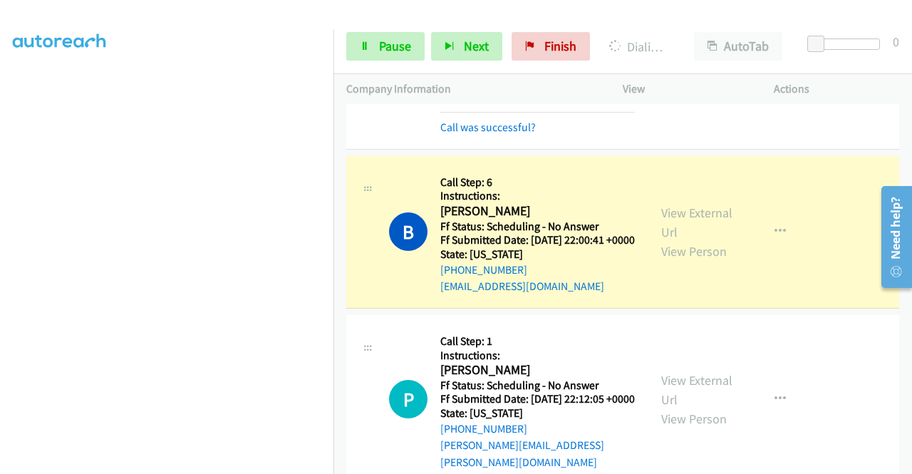
scroll to position [1567, 0]
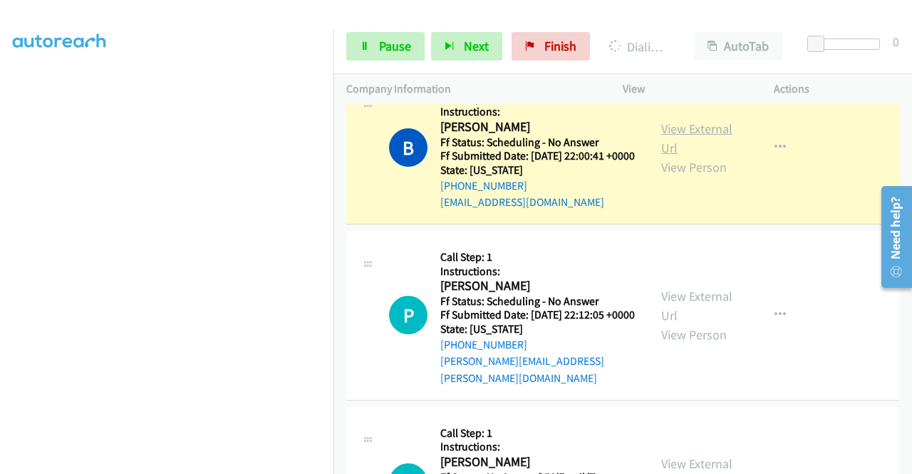
click at [697, 156] on link "View External Url" at bounding box center [696, 138] width 71 height 36
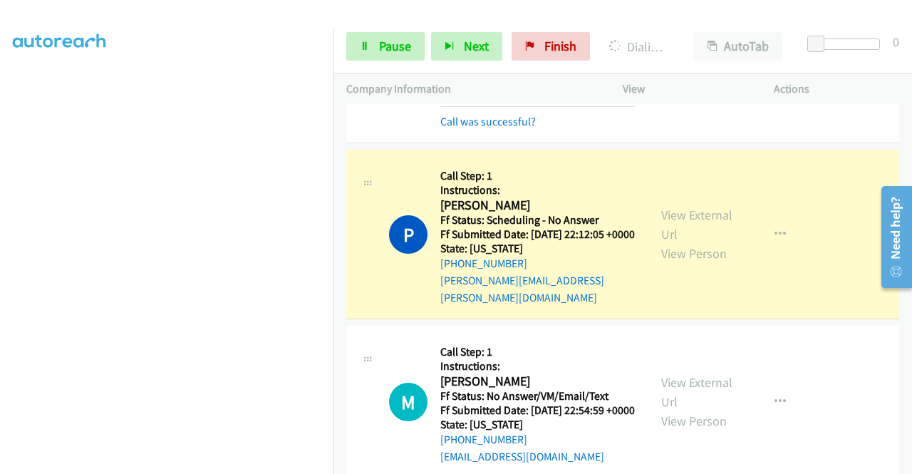
scroll to position [1852, 0]
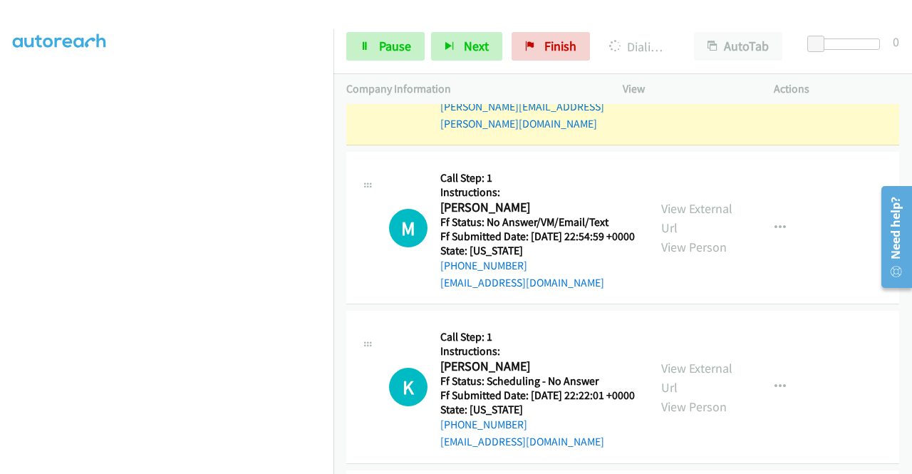
click at [716, 68] on link "View External Url" at bounding box center [696, 51] width 71 height 36
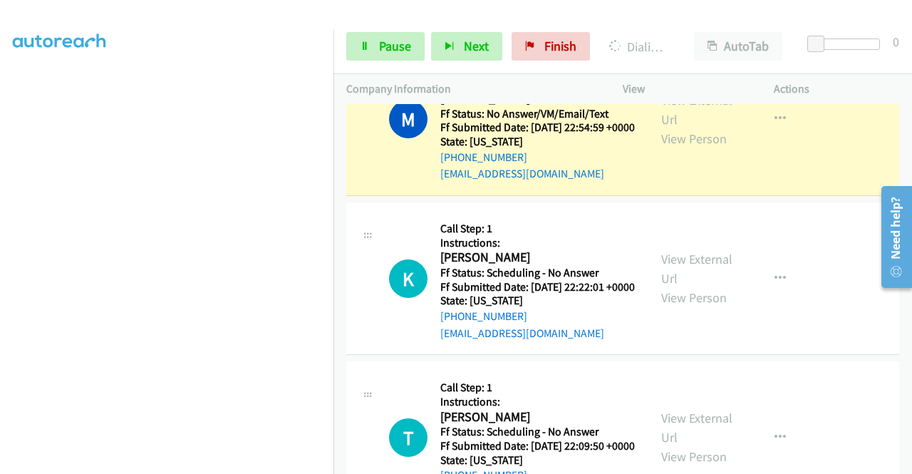
scroll to position [1995, 0]
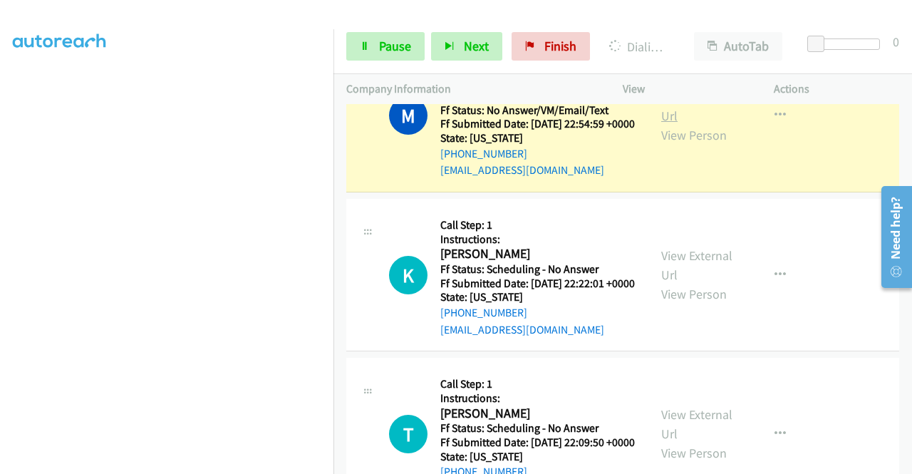
click at [661, 124] on link "View External Url" at bounding box center [696, 106] width 71 height 36
click at [383, 26] on div "Start Calls Pause Next Finish Dialing [PERSON_NAME] AutoTab AutoTab 0" at bounding box center [622, 46] width 578 height 55
click at [377, 37] on link "Pause" at bounding box center [385, 46] width 78 height 28
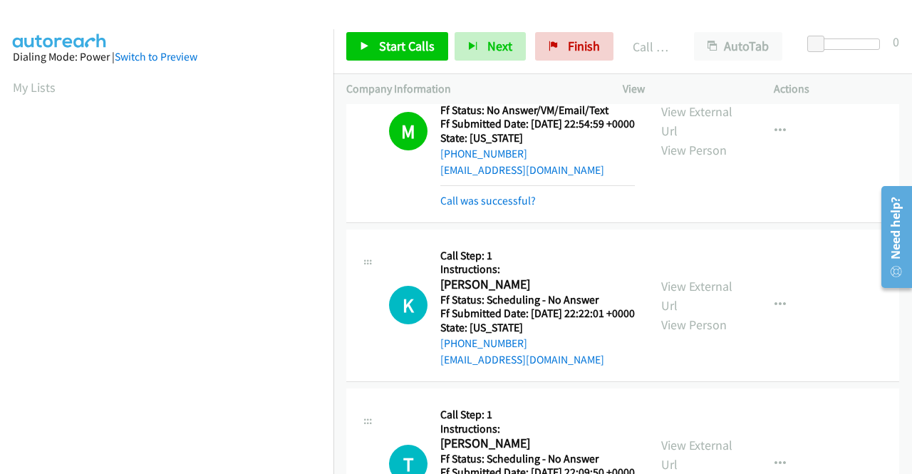
scroll to position [325, 0]
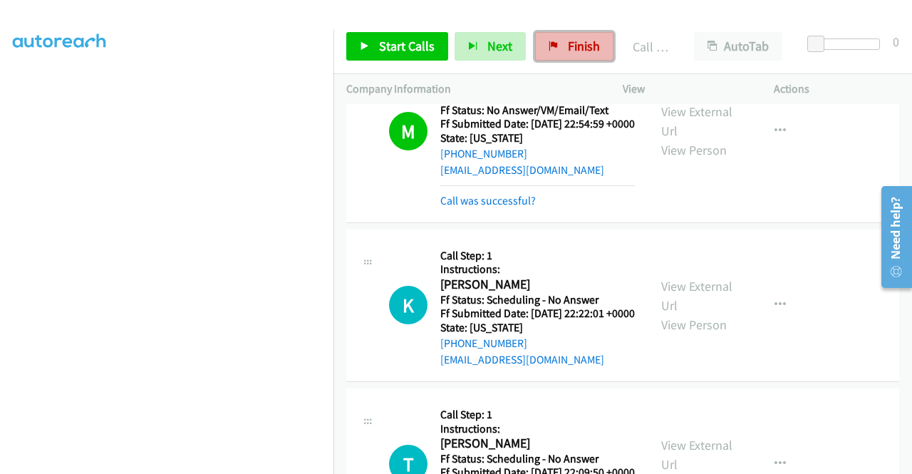
click at [557, 48] on link "Finish" at bounding box center [574, 46] width 78 height 28
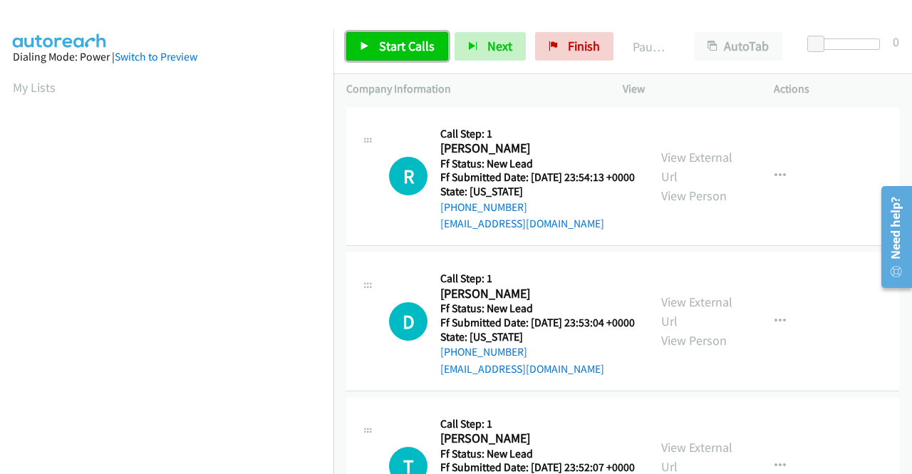
click at [403, 50] on span "Start Calls" at bounding box center [407, 46] width 56 height 16
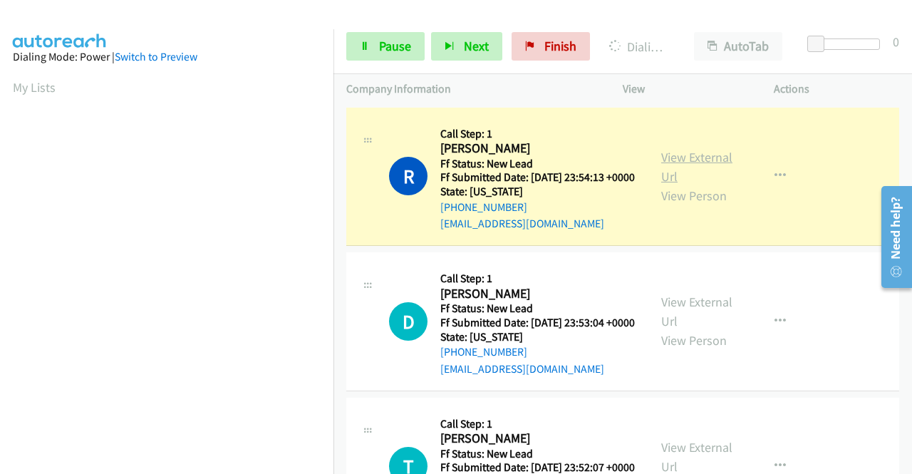
click at [690, 162] on link "View External Url" at bounding box center [696, 167] width 71 height 36
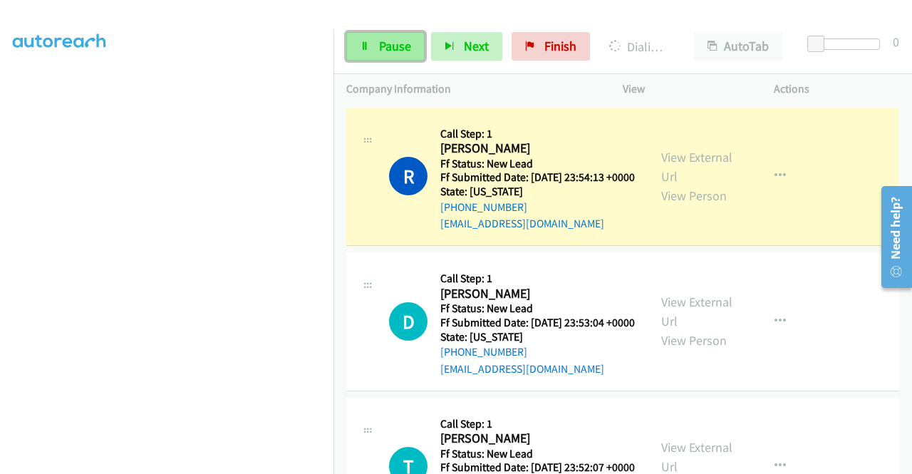
click at [370, 42] on link "Pause" at bounding box center [385, 46] width 78 height 28
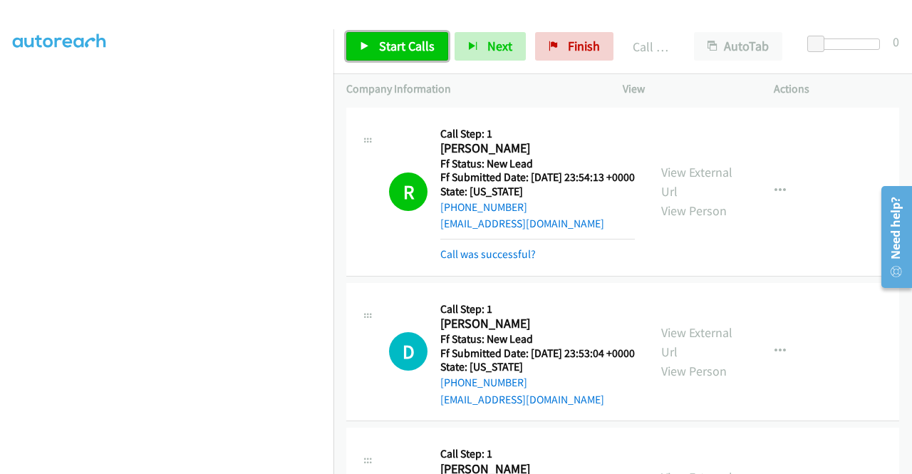
click at [426, 45] on span "Start Calls" at bounding box center [407, 46] width 56 height 16
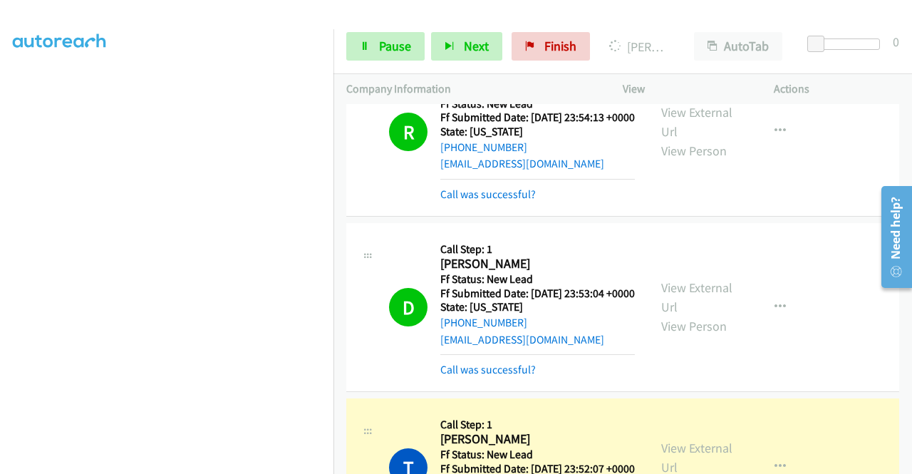
scroll to position [142, 0]
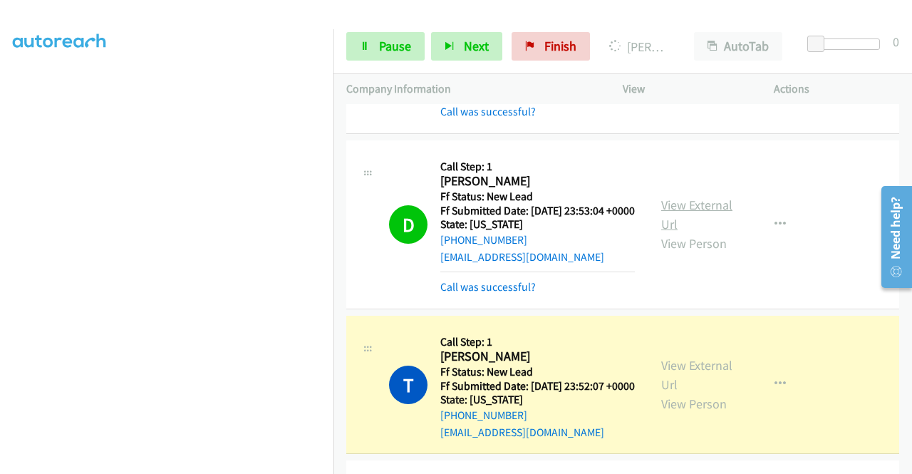
drag, startPoint x: 682, startPoint y: 222, endPoint x: 668, endPoint y: 231, distance: 16.4
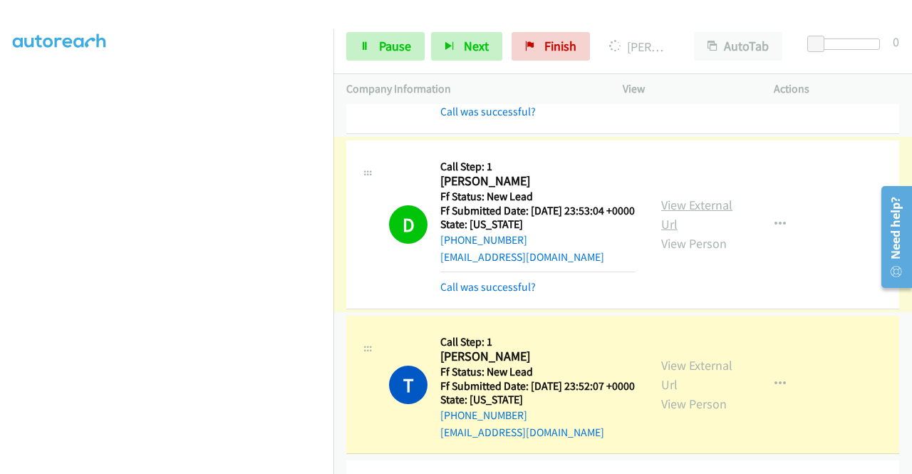
click at [683, 223] on link "View External Url" at bounding box center [696, 215] width 71 height 36
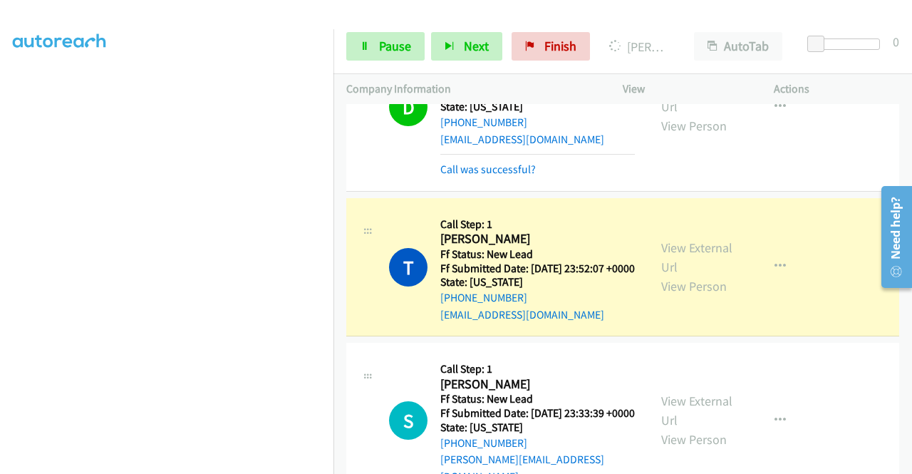
scroll to position [356, 0]
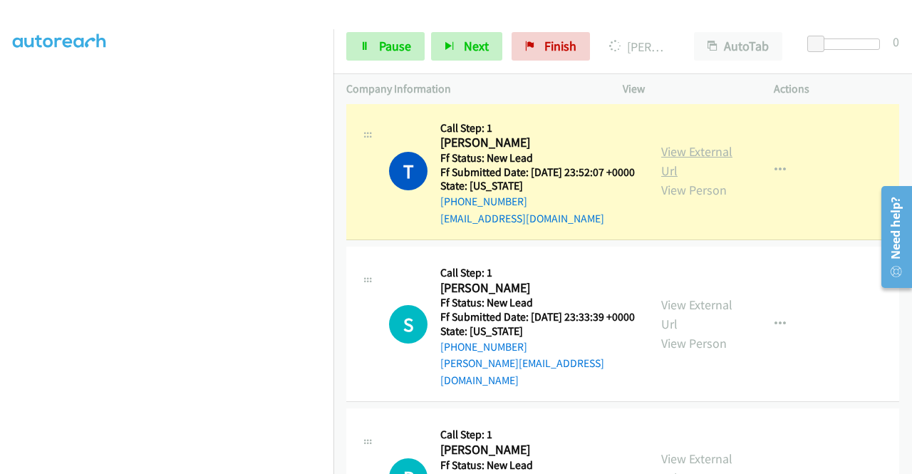
click at [670, 179] on link "View External Url" at bounding box center [696, 161] width 71 height 36
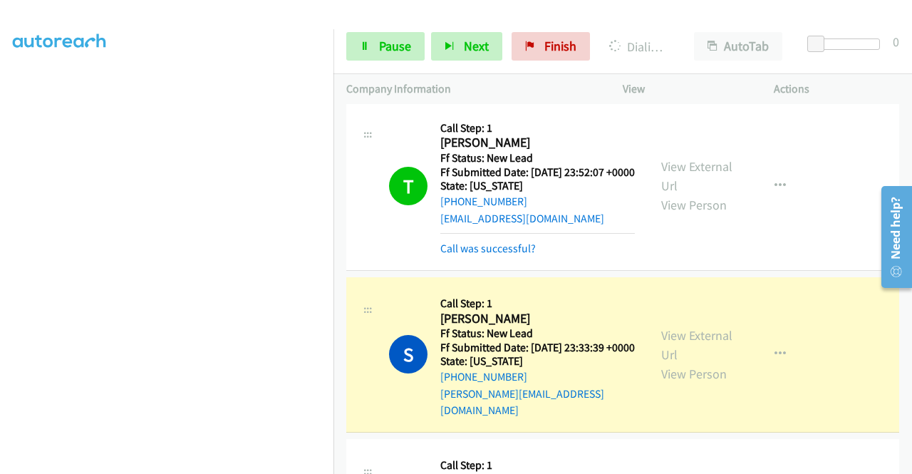
scroll to position [0, 0]
click at [684, 363] on link "View External Url" at bounding box center [696, 345] width 71 height 36
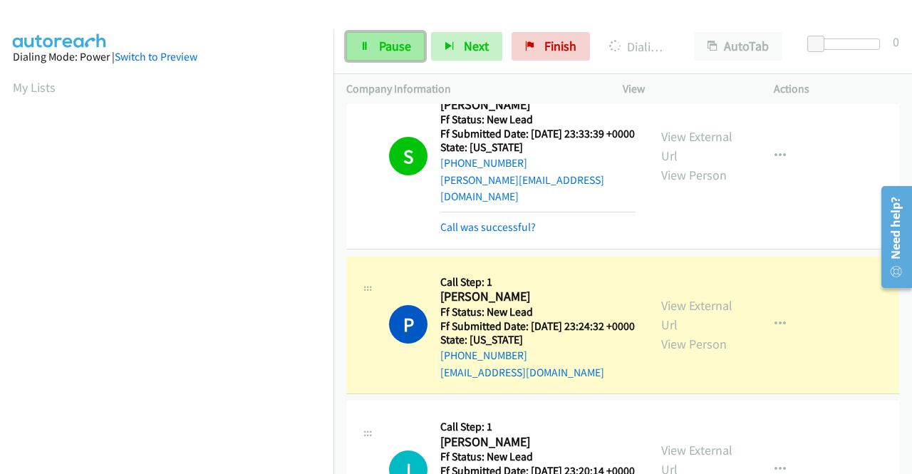
click at [373, 54] on link "Pause" at bounding box center [385, 46] width 78 height 28
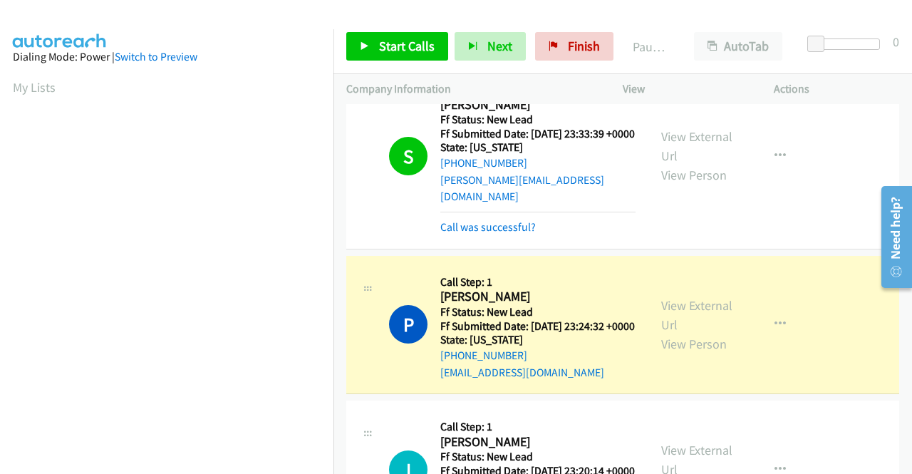
scroll to position [325, 0]
click at [670, 351] on div "View External Url View Person View External Url Email Schedule/Manage Callback …" at bounding box center [730, 325] width 164 height 113
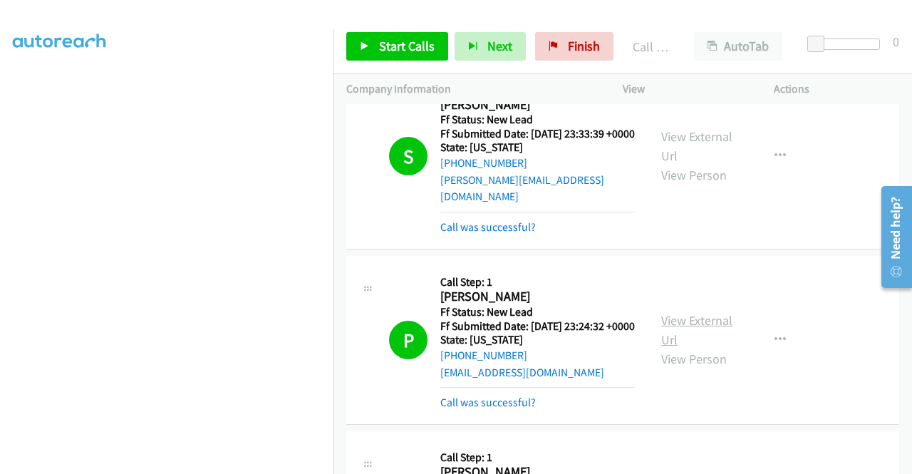
click at [685, 348] on link "View External Url" at bounding box center [696, 330] width 71 height 36
click at [393, 39] on span "Start Calls" at bounding box center [407, 46] width 56 height 16
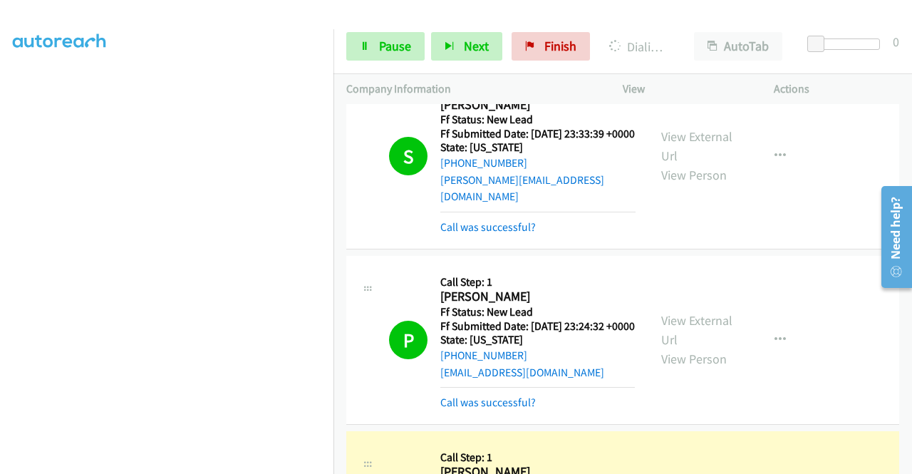
scroll to position [855, 0]
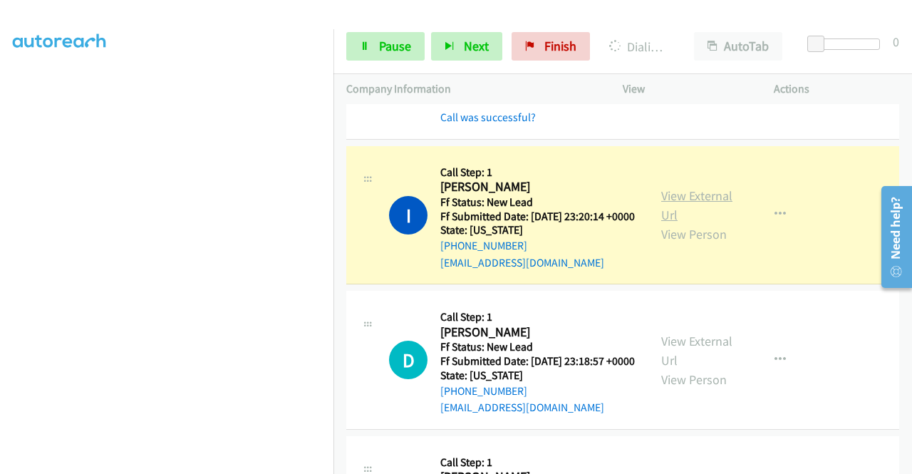
click at [705, 223] on link "View External Url" at bounding box center [696, 205] width 71 height 36
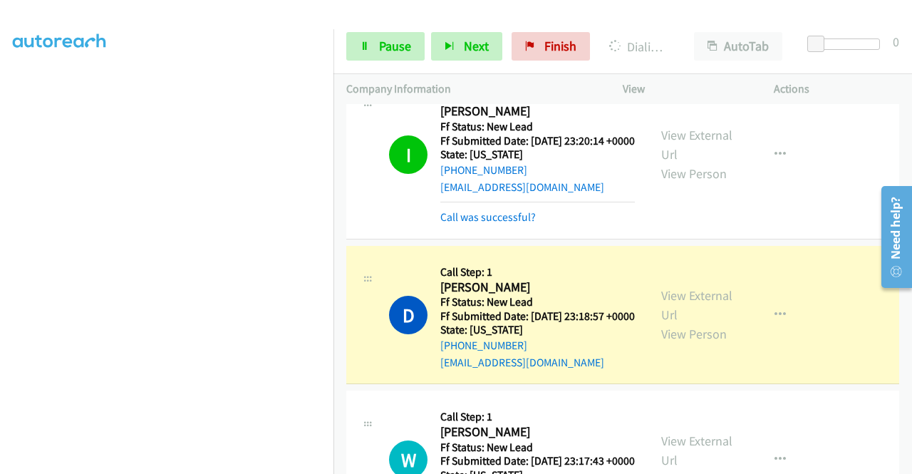
scroll to position [1069, 0]
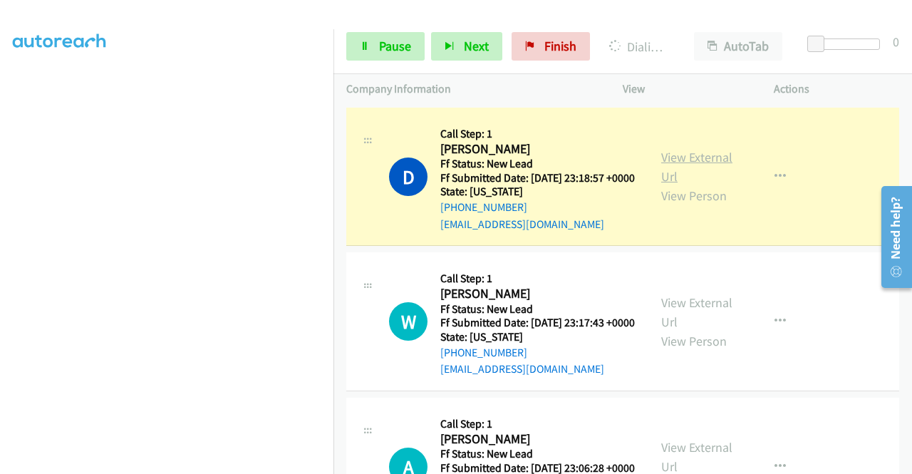
click at [661, 185] on link "View External Url" at bounding box center [696, 167] width 71 height 36
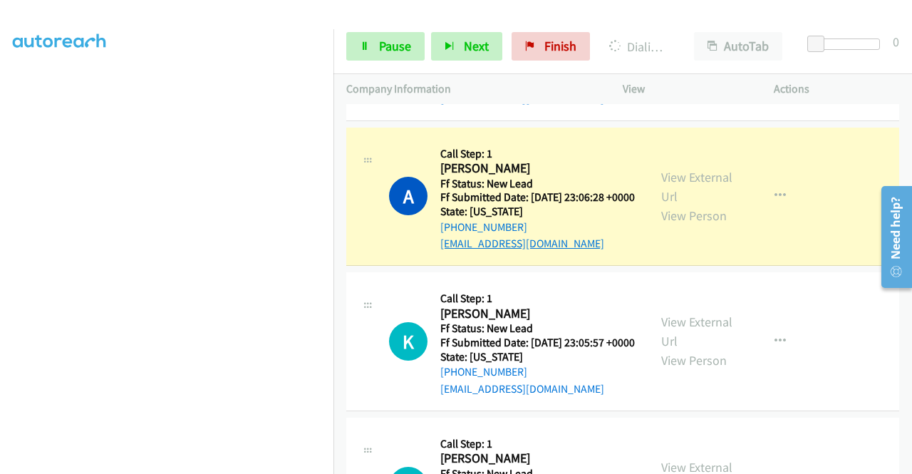
scroll to position [1425, 0]
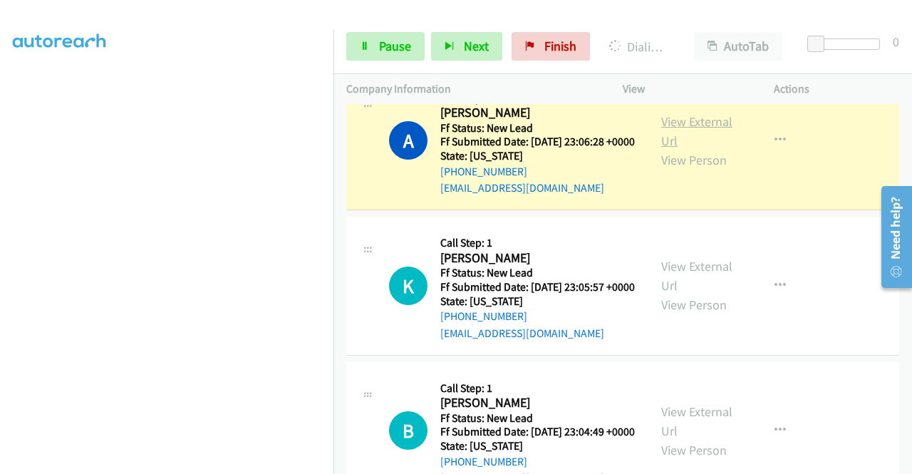
click at [665, 149] on link "View External Url" at bounding box center [696, 131] width 71 height 36
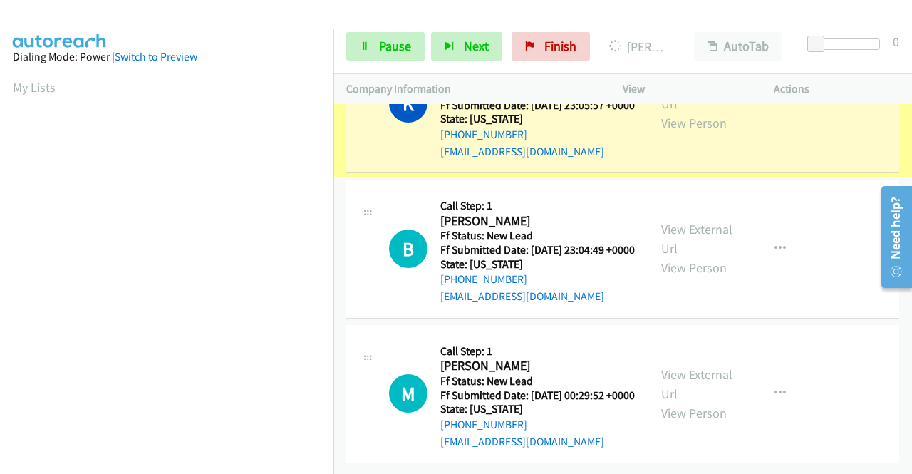
scroll to position [1710, 0]
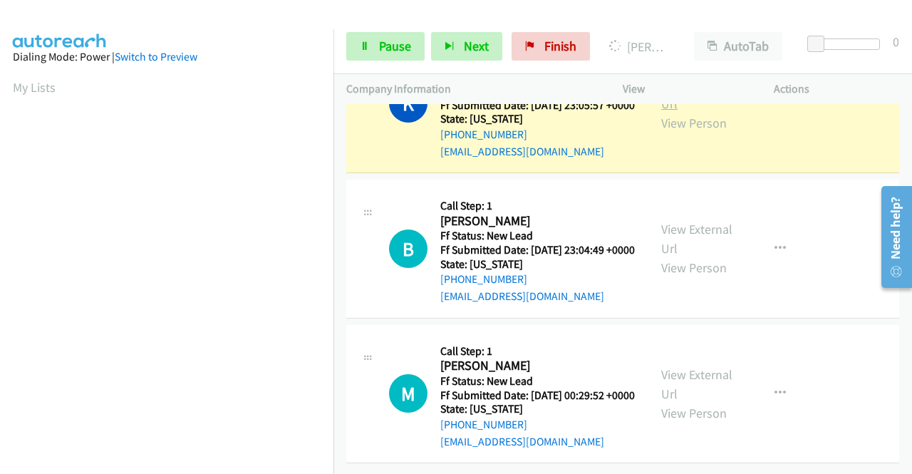
click at [664, 112] on link "View External Url" at bounding box center [696, 94] width 71 height 36
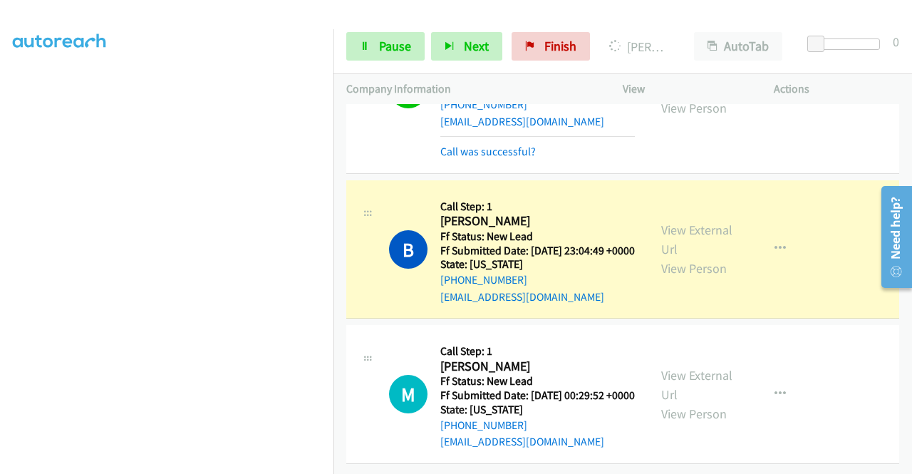
scroll to position [0, 0]
click at [700, 257] on link "View External Url" at bounding box center [696, 240] width 71 height 36
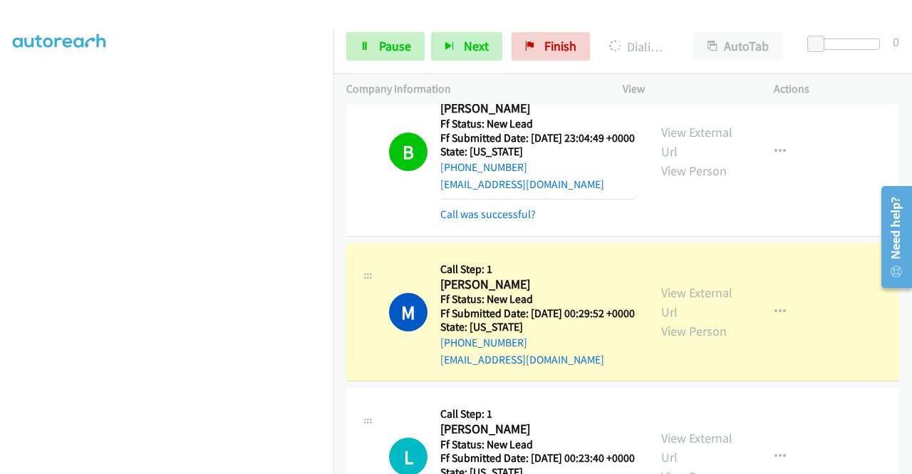
scroll to position [1954, 0]
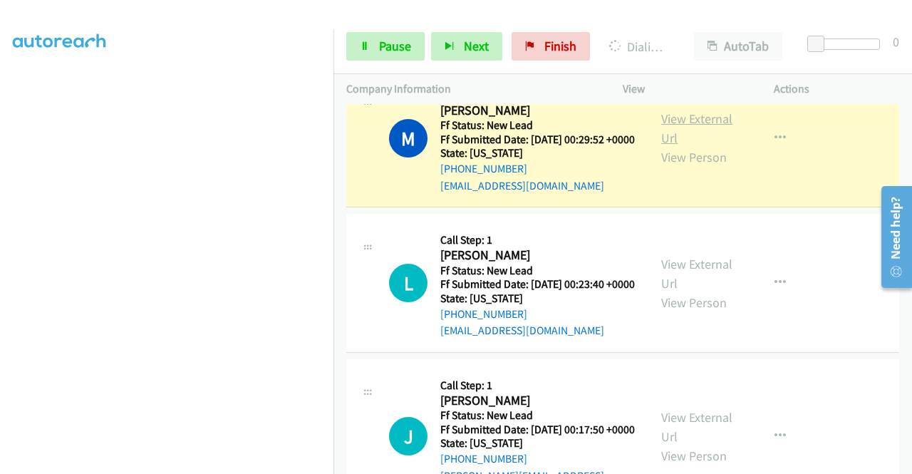
click at [665, 146] on link "View External Url" at bounding box center [696, 128] width 71 height 36
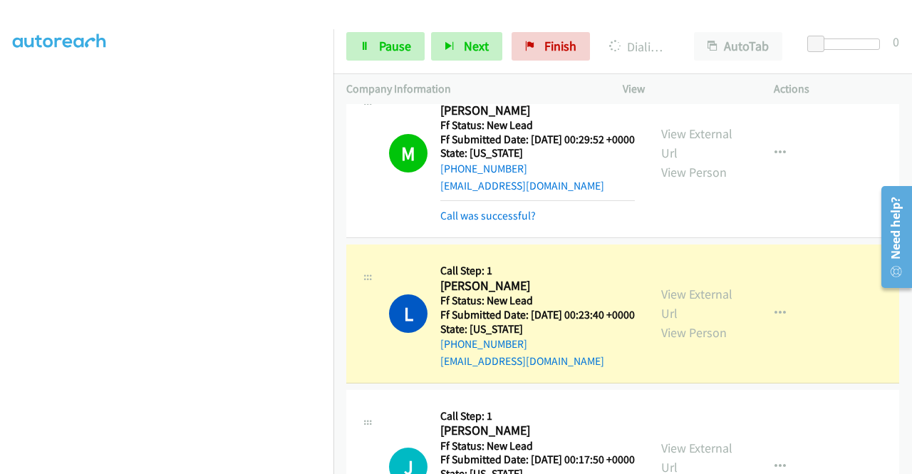
scroll to position [2025, 0]
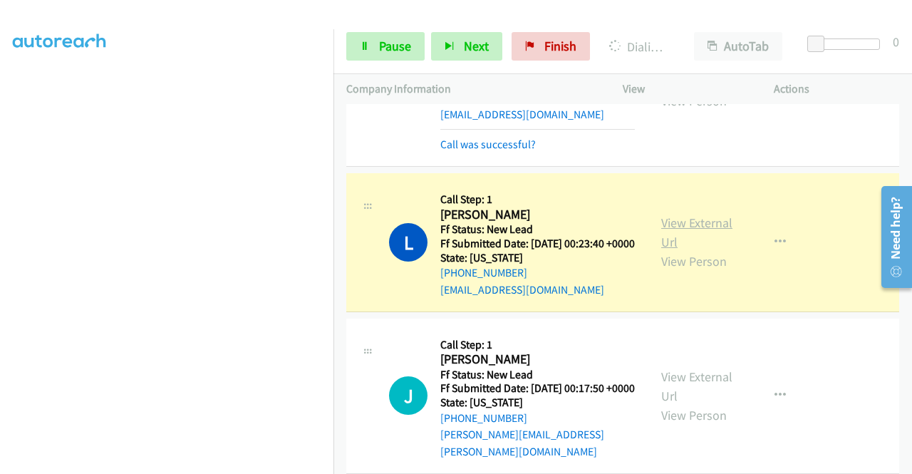
click at [672, 250] on link "View External Url" at bounding box center [696, 232] width 71 height 36
click at [390, 48] on span "Pause" at bounding box center [395, 46] width 32 height 16
click at [392, 48] on span "Pause" at bounding box center [395, 46] width 32 height 16
click at [390, 21] on div "Start Calls Pause Next Finish Dialing [PERSON_NAME] AutoTab AutoTab 0" at bounding box center [622, 46] width 578 height 55
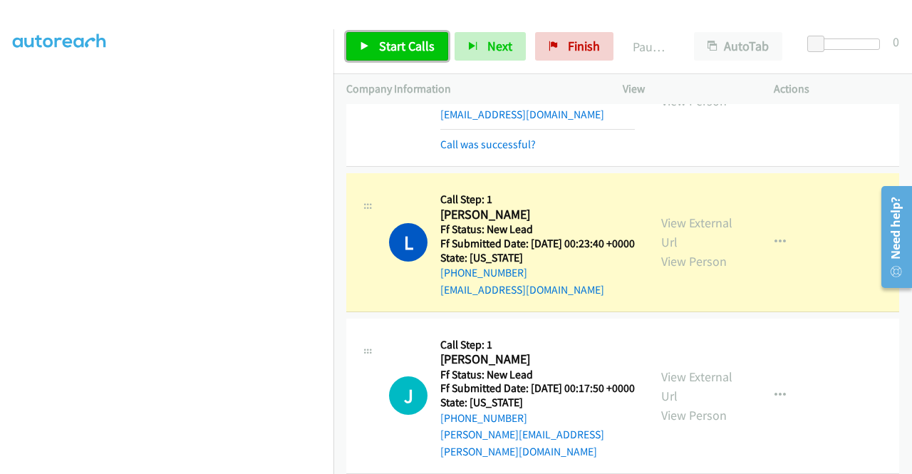
click at [381, 38] on span "Start Calls" at bounding box center [407, 46] width 56 height 16
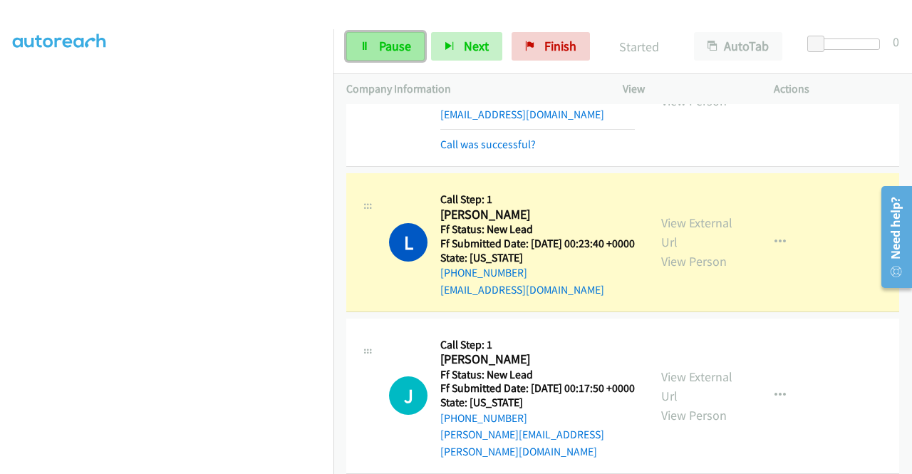
drag, startPoint x: 399, startPoint y: 43, endPoint x: 385, endPoint y: 46, distance: 14.5
click at [399, 42] on span "Pause" at bounding box center [395, 46] width 32 height 16
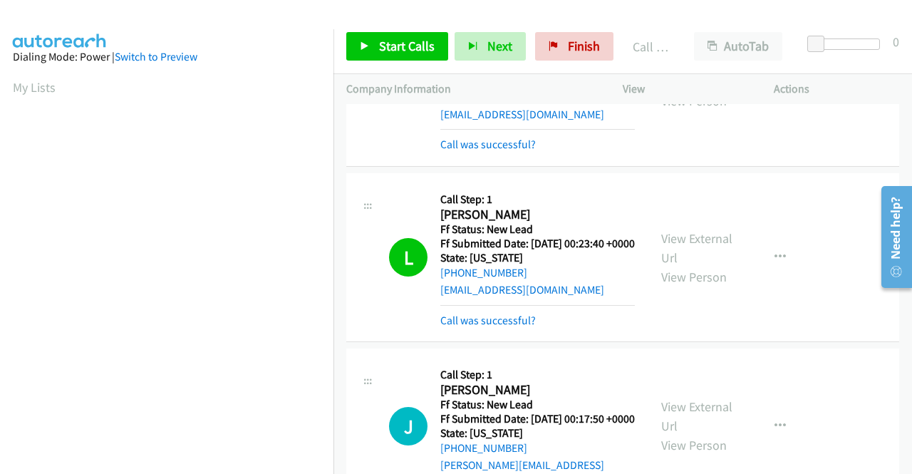
scroll to position [325, 0]
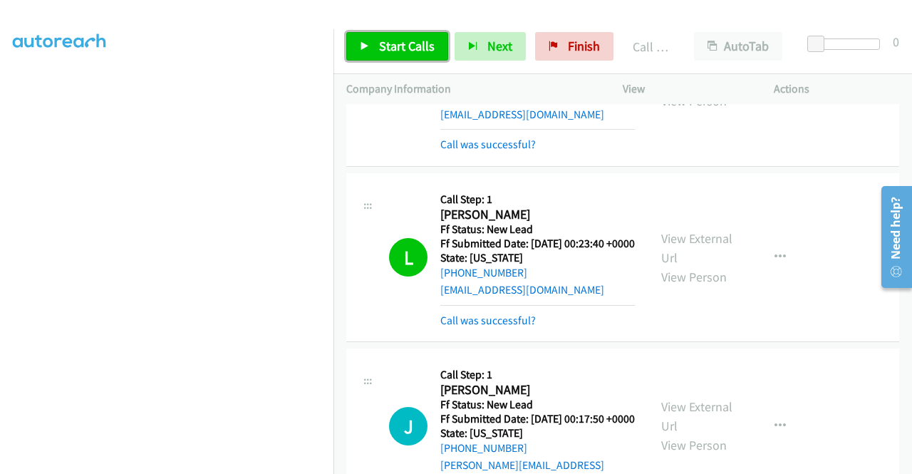
click at [411, 48] on span "Start Calls" at bounding box center [407, 46] width 56 height 16
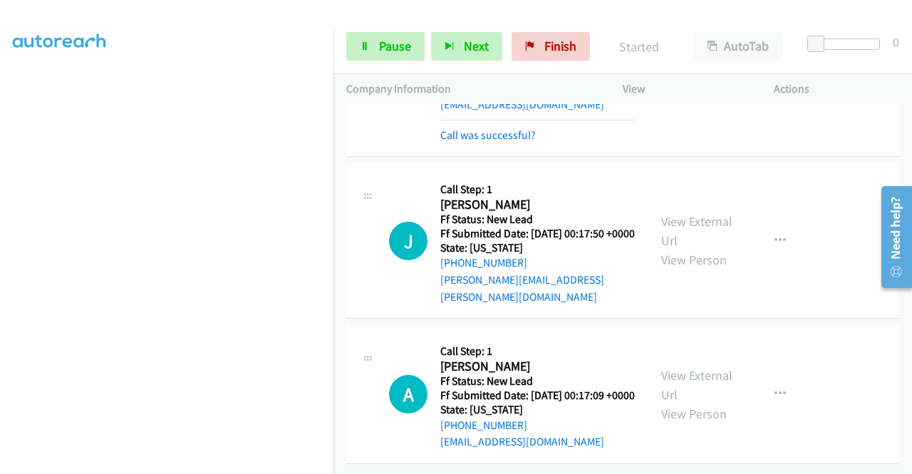
scroll to position [2310, 0]
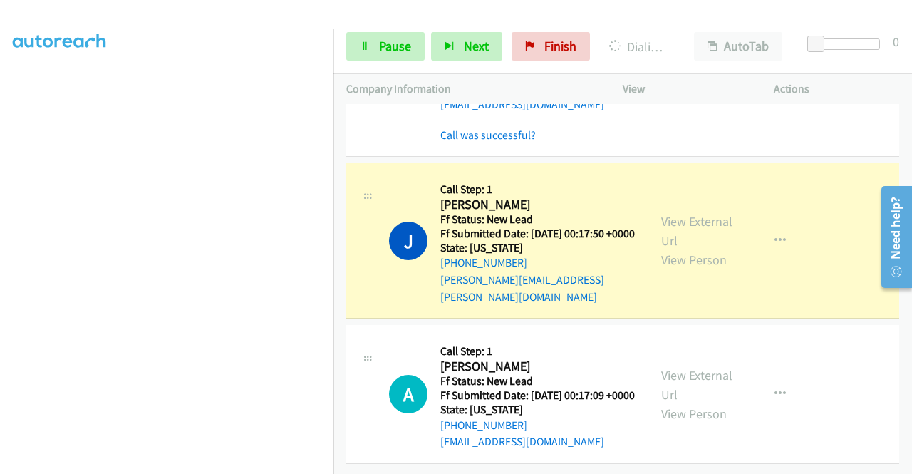
drag, startPoint x: 712, startPoint y: 286, endPoint x: 692, endPoint y: 289, distance: 19.4
click at [698, 249] on link "View External Url" at bounding box center [696, 231] width 71 height 36
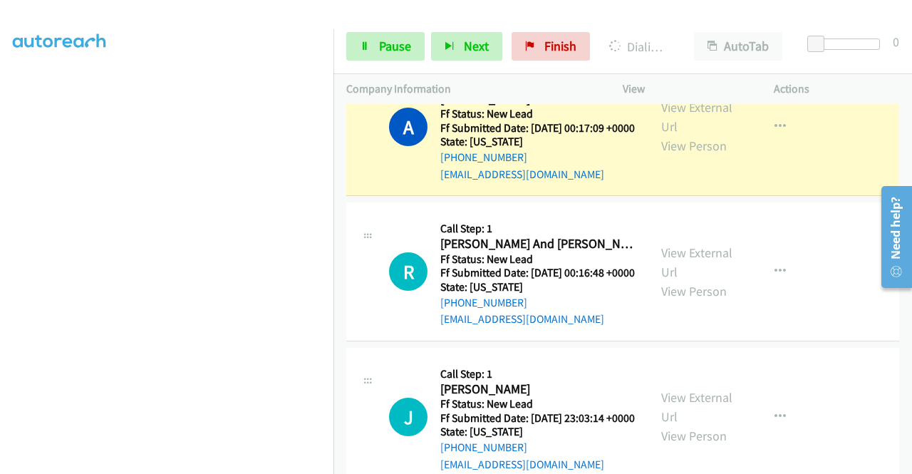
scroll to position [2523, 0]
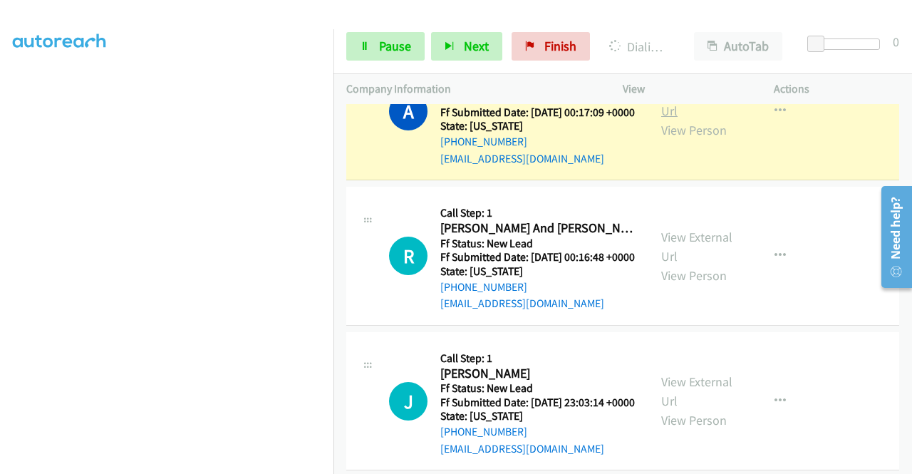
click at [698, 119] on link "View External Url" at bounding box center [696, 101] width 71 height 36
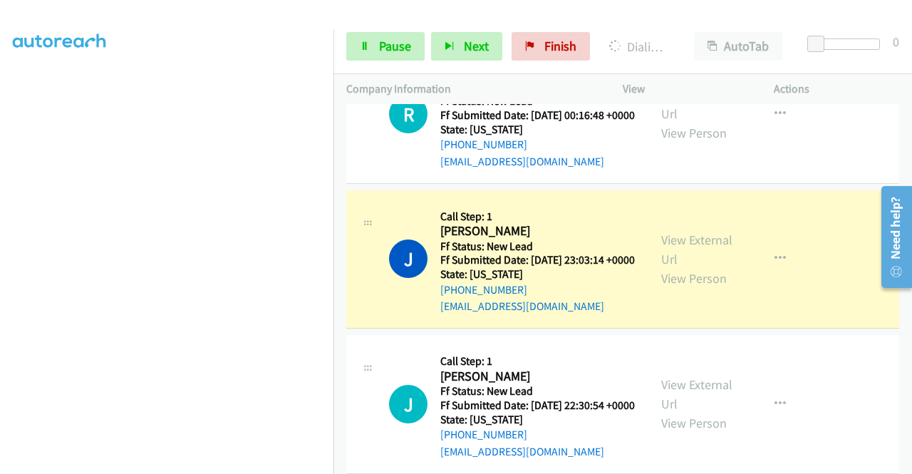
scroll to position [2808, 0]
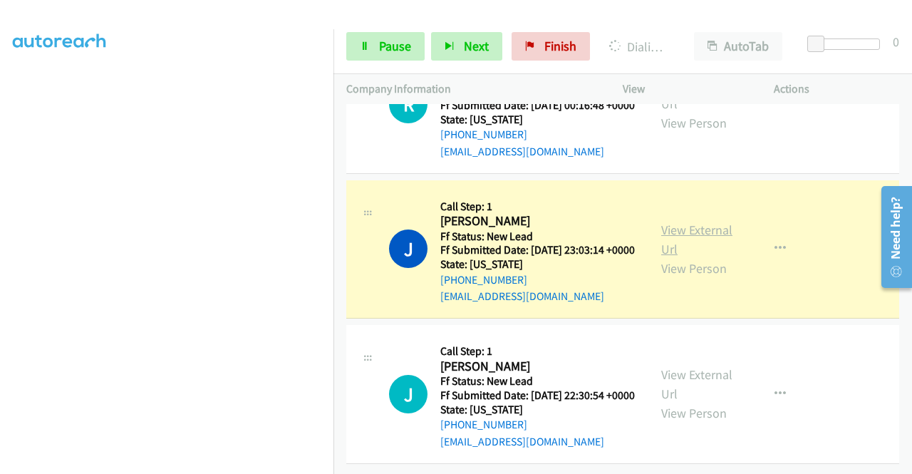
click at [707, 257] on link "View External Url" at bounding box center [696, 240] width 71 height 36
click at [382, 44] on span "Pause" at bounding box center [395, 46] width 32 height 16
click at [396, 42] on span "Pause" at bounding box center [395, 46] width 32 height 16
drag, startPoint x: 598, startPoint y: 11, endPoint x: 483, endPoint y: 24, distance: 116.1
click at [598, 11] on div at bounding box center [449, 27] width 899 height 55
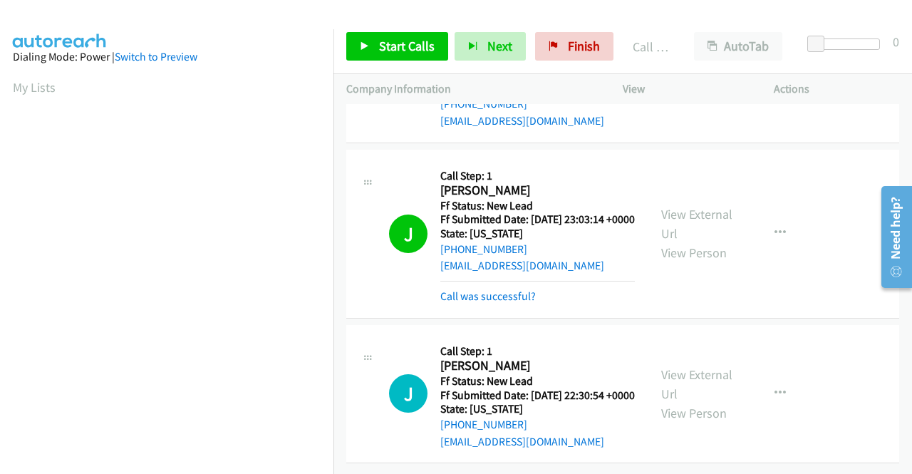
scroll to position [325, 0]
drag, startPoint x: 559, startPoint y: 49, endPoint x: 507, endPoint y: 71, distance: 55.8
click at [559, 49] on link "Finish" at bounding box center [574, 46] width 78 height 28
